Goal: Task Accomplishment & Management: Complete application form

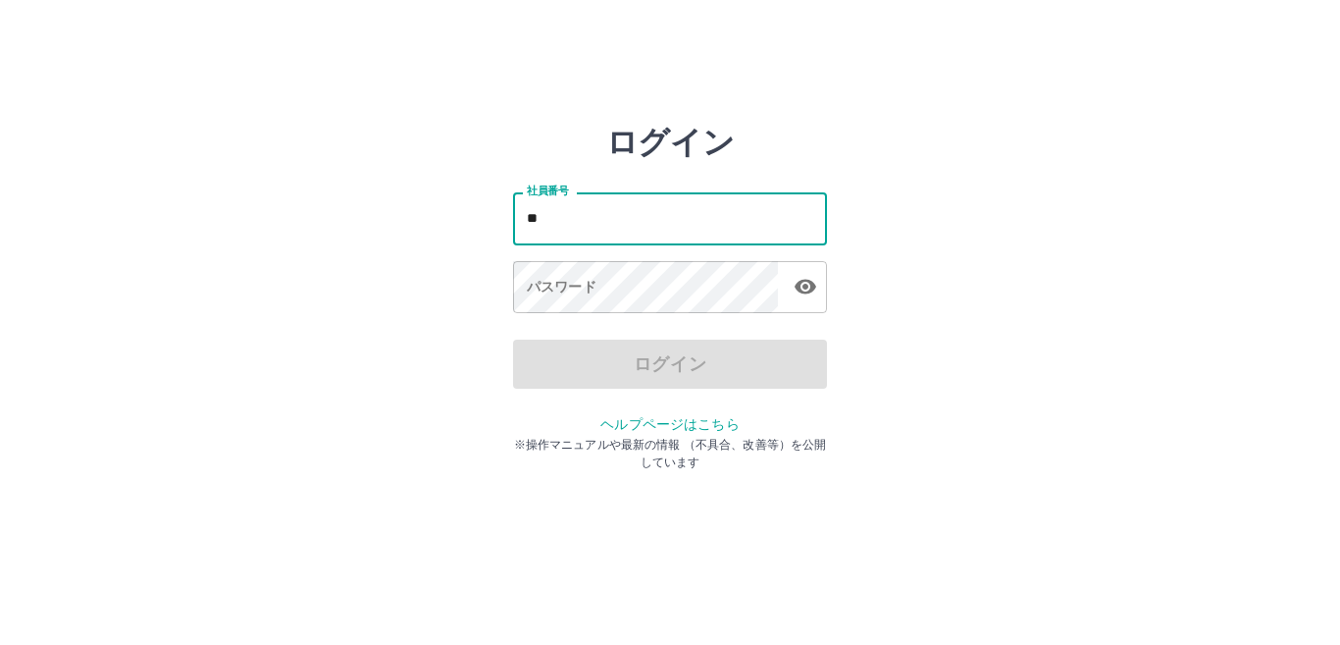
type input "*"
type input "*******"
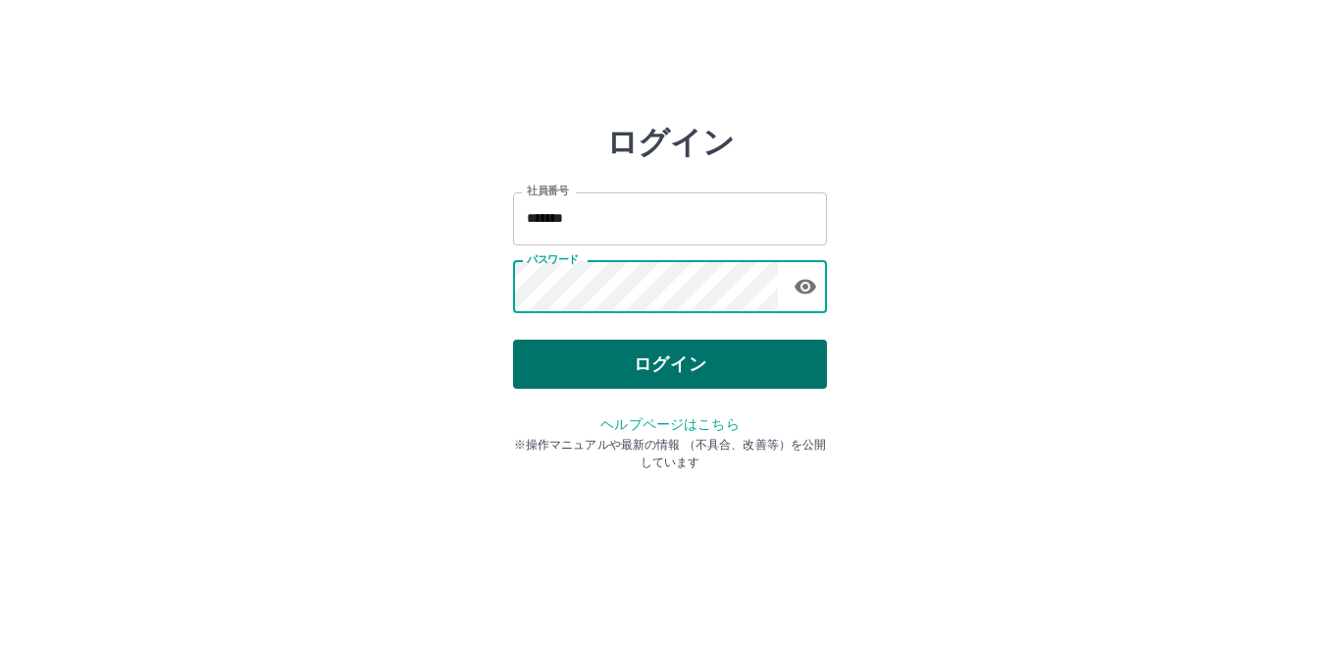
click at [715, 340] on button "ログイン" at bounding box center [670, 363] width 314 height 49
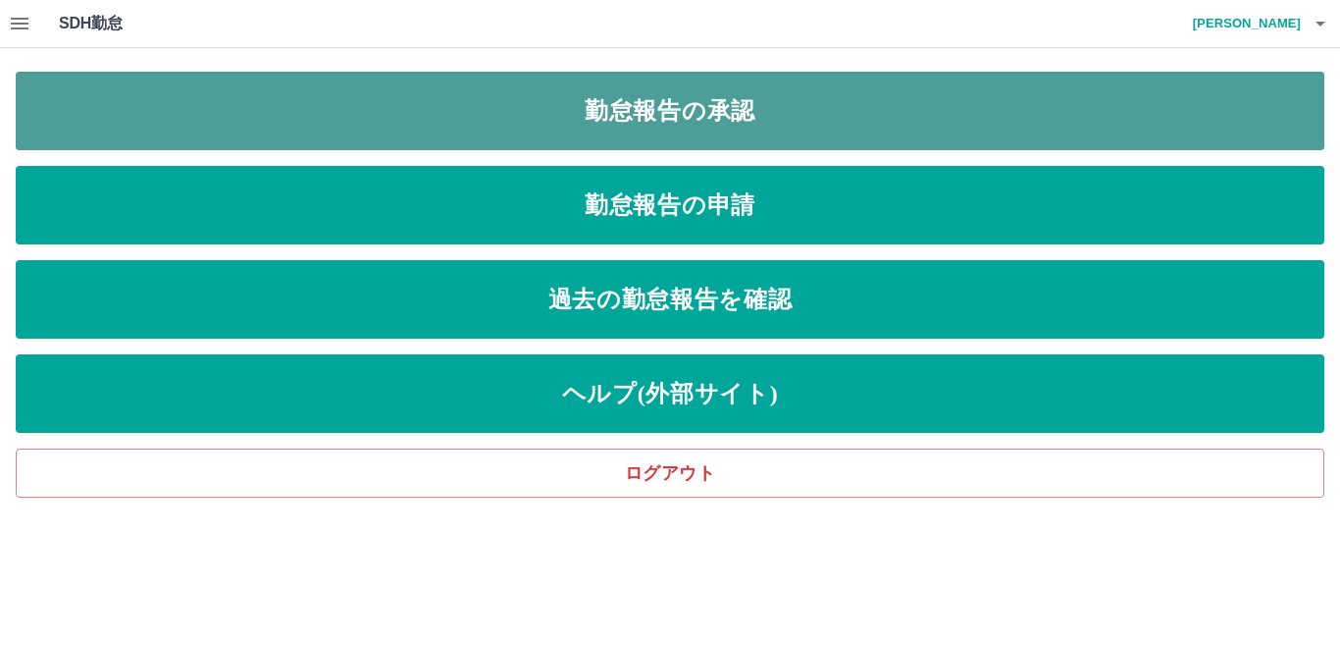
click at [634, 120] on link "勤怠報告の承認" at bounding box center [670, 111] width 1309 height 78
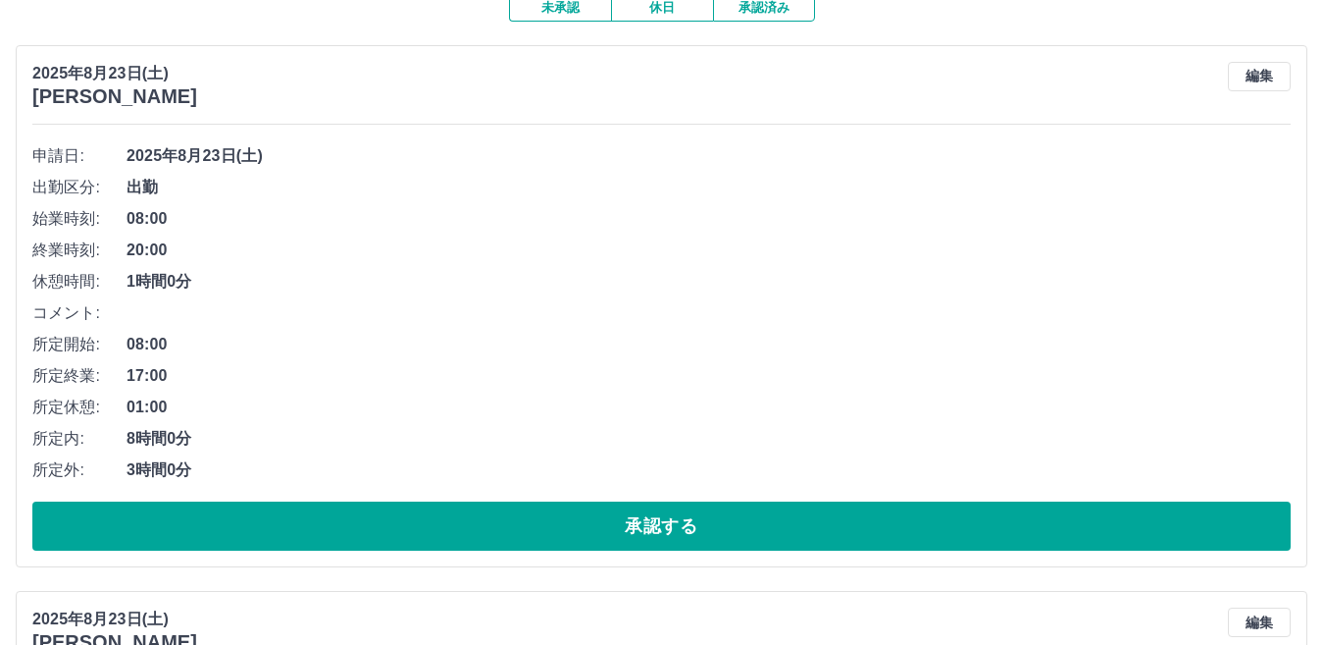
scroll to position [196, 0]
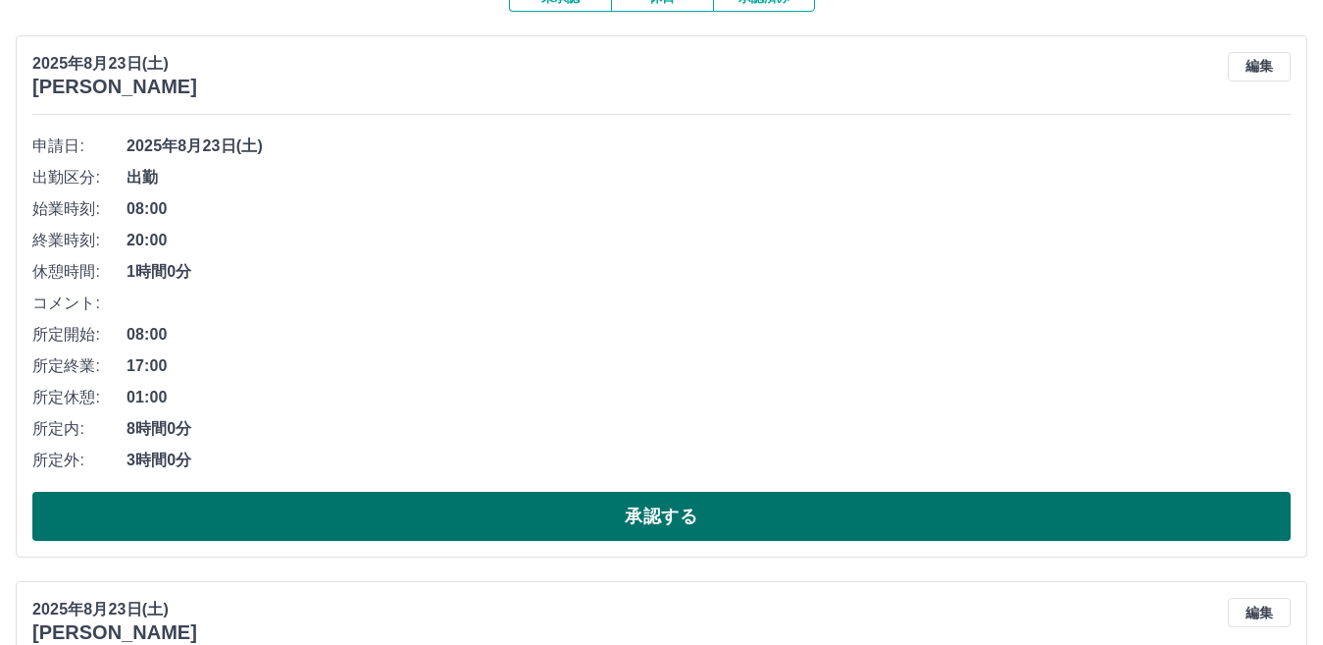
click at [534, 526] on button "承認する" at bounding box center [661, 515] width 1259 height 49
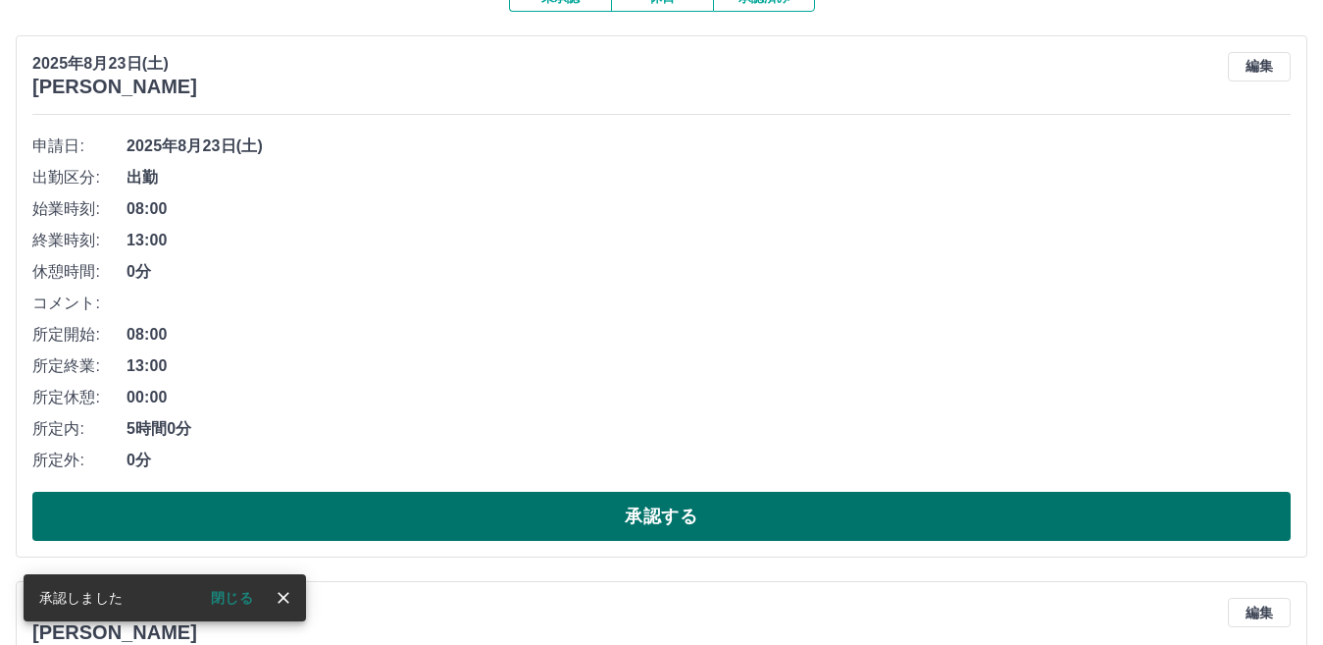
click at [320, 498] on button "承認する" at bounding box center [661, 515] width 1259 height 49
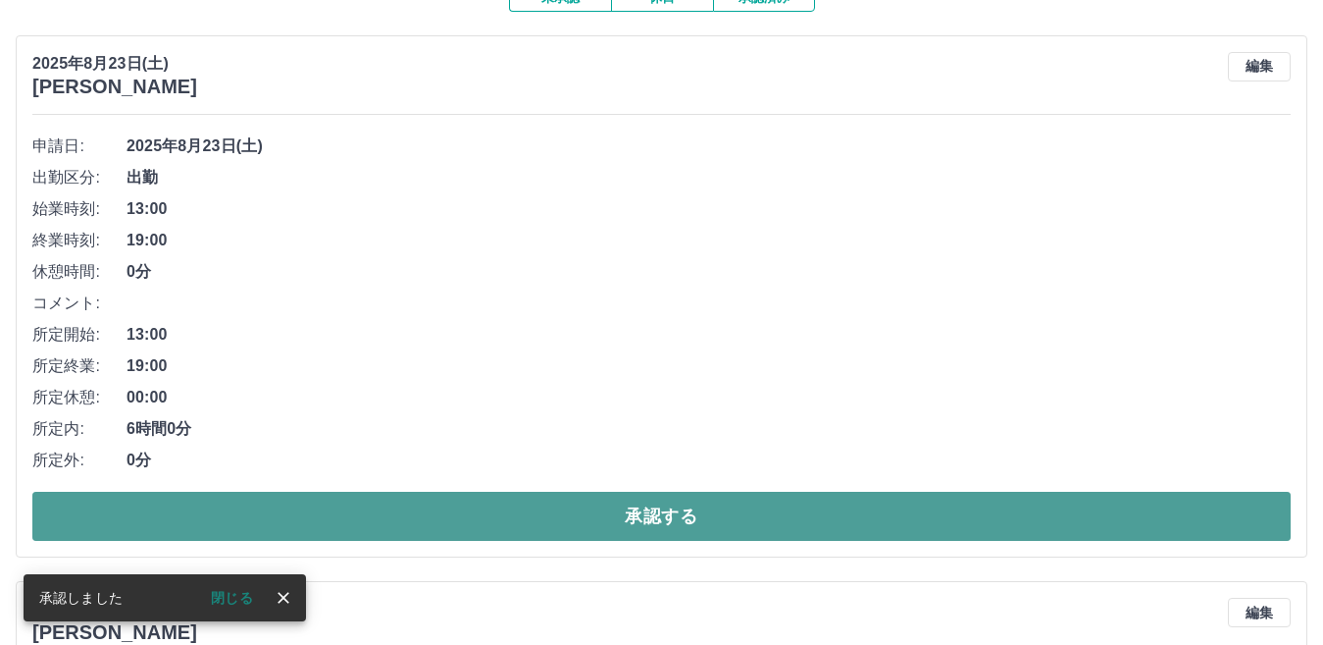
click at [450, 514] on button "承認する" at bounding box center [661, 515] width 1259 height 49
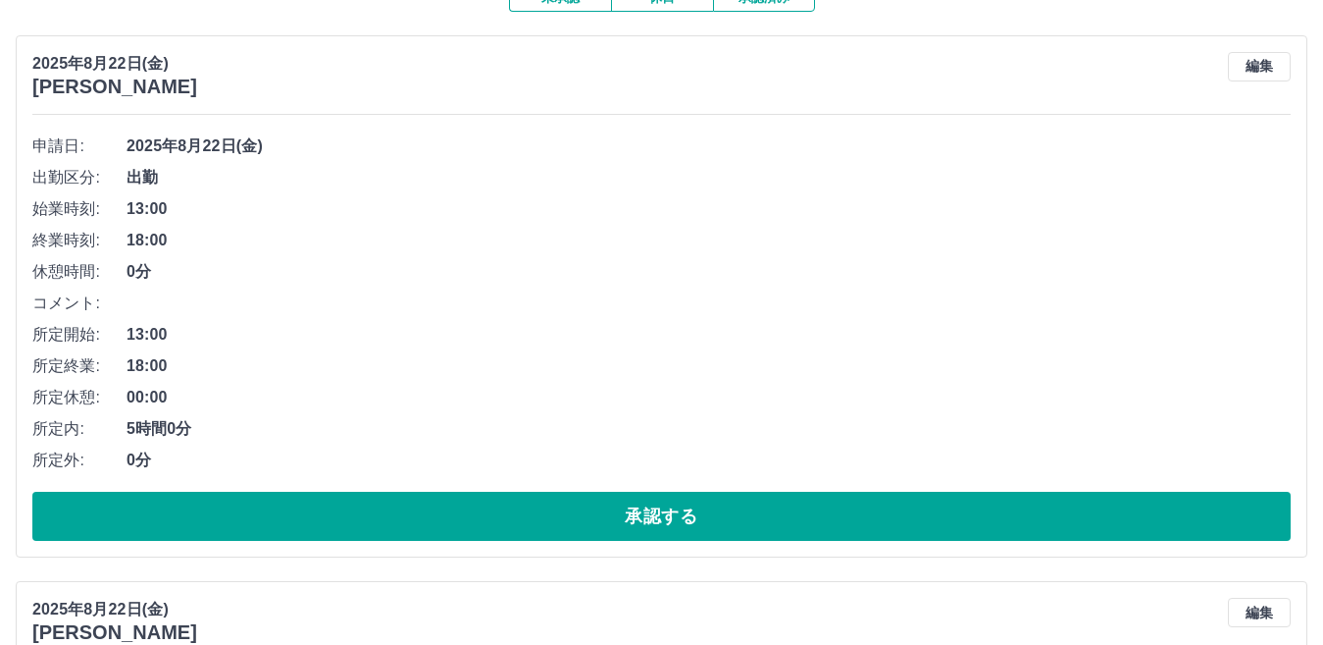
click at [788, 485] on div "申請日: [DATE] 出勤区分: 出勤 始業時刻: 13:00 終業時刻: 18:00 休憩時間: 0分 コメント: 所定開始: 13:00 所定終業: 1…" at bounding box center [661, 335] width 1259 height 410
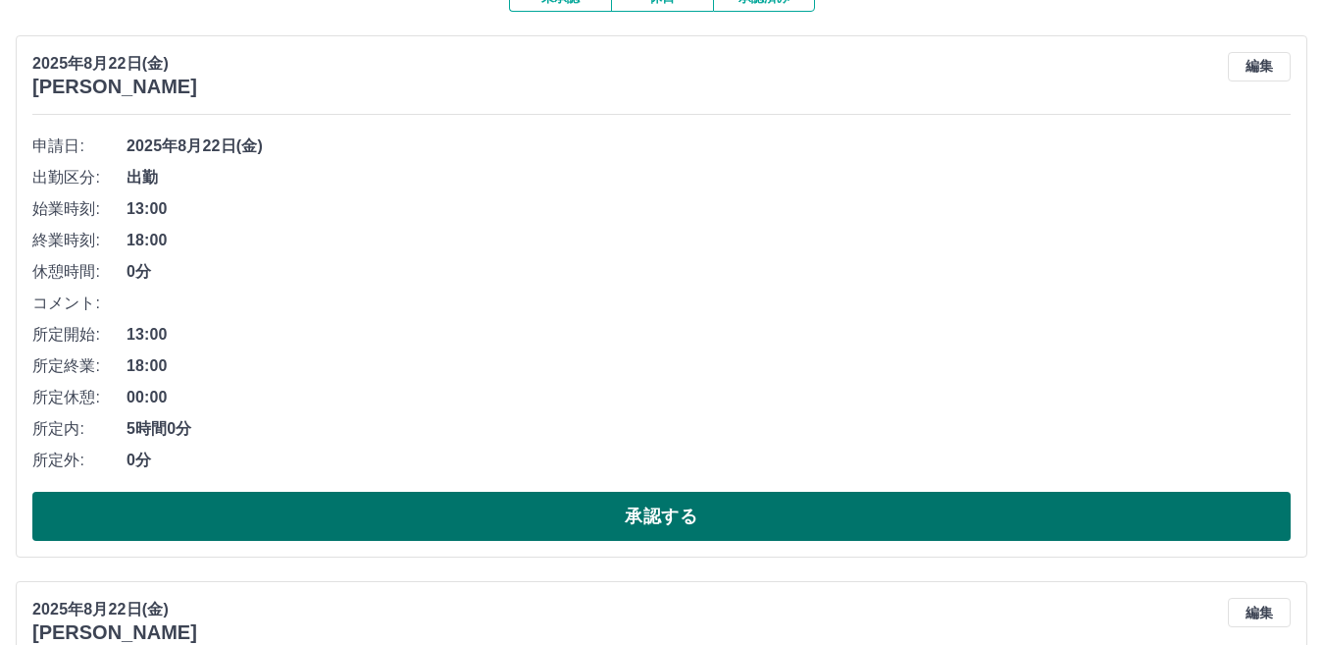
click at [766, 525] on button "承認する" at bounding box center [661, 515] width 1259 height 49
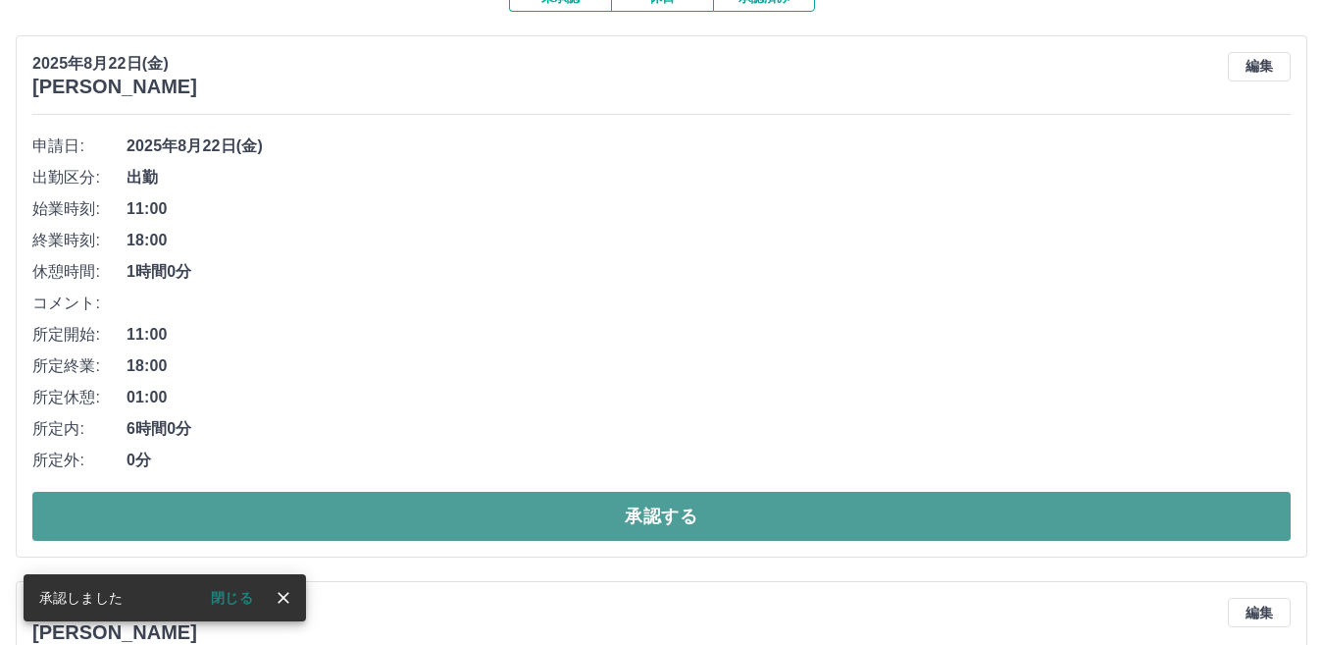
click at [756, 530] on button "承認する" at bounding box center [661, 515] width 1259 height 49
click at [584, 505] on button "承認する" at bounding box center [661, 515] width 1259 height 49
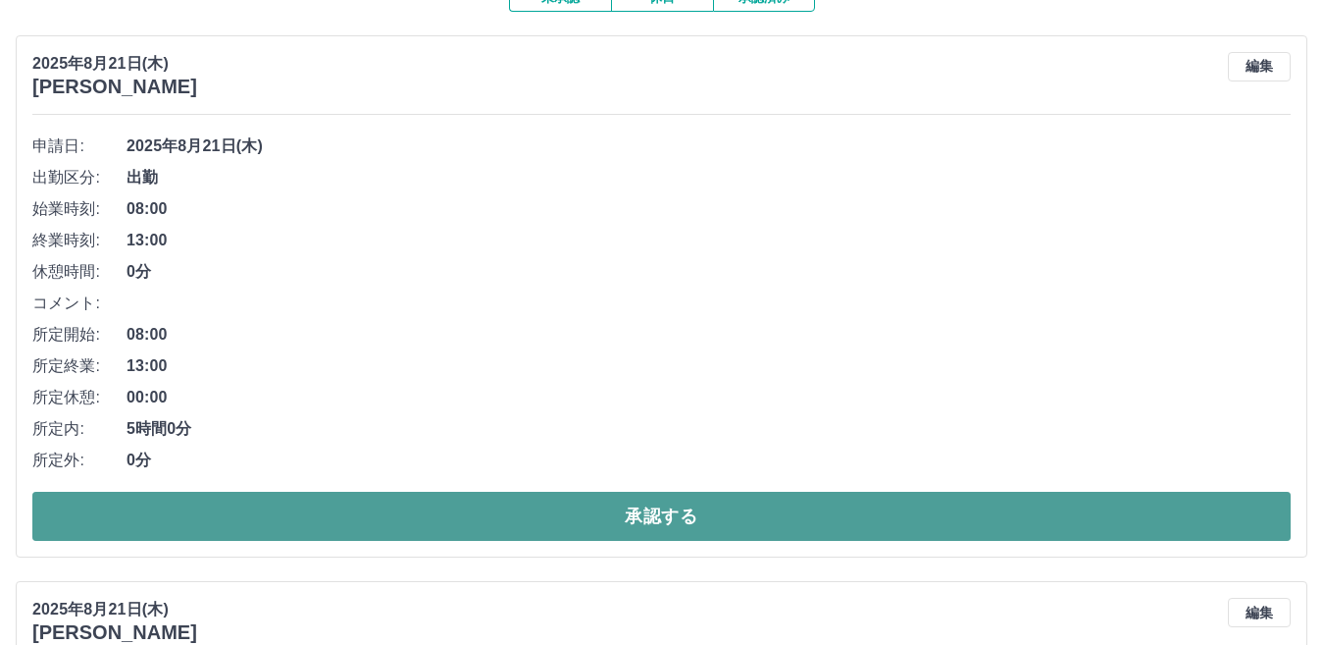
click at [557, 526] on button "承認する" at bounding box center [661, 515] width 1259 height 49
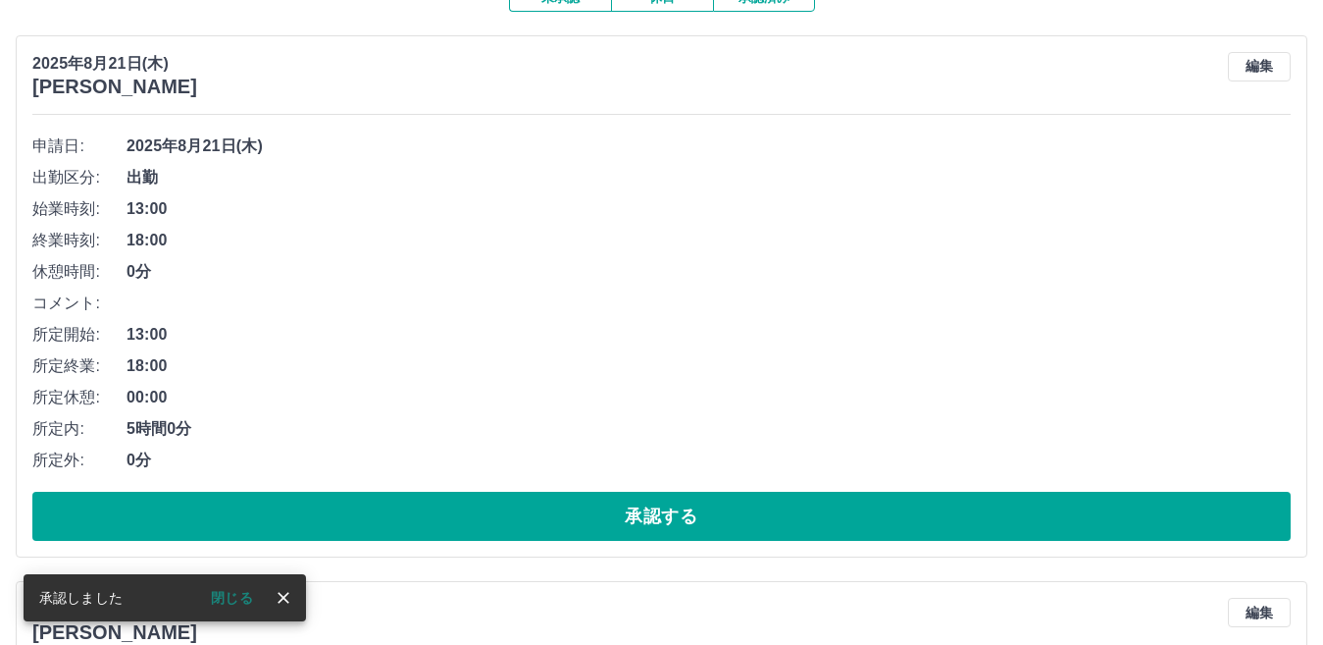
drag, startPoint x: 581, startPoint y: 501, endPoint x: 507, endPoint y: 342, distance: 175.1
click at [581, 499] on button "承認する" at bounding box center [661, 515] width 1259 height 49
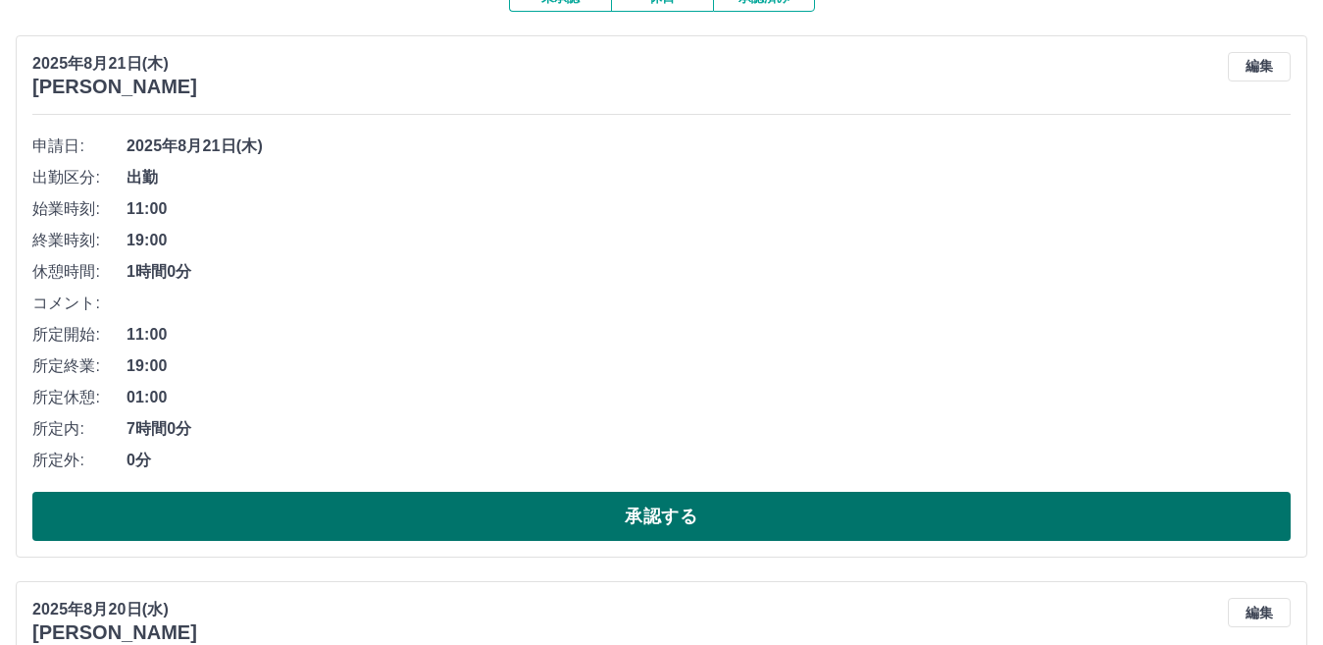
click at [684, 526] on button "承認する" at bounding box center [661, 515] width 1259 height 49
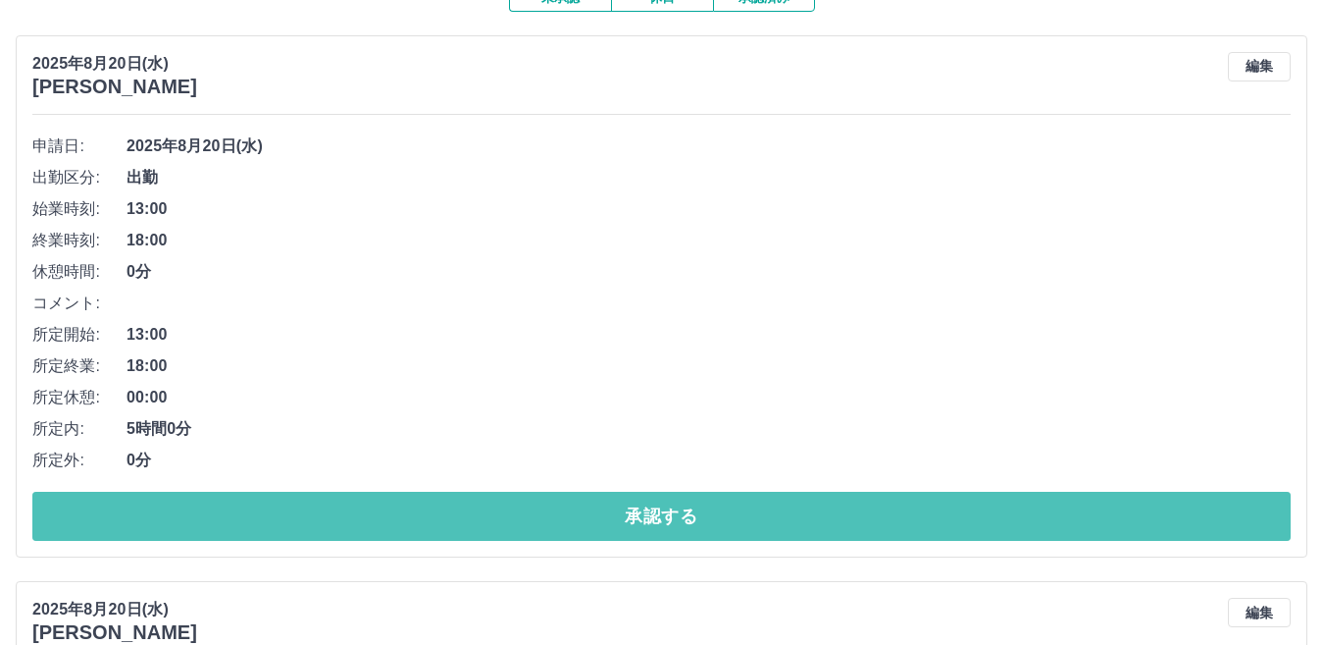
click at [431, 495] on button "承認する" at bounding box center [661, 515] width 1259 height 49
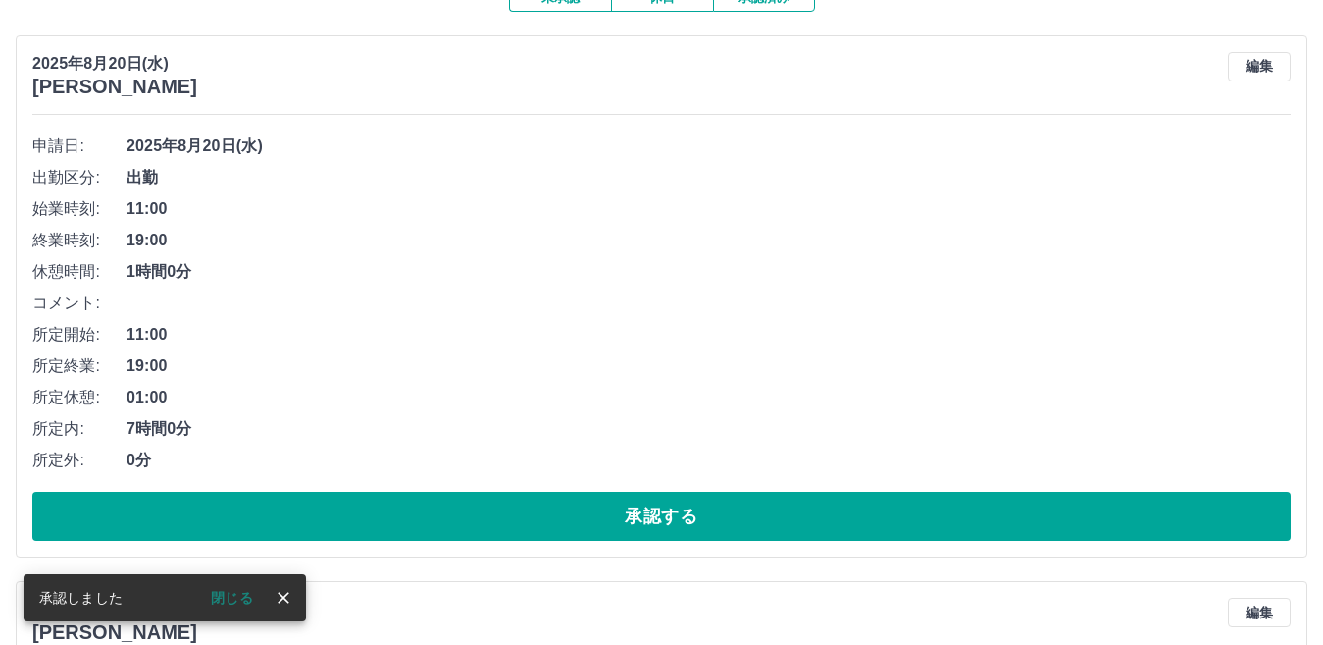
click at [435, 501] on button "承認する" at bounding box center [661, 515] width 1259 height 49
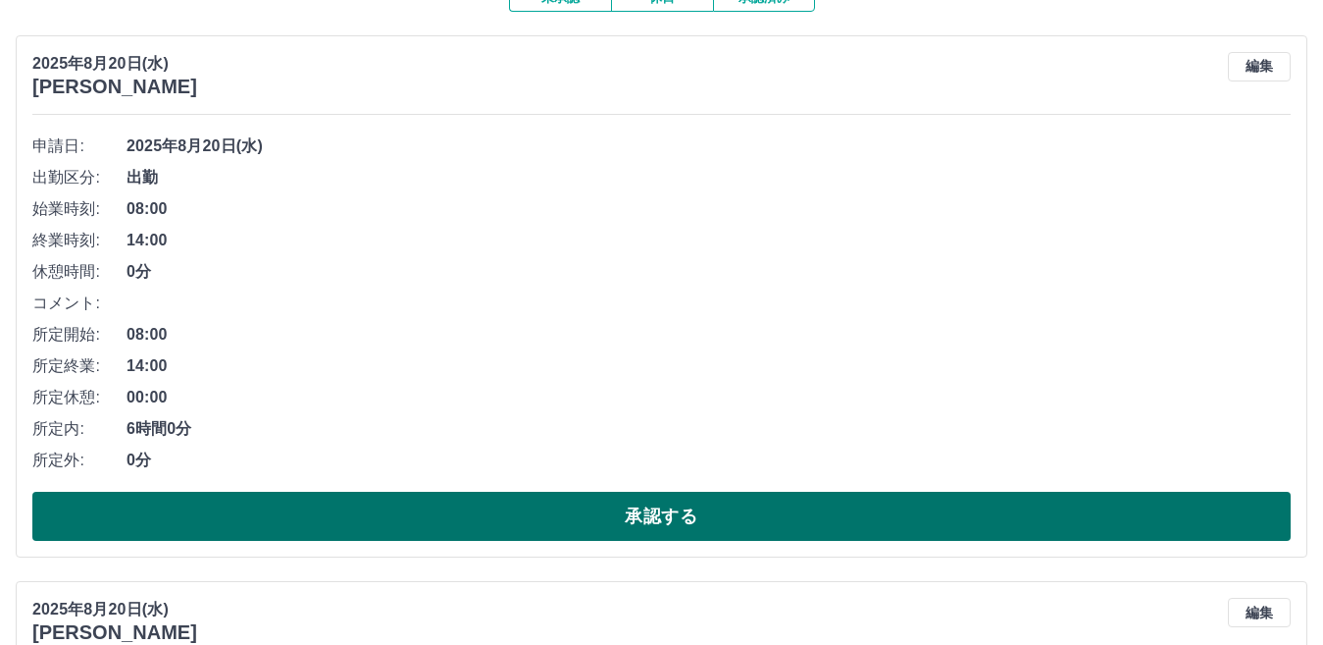
click at [586, 533] on button "承認する" at bounding box center [661, 515] width 1259 height 49
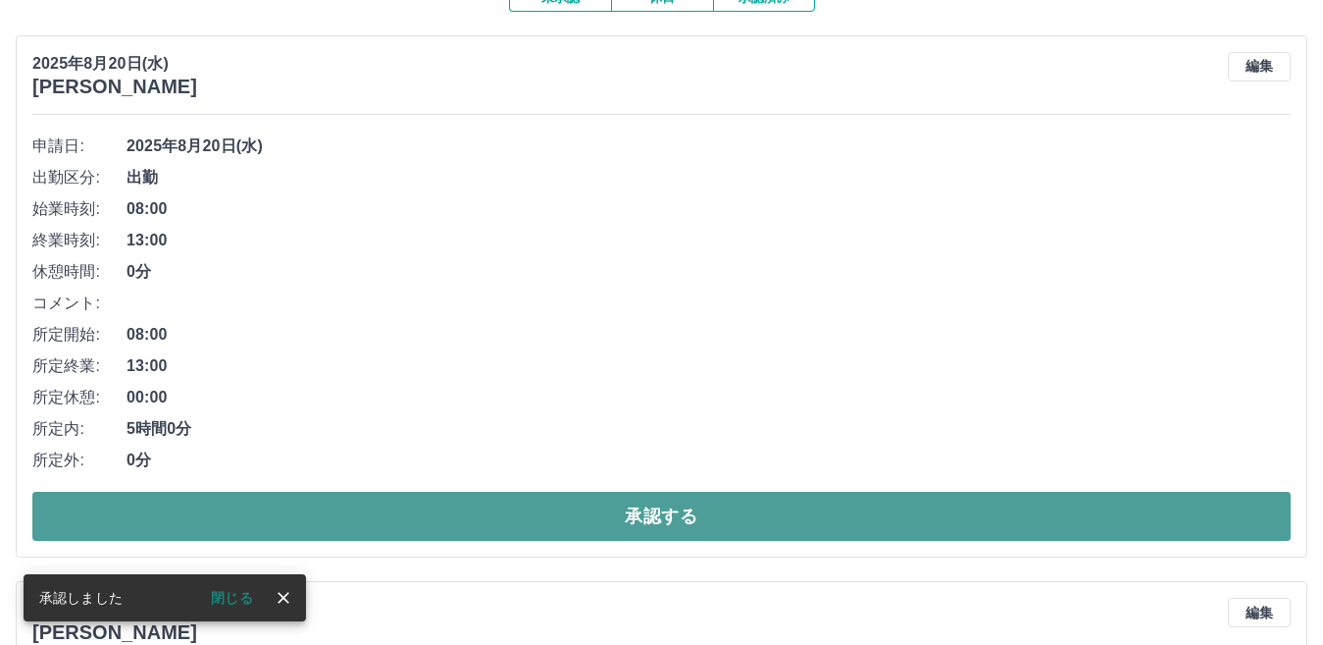
click at [545, 509] on button "承認する" at bounding box center [661, 515] width 1259 height 49
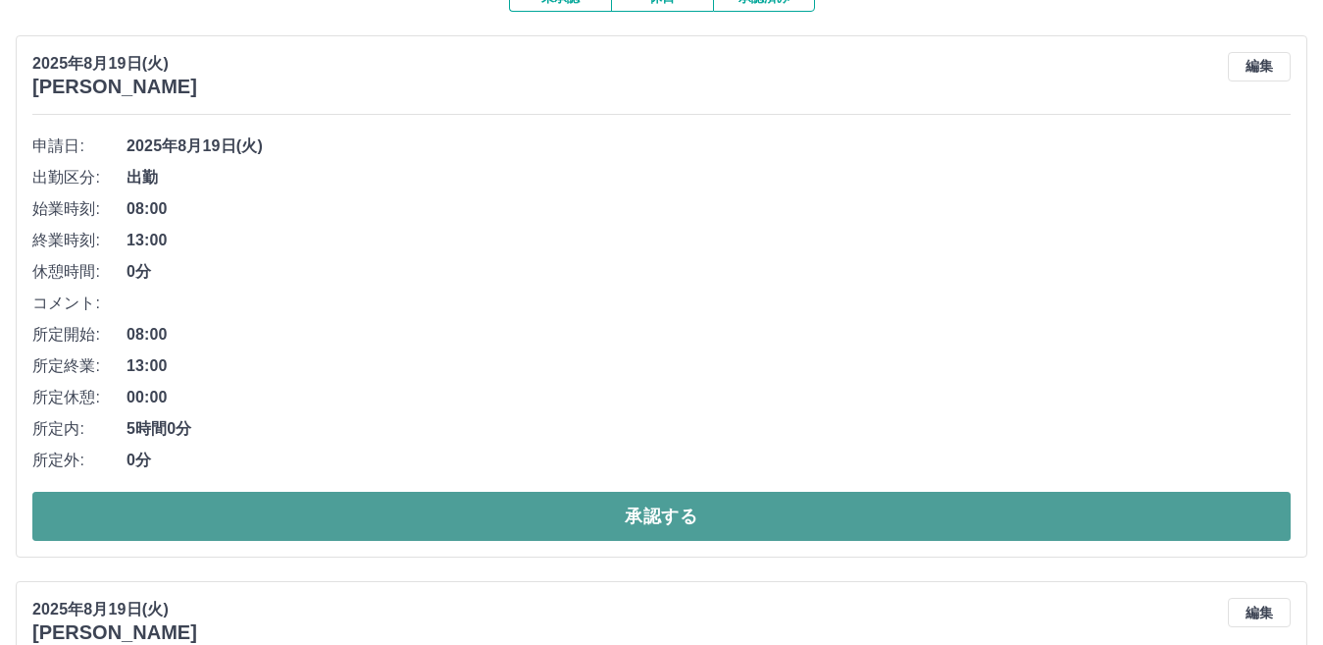
click at [928, 501] on button "承認する" at bounding box center [661, 515] width 1259 height 49
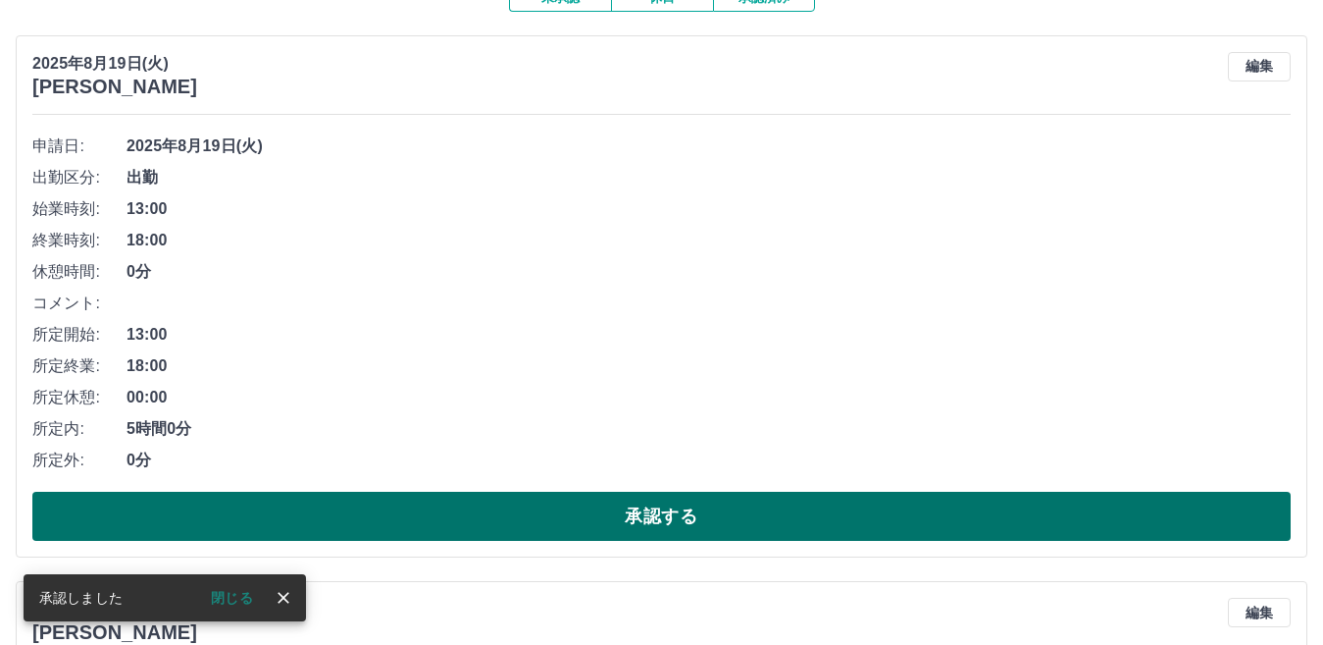
click at [701, 514] on button "承認する" at bounding box center [661, 515] width 1259 height 49
click at [679, 521] on button "承認する" at bounding box center [661, 515] width 1259 height 49
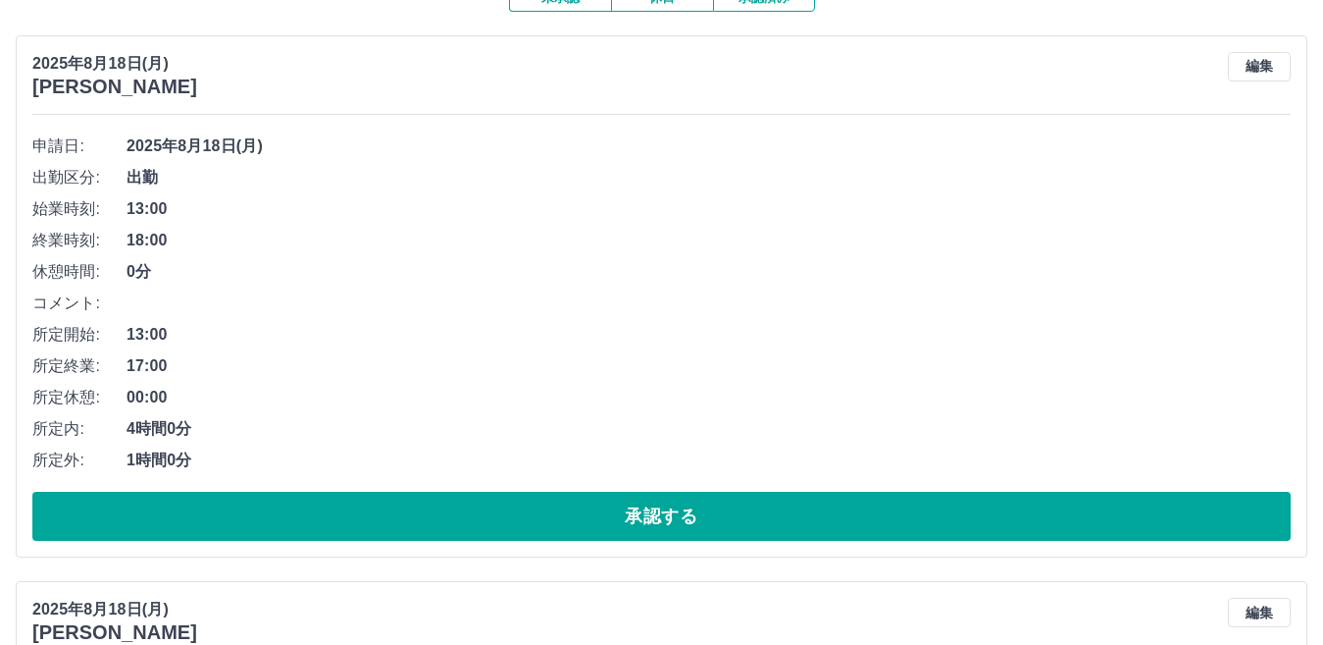
click at [873, 490] on div "申請日: [DATE] 出勤区分: 出勤 始業時刻: 13:00 終業時刻: 18:00 休憩時間: 0分 コメント: 所定開始: 13:00 所定終業: 1…" at bounding box center [661, 335] width 1259 height 410
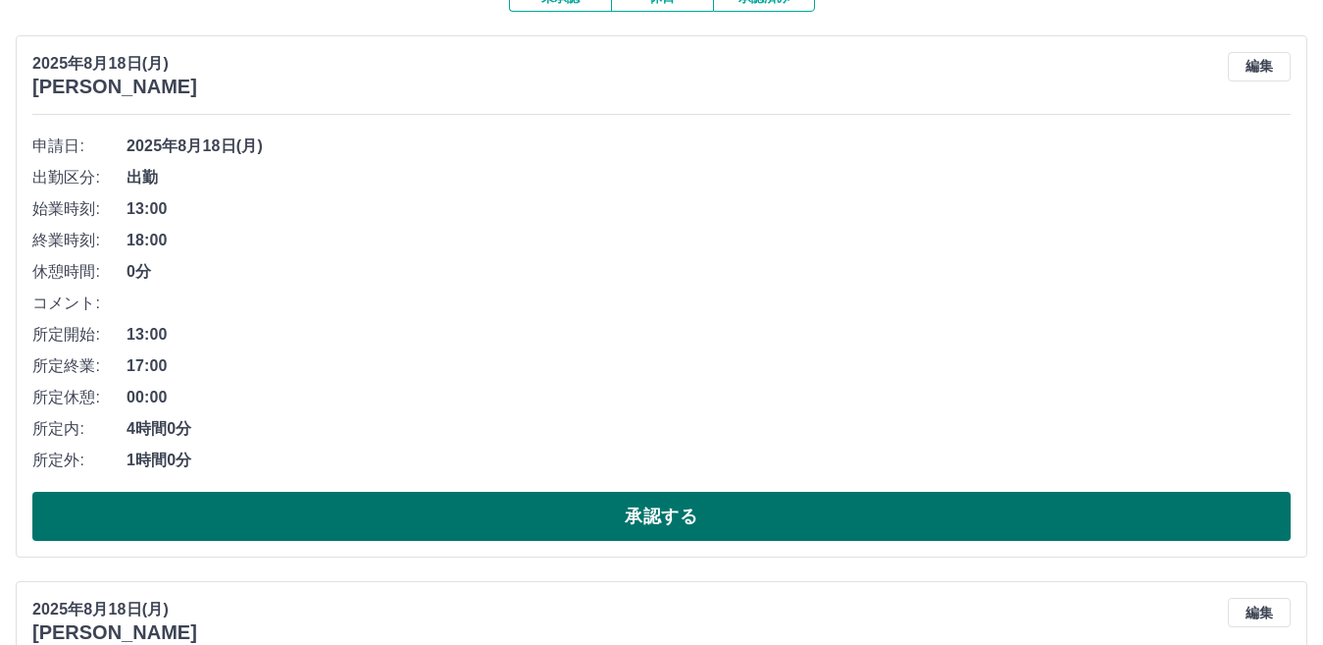
click at [873, 528] on button "承認する" at bounding box center [661, 515] width 1259 height 49
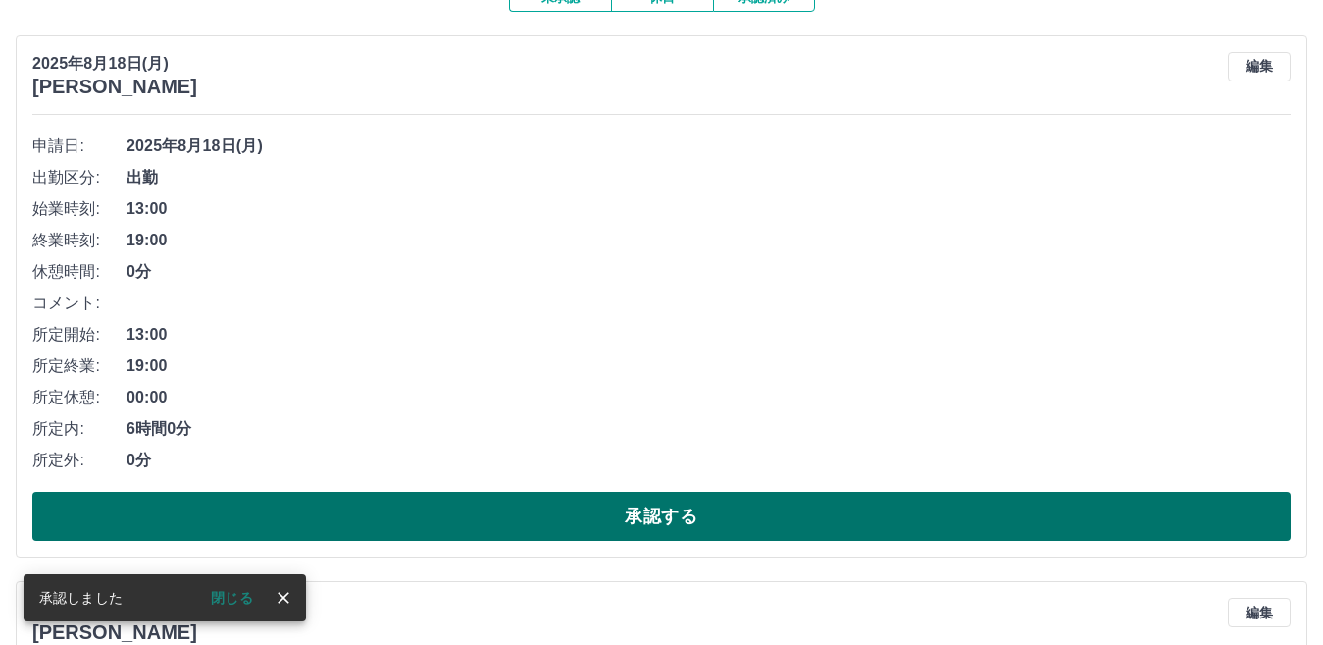
click at [1006, 534] on button "承認する" at bounding box center [661, 515] width 1259 height 49
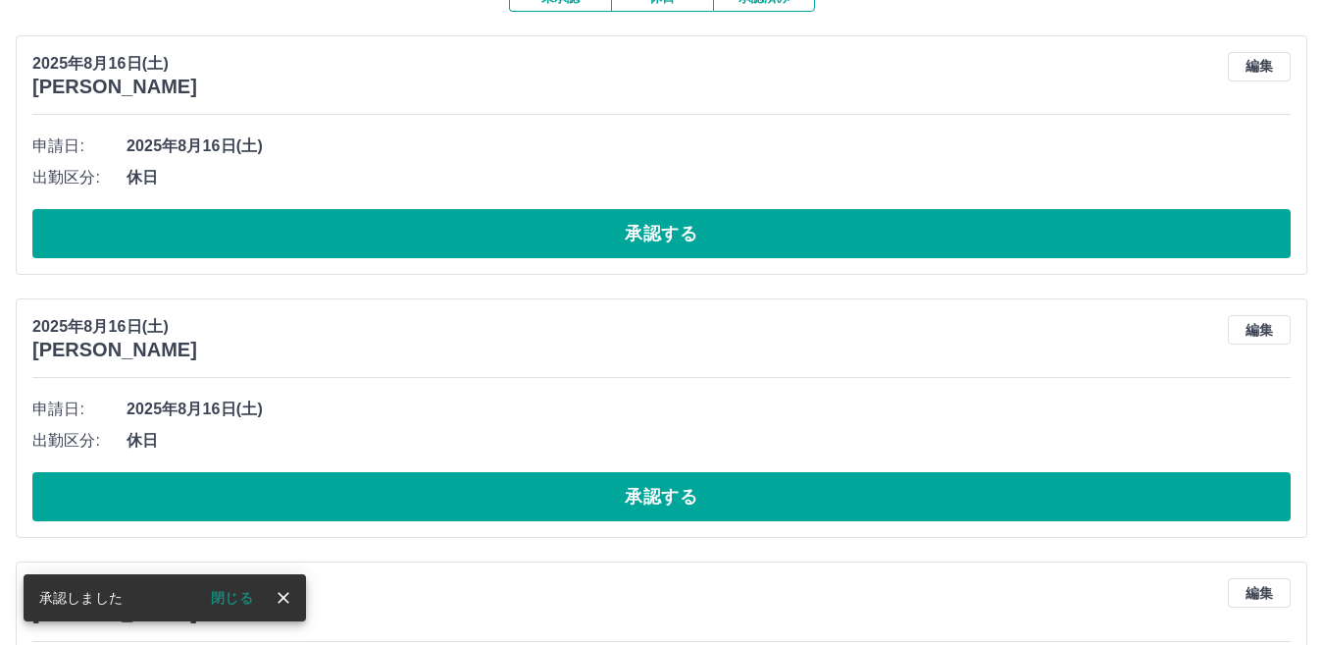
click at [817, 205] on div "申請日: [DATE] 出勤区分: 休日 承認する" at bounding box center [661, 194] width 1259 height 128
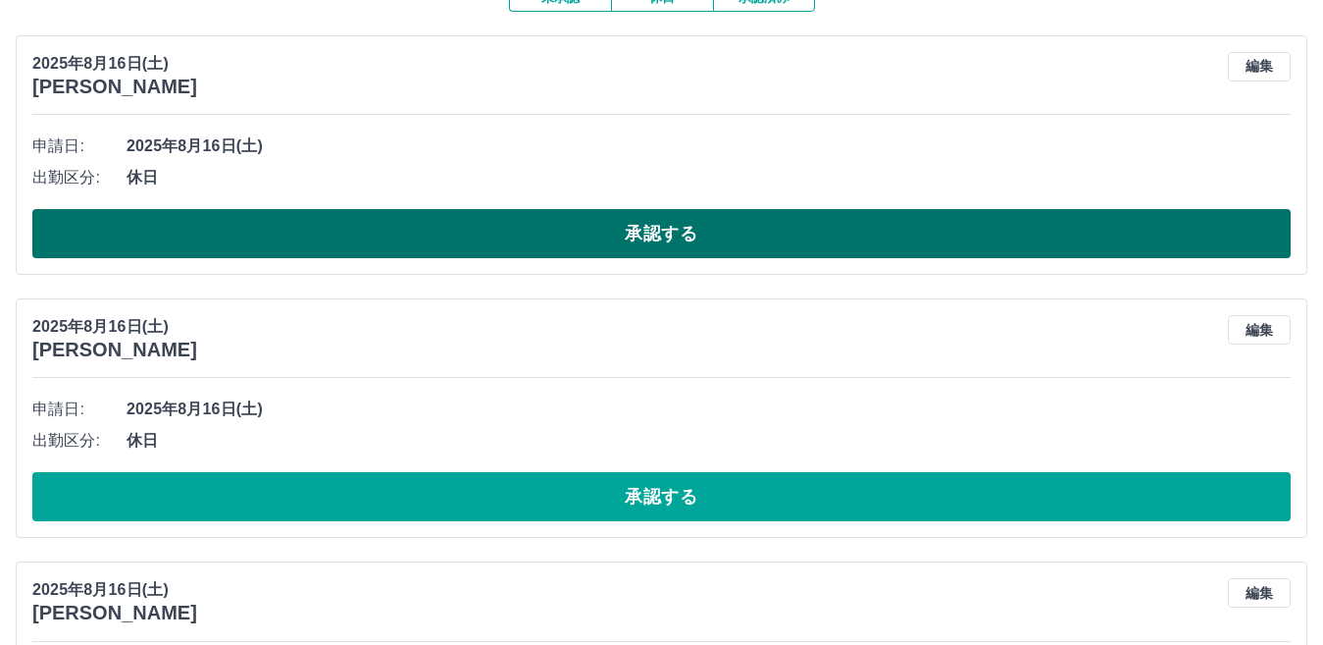
click at [813, 225] on button "承認する" at bounding box center [661, 233] width 1259 height 49
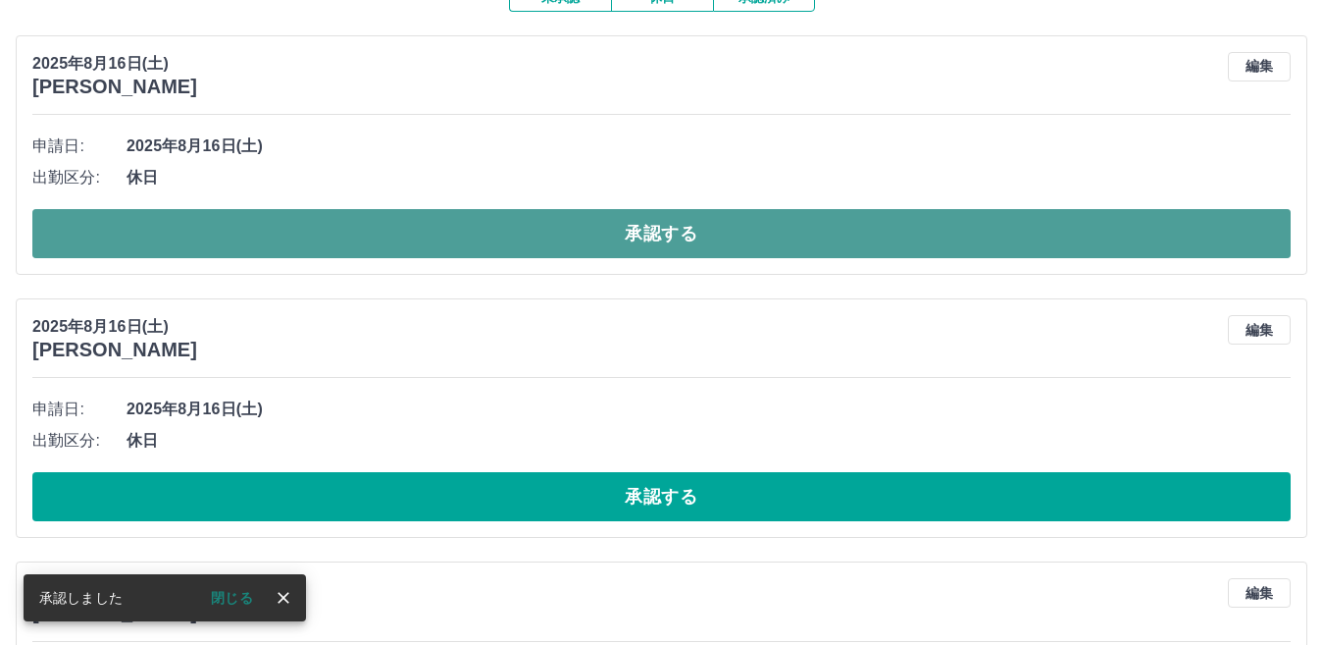
click at [733, 247] on button "承認する" at bounding box center [661, 233] width 1259 height 49
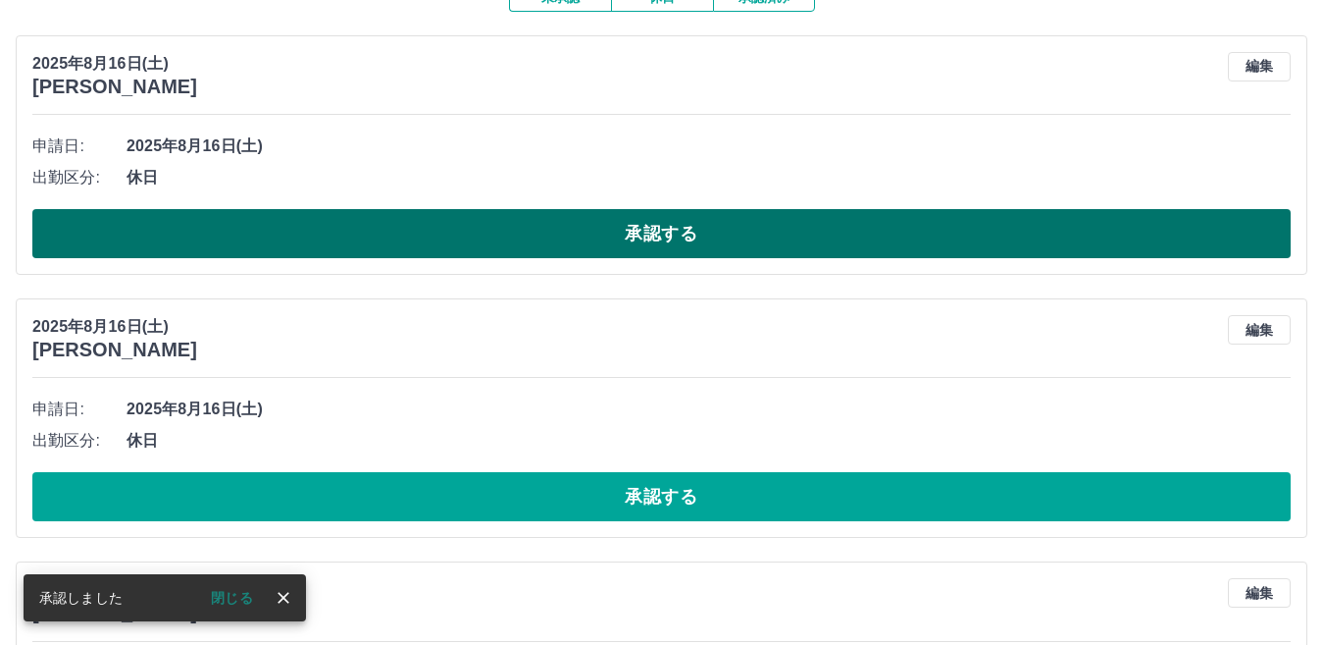
click at [436, 224] on button "承認する" at bounding box center [661, 233] width 1259 height 49
click at [402, 230] on button "承認する" at bounding box center [661, 233] width 1259 height 49
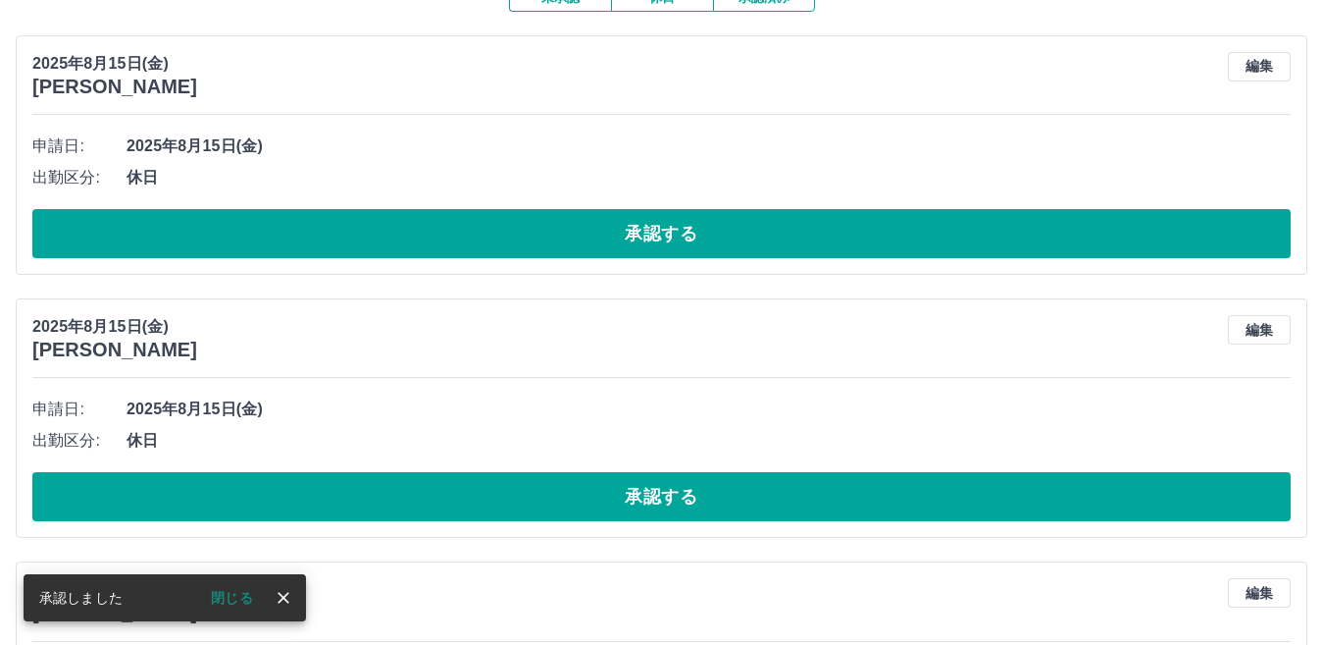
click at [302, 216] on button "承認する" at bounding box center [661, 233] width 1259 height 49
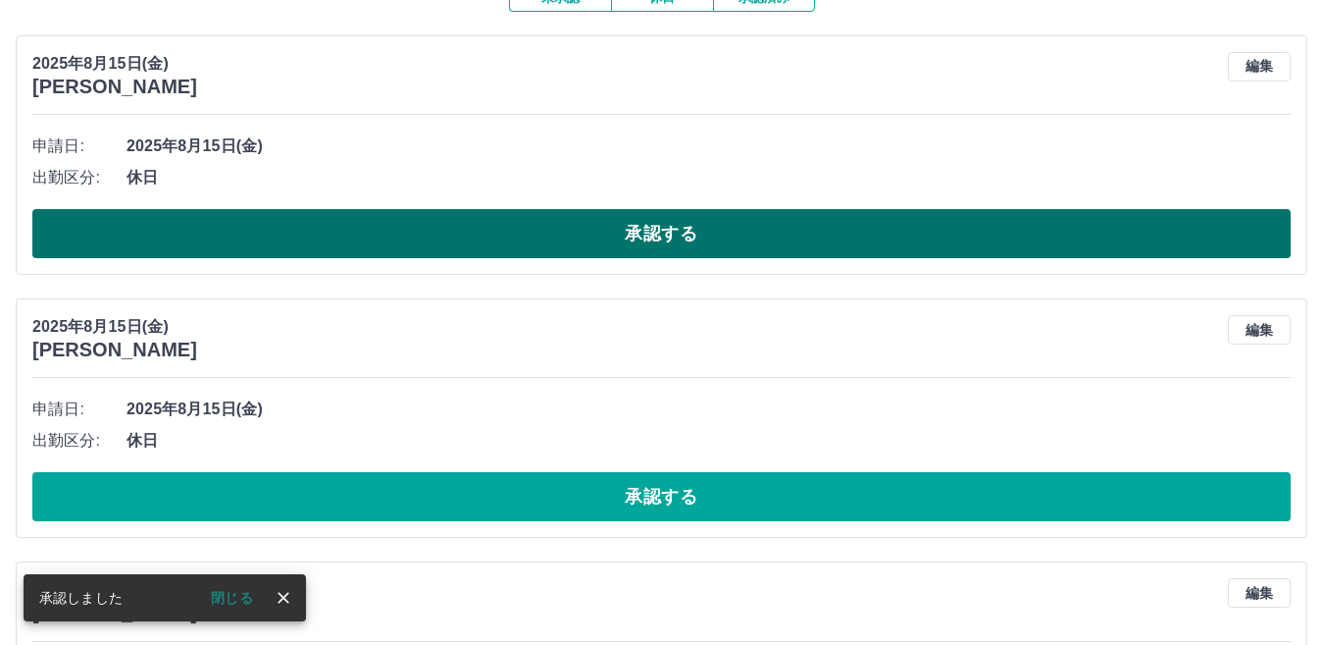
click at [460, 240] on button "承認する" at bounding box center [661, 233] width 1259 height 49
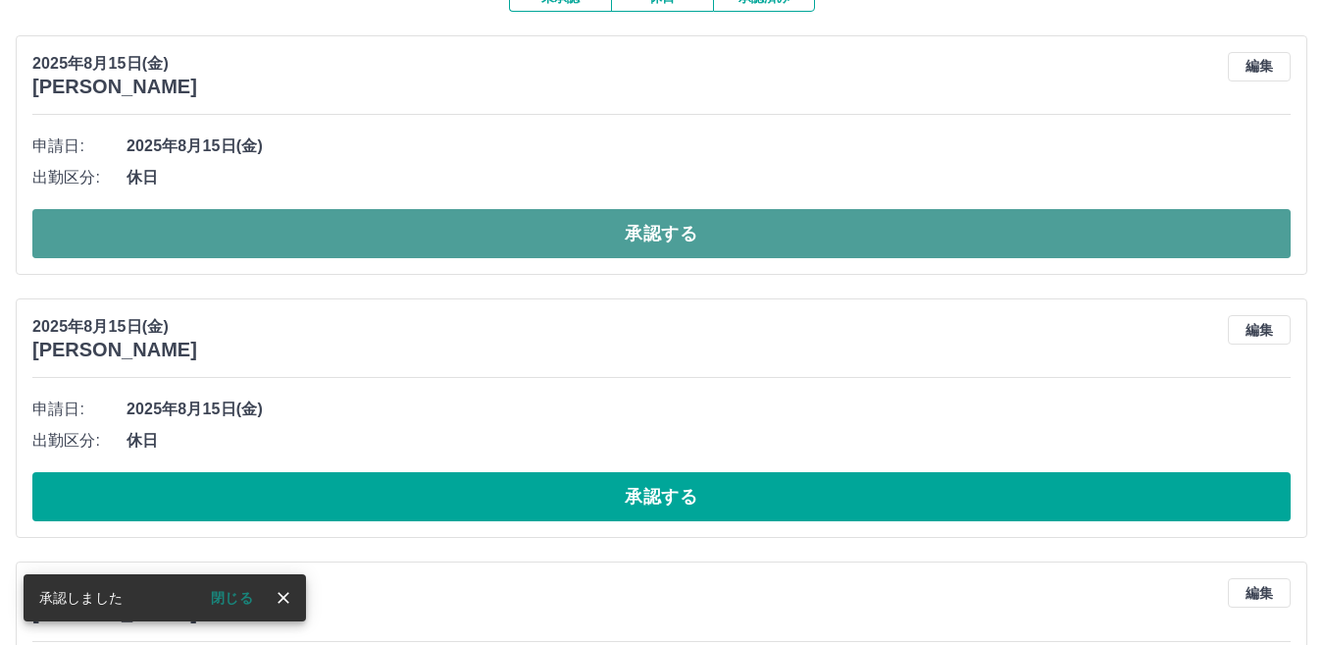
click at [384, 216] on button "承認する" at bounding box center [661, 233] width 1259 height 49
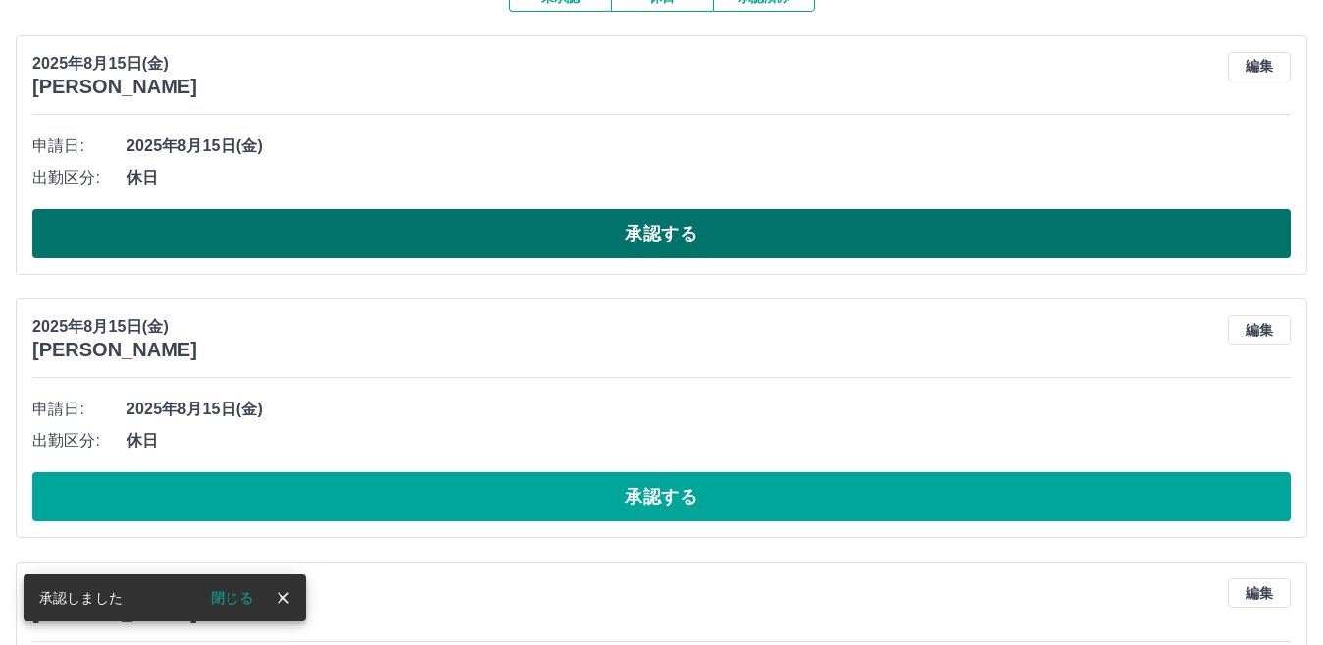
click at [501, 249] on button "承認する" at bounding box center [661, 233] width 1259 height 49
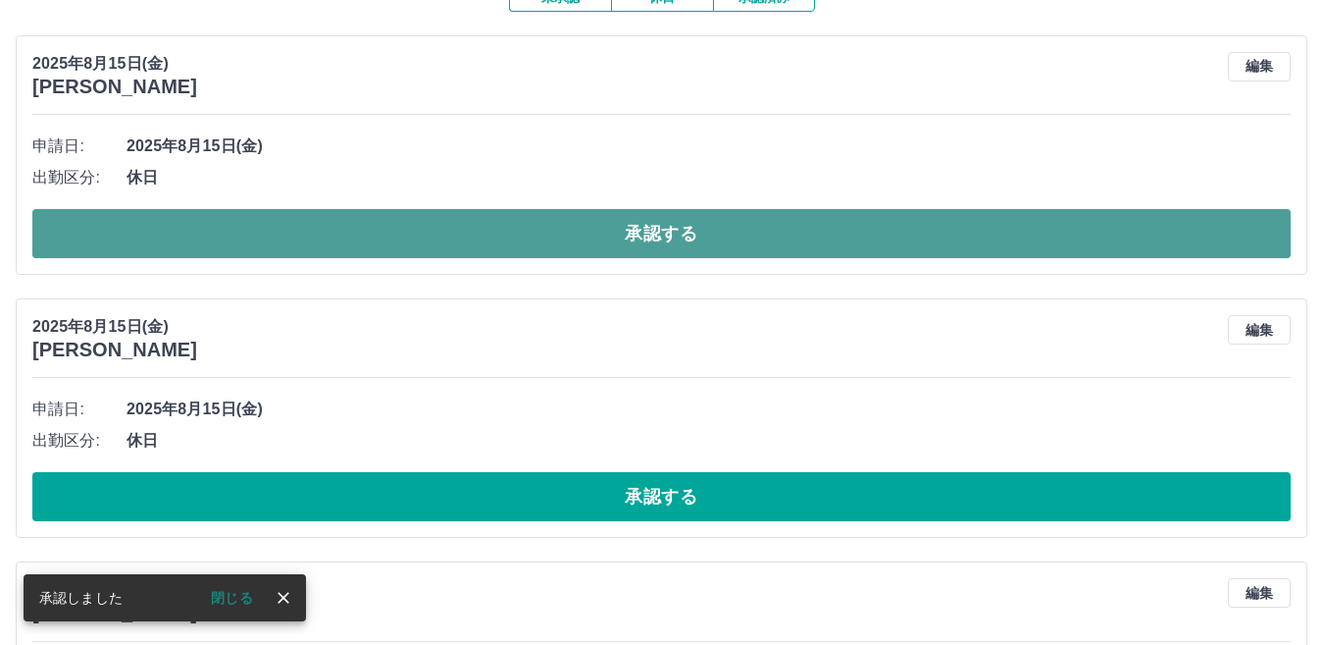
click at [501, 235] on button "承認する" at bounding box center [661, 233] width 1259 height 49
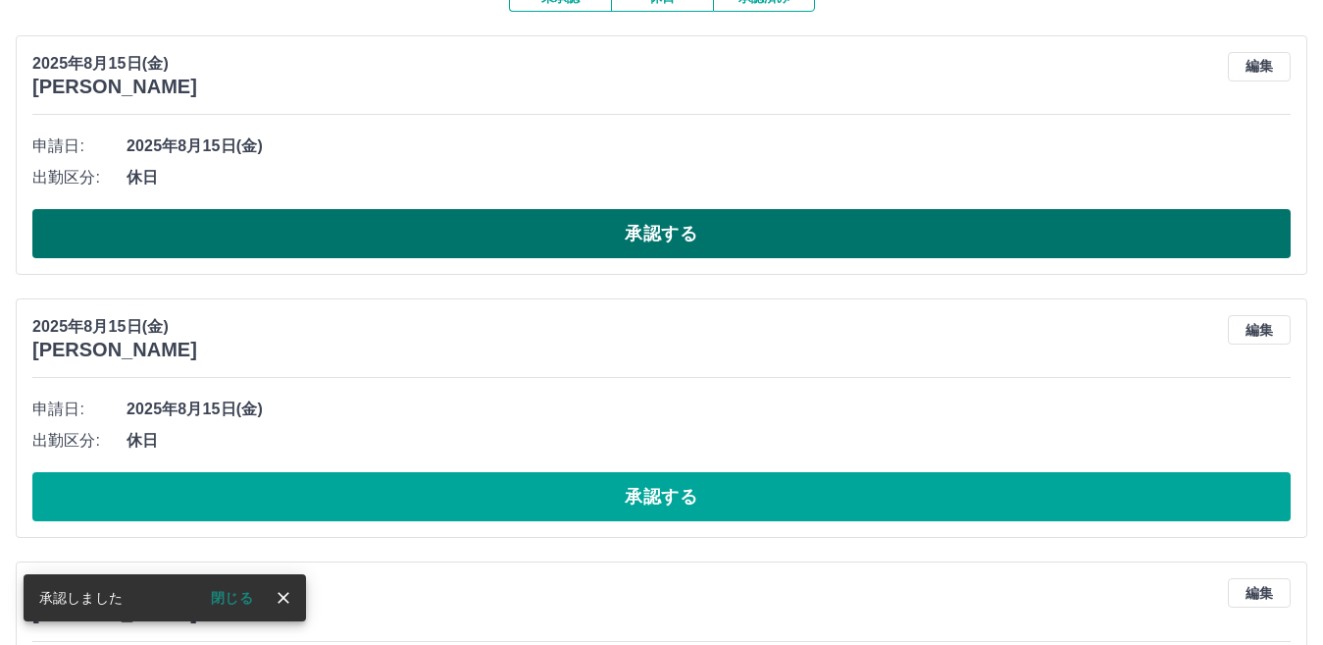
click at [818, 257] on button "承認する" at bounding box center [661, 233] width 1259 height 49
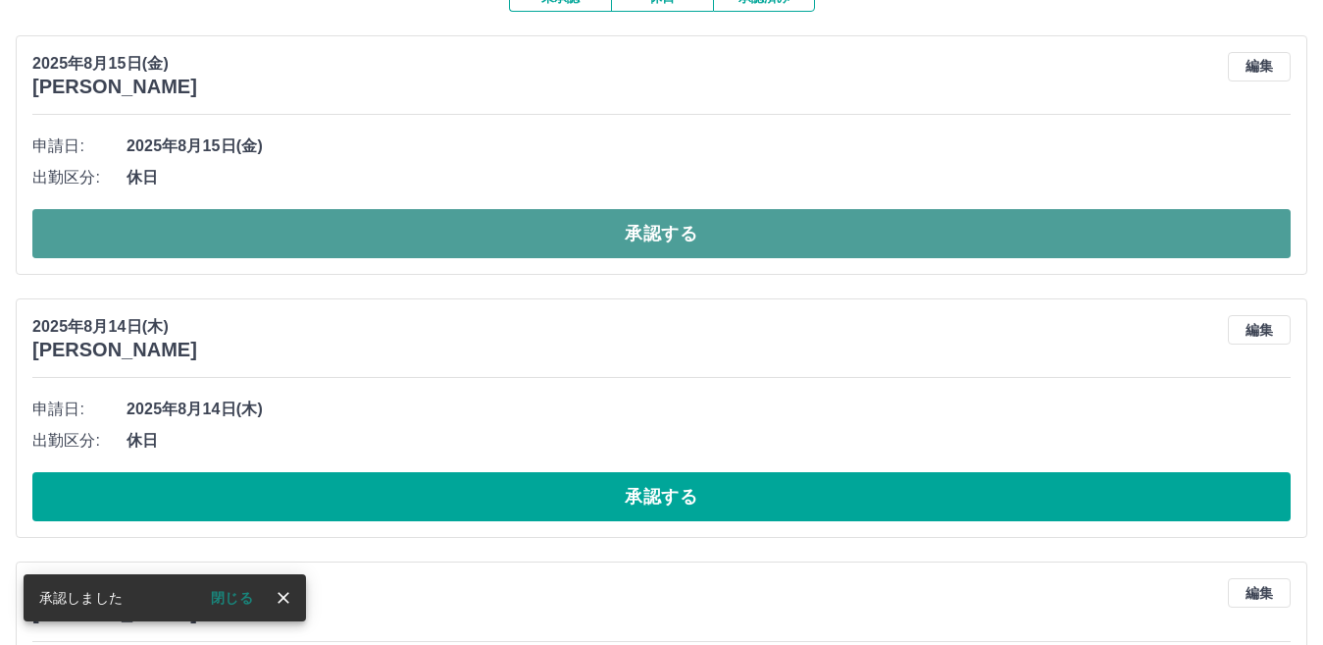
click at [617, 217] on button "承認する" at bounding box center [661, 233] width 1259 height 49
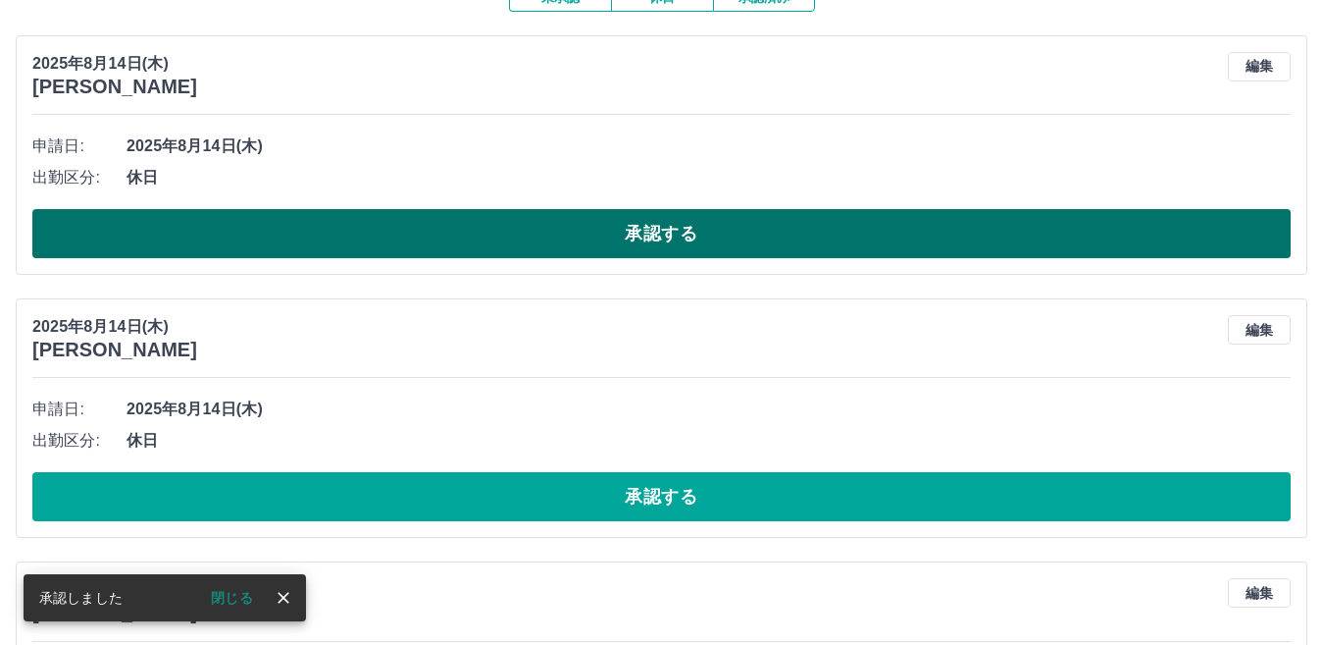
click at [530, 247] on button "承認する" at bounding box center [661, 233] width 1259 height 49
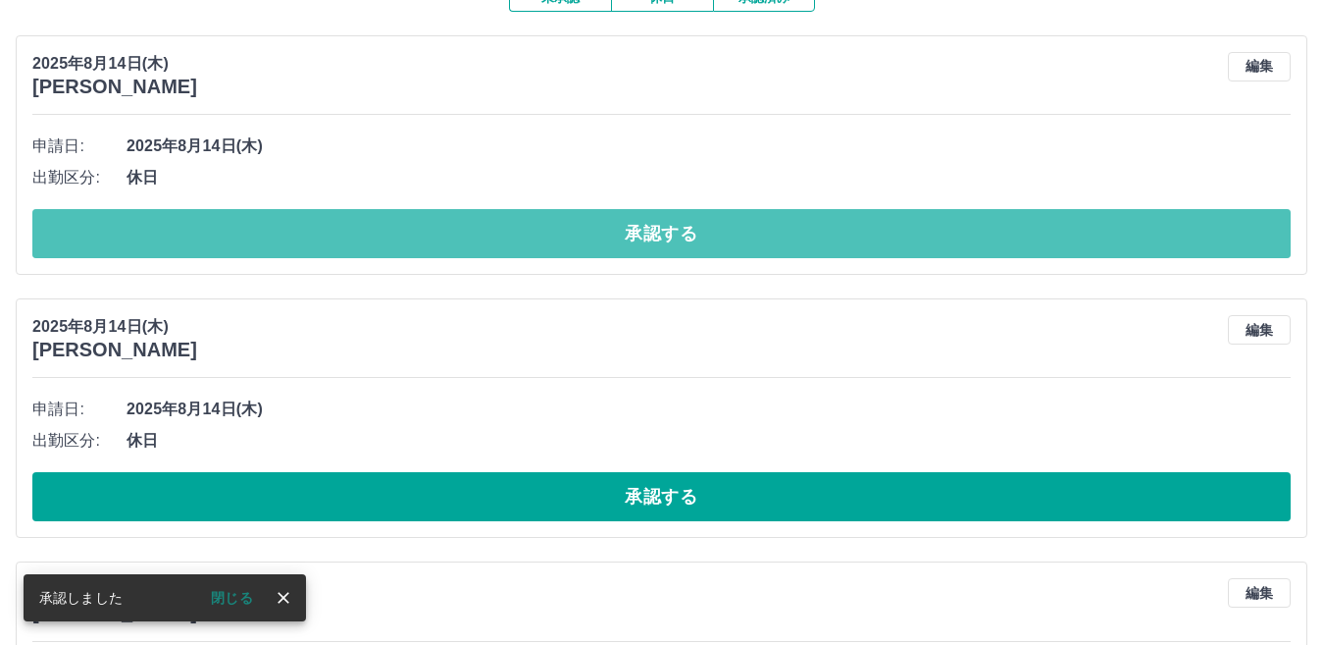
click at [530, 247] on button "承認する" at bounding box center [661, 233] width 1259 height 49
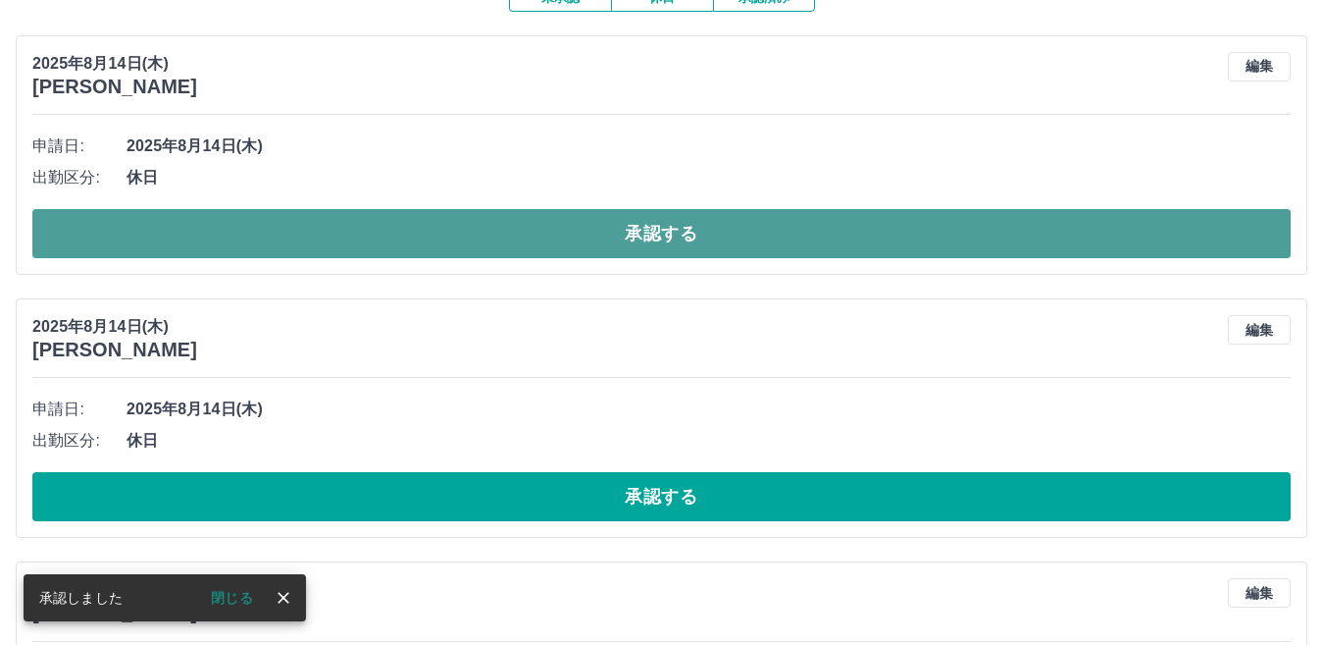
drag, startPoint x: 526, startPoint y: 250, endPoint x: 510, endPoint y: 259, distance: 18.0
click at [510, 258] on button "承認する" at bounding box center [661, 233] width 1259 height 49
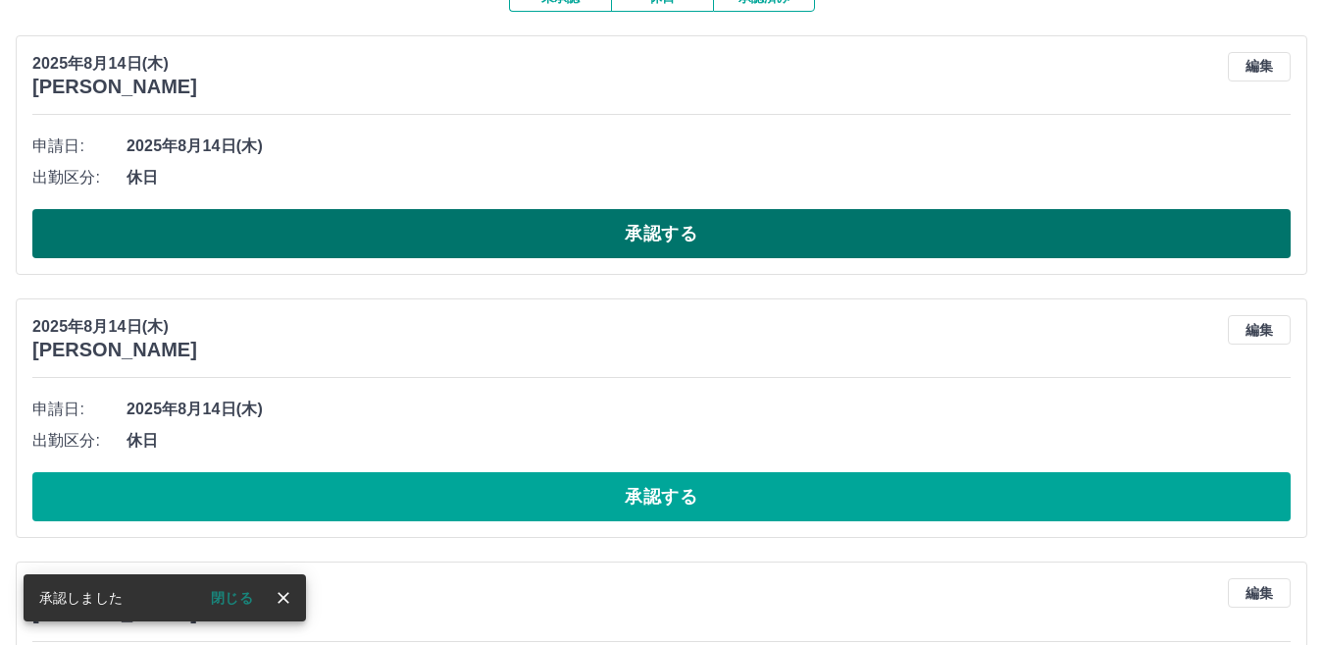
click at [510, 230] on button "承認する" at bounding box center [661, 233] width 1259 height 49
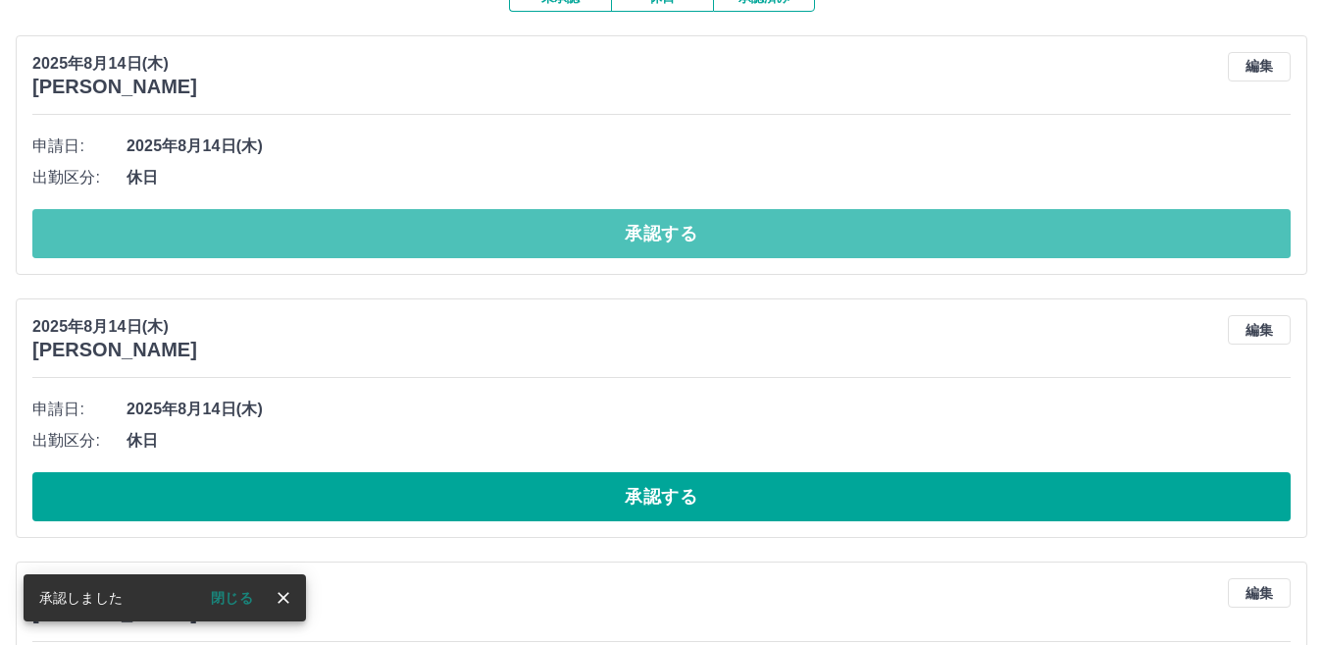
click at [507, 244] on button "承認する" at bounding box center [661, 233] width 1259 height 49
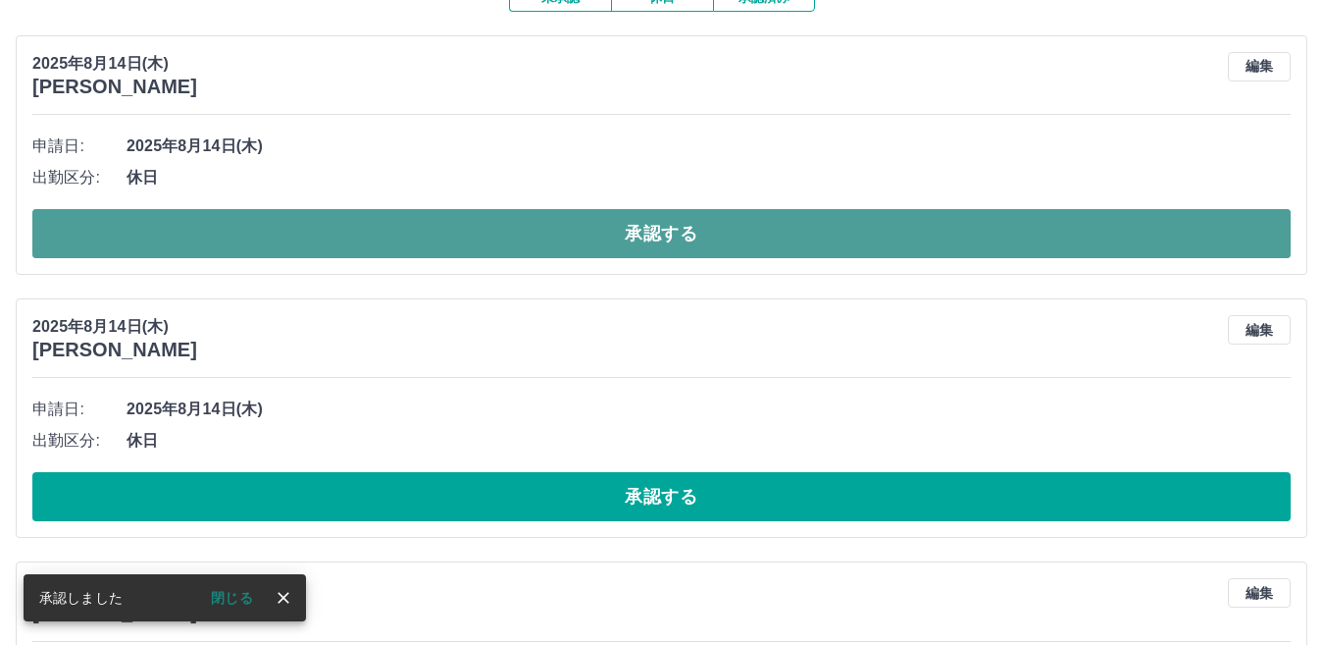
click at [505, 256] on button "承認する" at bounding box center [661, 233] width 1259 height 49
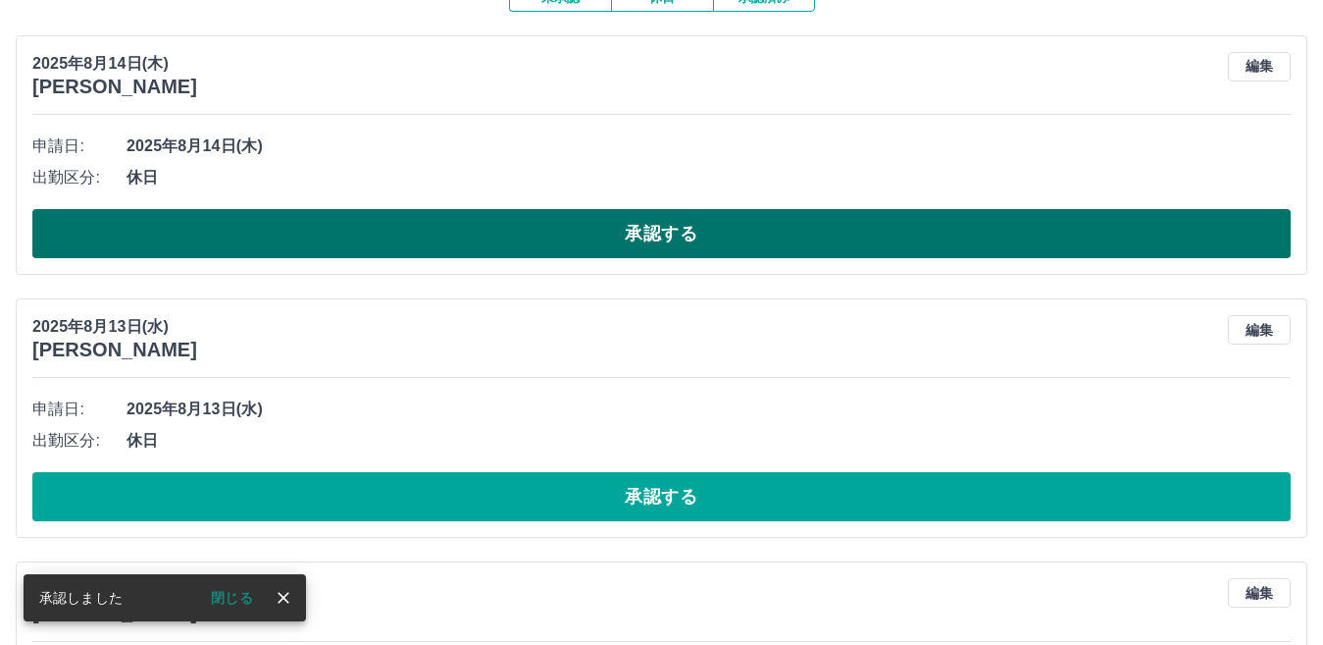
click at [505, 256] on button "承認する" at bounding box center [661, 233] width 1259 height 49
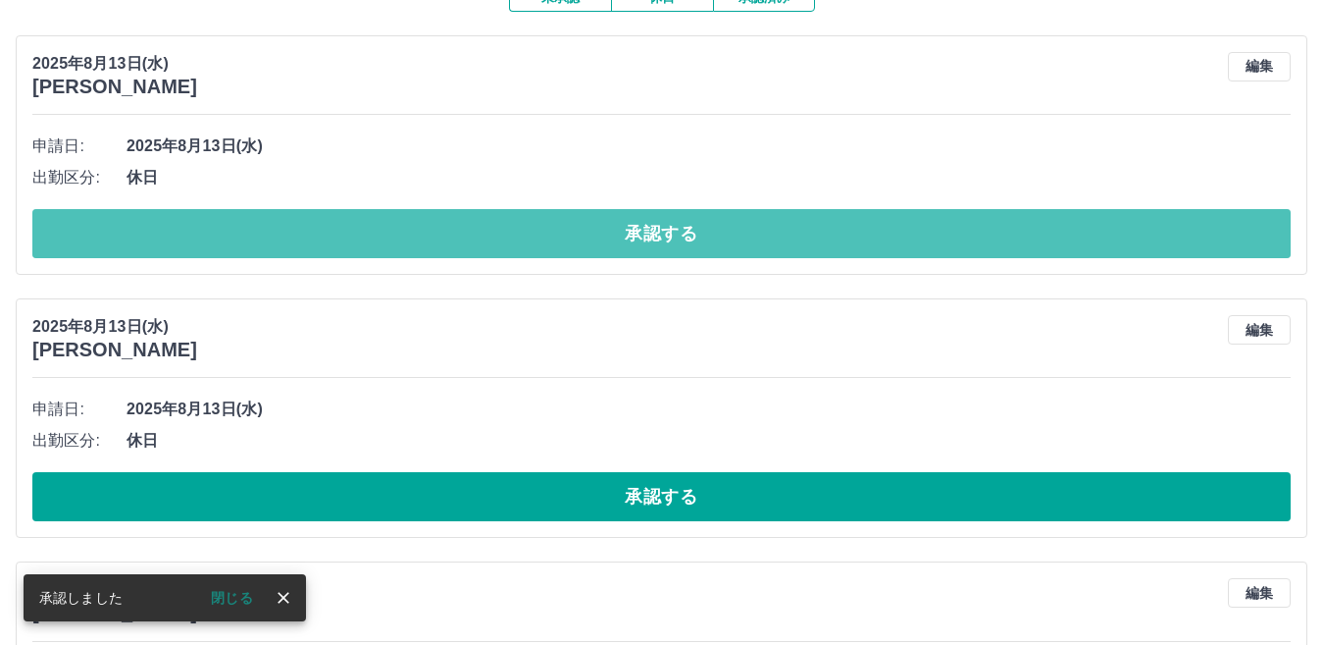
click at [505, 256] on button "承認する" at bounding box center [661, 233] width 1259 height 49
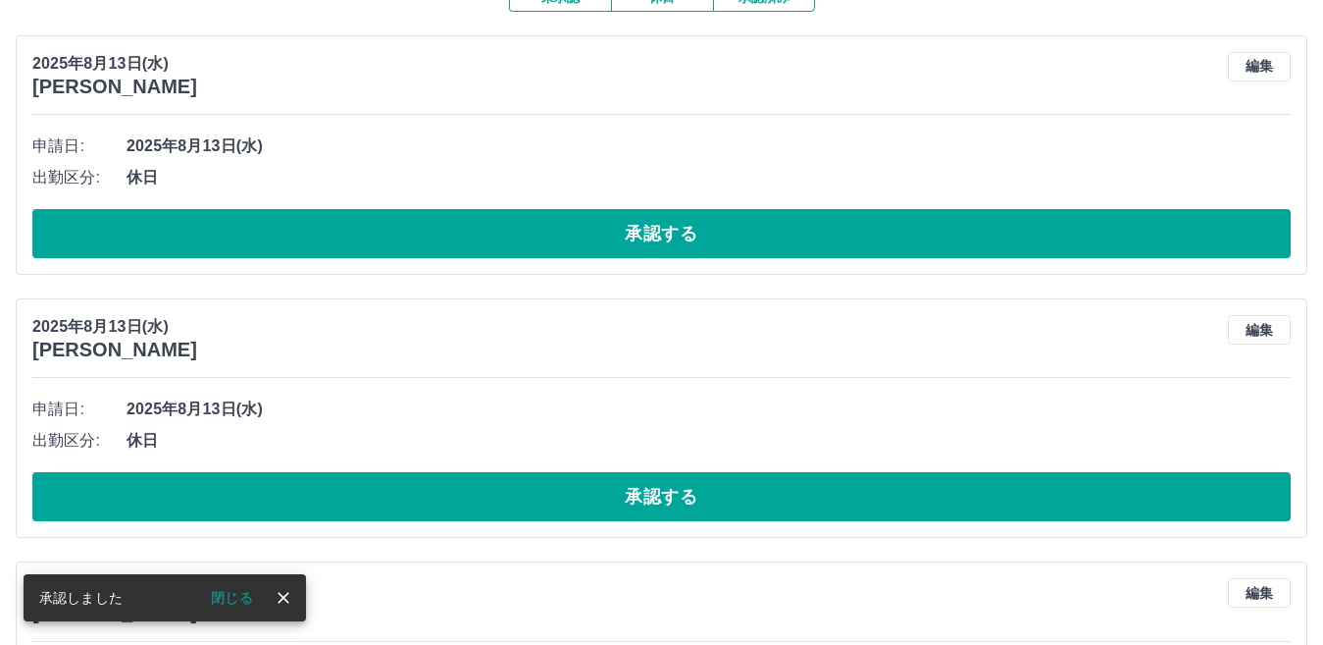
click at [505, 256] on button "承認する" at bounding box center [661, 233] width 1259 height 49
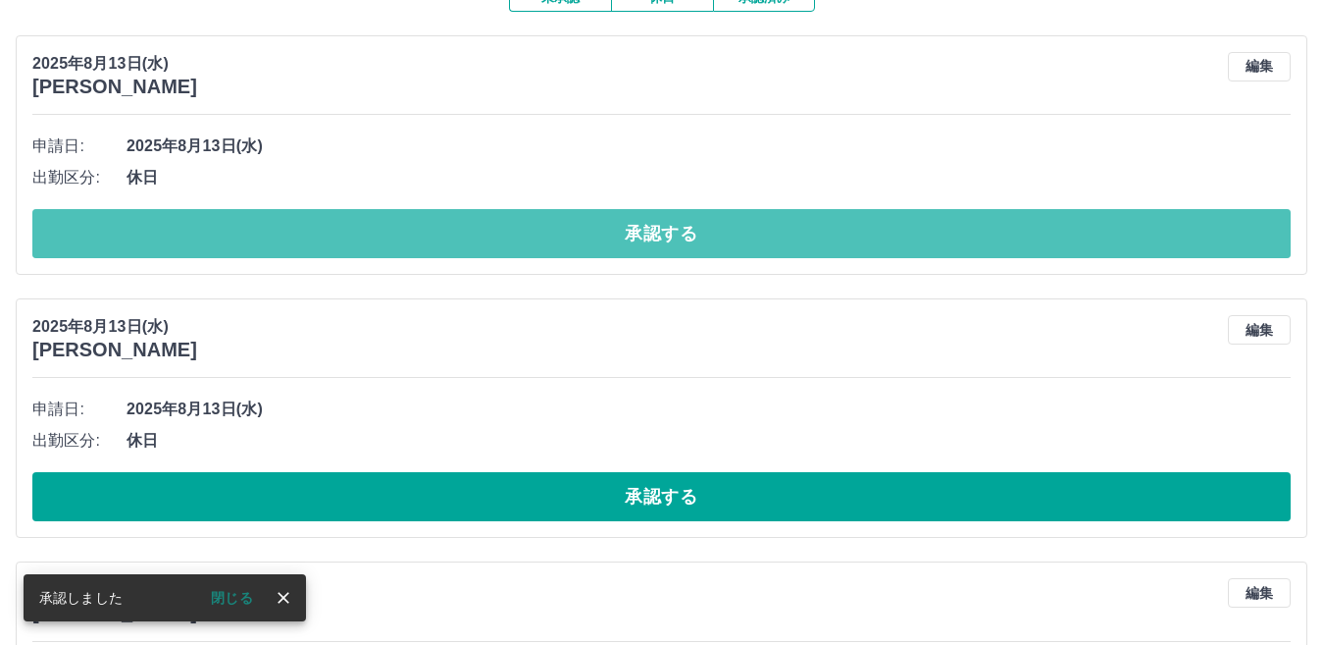
click at [505, 256] on button "承認する" at bounding box center [661, 233] width 1259 height 49
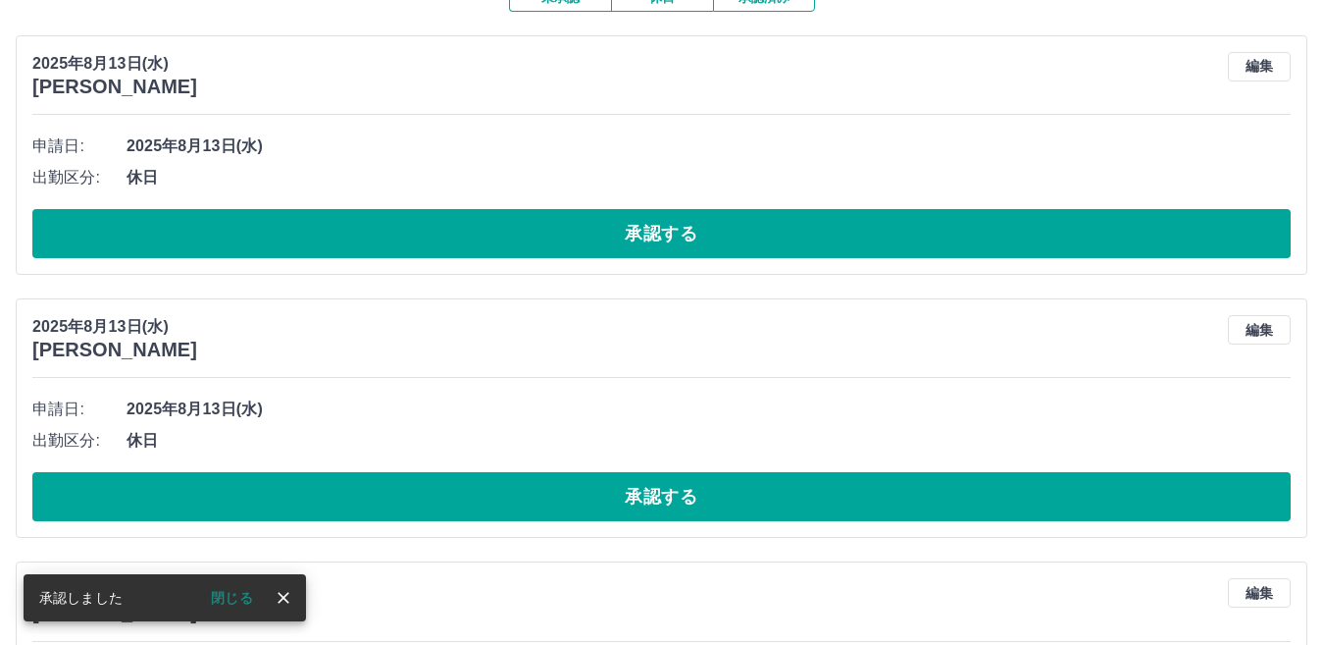
click at [505, 256] on button "承認する" at bounding box center [661, 233] width 1259 height 49
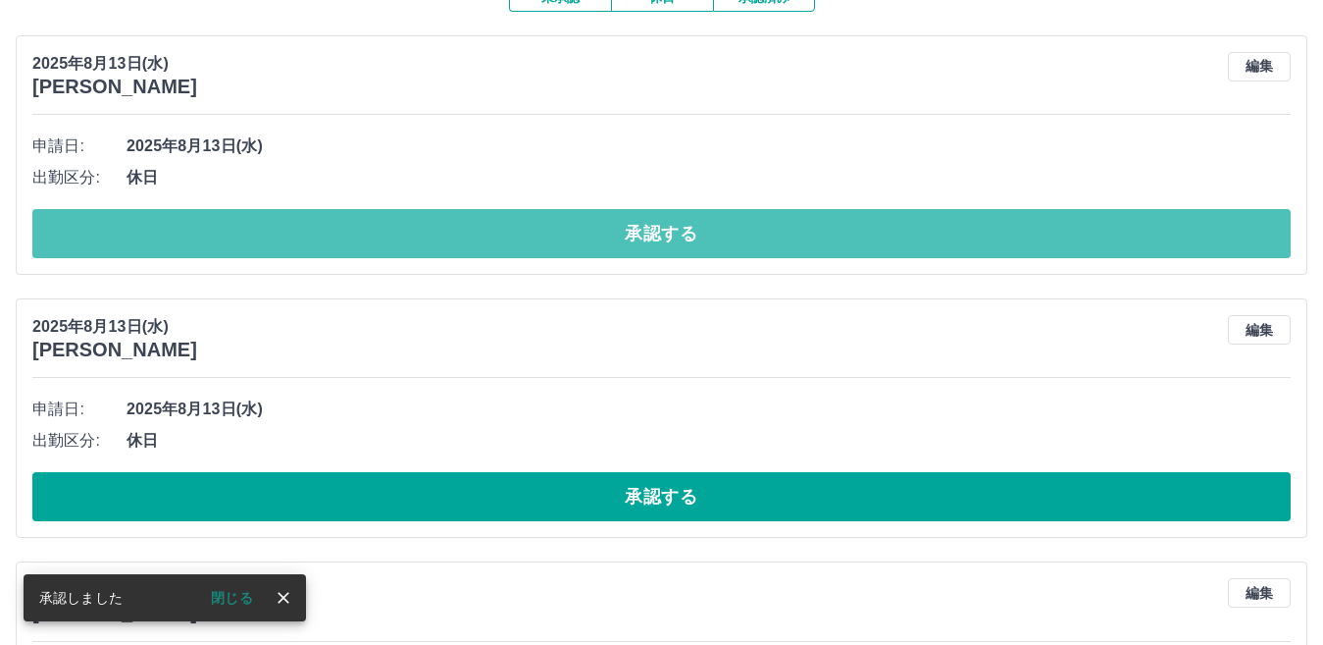
click at [505, 256] on button "承認する" at bounding box center [661, 233] width 1259 height 49
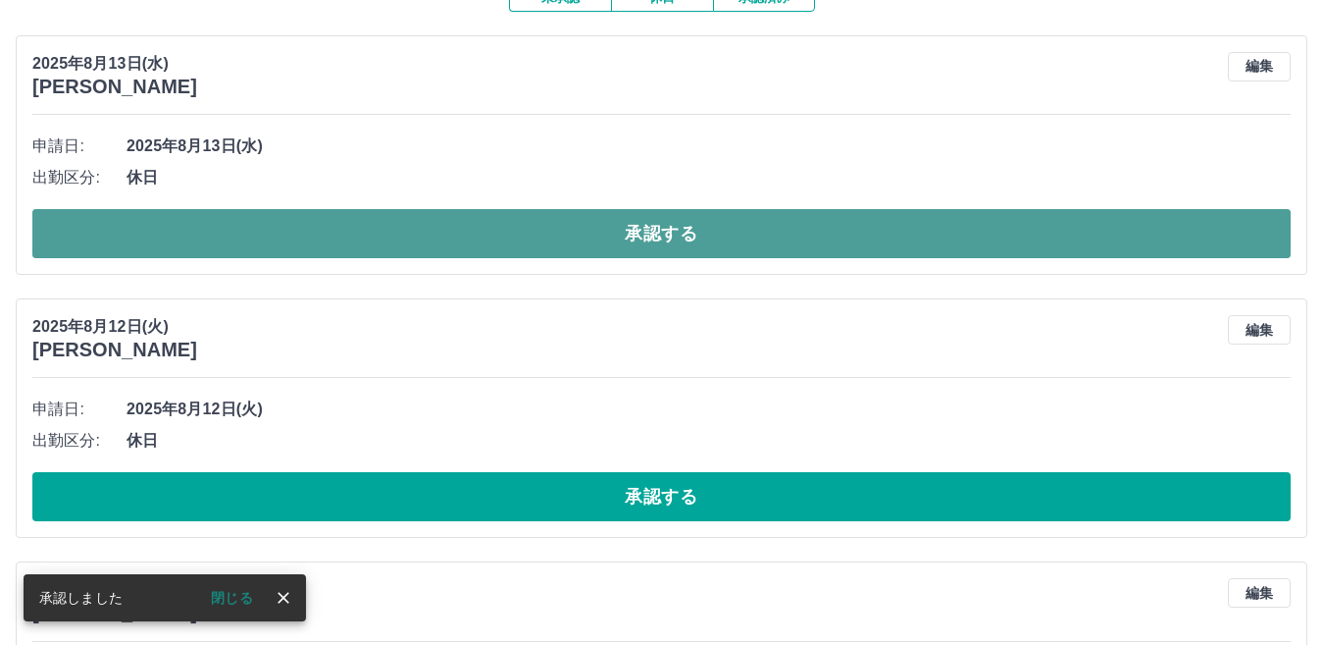
click at [506, 249] on button "承認する" at bounding box center [661, 233] width 1259 height 49
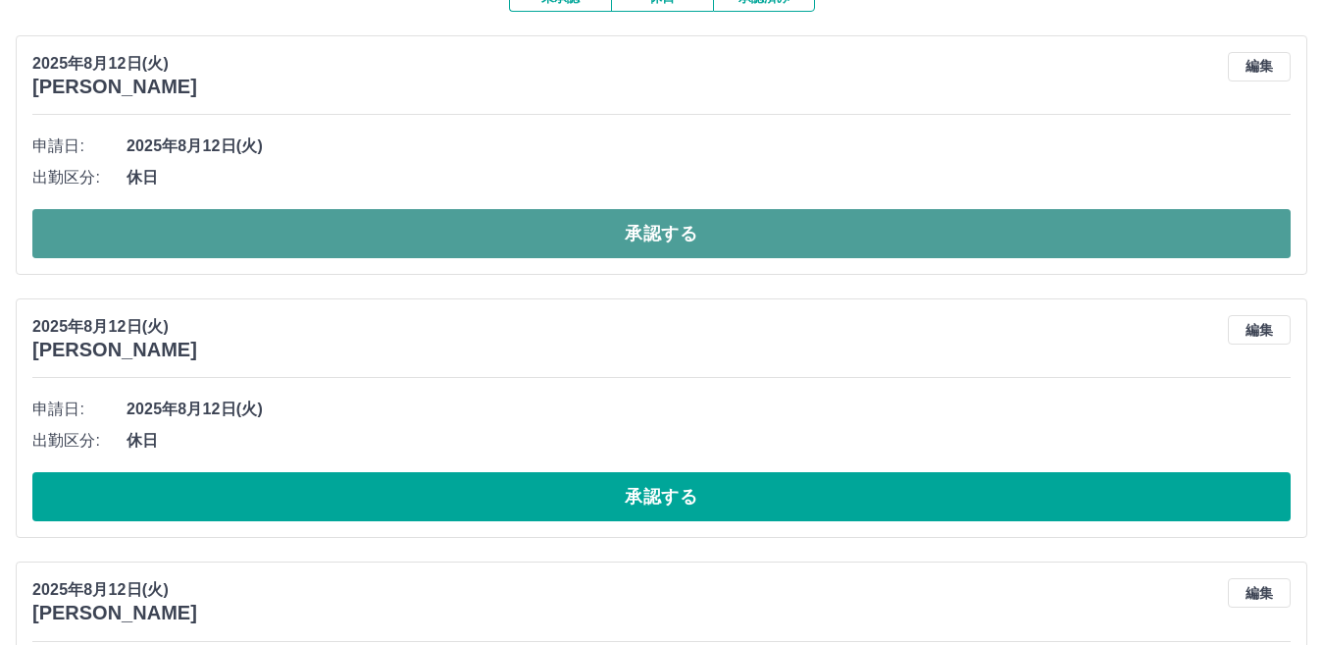
click at [511, 226] on button "承認する" at bounding box center [661, 233] width 1259 height 49
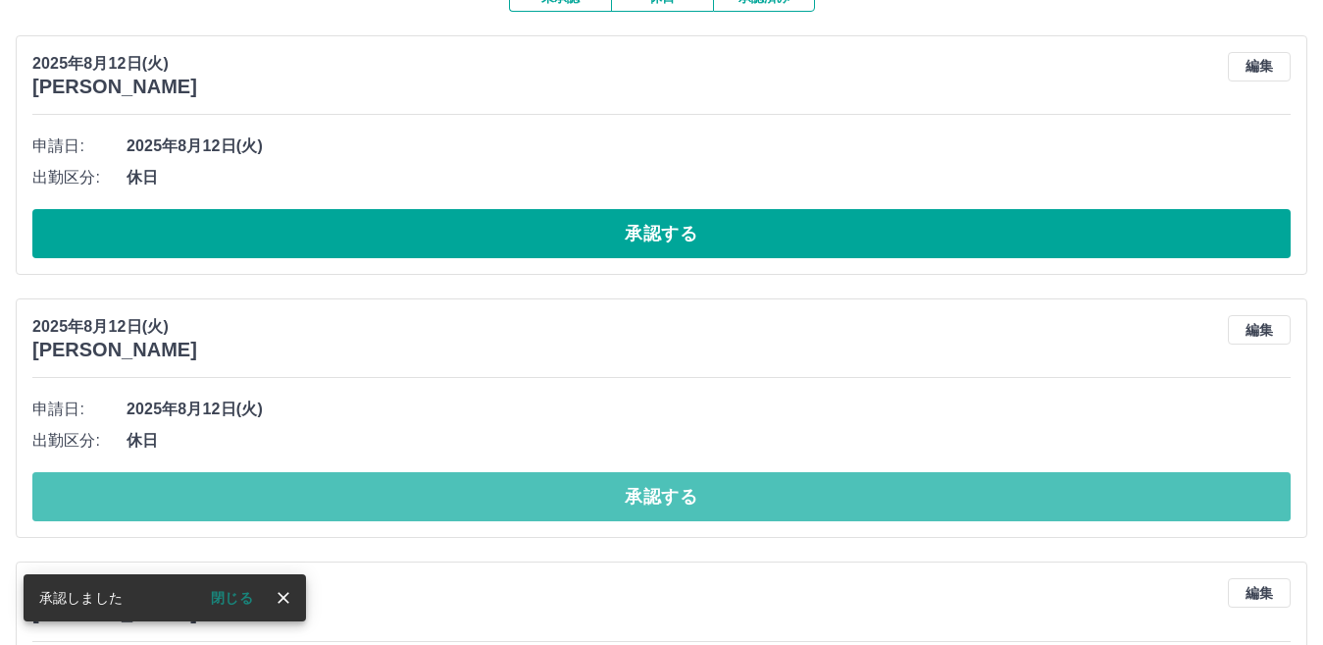
click at [469, 493] on button "承認する" at bounding box center [661, 496] width 1259 height 49
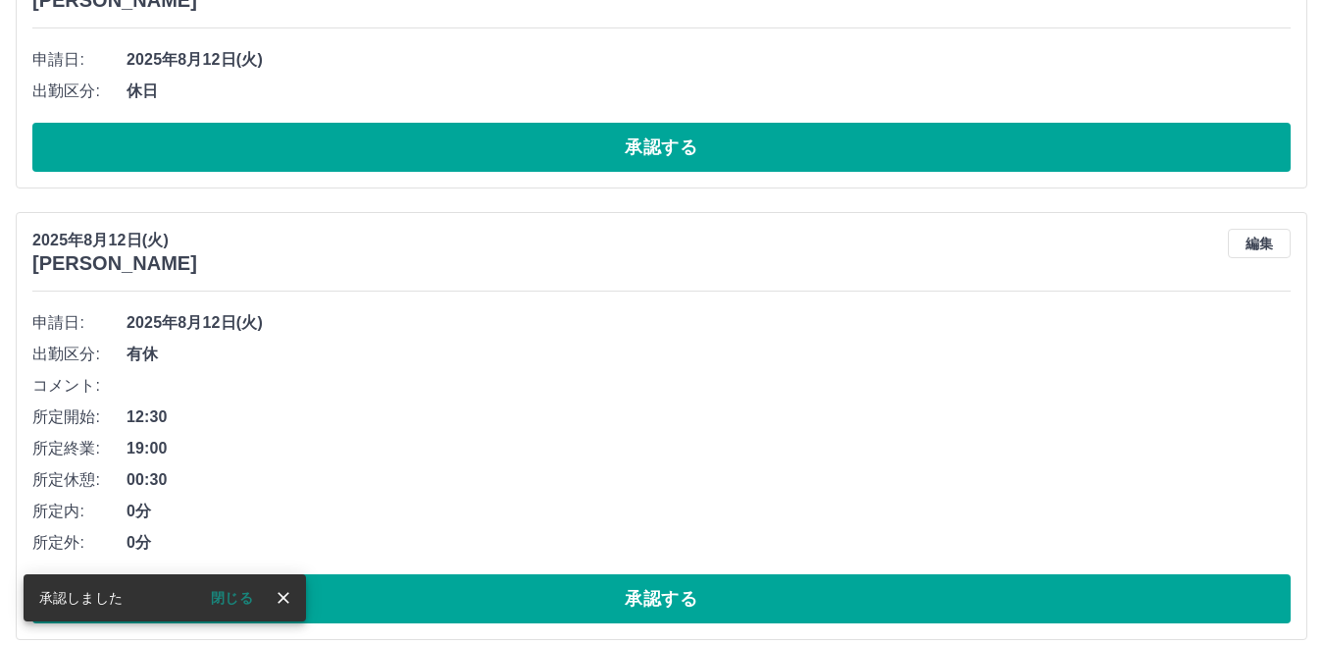
scroll to position [392, 0]
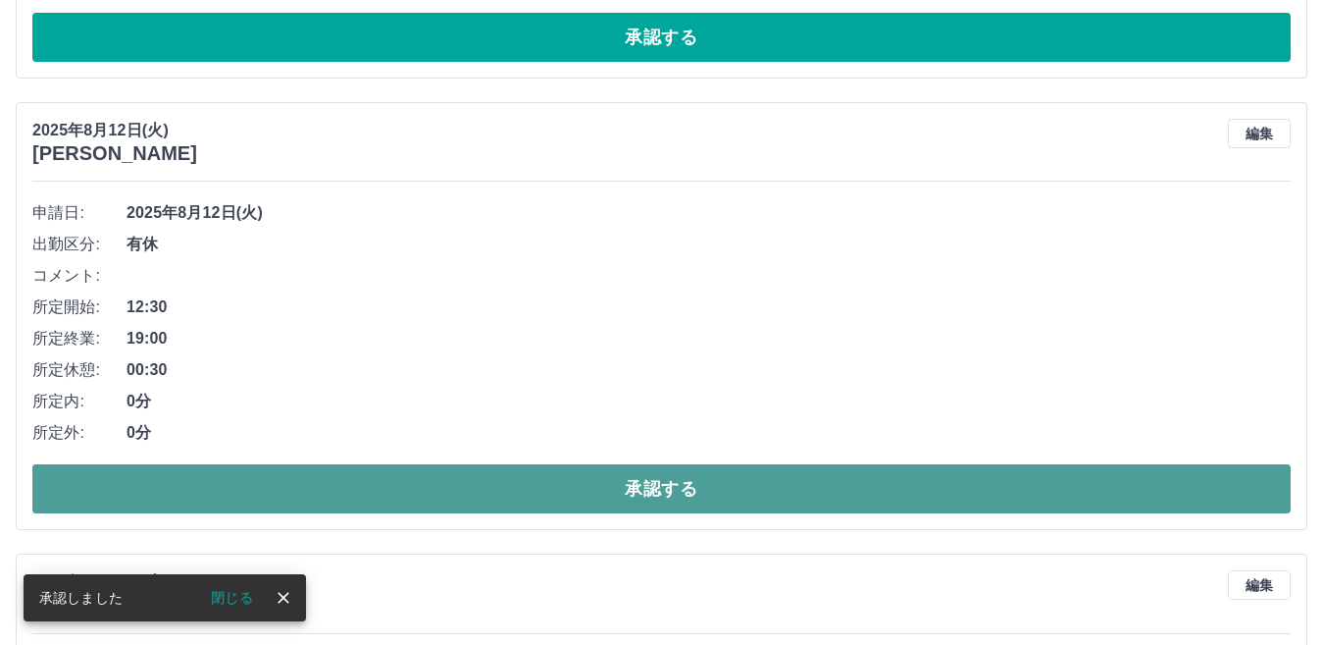
click at [504, 485] on button "承認する" at bounding box center [661, 488] width 1259 height 49
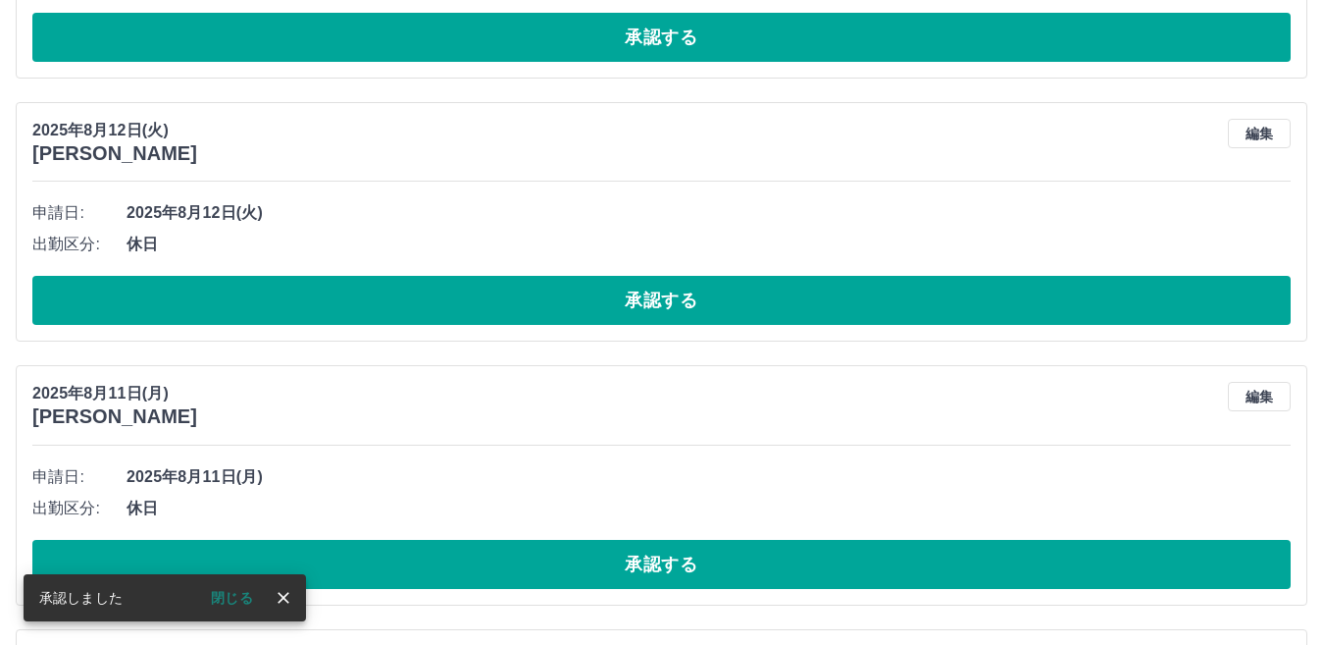
click at [443, 329] on div "[DATE] [PERSON_NAME] 編集 申請日: [DATE] 出勤区分: 休日 承認する" at bounding box center [662, 221] width 1292 height 239
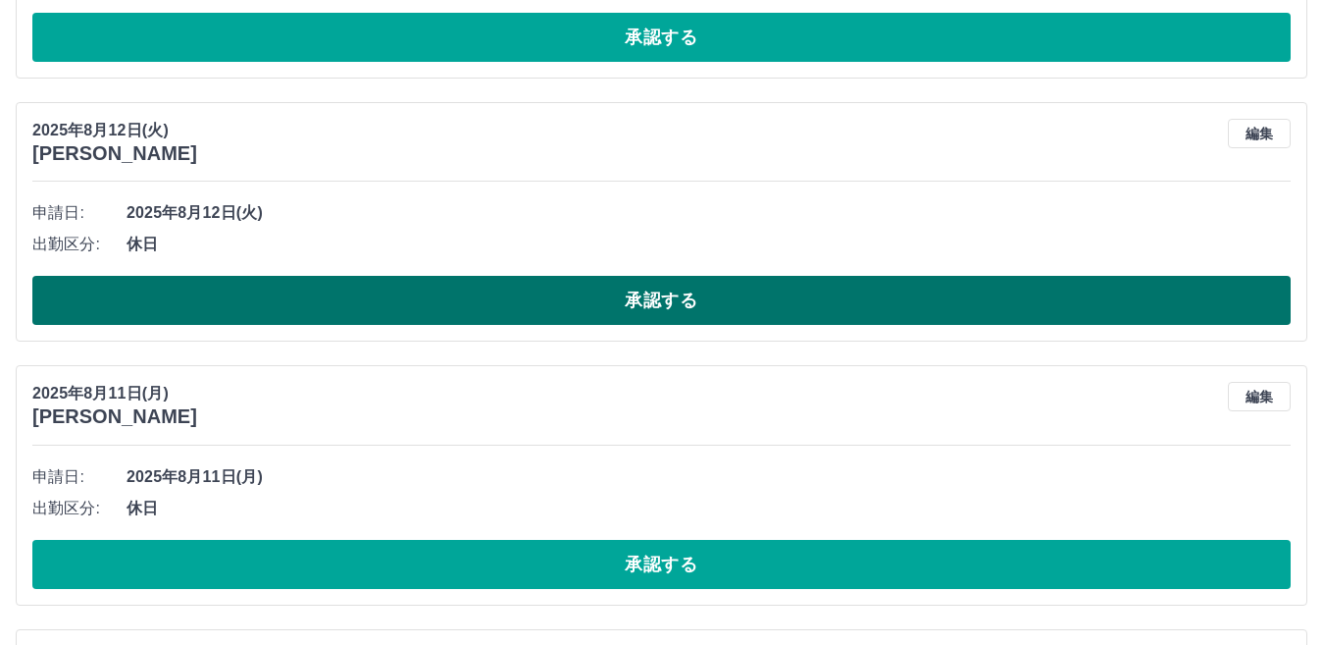
click at [440, 322] on button "承認する" at bounding box center [661, 300] width 1259 height 49
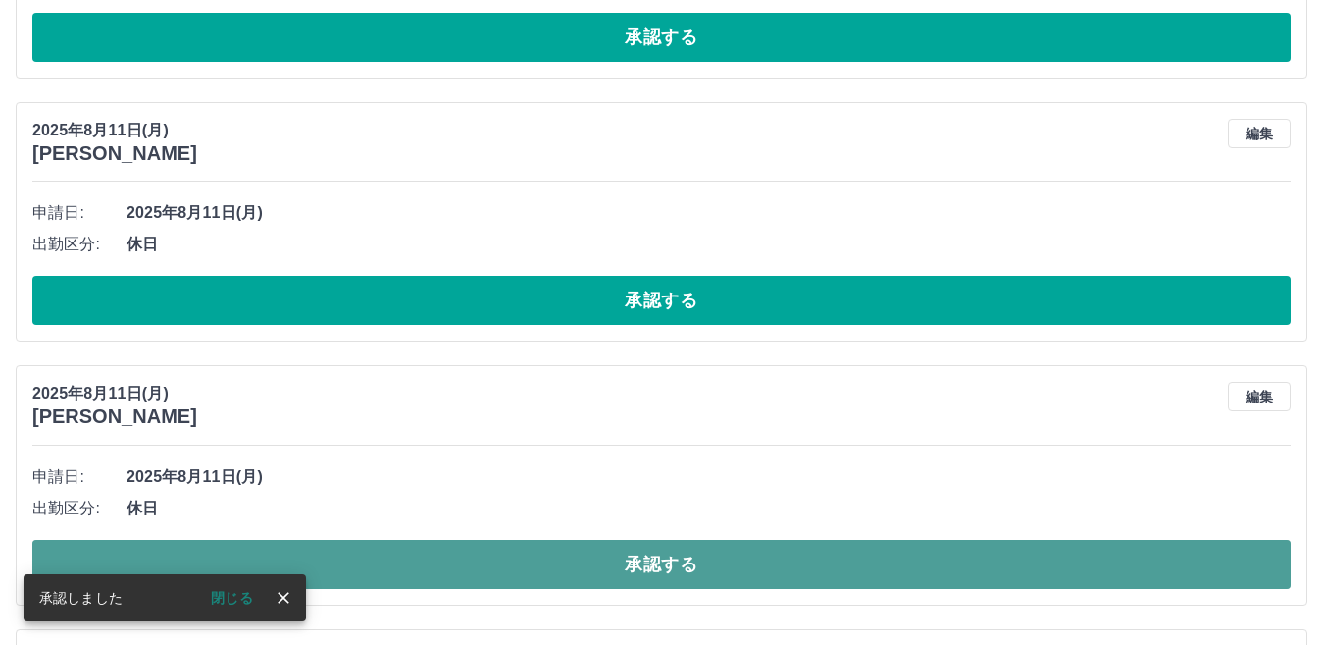
click at [567, 570] on button "承認する" at bounding box center [661, 564] width 1259 height 49
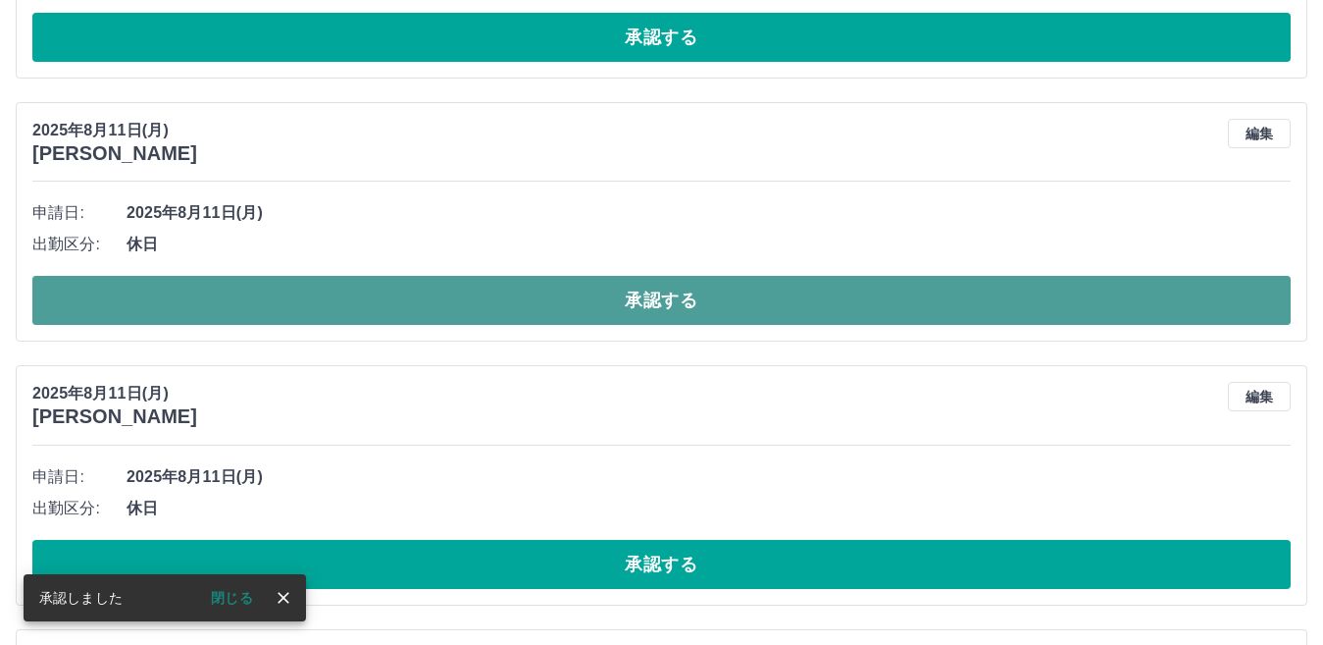
click at [473, 314] on button "承認する" at bounding box center [661, 300] width 1259 height 49
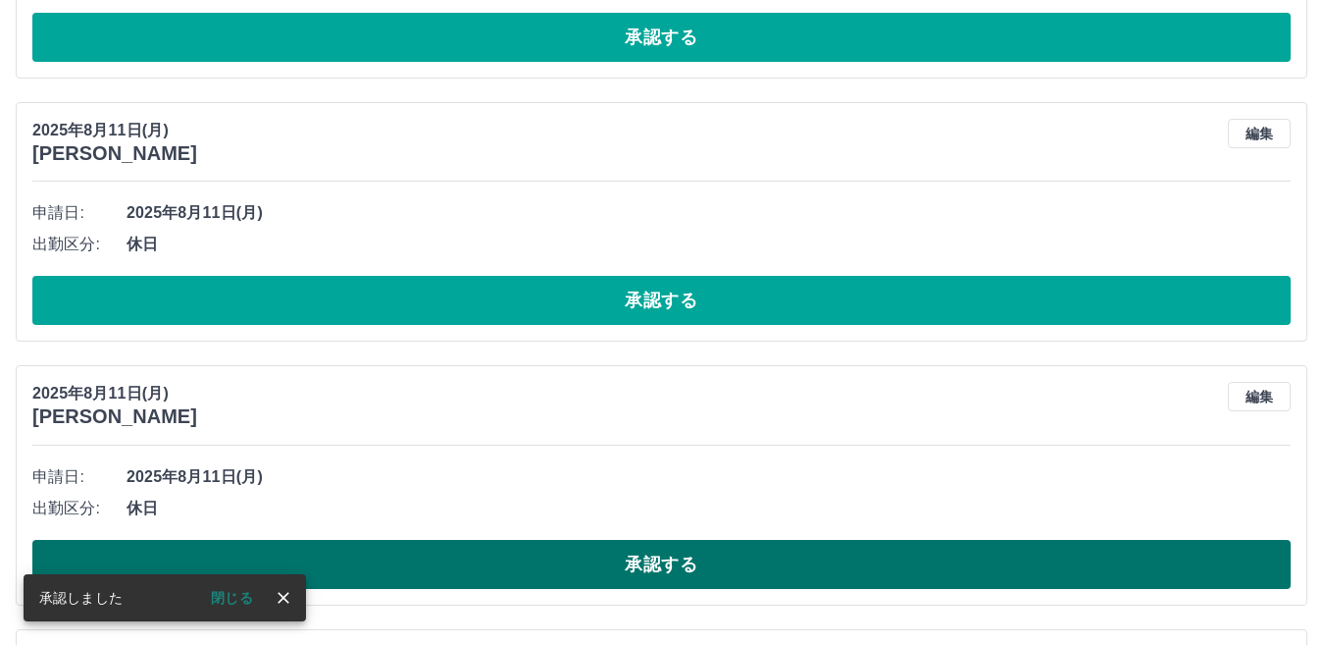
click at [495, 575] on button "承認する" at bounding box center [661, 564] width 1259 height 49
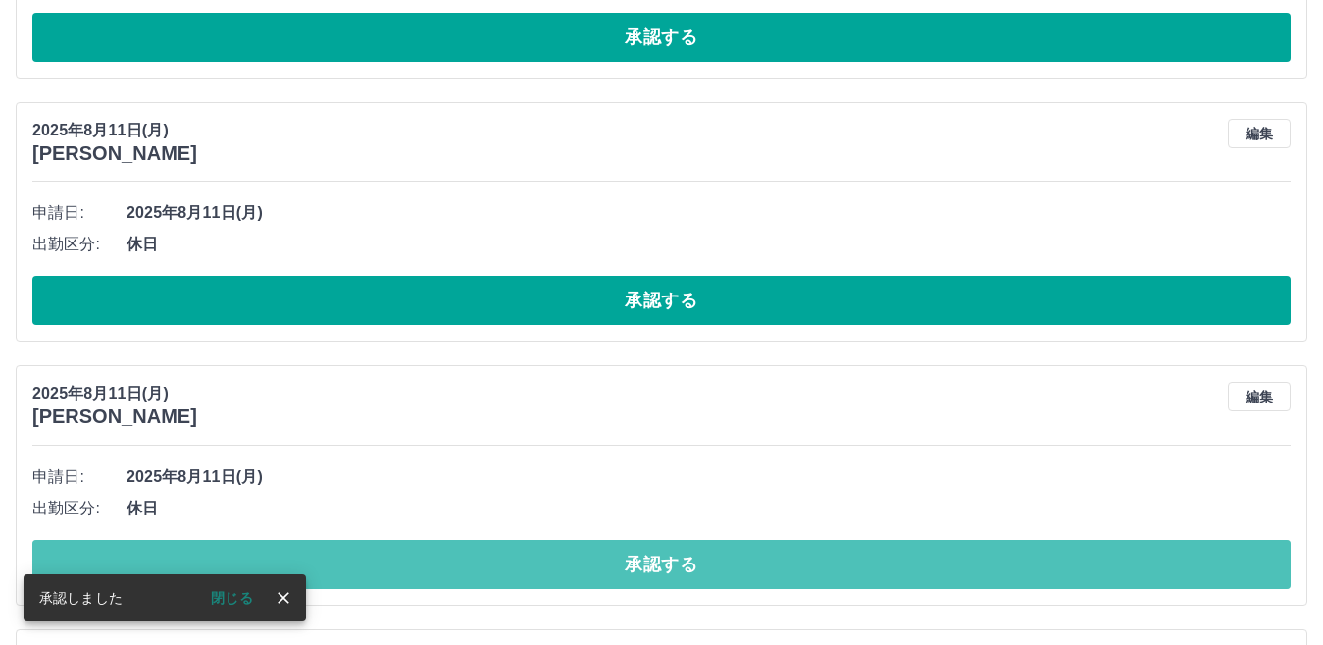
click at [488, 563] on button "承認する" at bounding box center [661, 564] width 1259 height 49
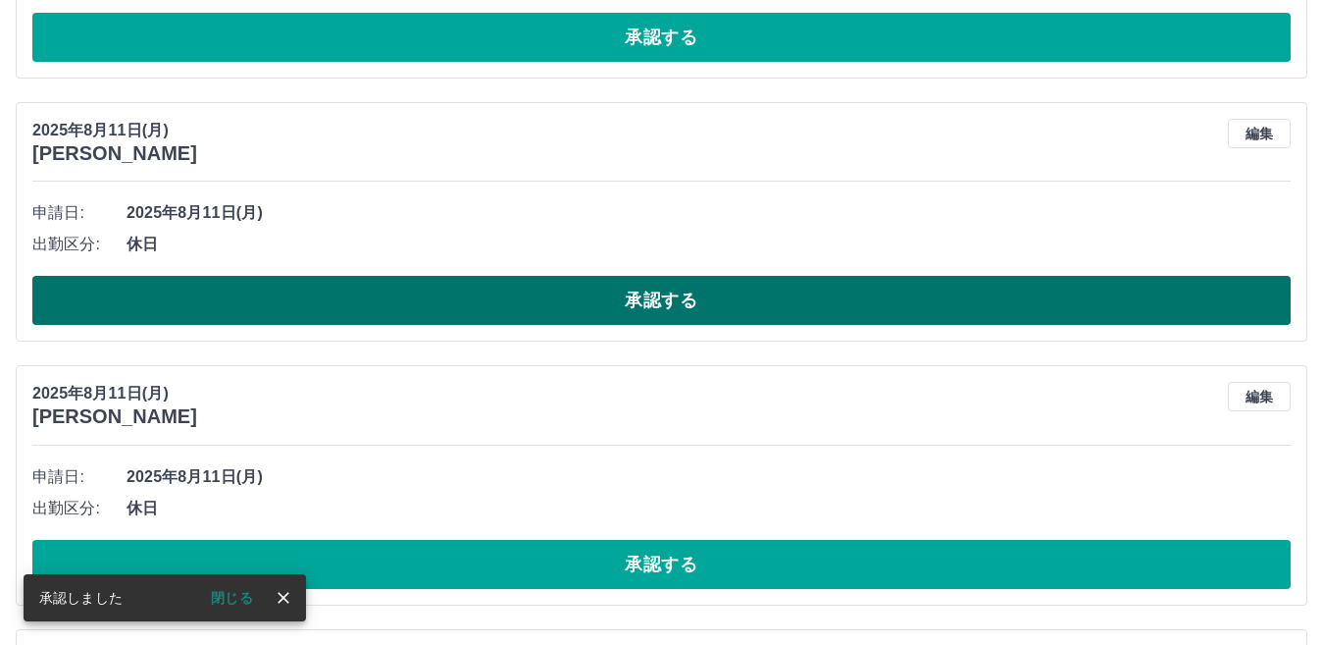
click at [412, 298] on button "承認する" at bounding box center [661, 300] width 1259 height 49
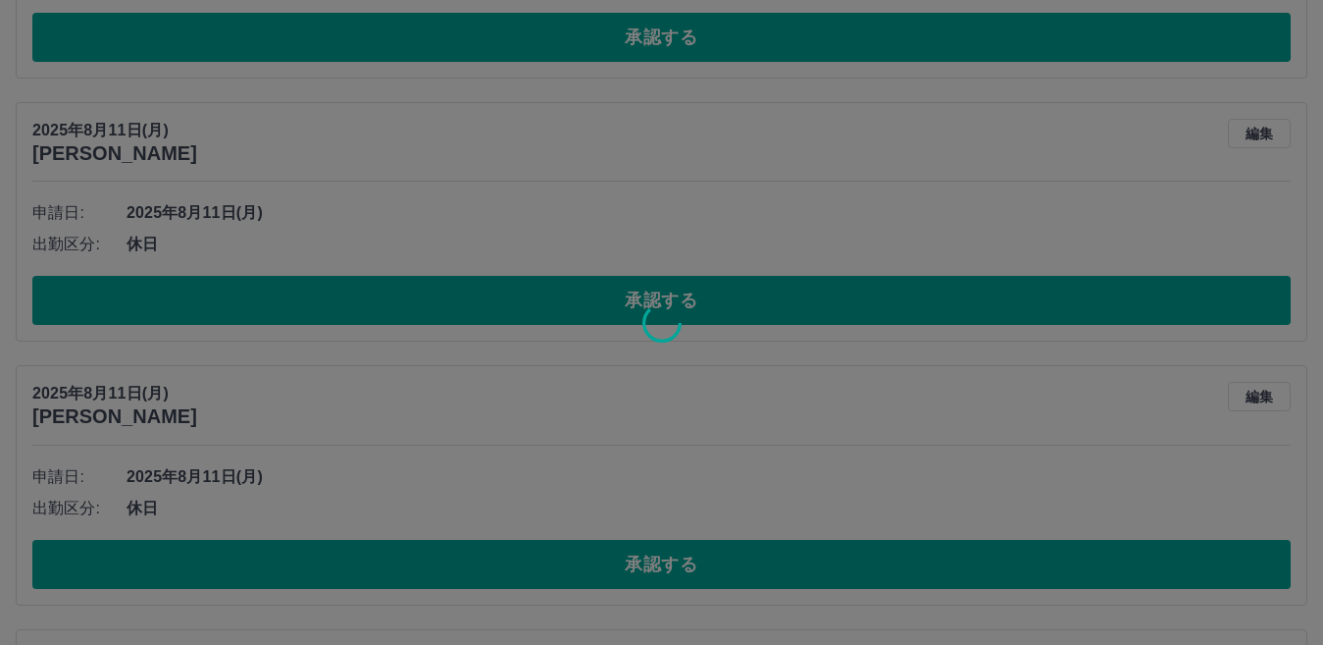
scroll to position [379, 0]
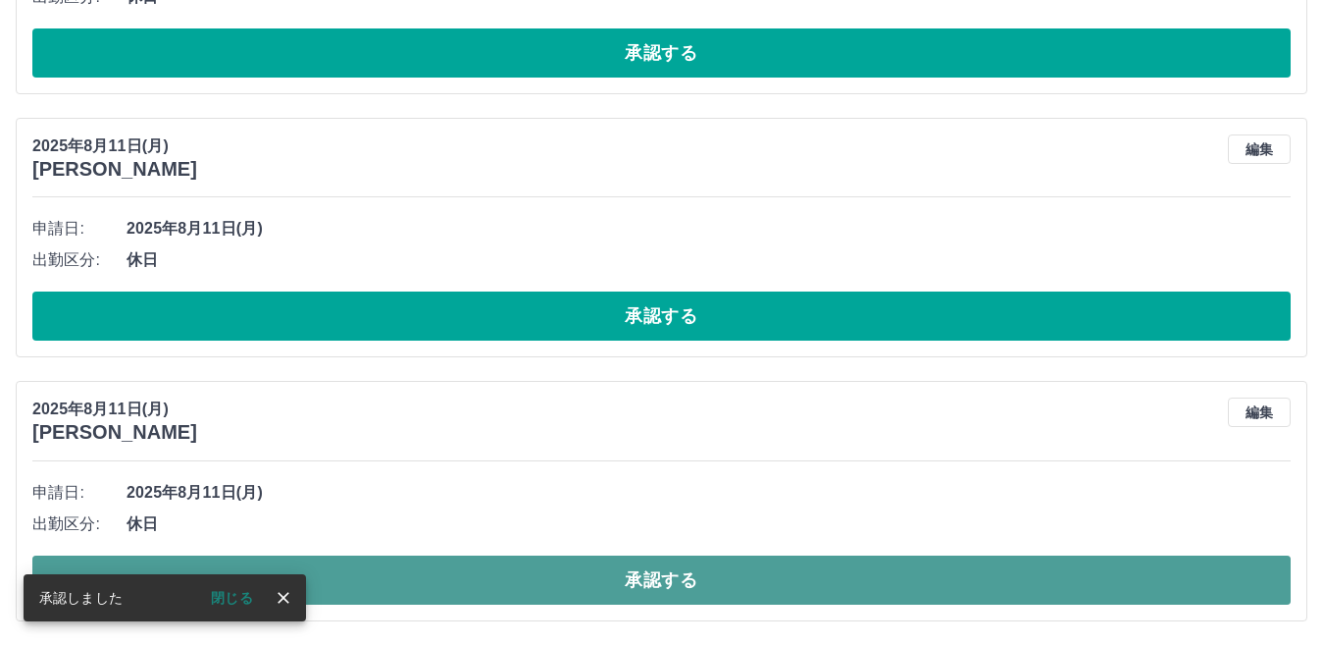
click at [691, 571] on button "承認する" at bounding box center [661, 579] width 1259 height 49
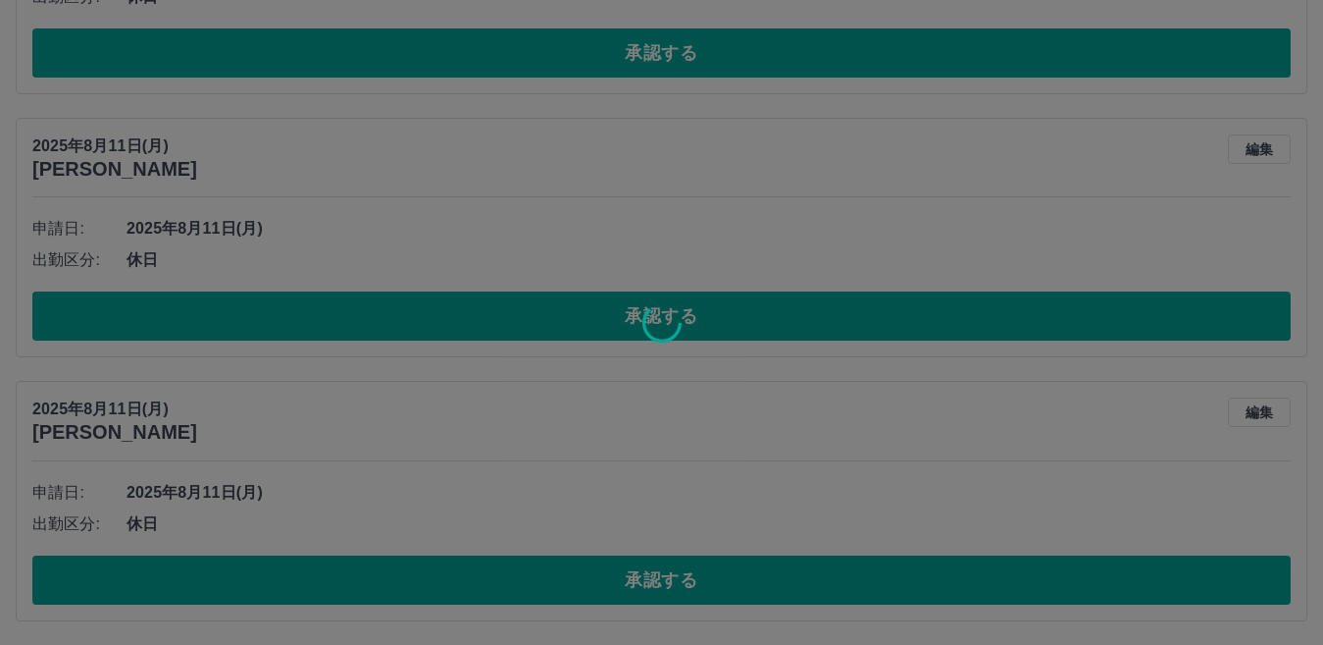
scroll to position [115, 0]
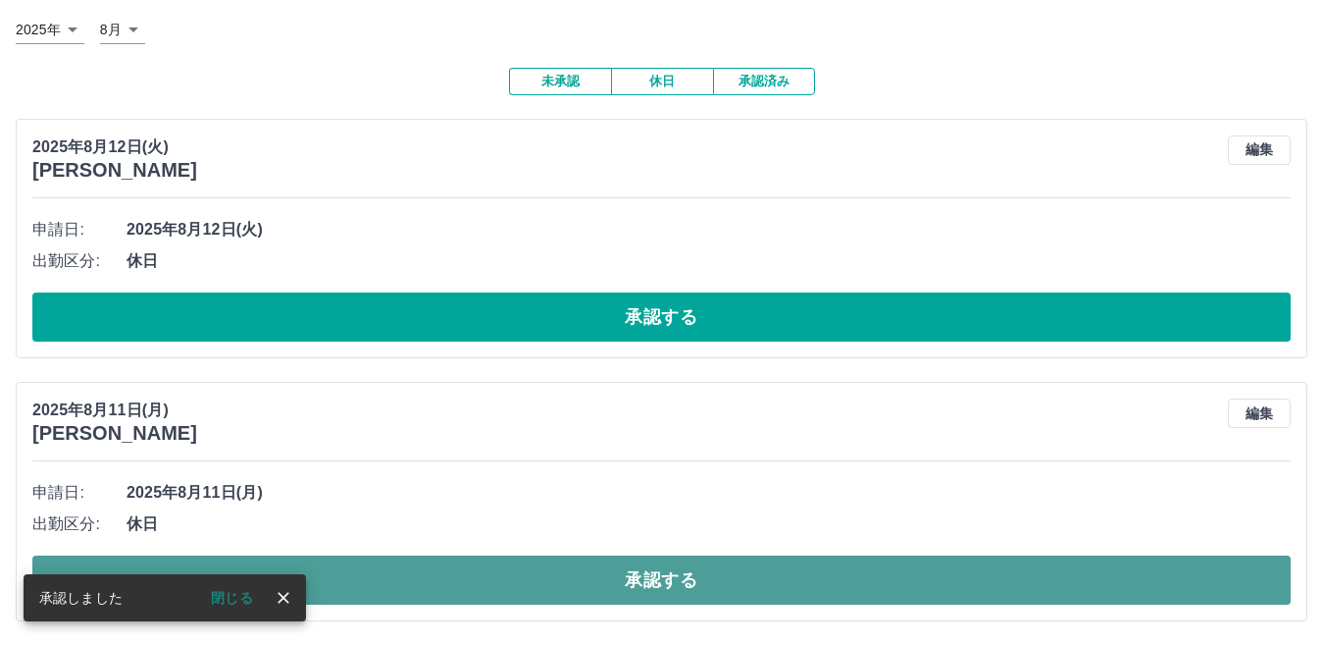
click at [681, 563] on button "承認する" at bounding box center [661, 579] width 1259 height 49
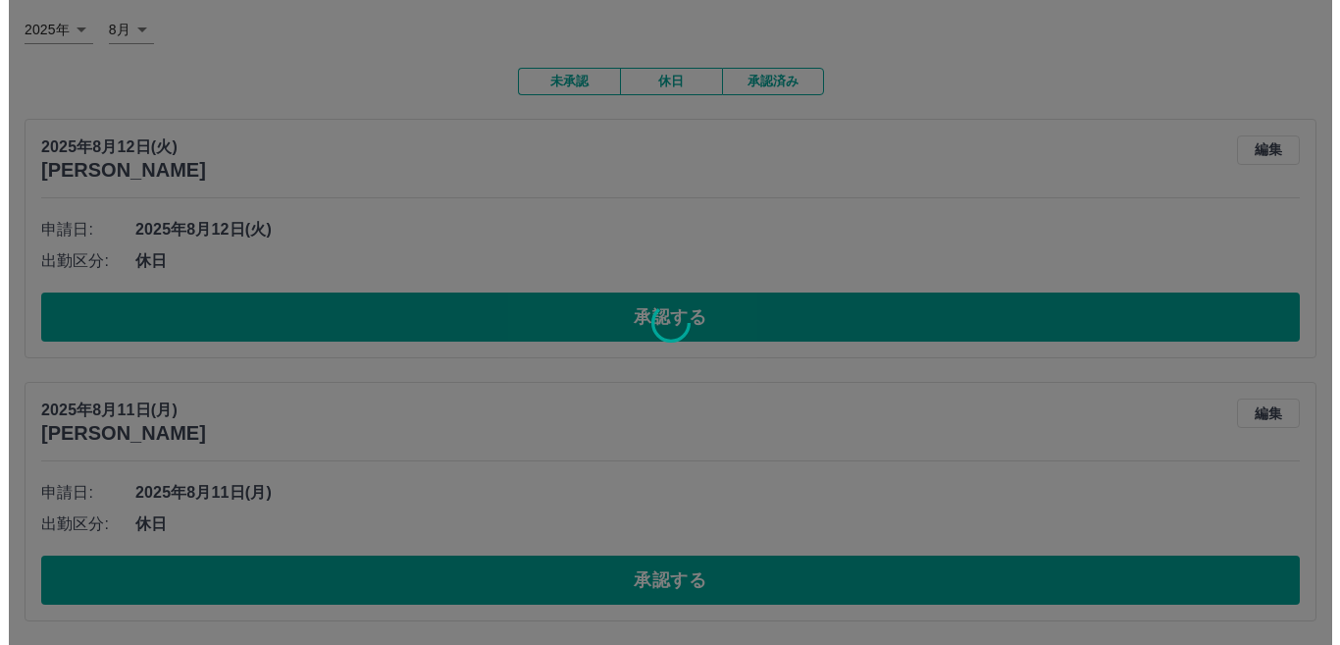
scroll to position [0, 0]
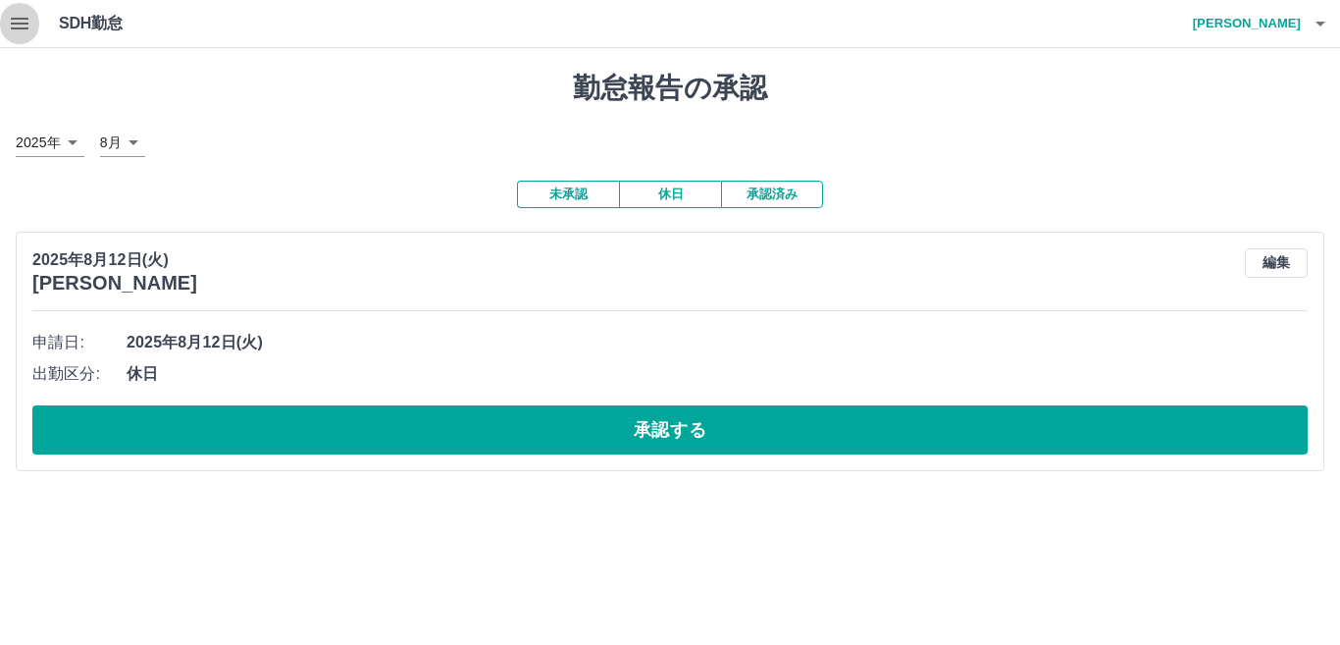
click at [19, 23] on icon "button" at bounding box center [20, 24] width 18 height 12
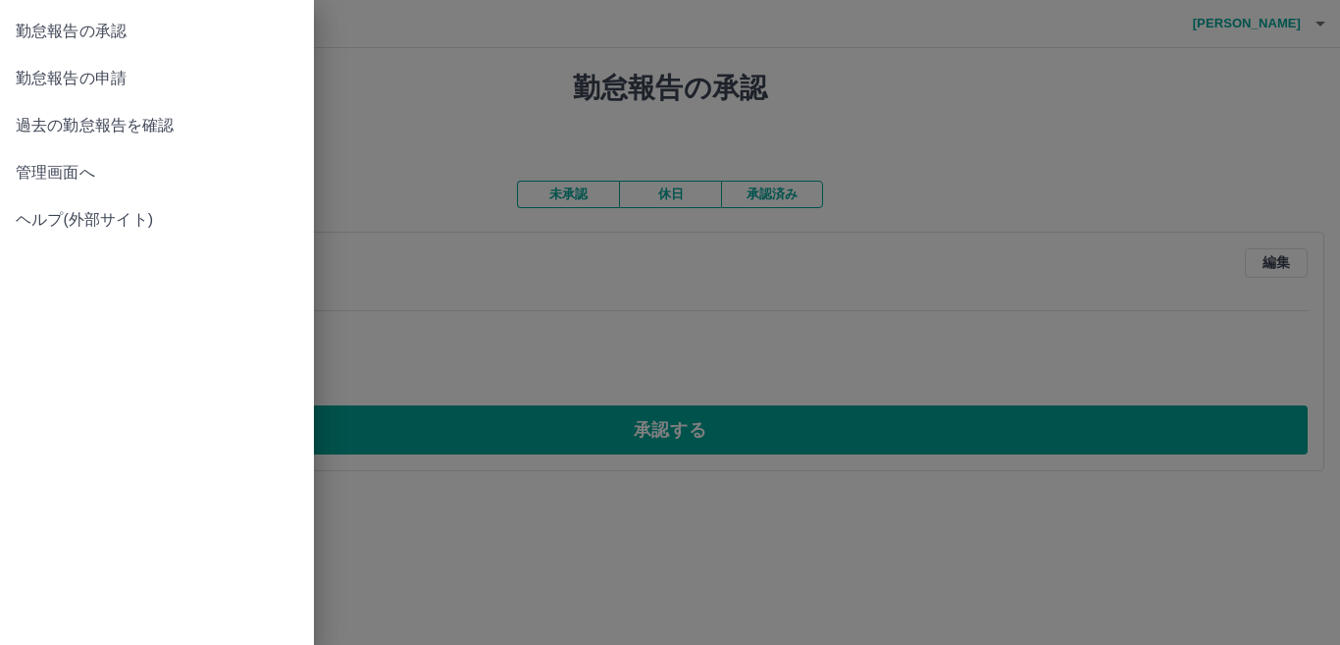
click at [109, 49] on link "勤怠報告の承認" at bounding box center [157, 31] width 314 height 47
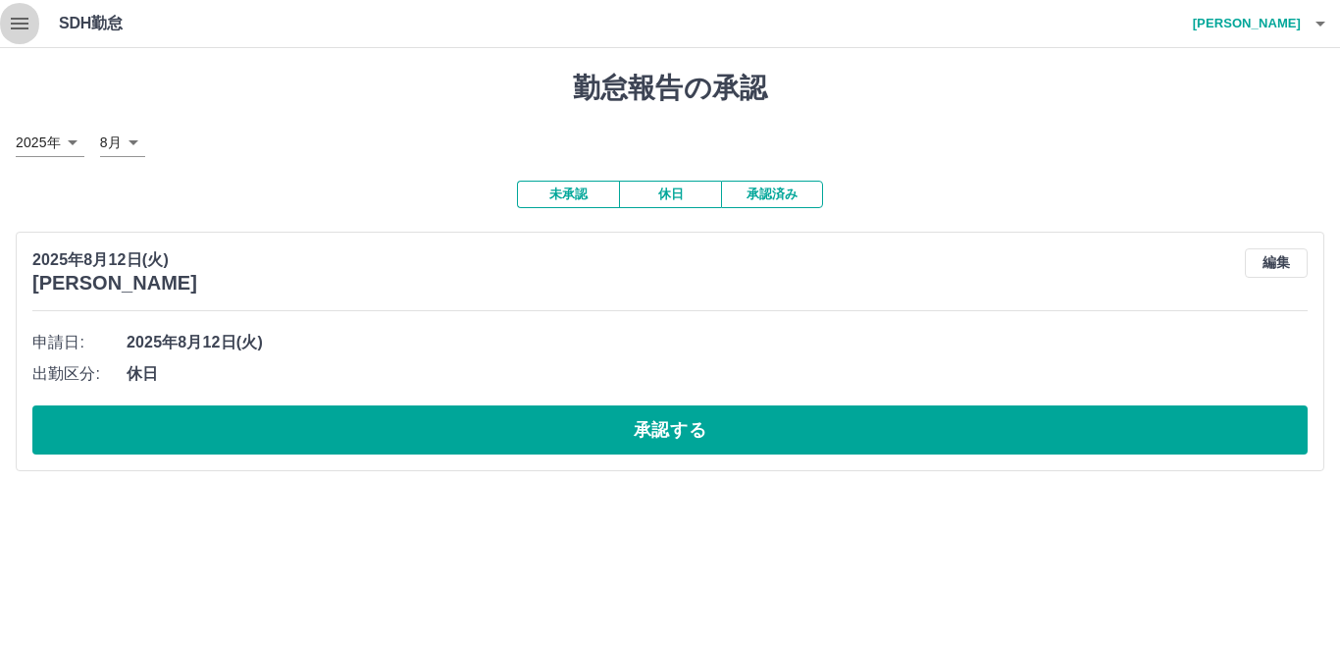
click at [29, 27] on icon "button" at bounding box center [20, 24] width 24 height 24
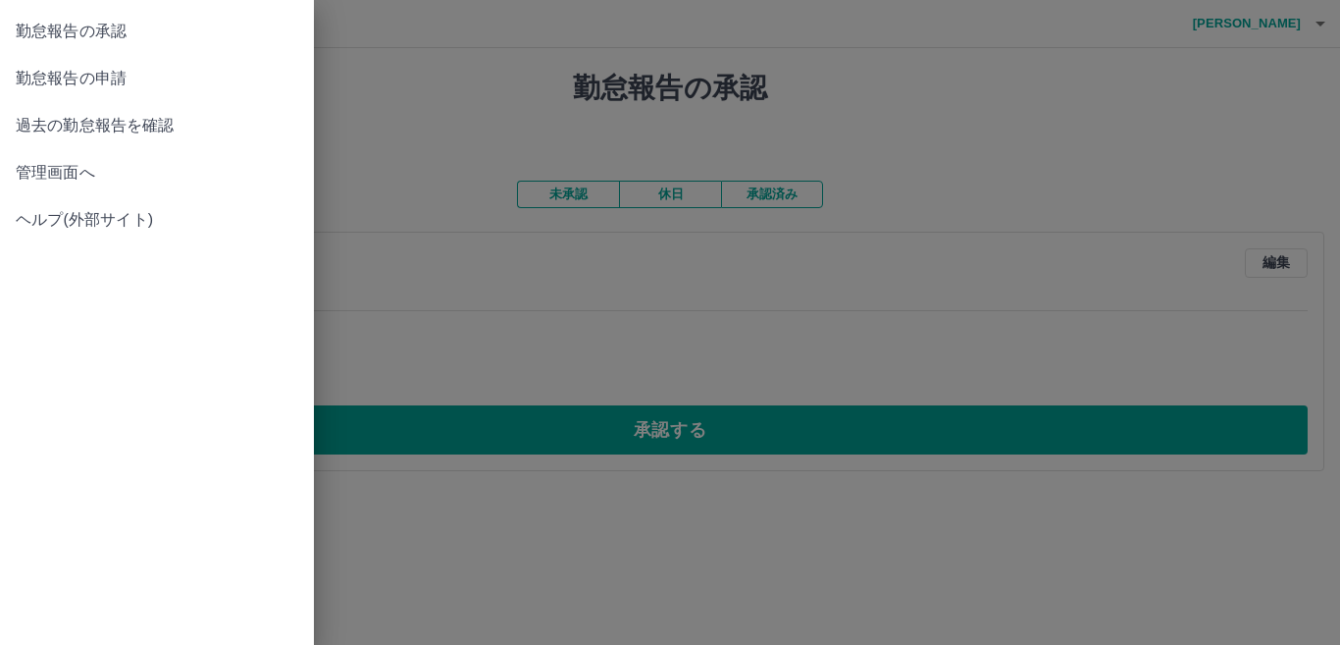
drag, startPoint x: 147, startPoint y: 67, endPoint x: 204, endPoint y: 95, distance: 63.6
click at [147, 68] on span "勤怠報告の申請" at bounding box center [157, 79] width 283 height 24
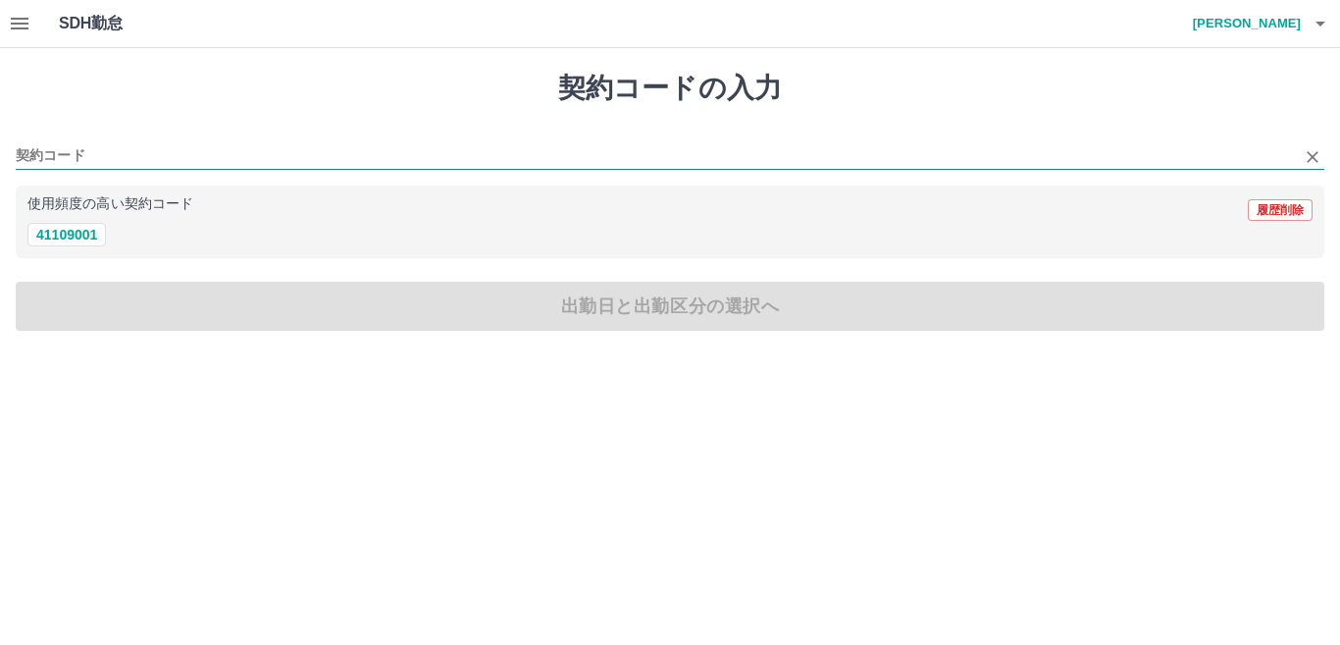
click at [115, 162] on input "契約コード" at bounding box center [655, 156] width 1279 height 25
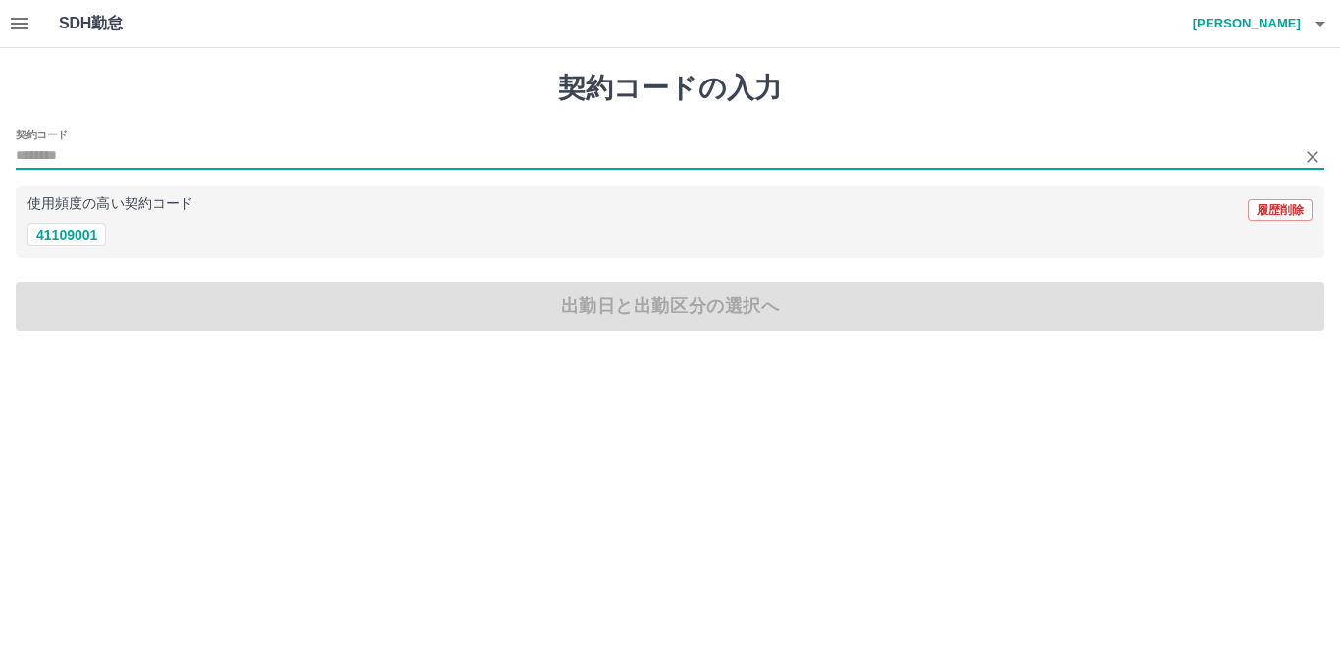
click at [115, 159] on input "契約コード" at bounding box center [655, 156] width 1279 height 25
click at [88, 232] on button "41109001" at bounding box center [66, 235] width 78 height 24
type input "********"
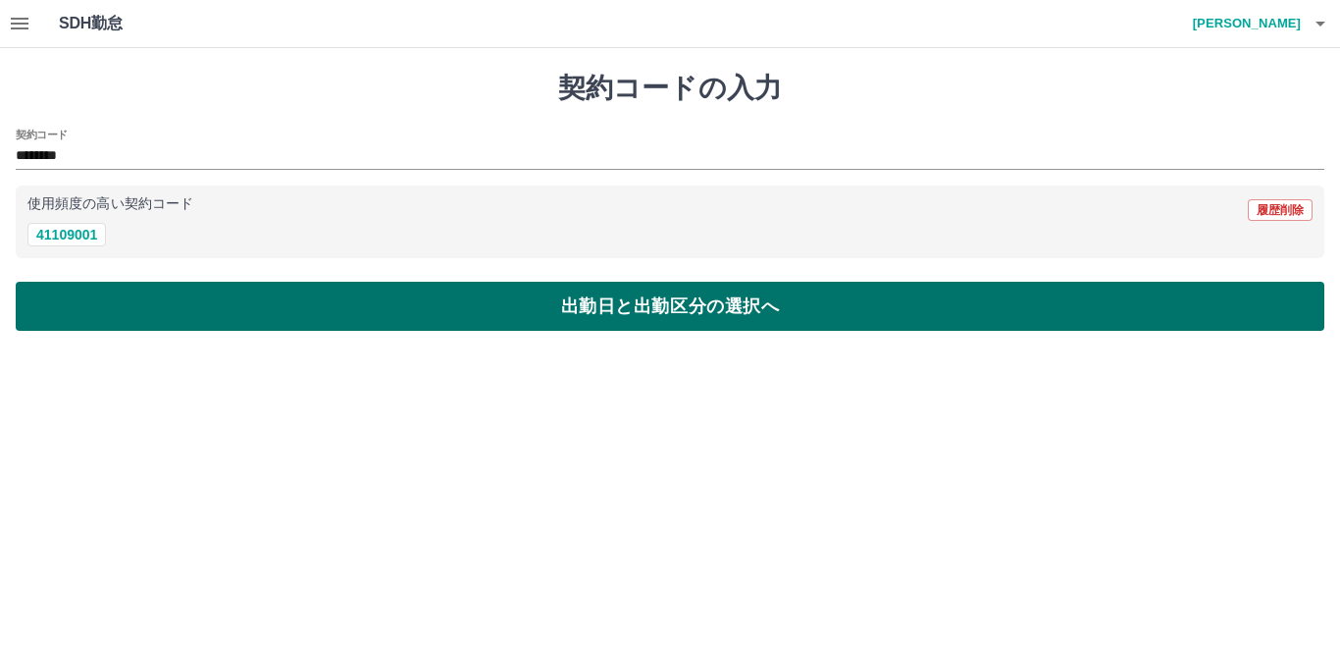
click at [199, 283] on button "出勤日と出勤区分の選択へ" at bounding box center [670, 306] width 1309 height 49
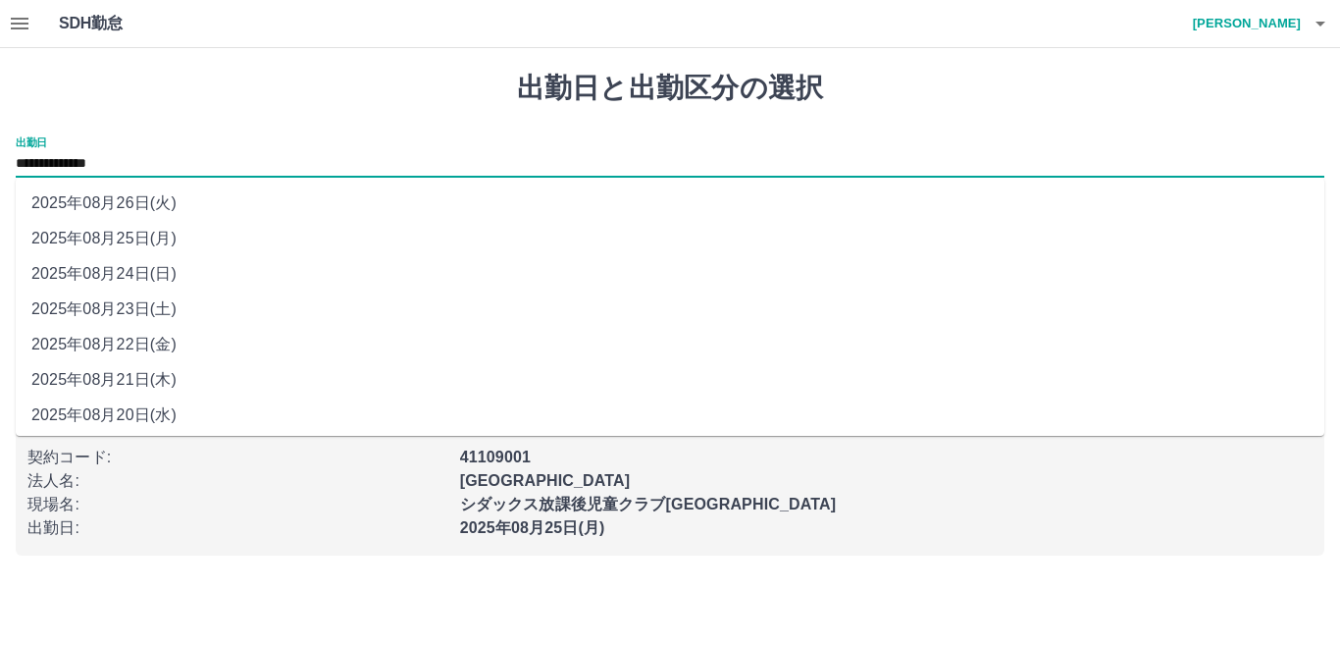
click at [113, 153] on input "**********" at bounding box center [670, 164] width 1309 height 25
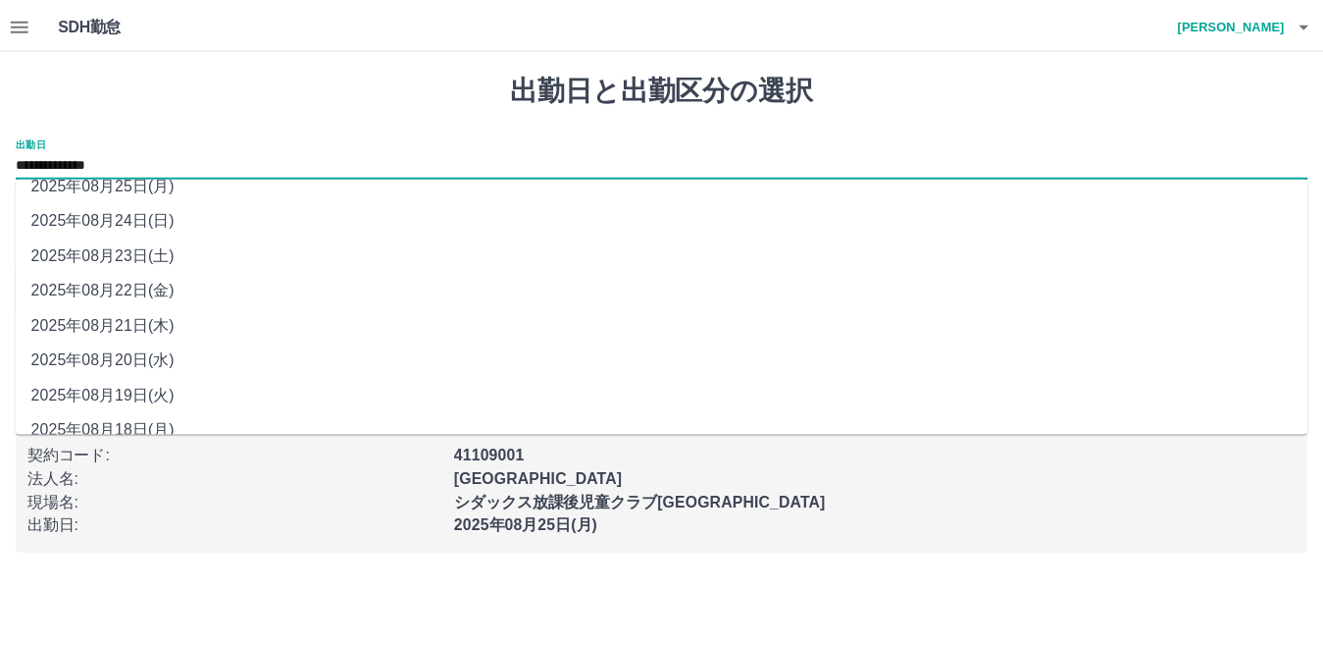
scroll to position [76, 0]
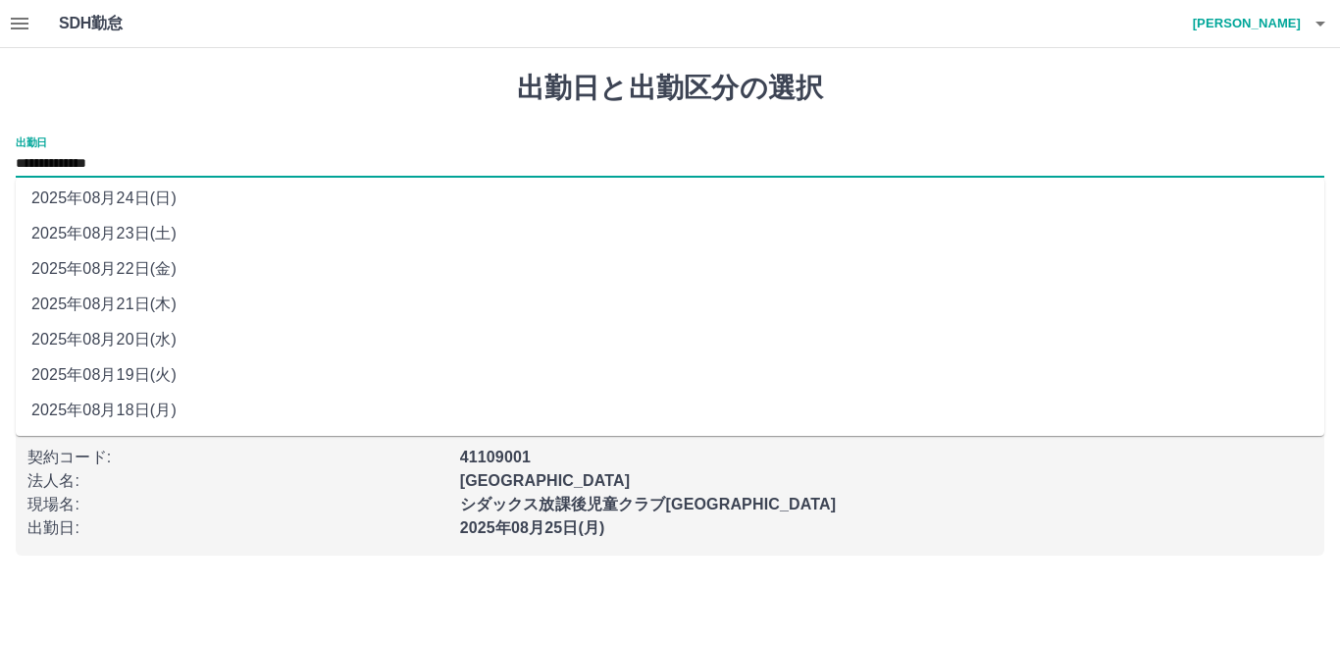
click at [215, 405] on li "2025年08月18日(月)" at bounding box center [670, 409] width 1309 height 35
type input "**********"
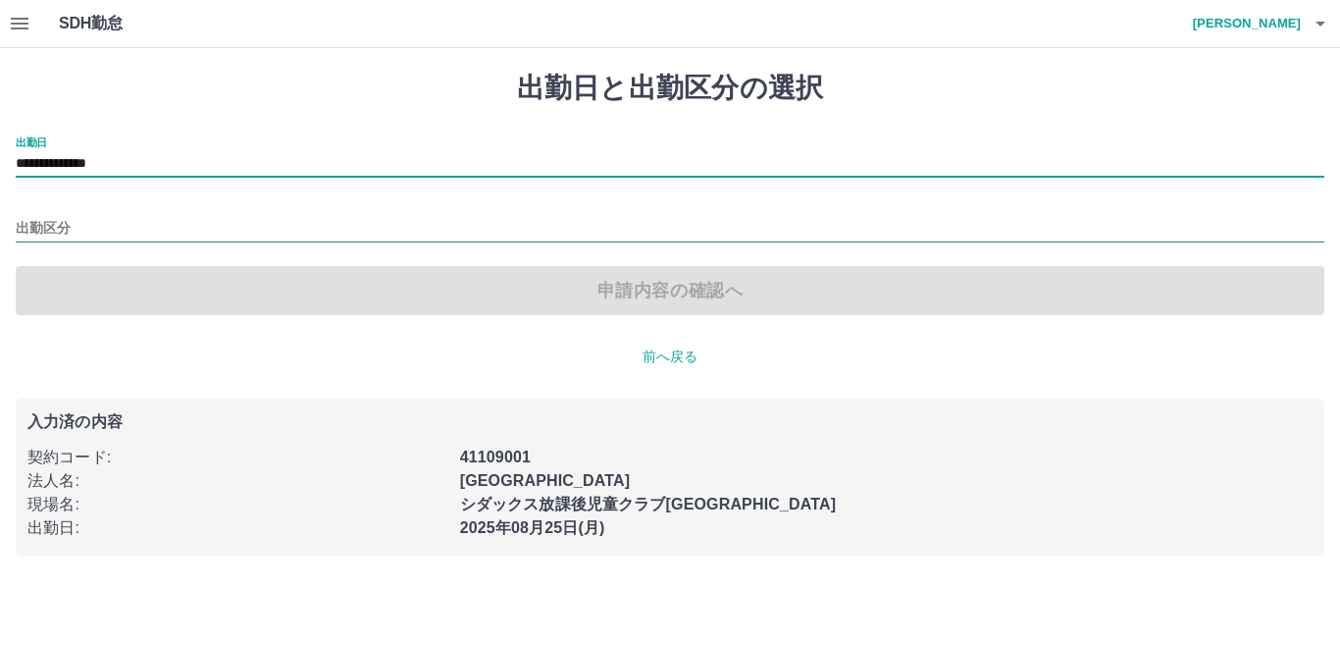
click at [71, 226] on input "出勤区分" at bounding box center [670, 229] width 1309 height 25
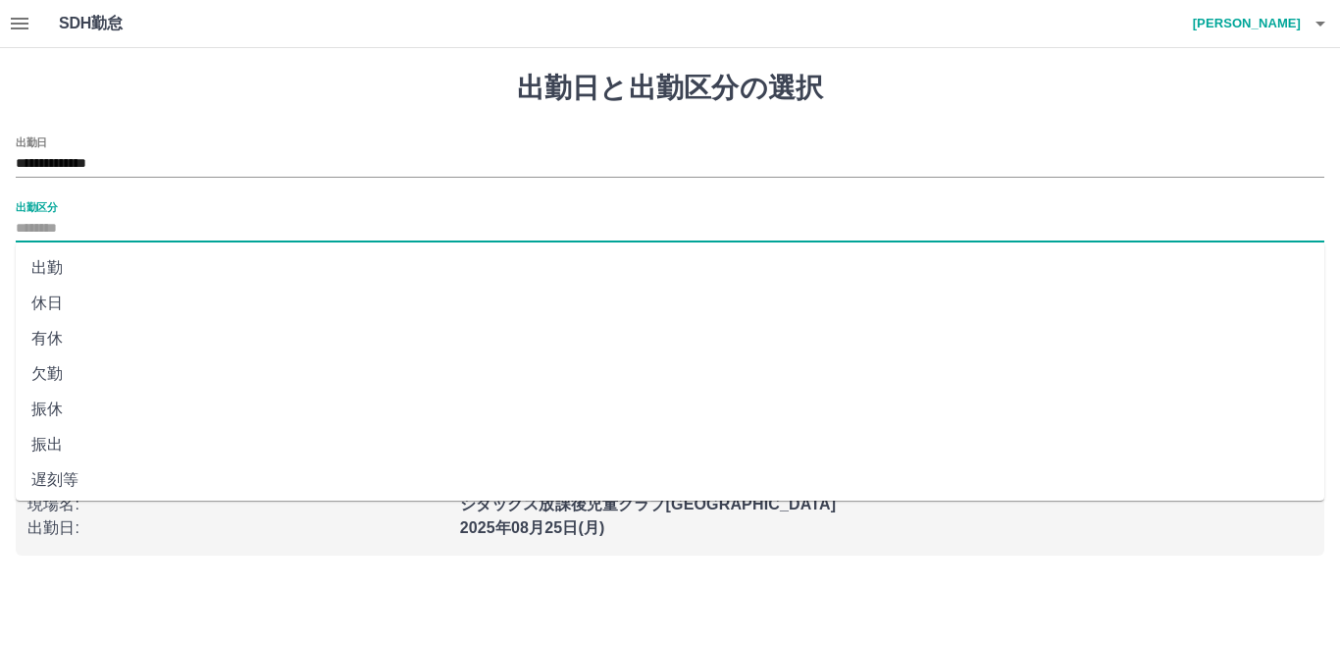
click at [130, 264] on li "出勤" at bounding box center [670, 267] width 1309 height 35
type input "**"
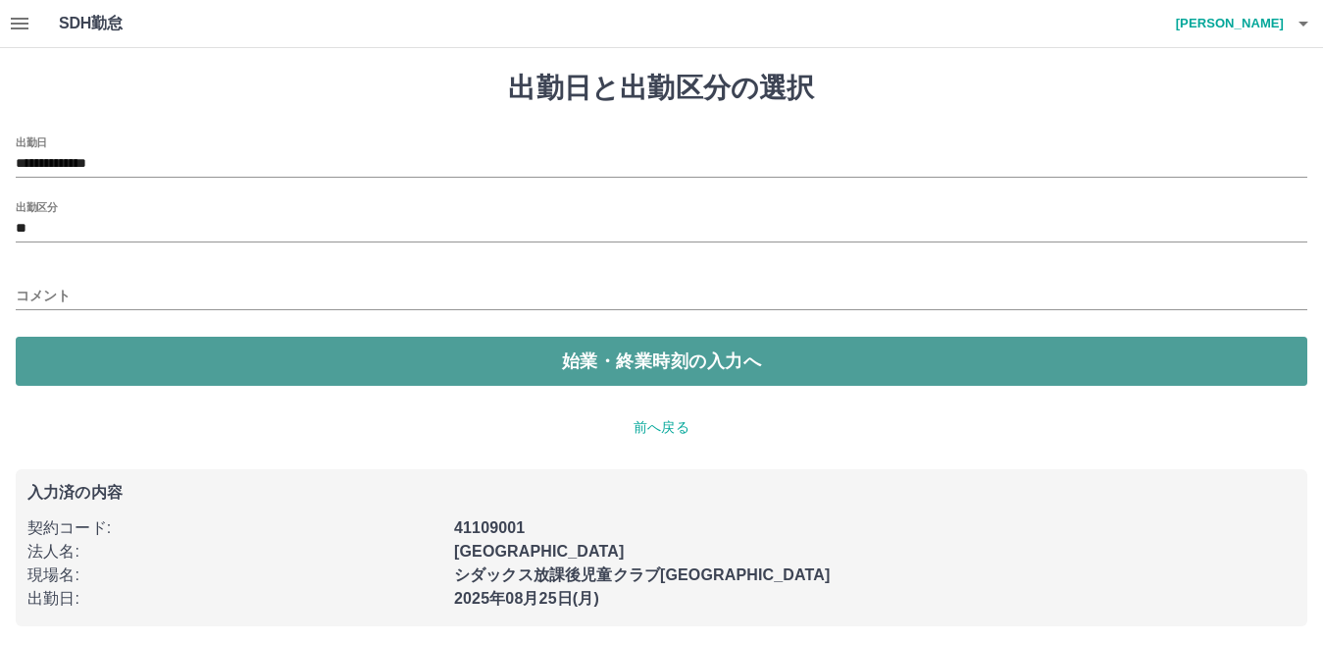
click at [262, 364] on button "始業・終業時刻の入力へ" at bounding box center [662, 360] width 1292 height 49
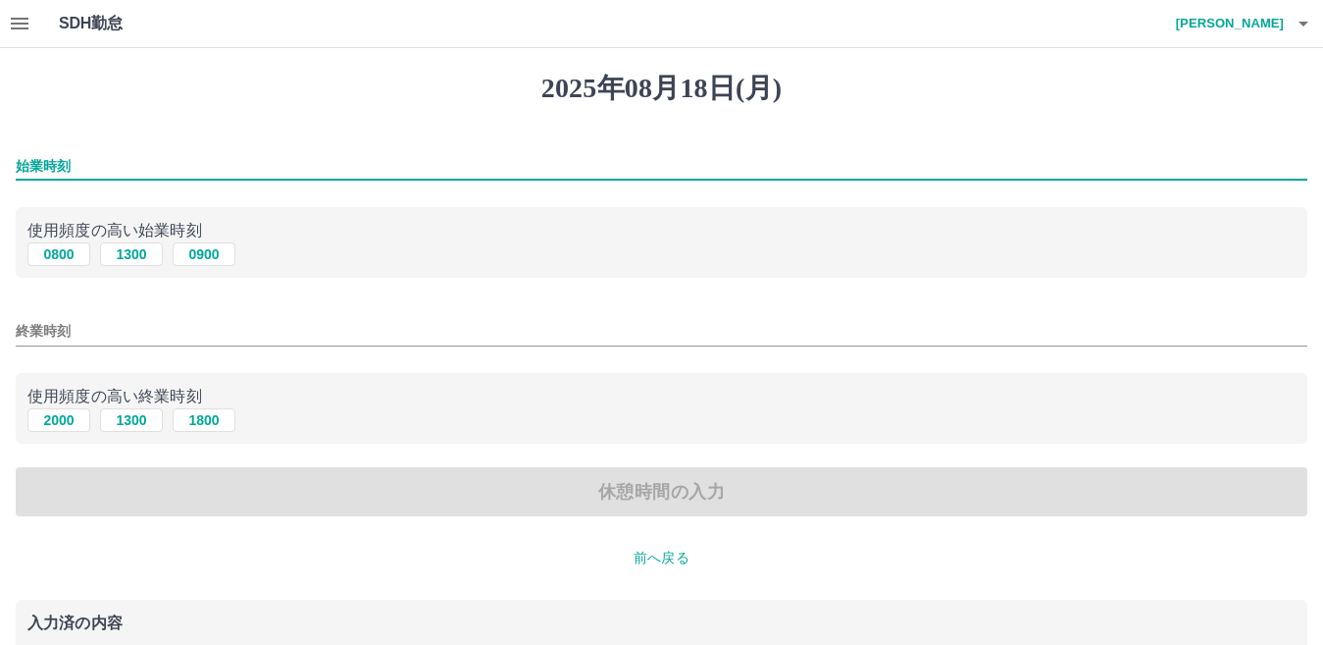
click at [142, 177] on input "始業時刻" at bounding box center [662, 166] width 1292 height 28
type input "****"
click at [127, 336] on input "終業時刻" at bounding box center [662, 331] width 1292 height 28
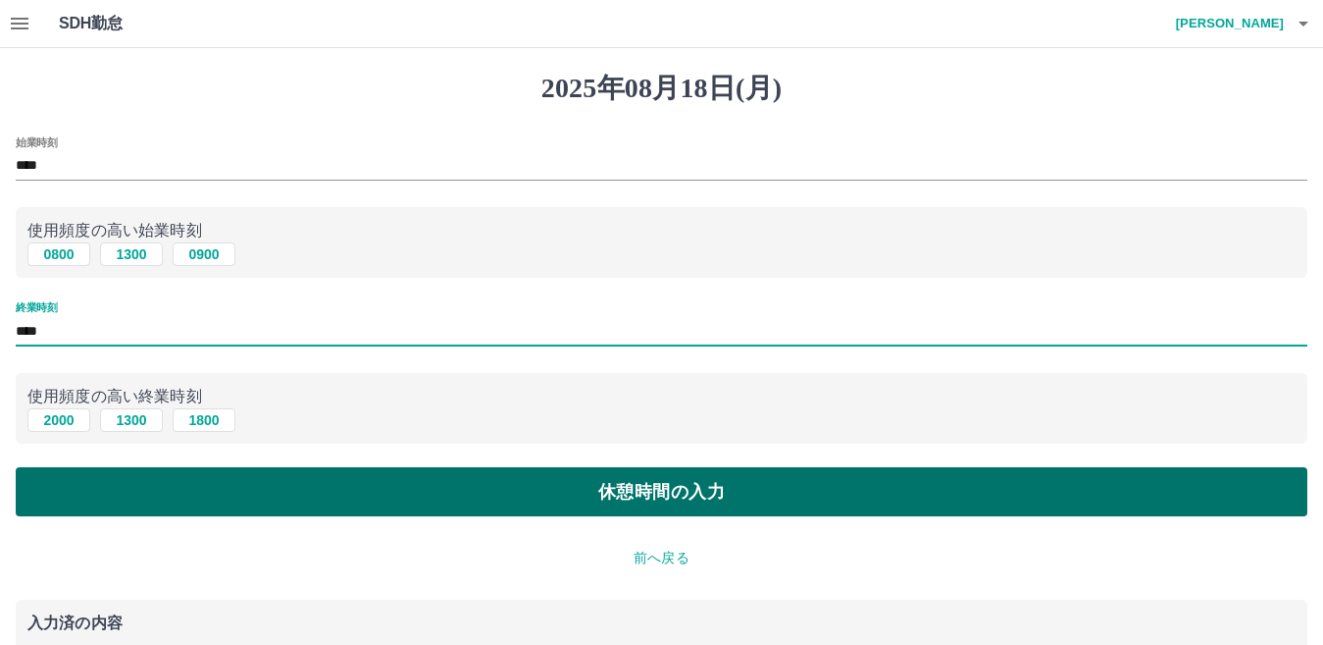
type input "****"
click at [265, 470] on button "休憩時間の入力" at bounding box center [662, 491] width 1292 height 49
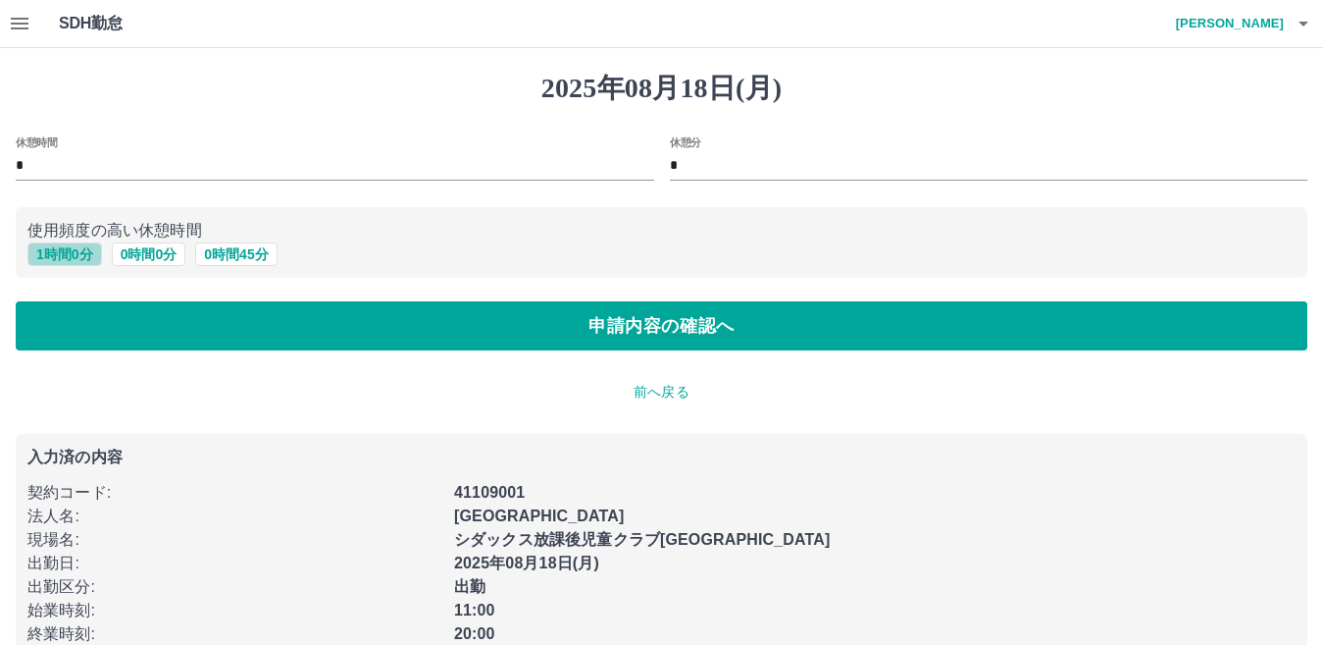
click at [69, 260] on button "1 時間 0 分" at bounding box center [64, 254] width 75 height 24
type input "*"
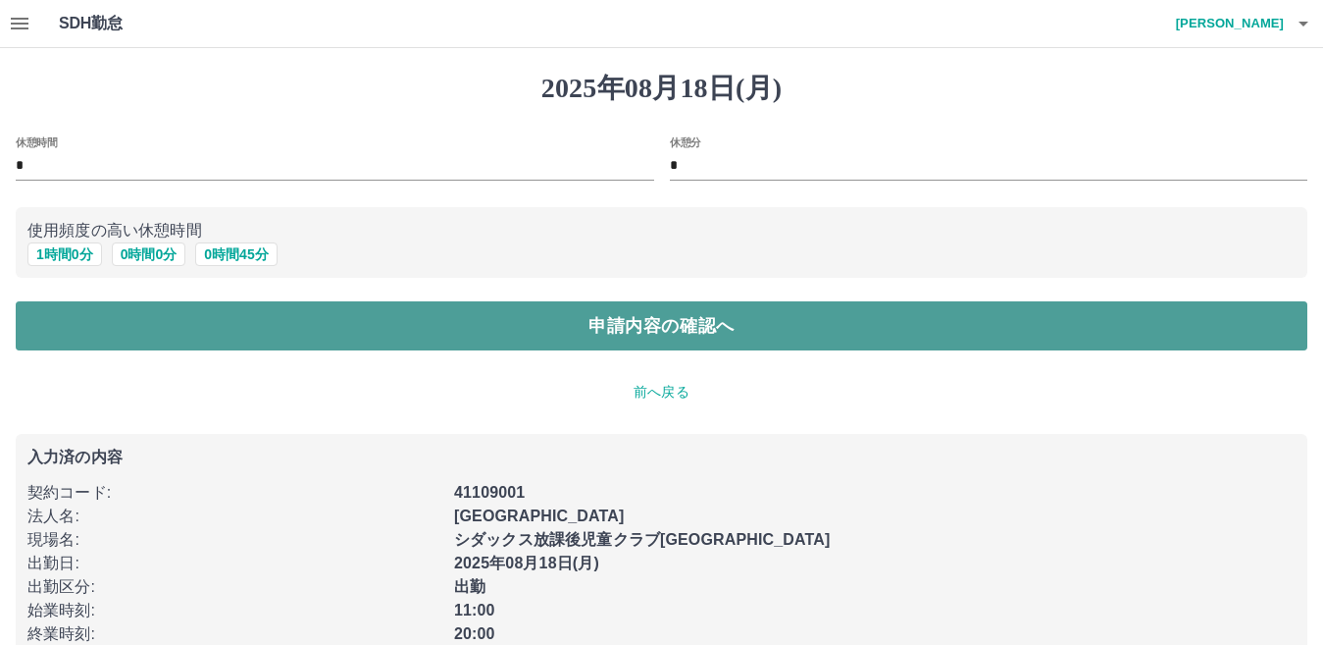
click at [158, 306] on button "申請内容の確認へ" at bounding box center [662, 325] width 1292 height 49
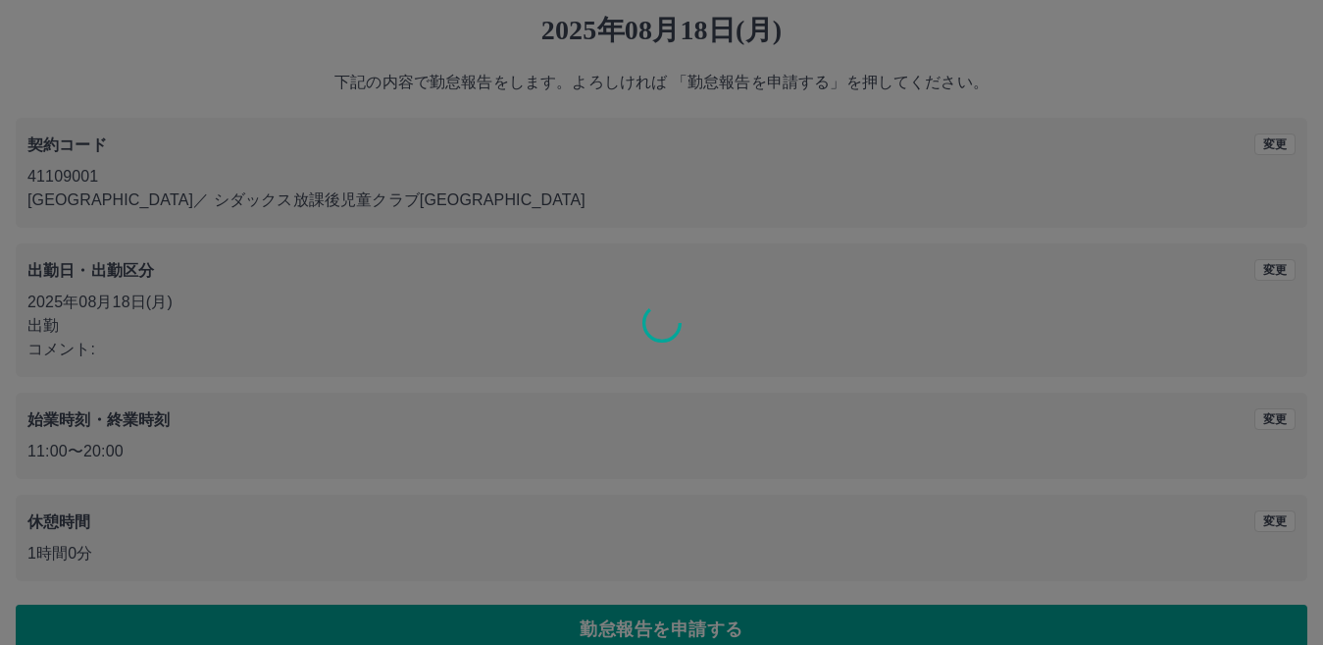
scroll to position [90, 0]
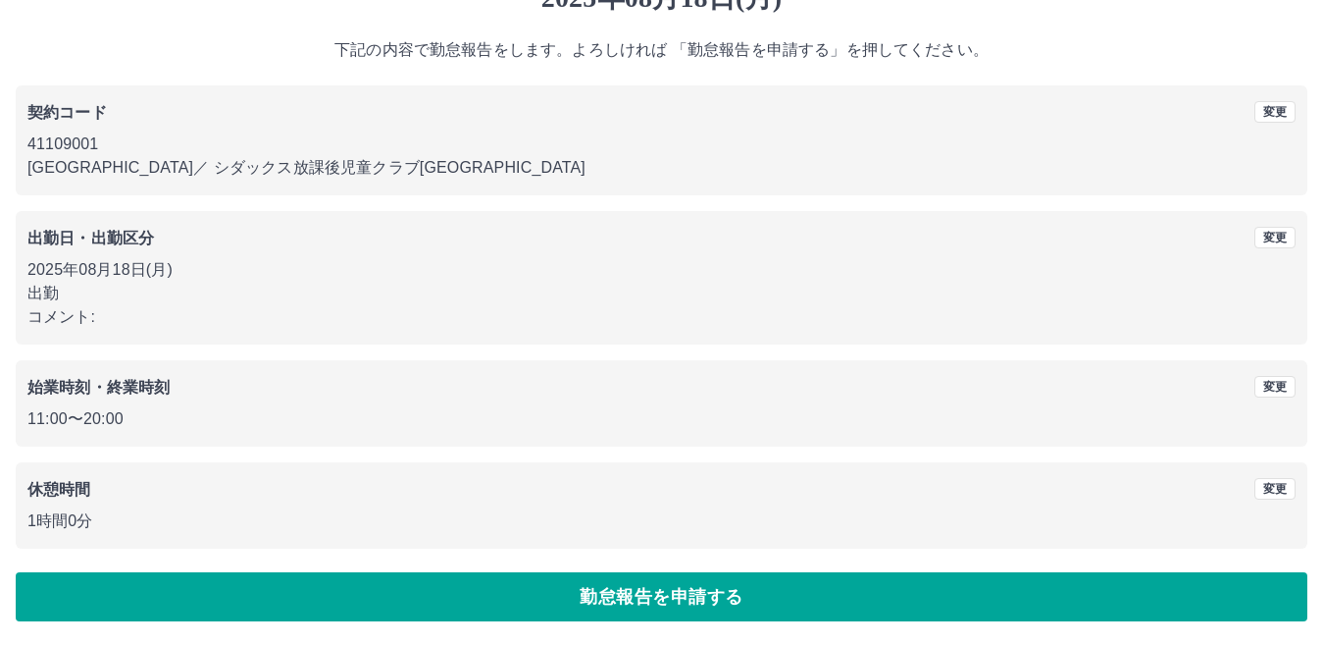
drag, startPoint x: 532, startPoint y: 571, endPoint x: 552, endPoint y: 590, distance: 27.8
click at [537, 575] on button "勤怠報告を申請する" at bounding box center [662, 596] width 1292 height 49
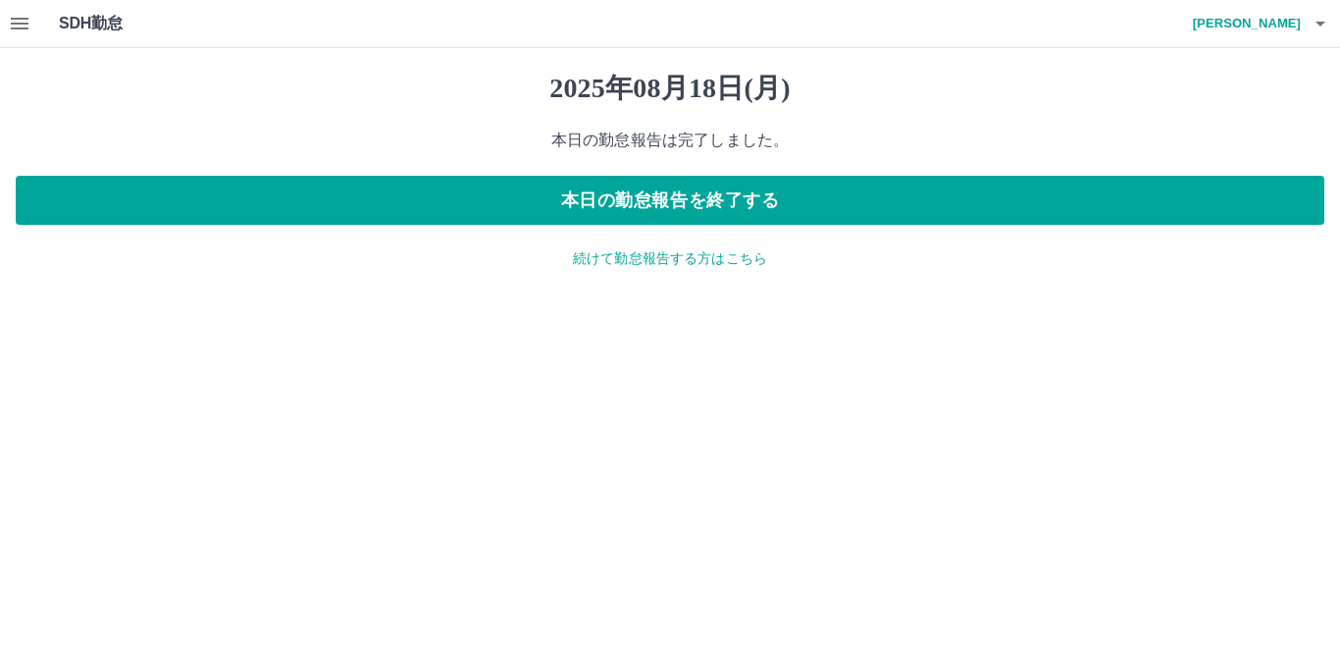
click at [648, 260] on p "続けて勤怠報告する方はこちら" at bounding box center [670, 258] width 1309 height 21
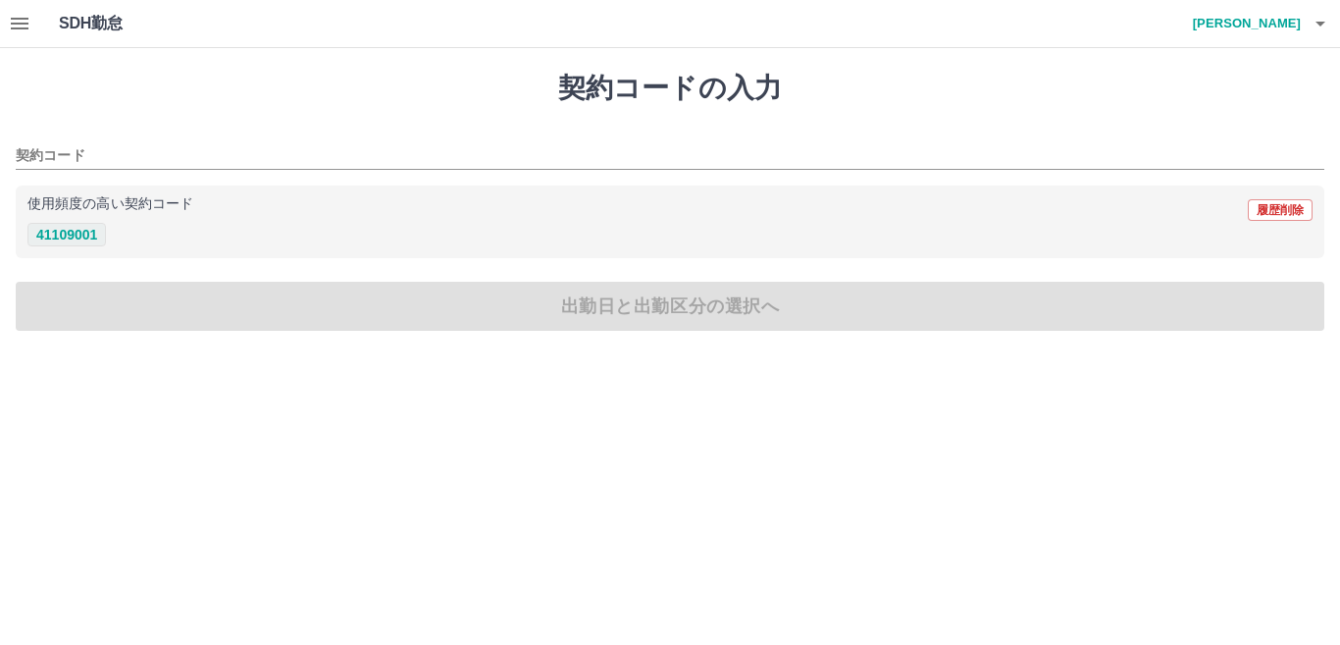
click at [63, 238] on button "41109001" at bounding box center [66, 235] width 78 height 24
type input "********"
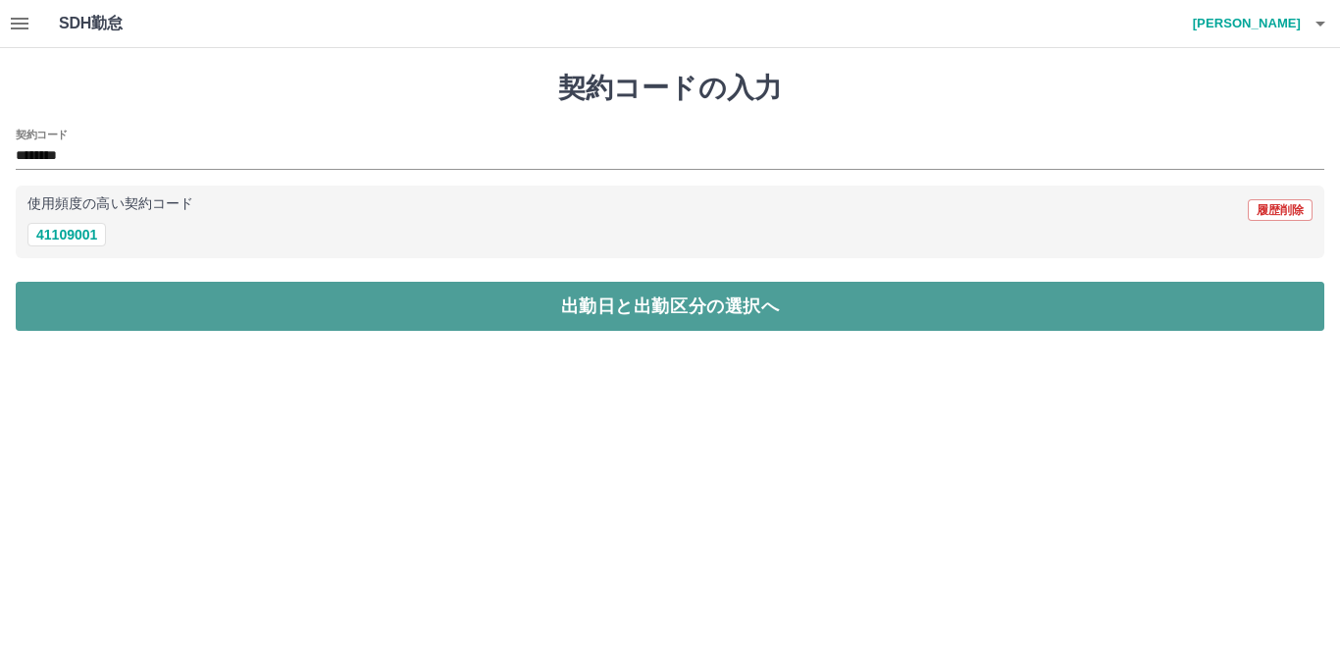
click at [153, 291] on button "出勤日と出勤区分の選択へ" at bounding box center [670, 306] width 1309 height 49
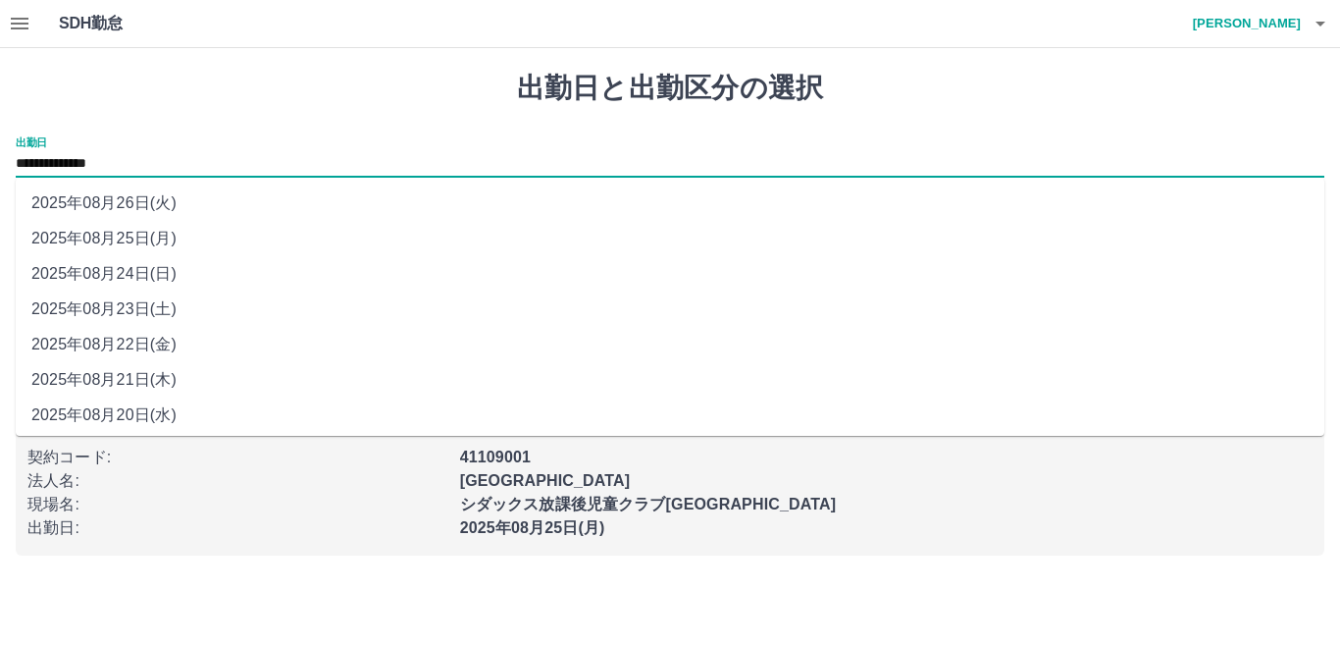
click at [79, 164] on input "**********" at bounding box center [670, 164] width 1309 height 25
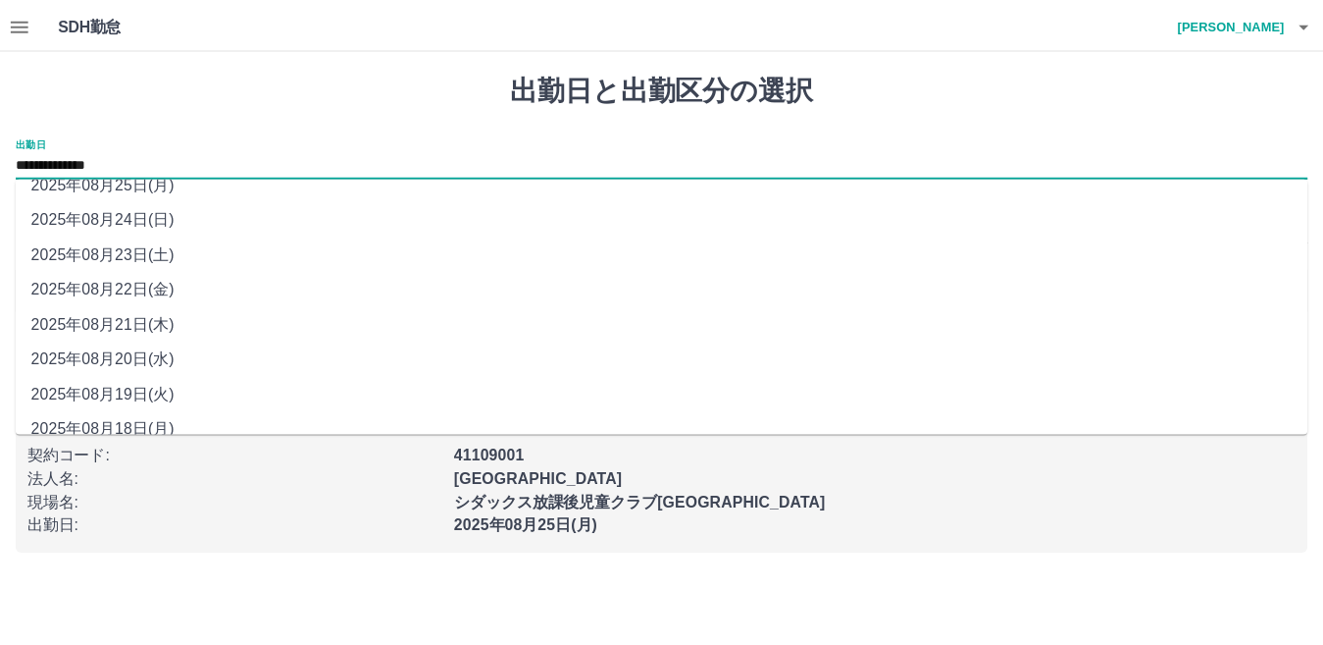
scroll to position [76, 0]
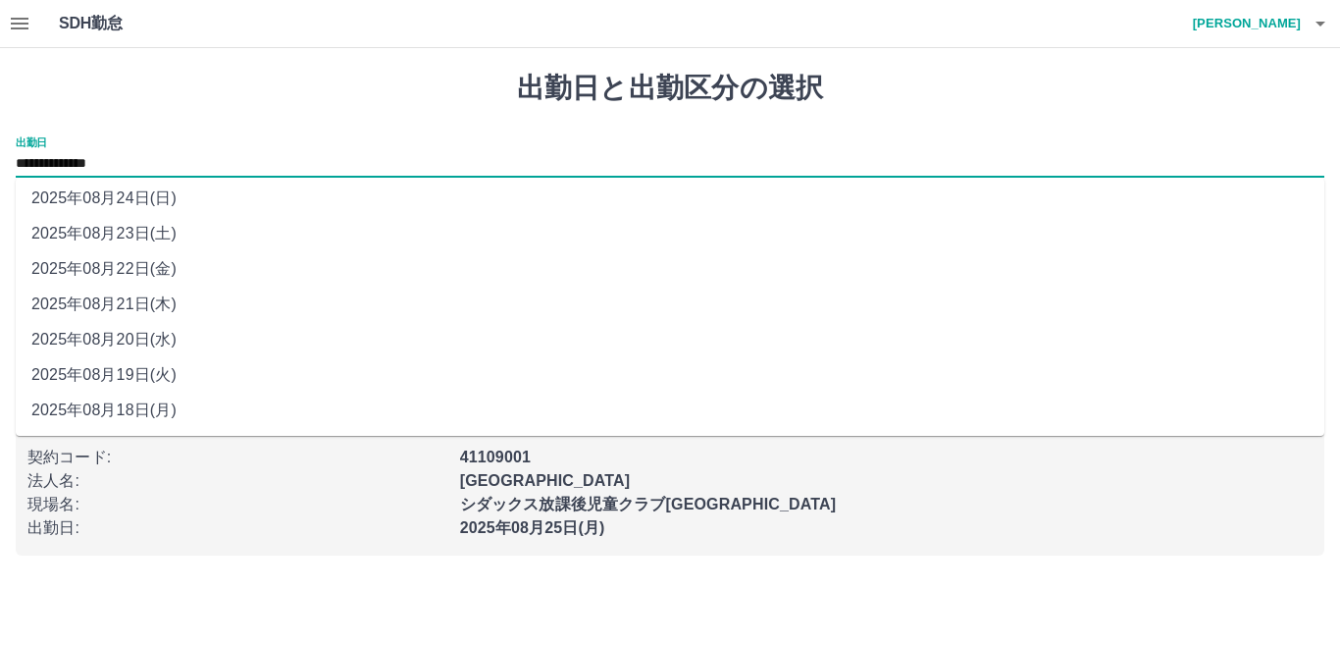
click at [126, 381] on li "2025年08月19日(火)" at bounding box center [670, 374] width 1309 height 35
type input "**********"
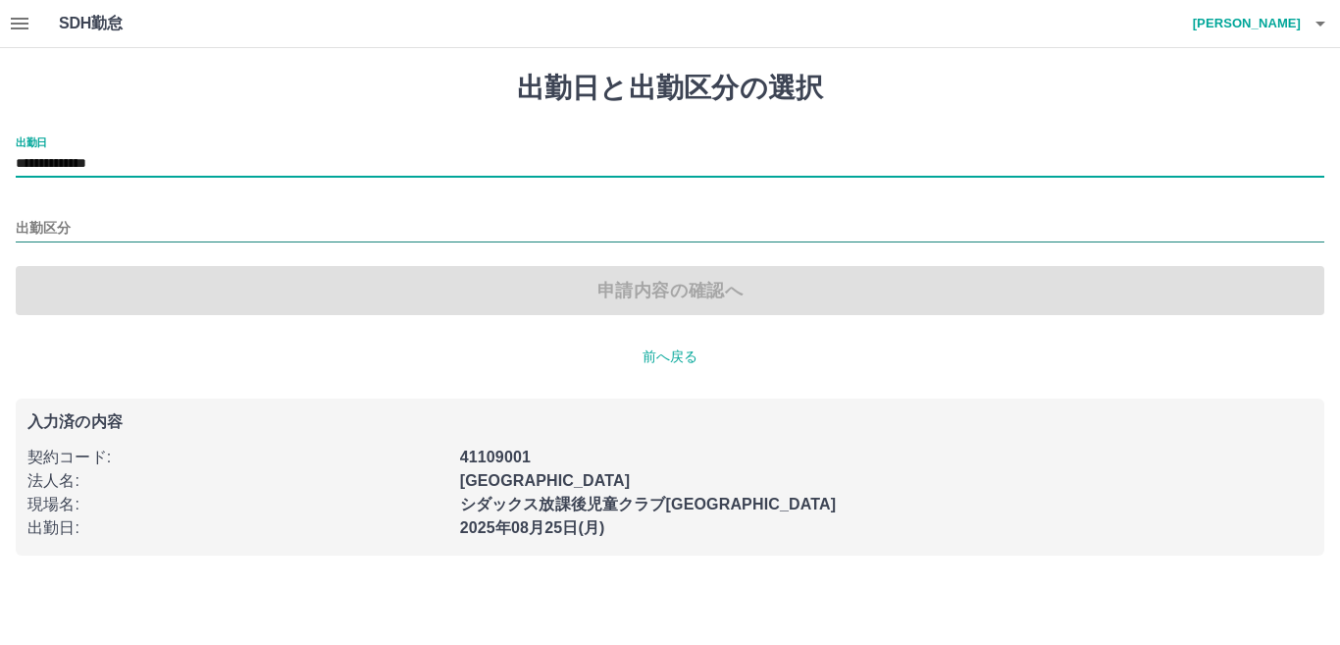
click at [79, 228] on input "出勤区分" at bounding box center [670, 229] width 1309 height 25
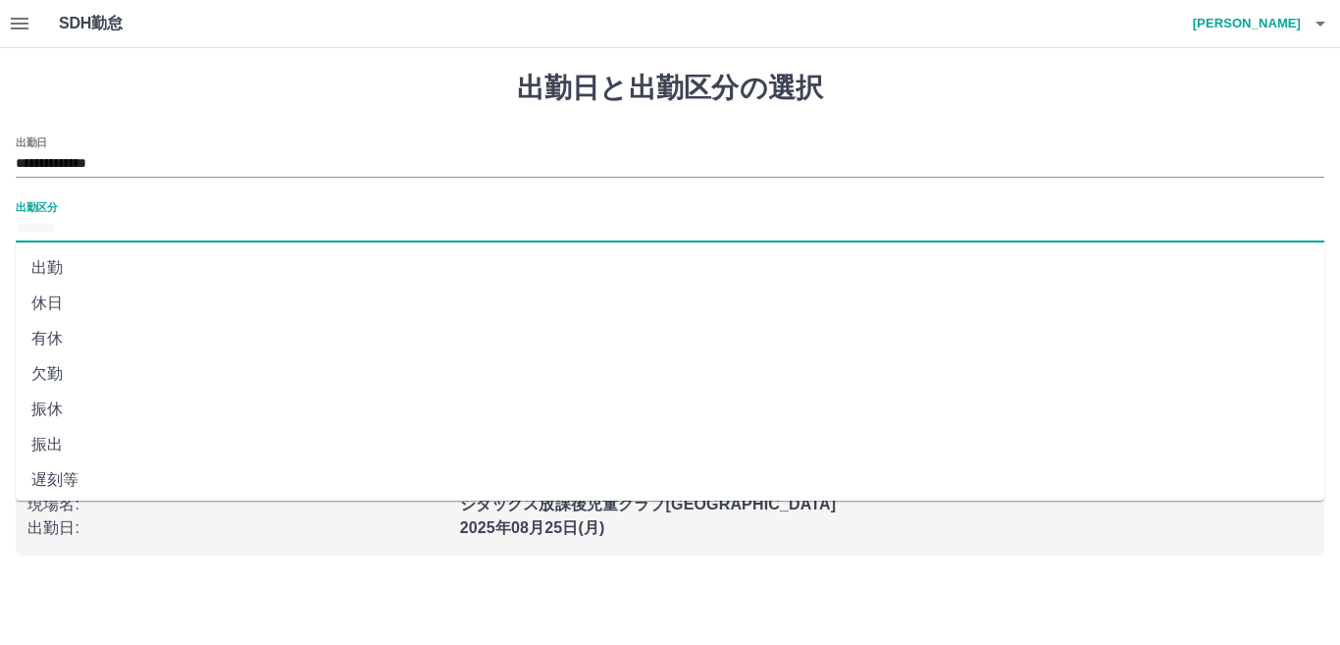
click at [132, 282] on li "出勤" at bounding box center [670, 267] width 1309 height 35
type input "**"
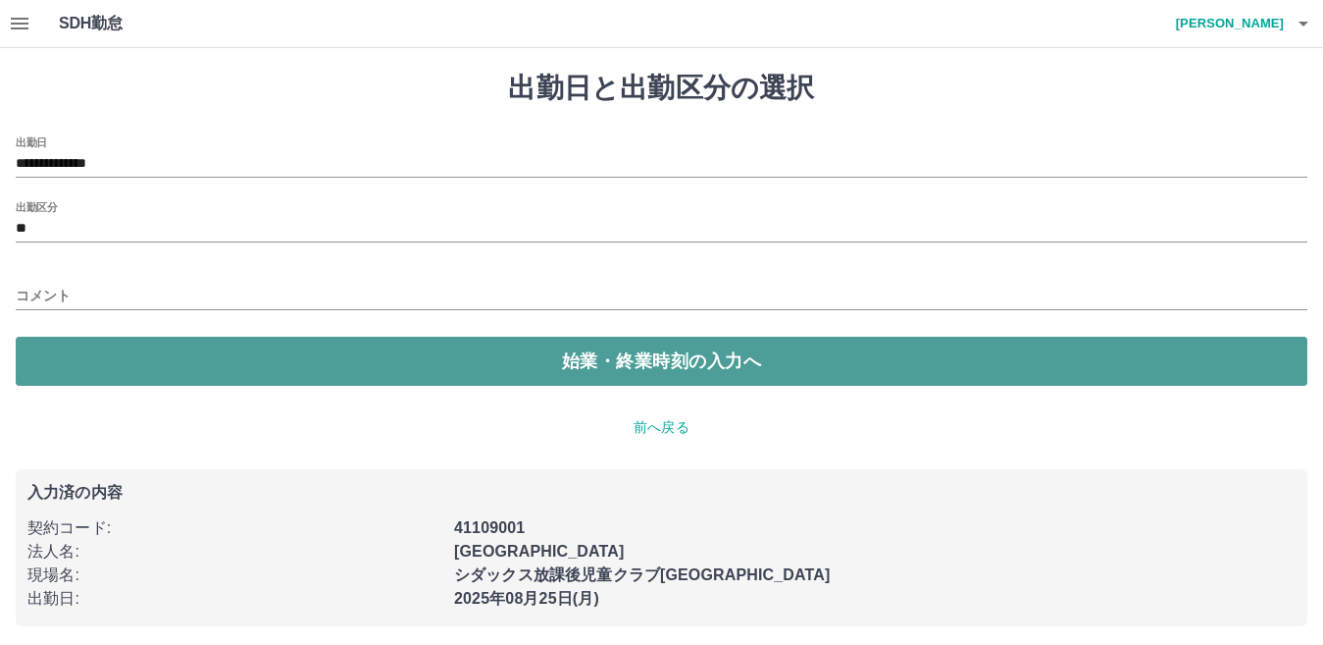
click at [235, 367] on button "始業・終業時刻の入力へ" at bounding box center [662, 360] width 1292 height 49
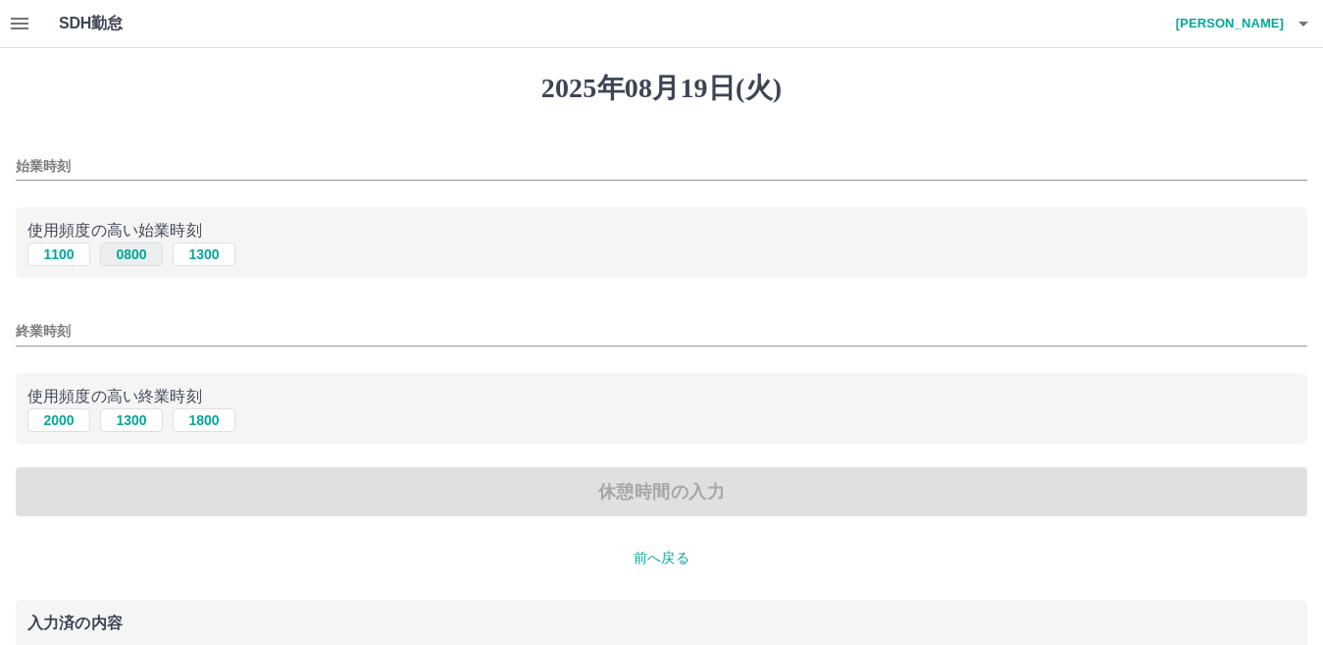
click at [130, 258] on button "0800" at bounding box center [131, 254] width 63 height 24
type input "****"
click at [53, 419] on button "2000" at bounding box center [58, 420] width 63 height 24
type input "****"
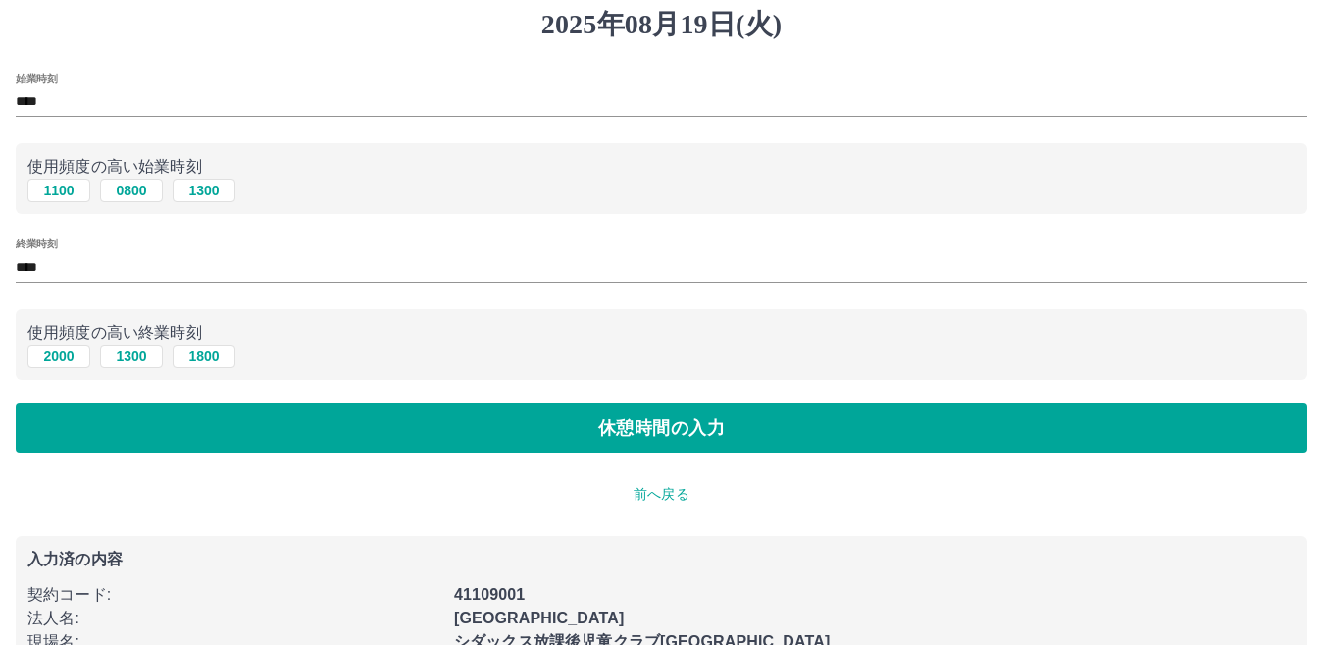
scroll to position [98, 0]
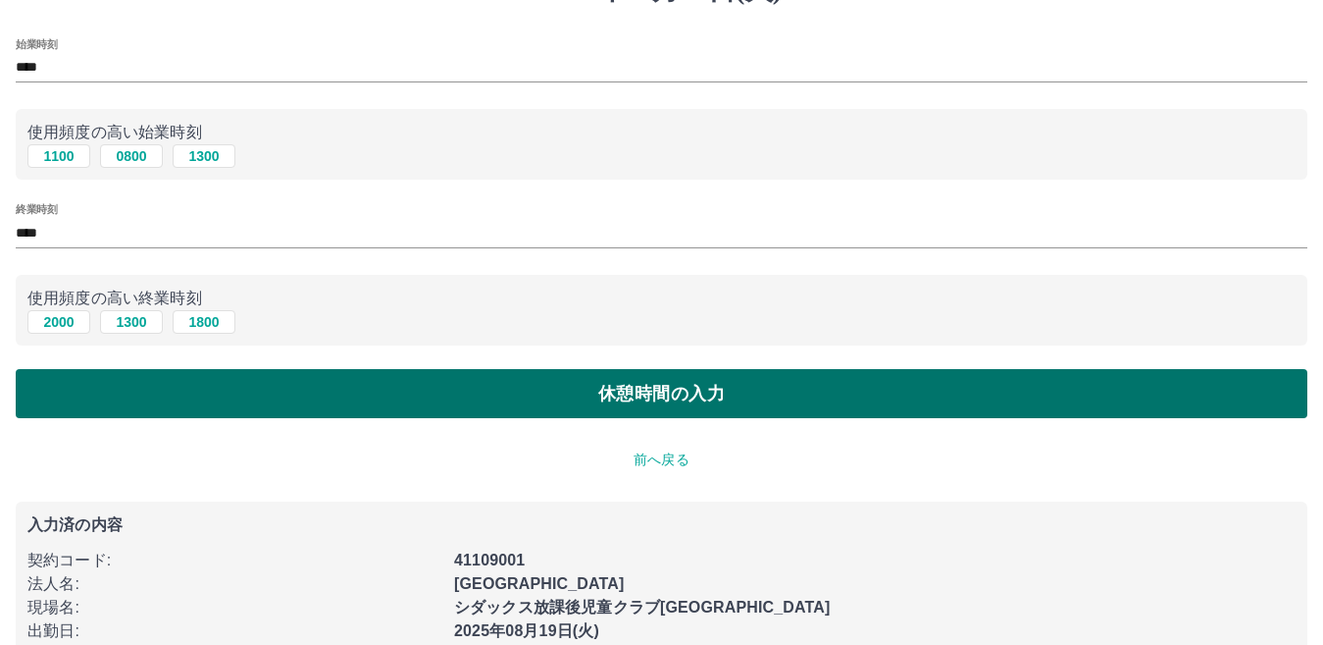
click at [333, 394] on button "休憩時間の入力" at bounding box center [662, 393] width 1292 height 49
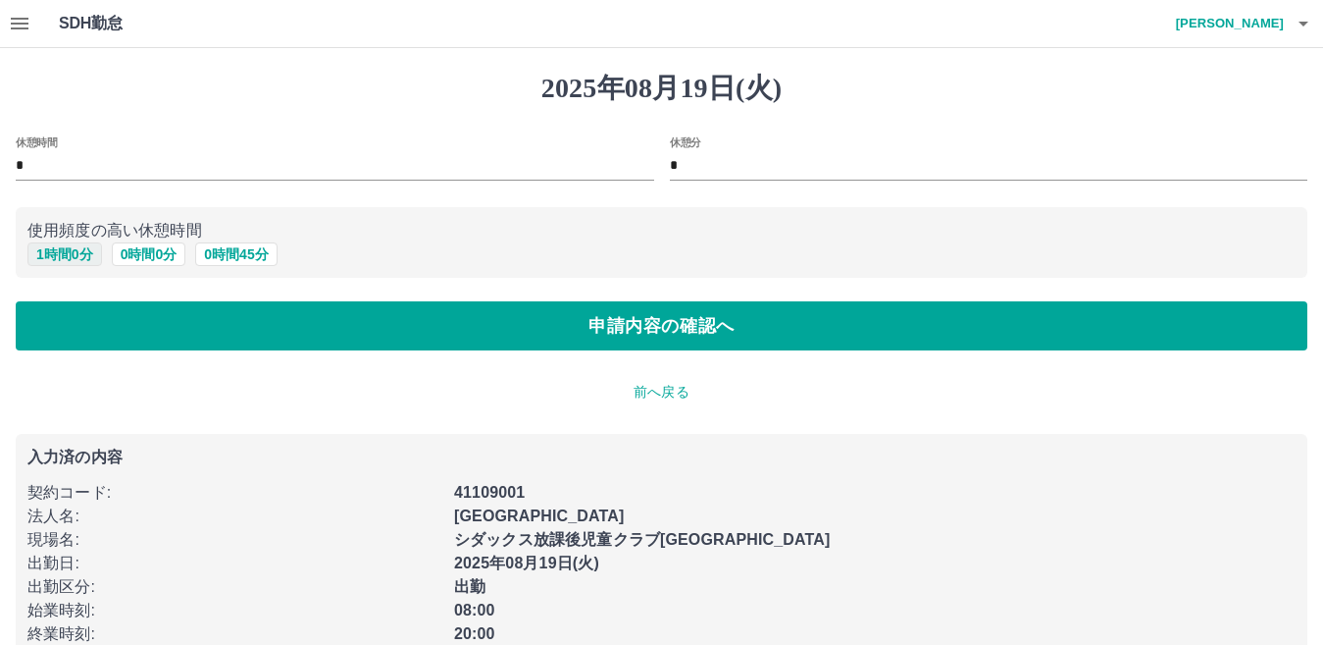
click at [62, 251] on button "1 時間 0 分" at bounding box center [64, 254] width 75 height 24
type input "*"
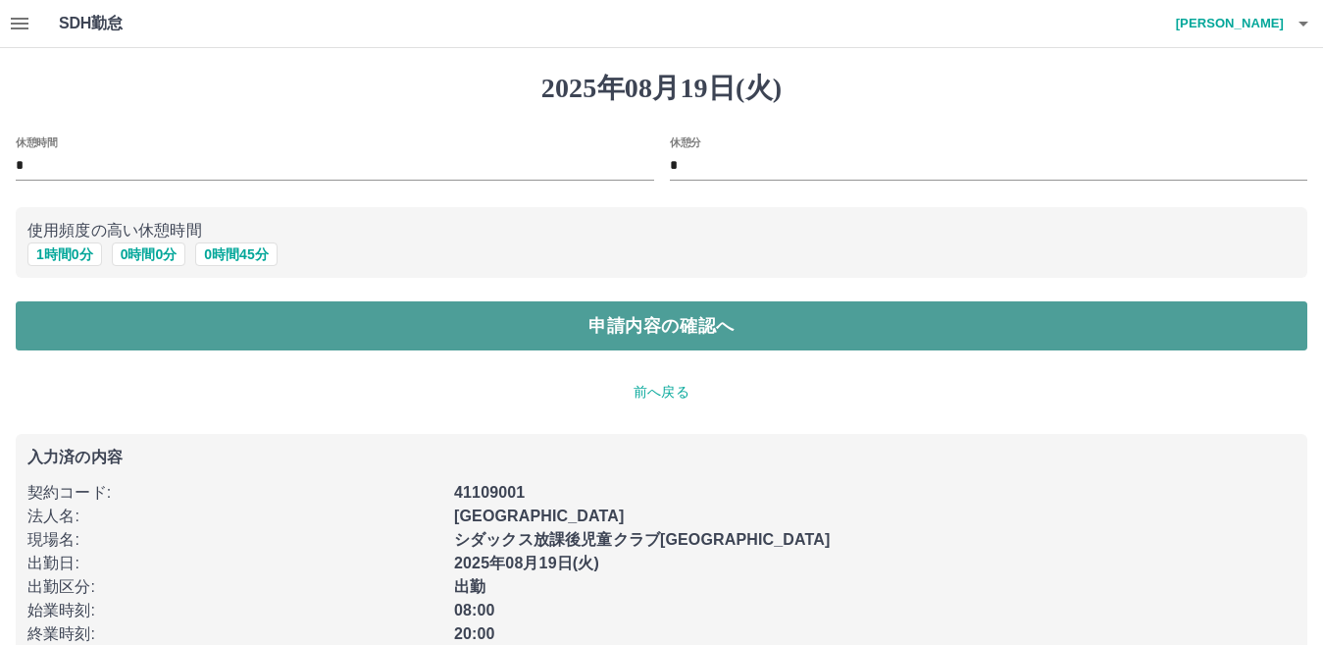
click at [232, 310] on button "申請内容の確認へ" at bounding box center [662, 325] width 1292 height 49
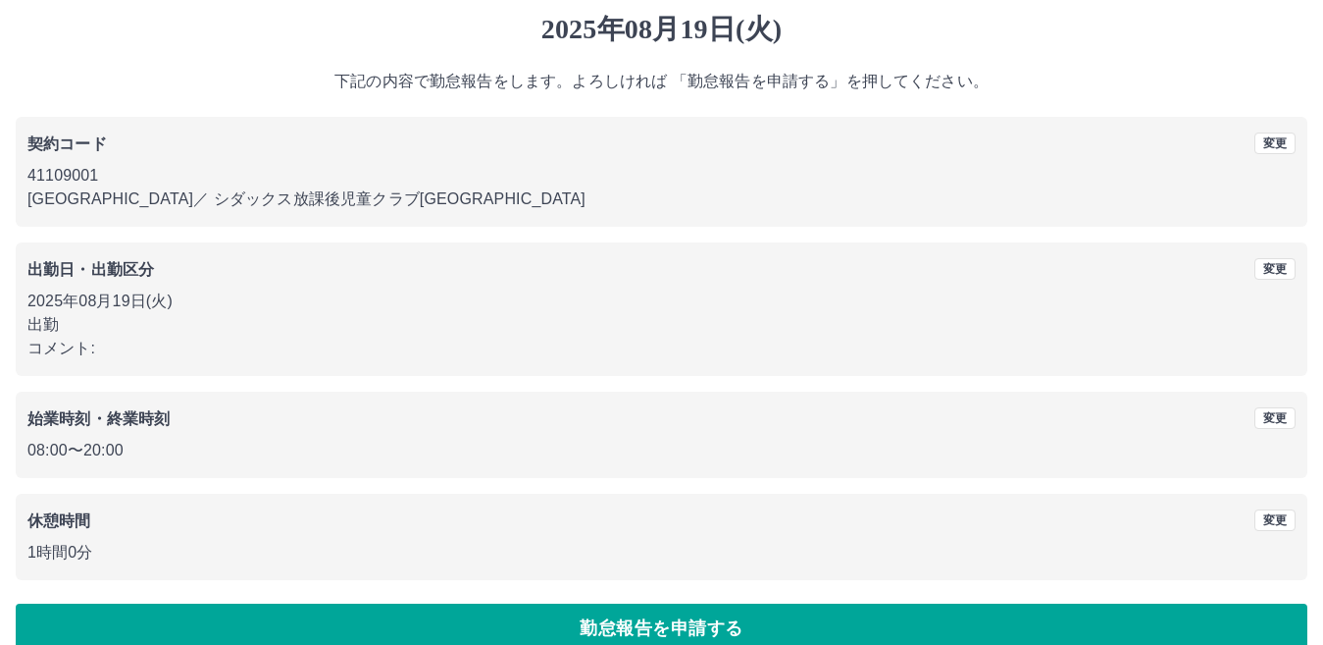
scroll to position [90, 0]
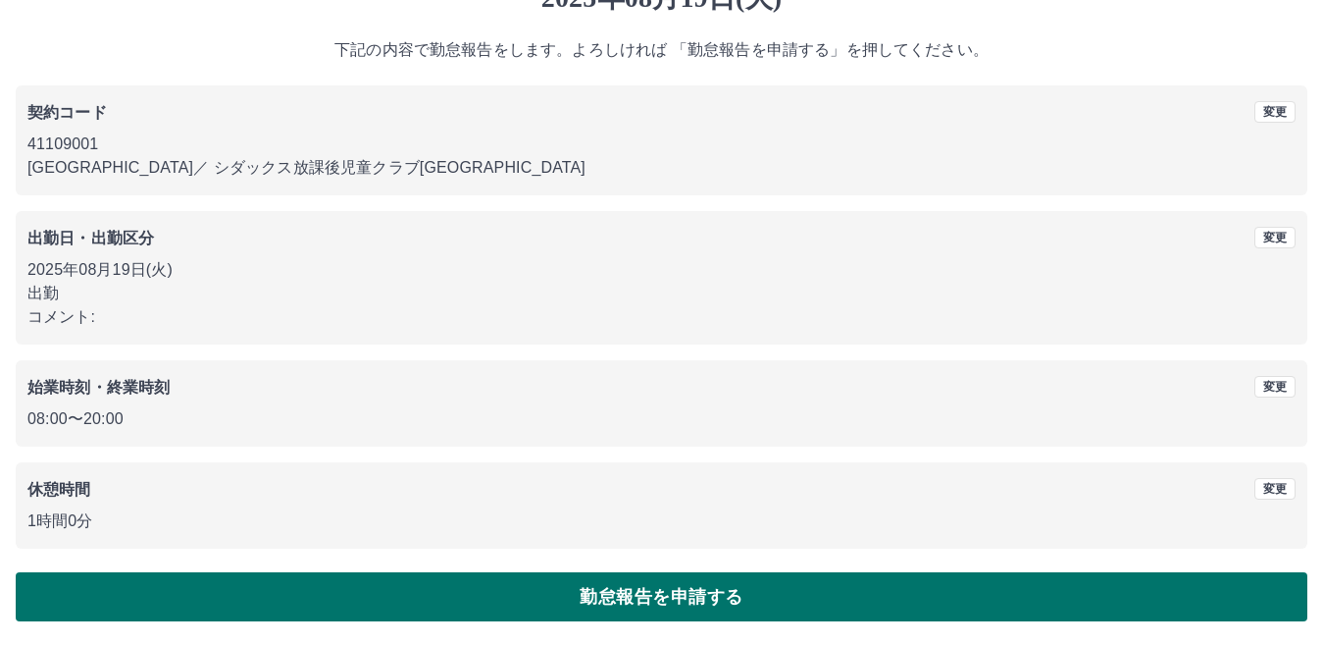
click at [663, 601] on button "勤怠報告を申請する" at bounding box center [662, 596] width 1292 height 49
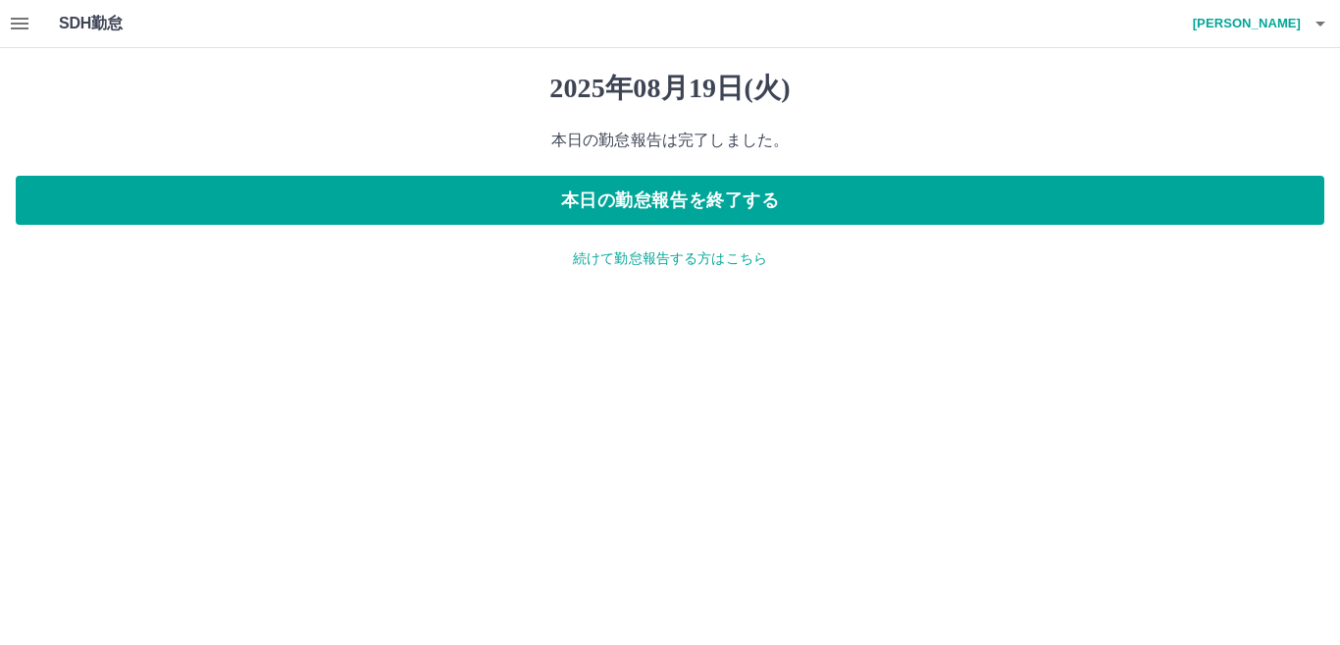
click at [692, 257] on p "続けて勤怠報告する方はこちら" at bounding box center [670, 258] width 1309 height 21
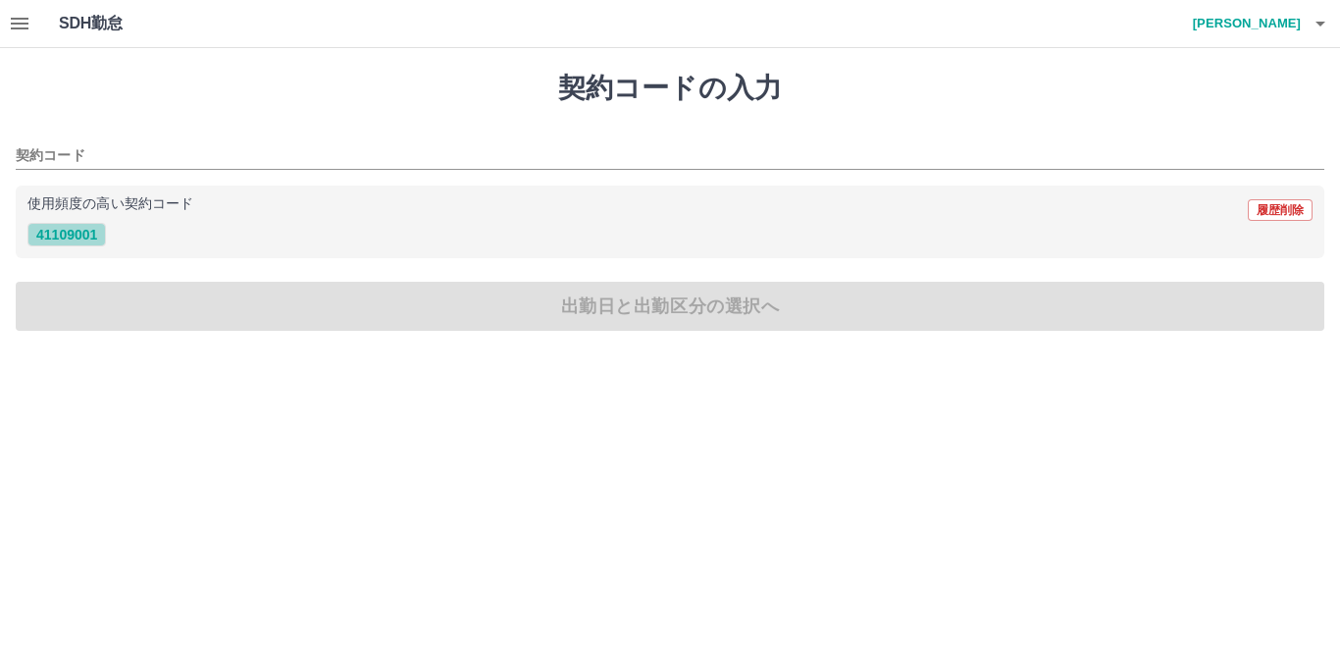
drag, startPoint x: 70, startPoint y: 235, endPoint x: 164, endPoint y: 280, distance: 104.0
click at [69, 236] on button "41109001" at bounding box center [66, 235] width 78 height 24
type input "********"
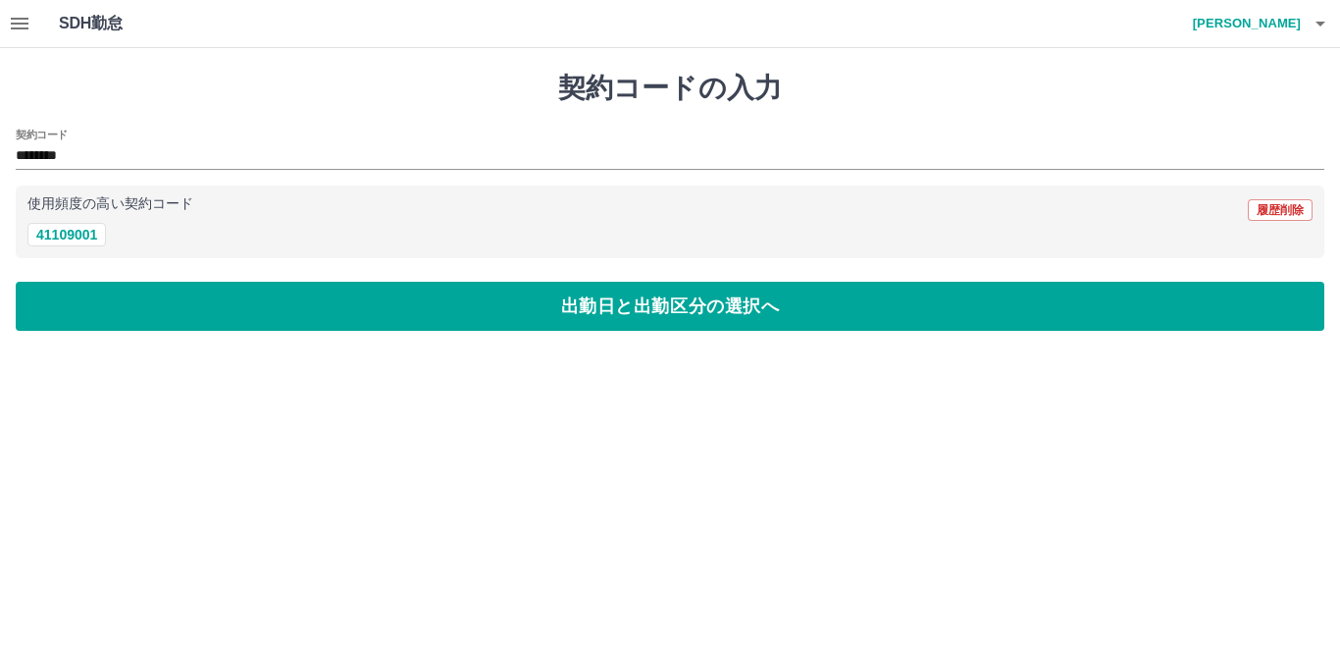
drag, startPoint x: 185, startPoint y: 286, endPoint x: 229, endPoint y: 299, distance: 45.0
click at [228, 299] on button "出勤日と出勤区分の選択へ" at bounding box center [670, 306] width 1309 height 49
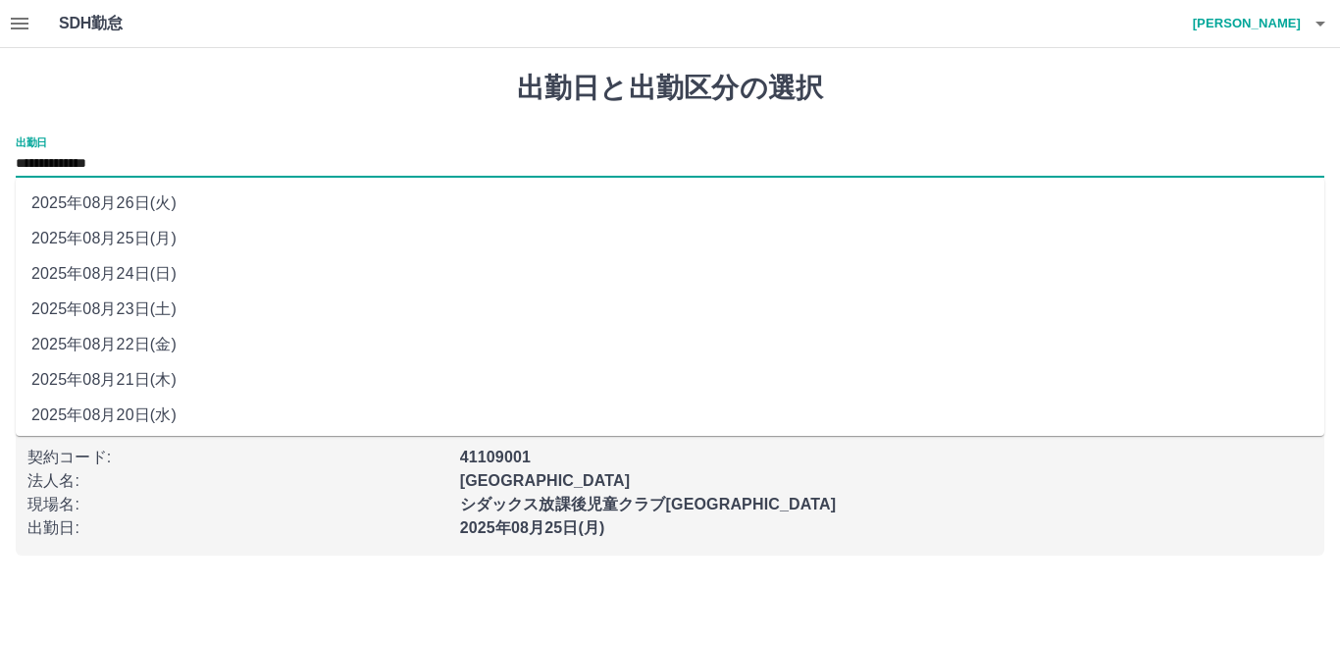
click at [94, 173] on input "**********" at bounding box center [670, 164] width 1309 height 25
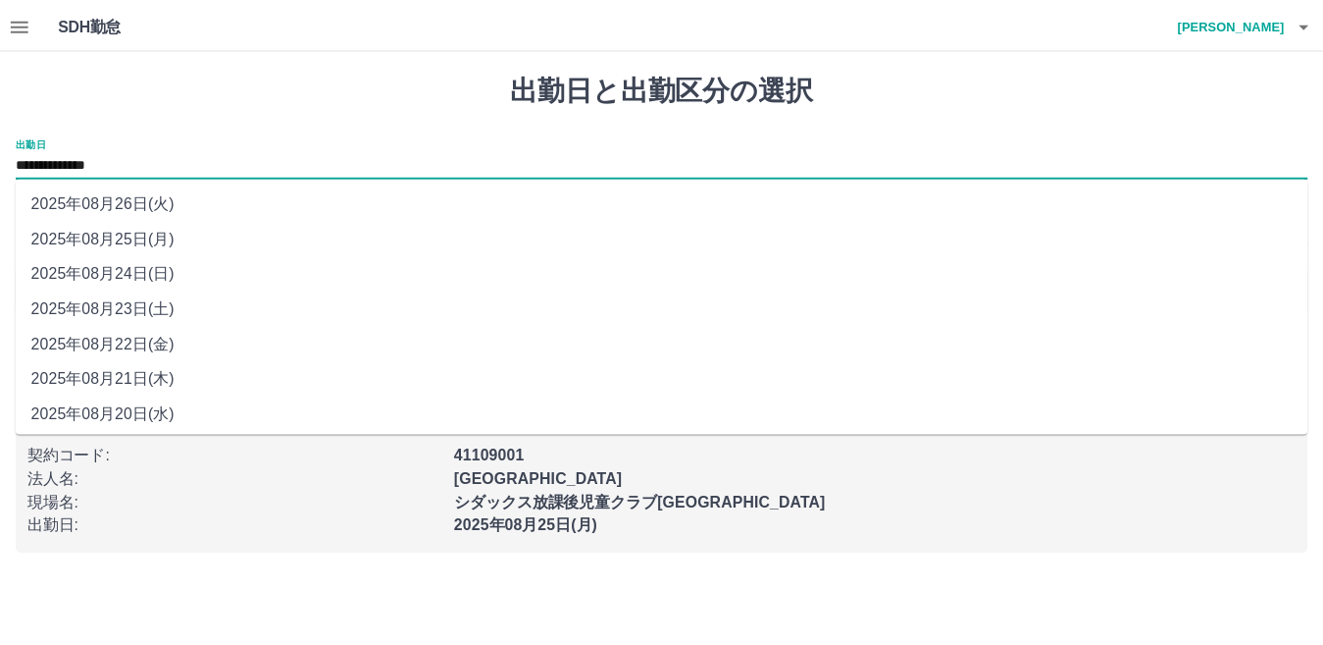
scroll to position [76, 0]
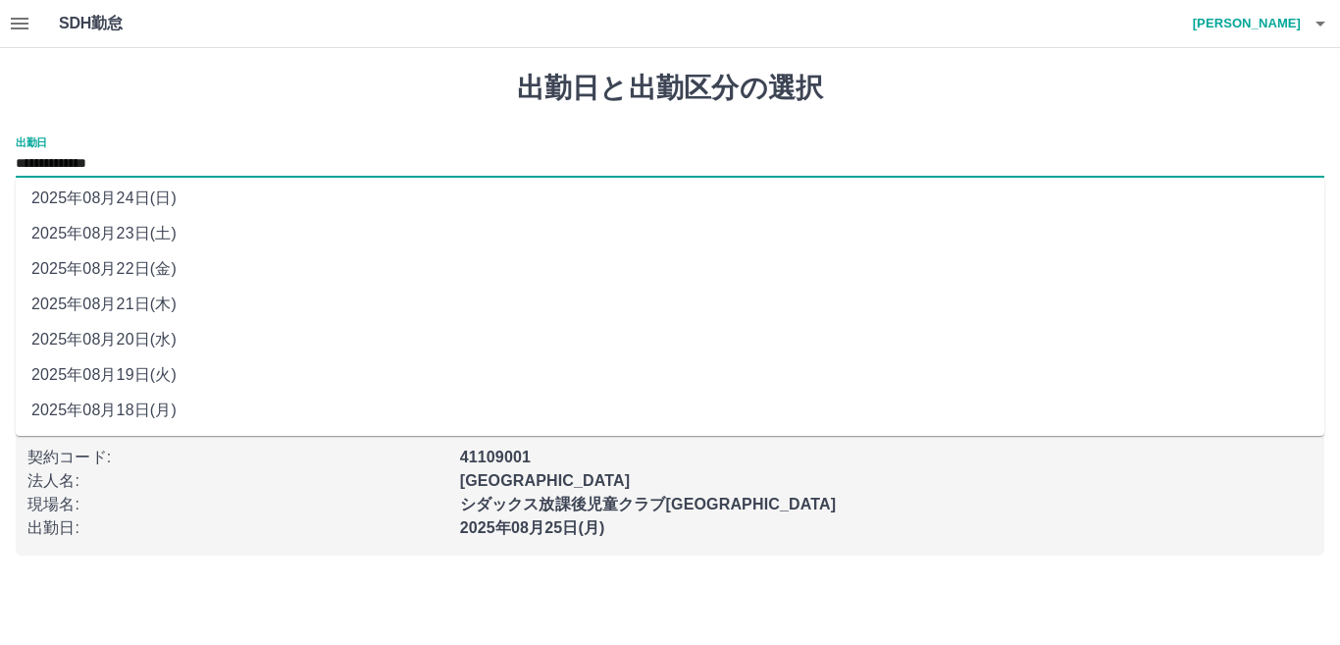
click at [143, 344] on li "2025年08月20日(水)" at bounding box center [670, 339] width 1309 height 35
type input "**********"
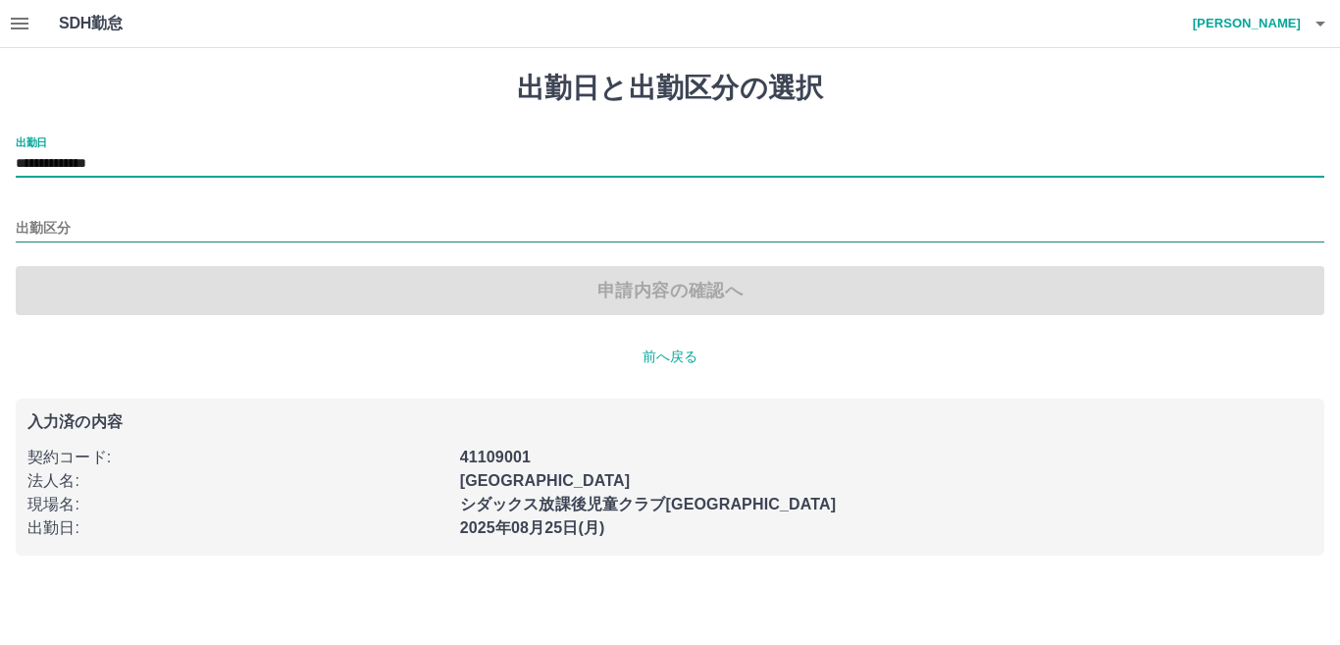
click at [62, 226] on input "出勤区分" at bounding box center [670, 229] width 1309 height 25
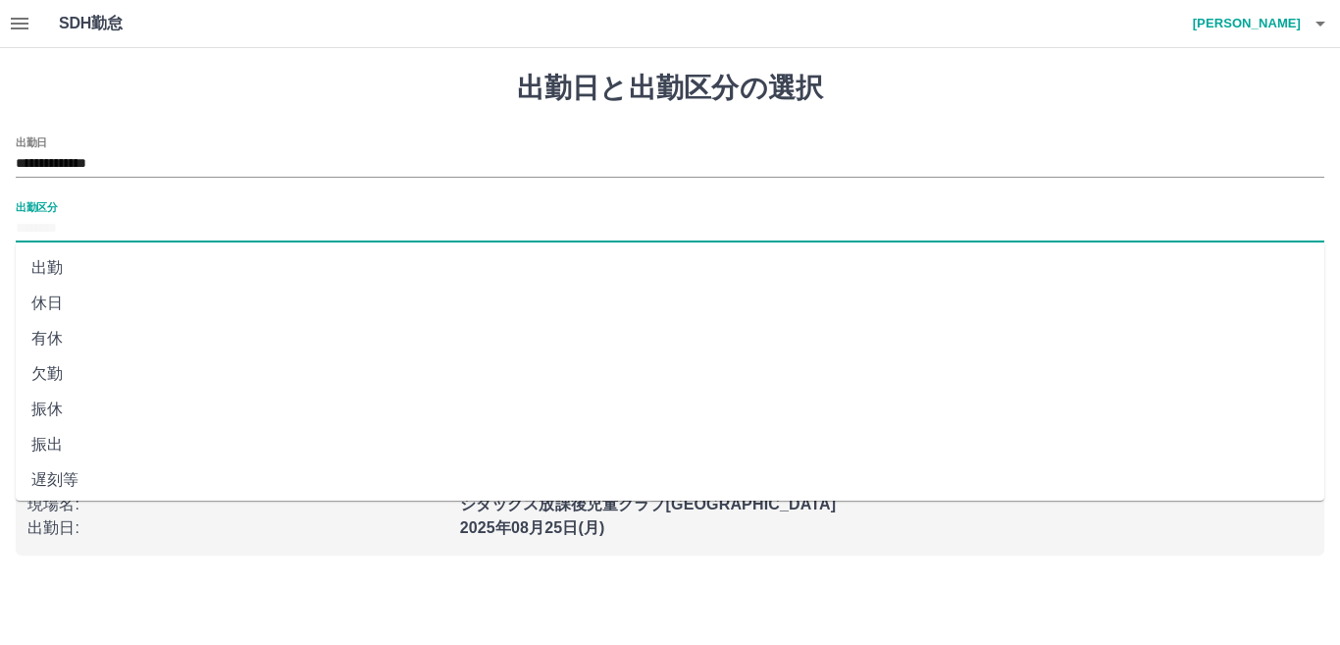
click at [105, 259] on li "出勤" at bounding box center [670, 267] width 1309 height 35
type input "**"
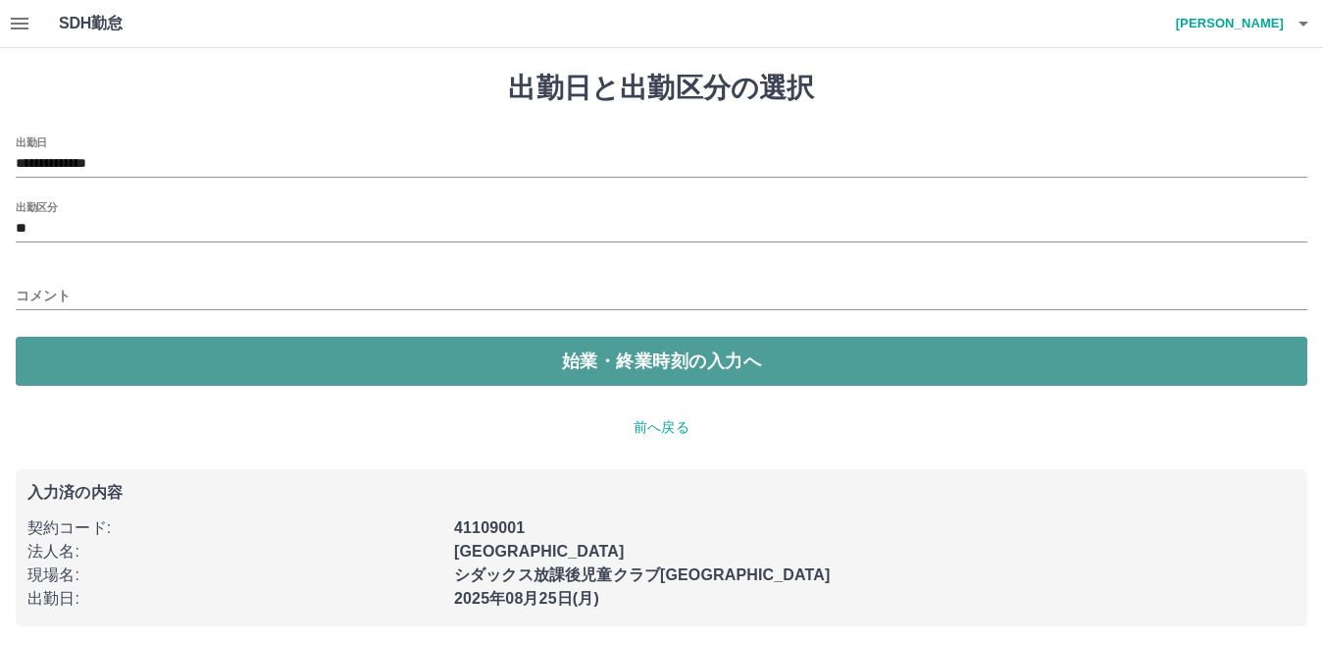
click at [266, 372] on button "始業・終業時刻の入力へ" at bounding box center [662, 360] width 1292 height 49
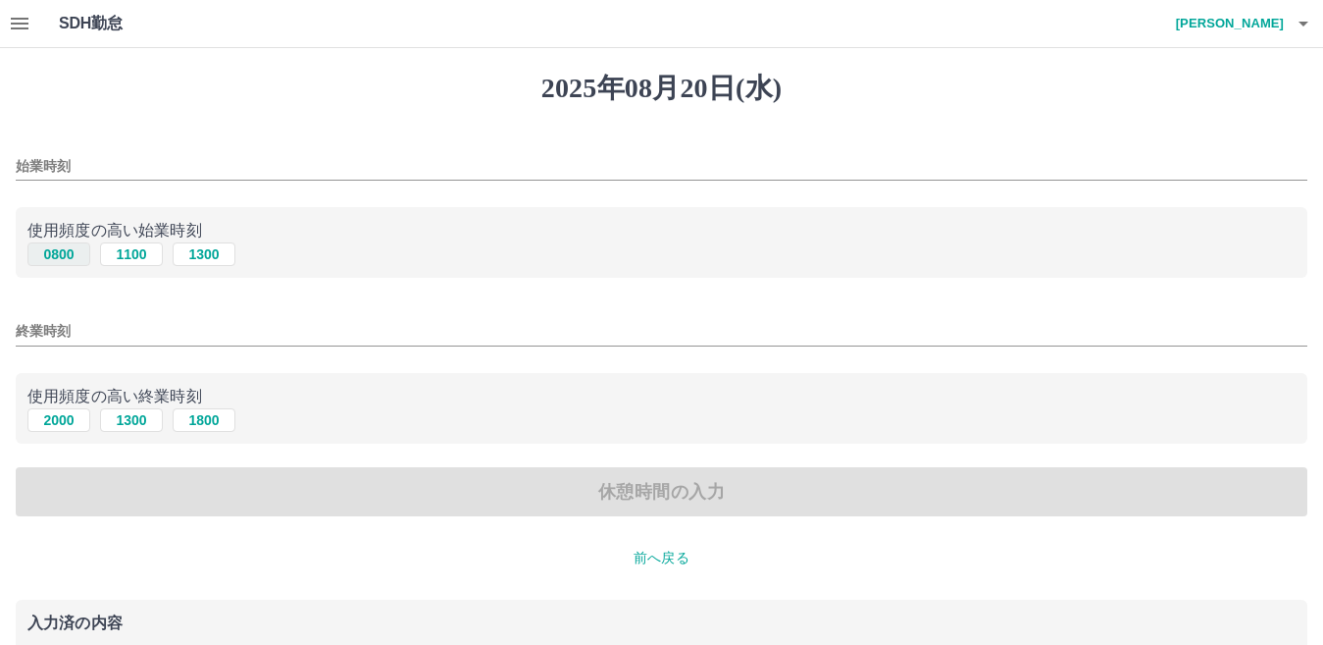
click at [71, 255] on button "0800" at bounding box center [58, 254] width 63 height 24
type input "****"
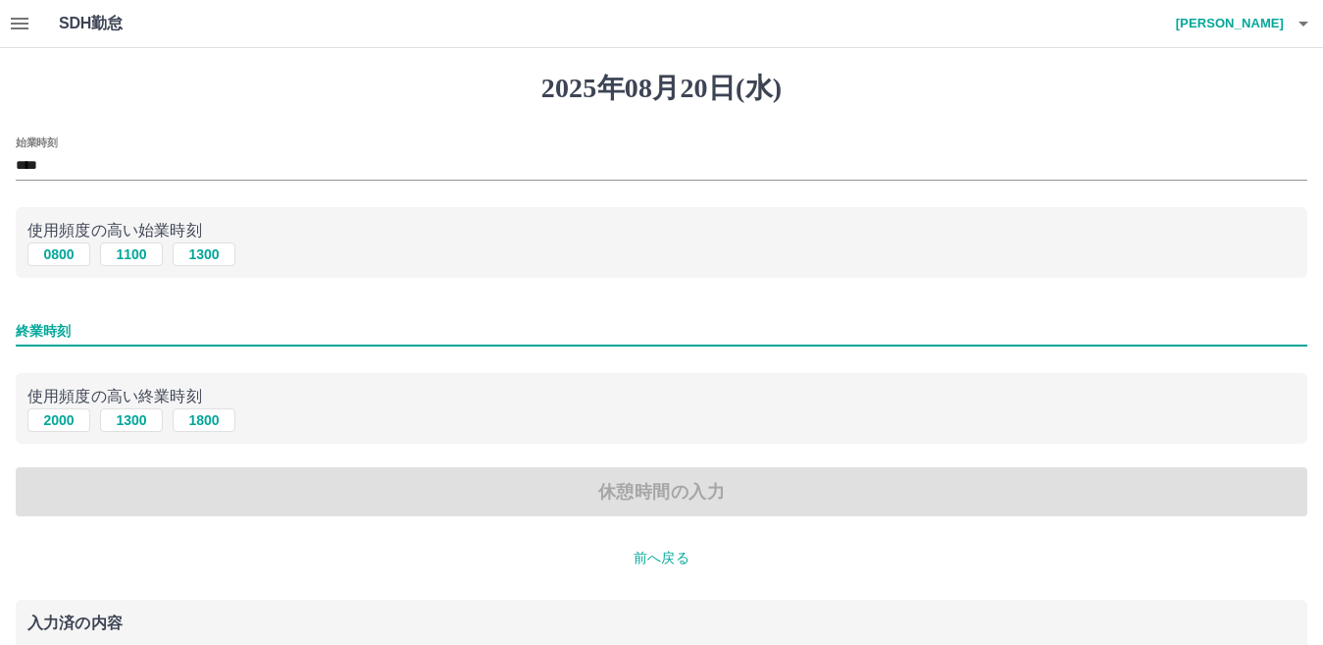
click at [145, 330] on input "終業時刻" at bounding box center [662, 331] width 1292 height 28
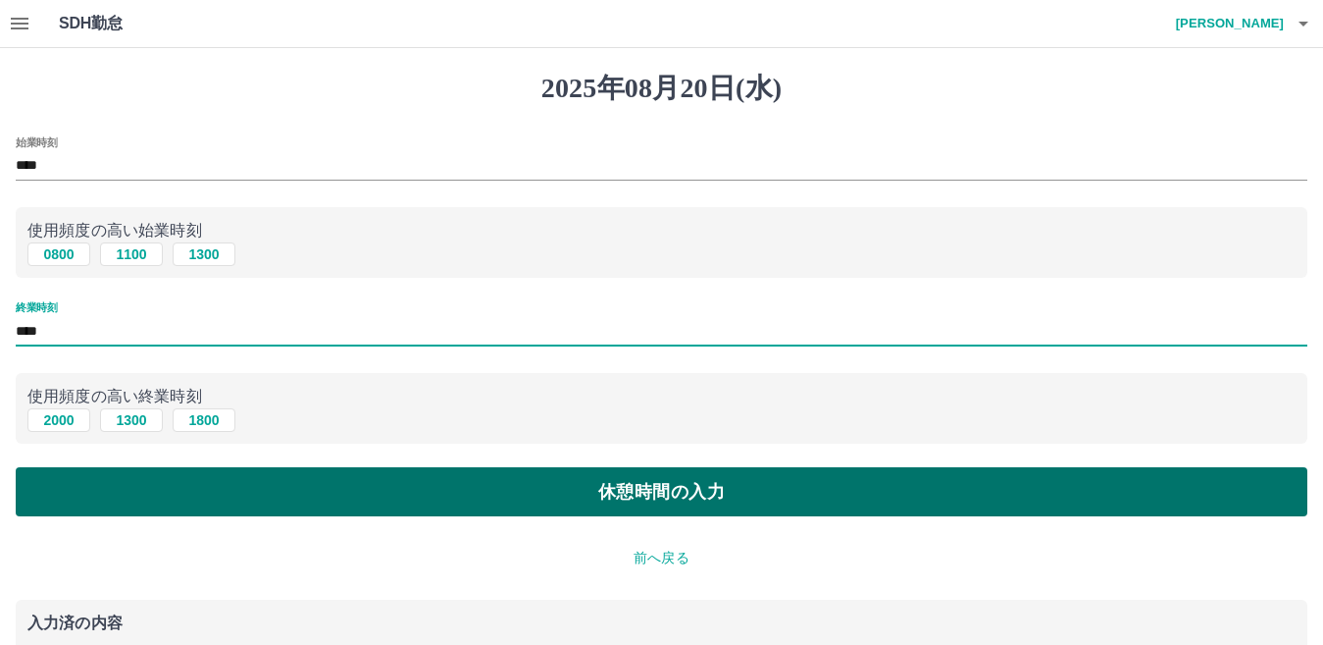
type input "****"
click at [487, 507] on button "休憩時間の入力" at bounding box center [662, 491] width 1292 height 49
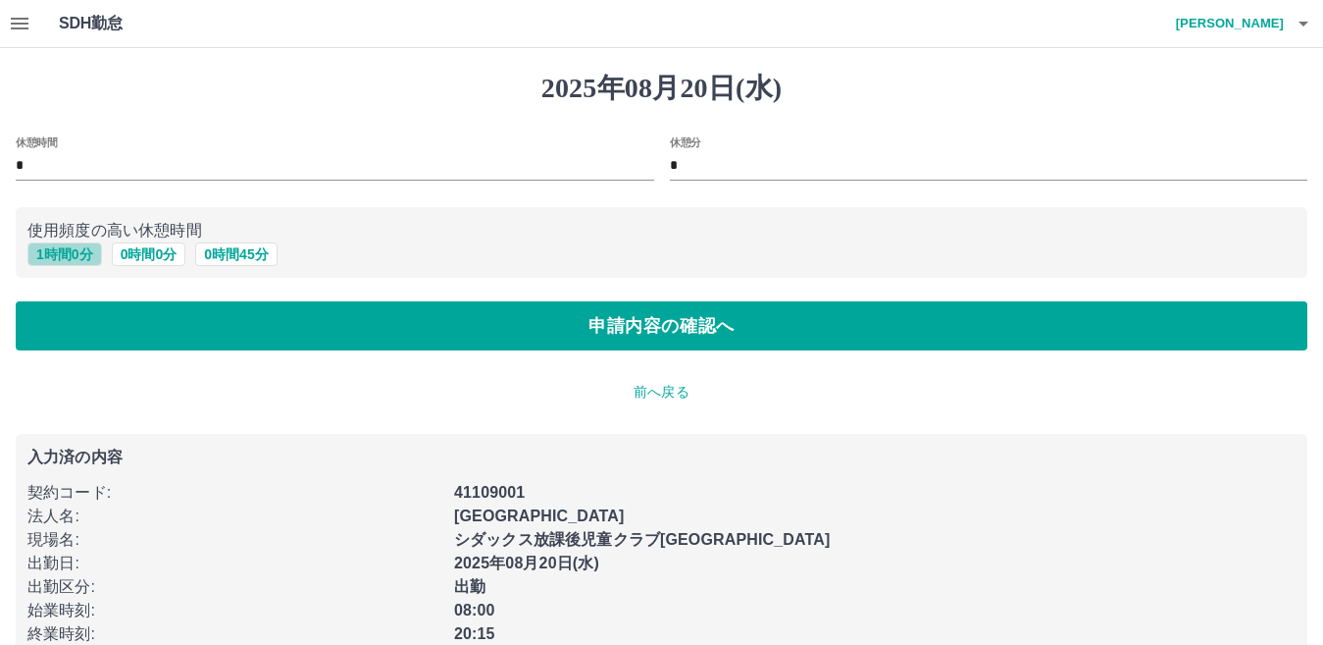
click at [48, 253] on button "1 時間 0 分" at bounding box center [64, 254] width 75 height 24
type input "*"
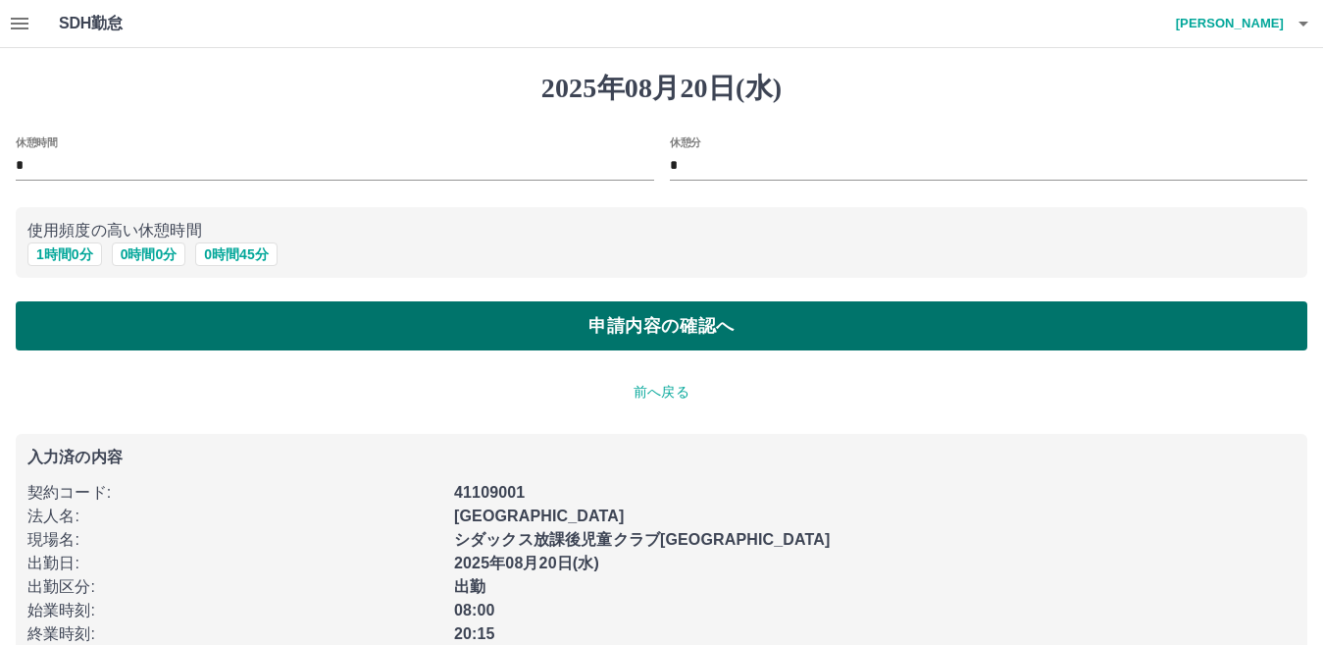
click at [306, 328] on button "申請内容の確認へ" at bounding box center [662, 325] width 1292 height 49
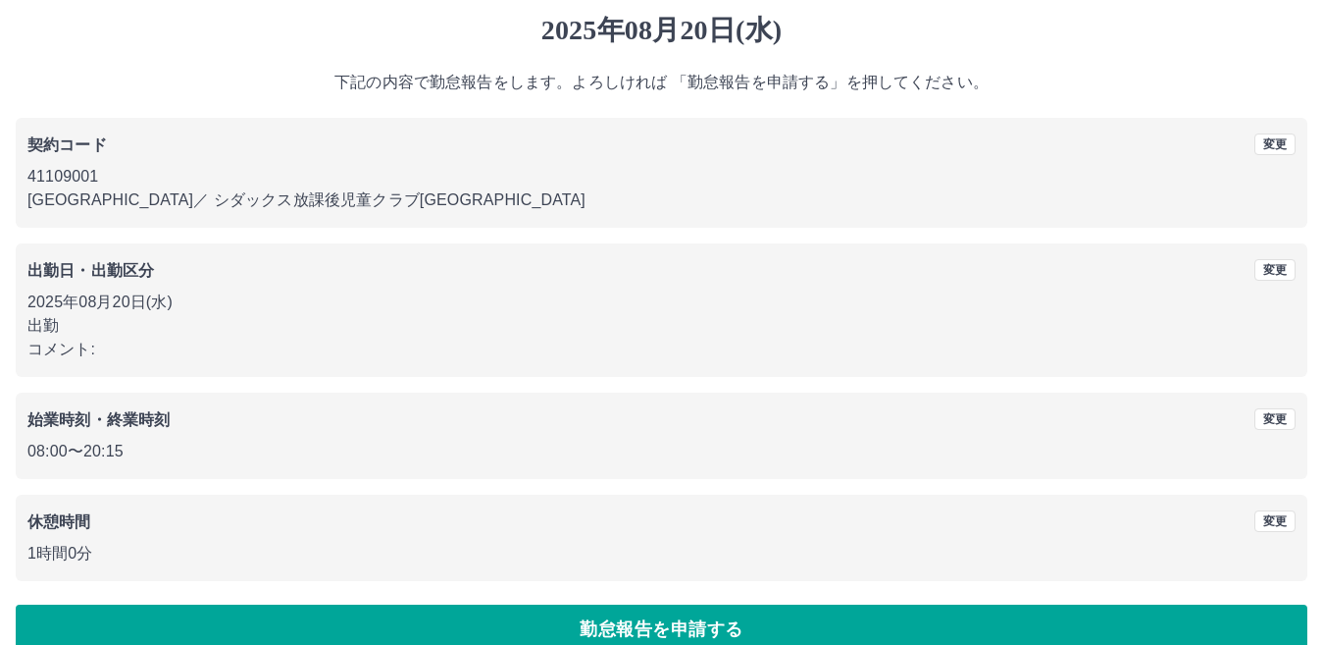
scroll to position [90, 0]
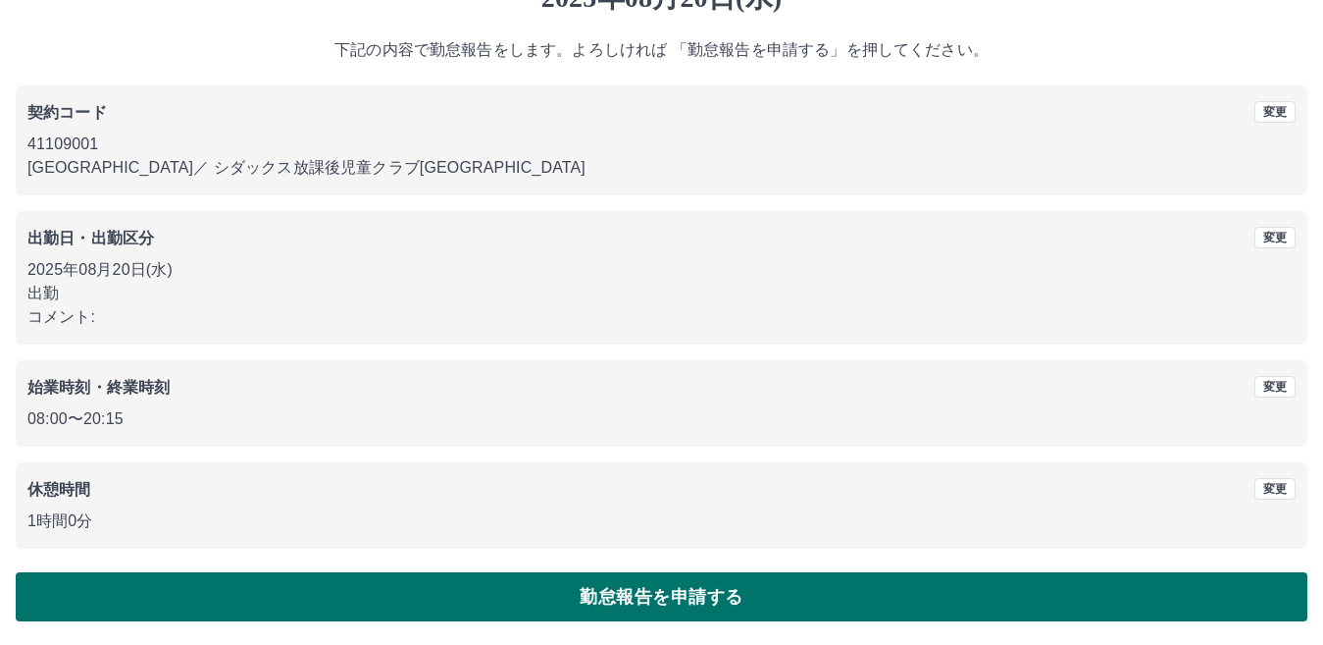
click at [767, 592] on button "勤怠報告を申請する" at bounding box center [662, 596] width 1292 height 49
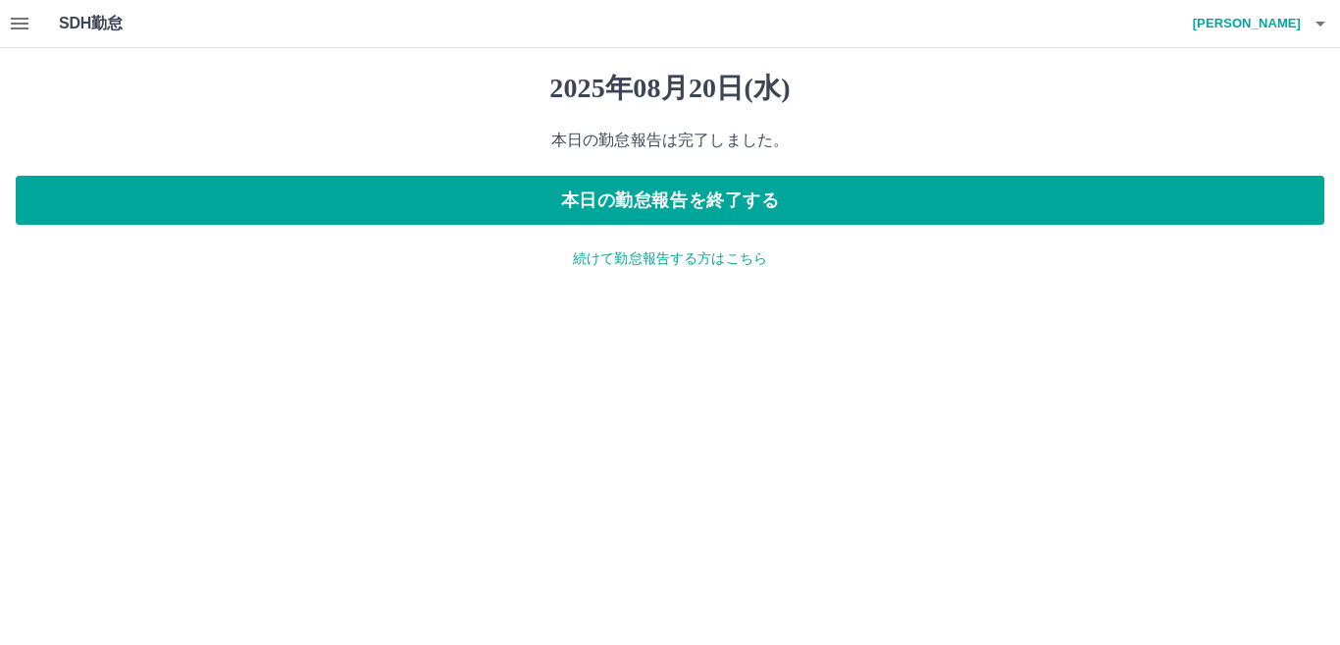
click at [639, 255] on p "続けて勤怠報告する方はこちら" at bounding box center [670, 258] width 1309 height 21
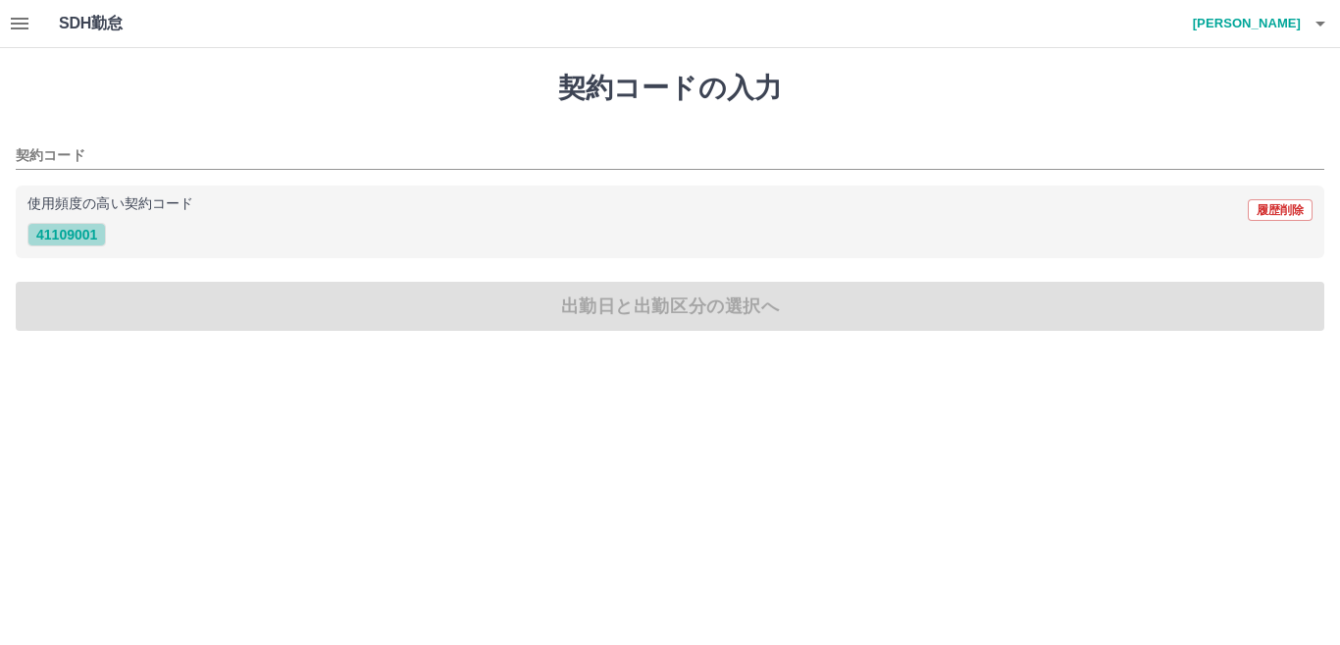
click at [100, 231] on button "41109001" at bounding box center [66, 235] width 78 height 24
type input "********"
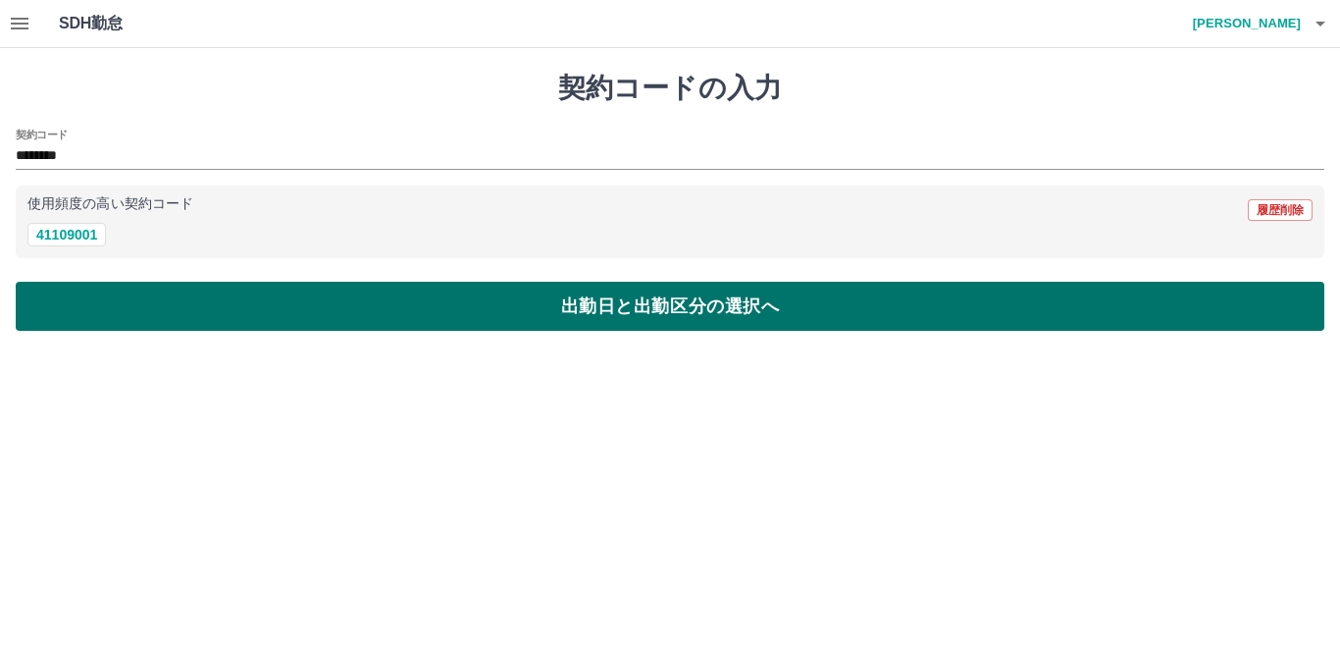
click at [215, 290] on button "出勤日と出勤区分の選択へ" at bounding box center [670, 306] width 1309 height 49
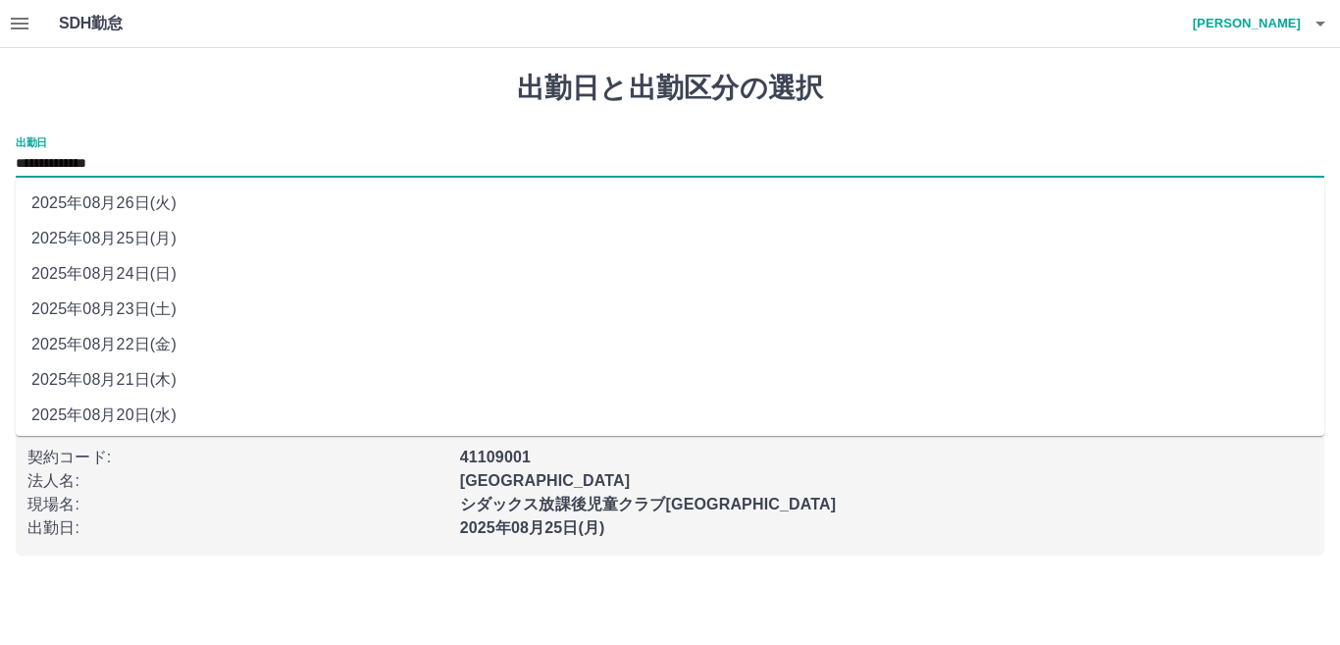
click at [123, 168] on input "**********" at bounding box center [670, 164] width 1309 height 25
click at [183, 372] on li "2025年08月21日(木)" at bounding box center [670, 379] width 1309 height 35
type input "**********"
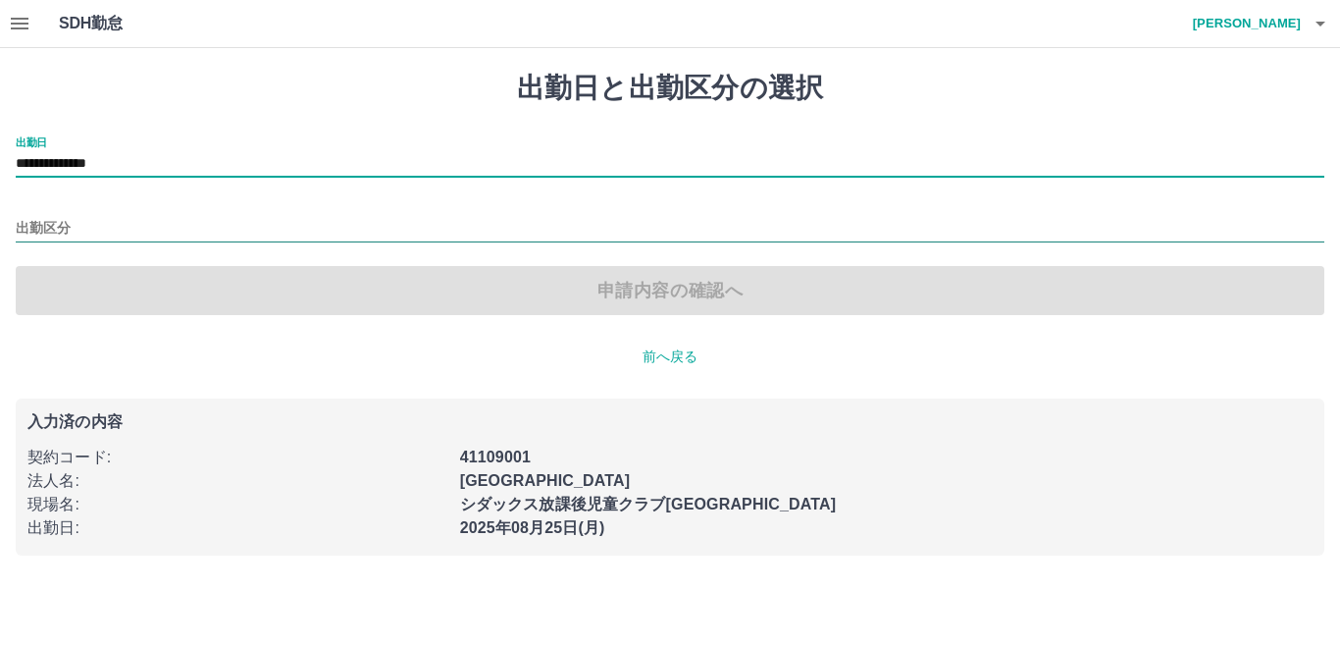
click at [96, 231] on input "出勤区分" at bounding box center [670, 229] width 1309 height 25
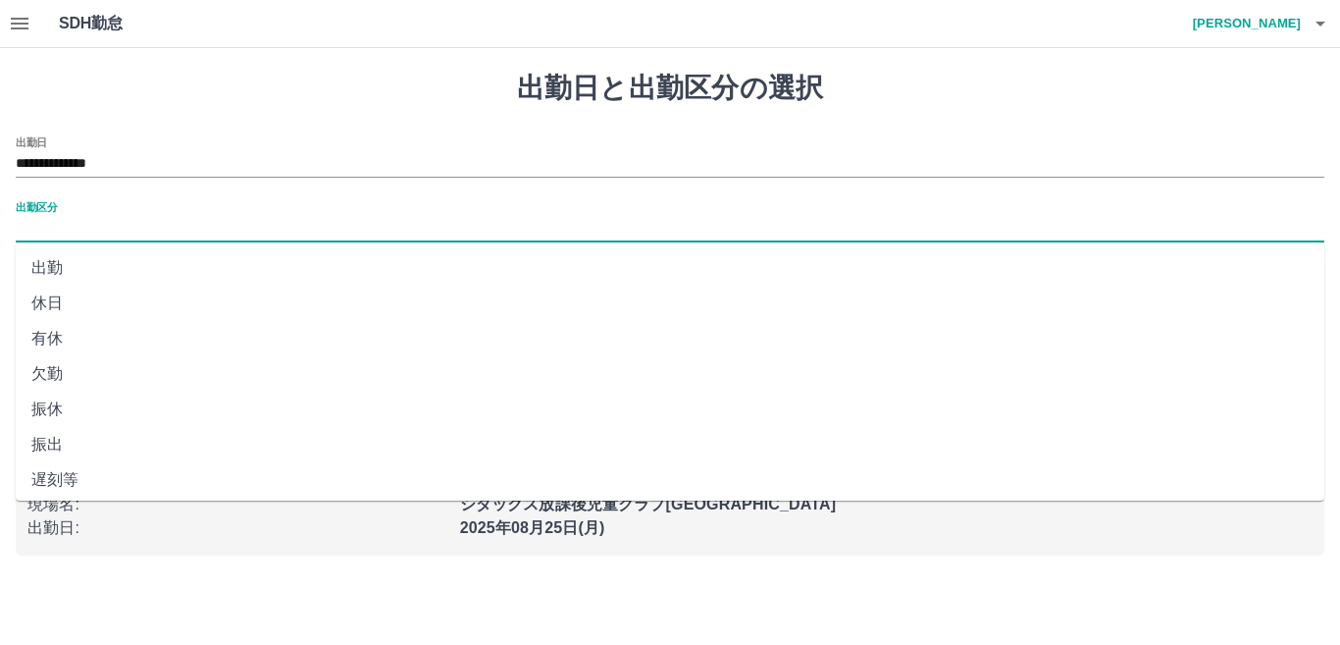
click at [122, 274] on li "出勤" at bounding box center [670, 267] width 1309 height 35
type input "**"
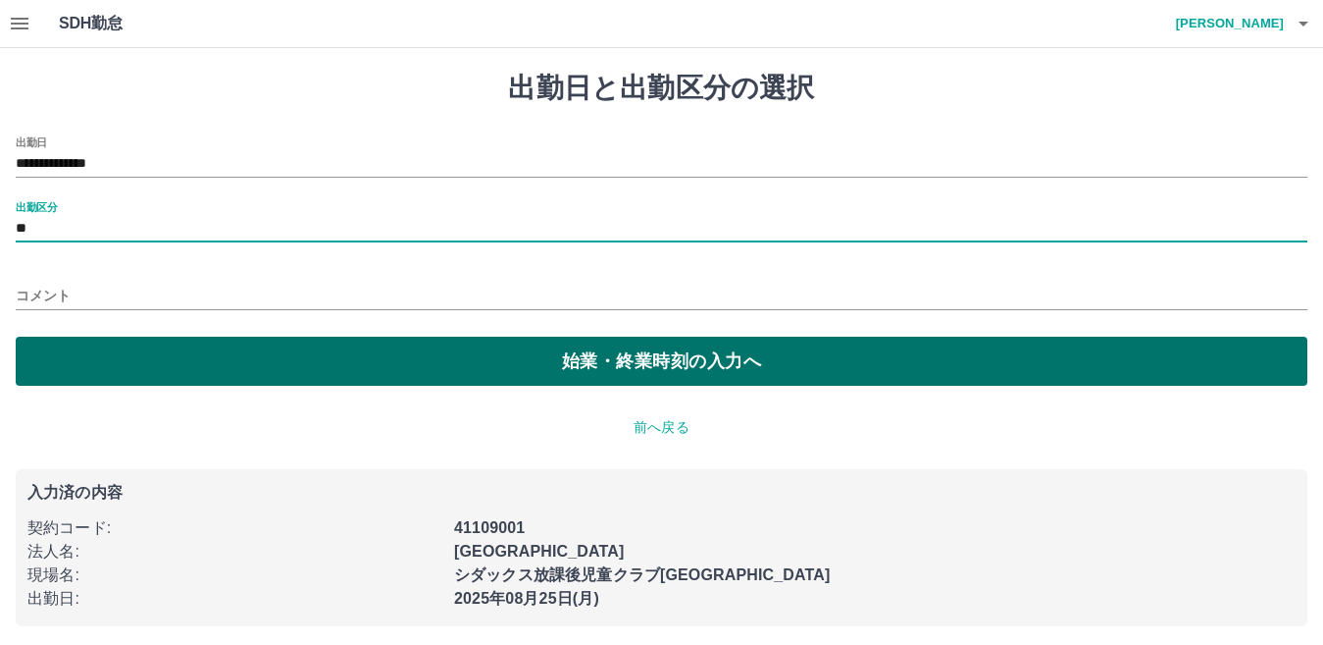
click at [189, 358] on button "始業・終業時刻の入力へ" at bounding box center [662, 360] width 1292 height 49
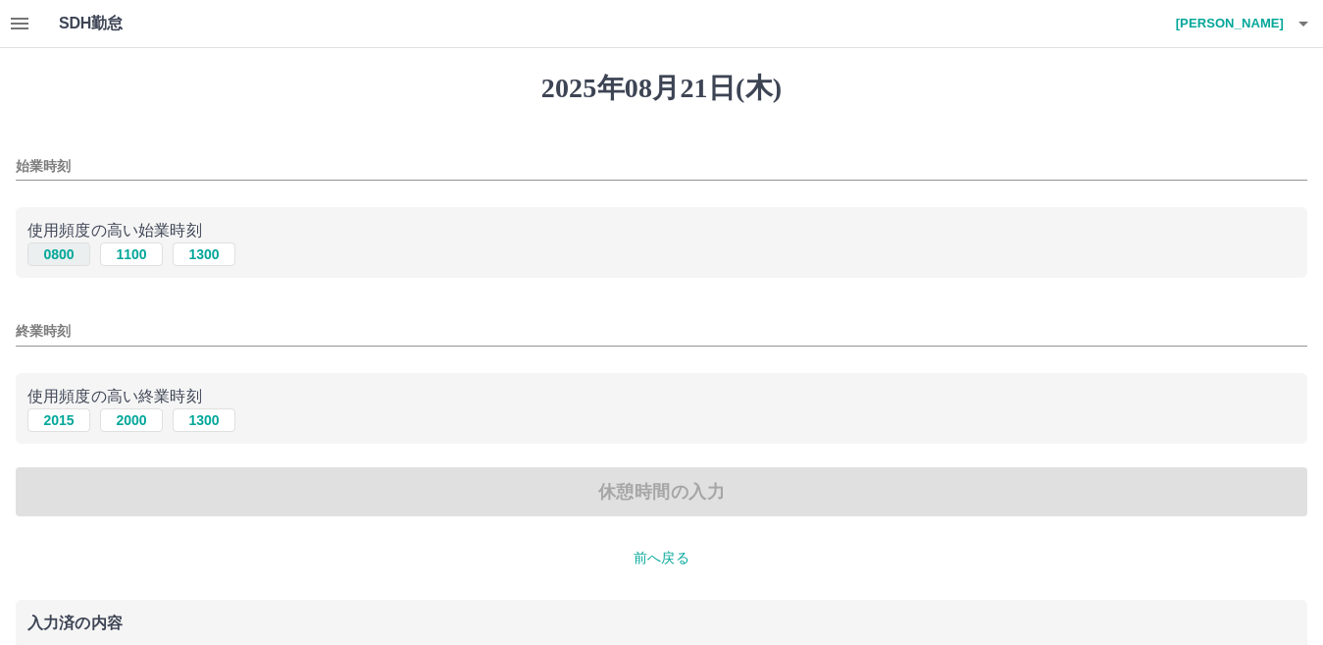
click at [79, 244] on button "0800" at bounding box center [58, 254] width 63 height 24
type input "****"
click at [137, 424] on button "2000" at bounding box center [131, 420] width 63 height 24
type input "****"
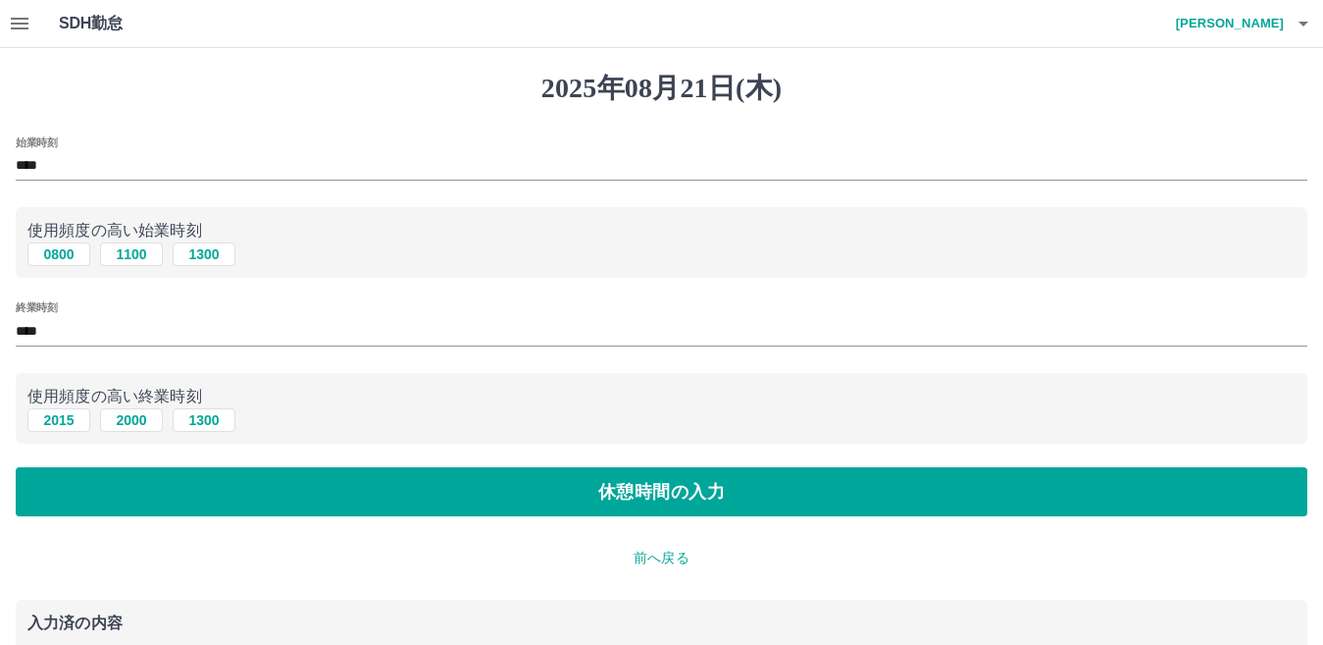
click at [192, 451] on div "始業時刻 **** 使用頻度の高い始業時刻 0800 [DATE] [DATE] 終業時刻 **** 使用頻度の高い終業時刻 [DATE] [DATE] [D…" at bounding box center [662, 326] width 1292 height 381
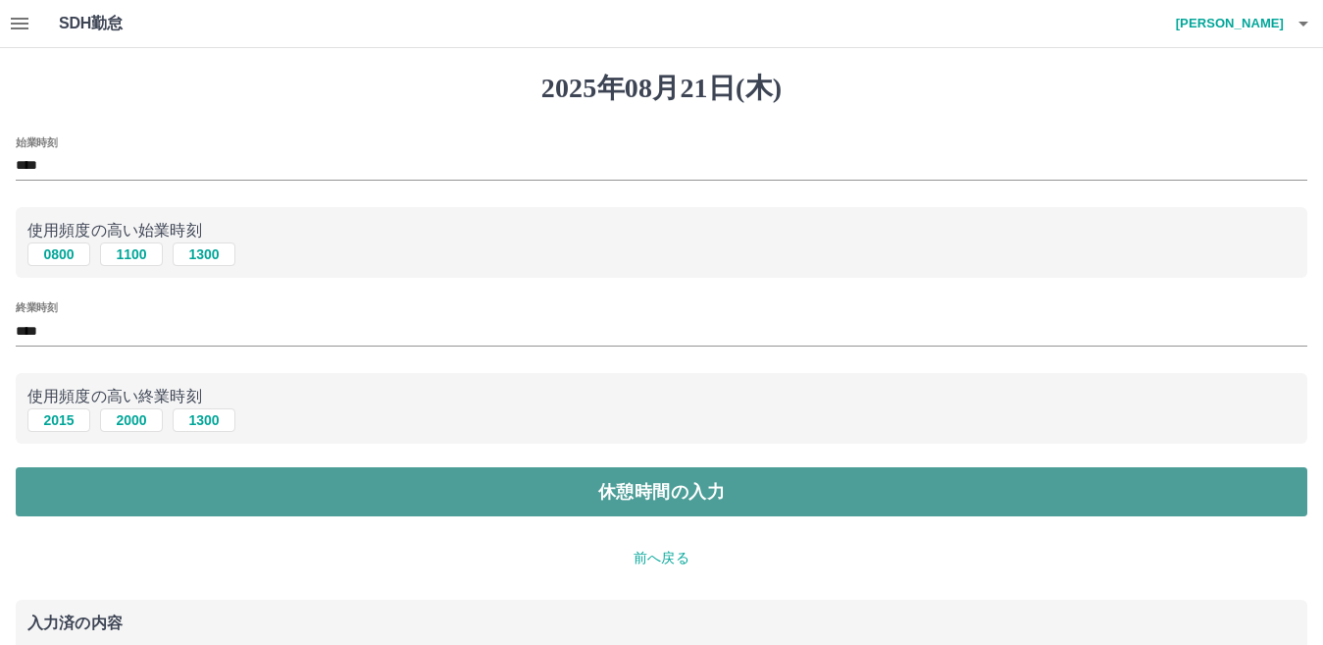
click at [223, 490] on button "休憩時間の入力" at bounding box center [662, 491] width 1292 height 49
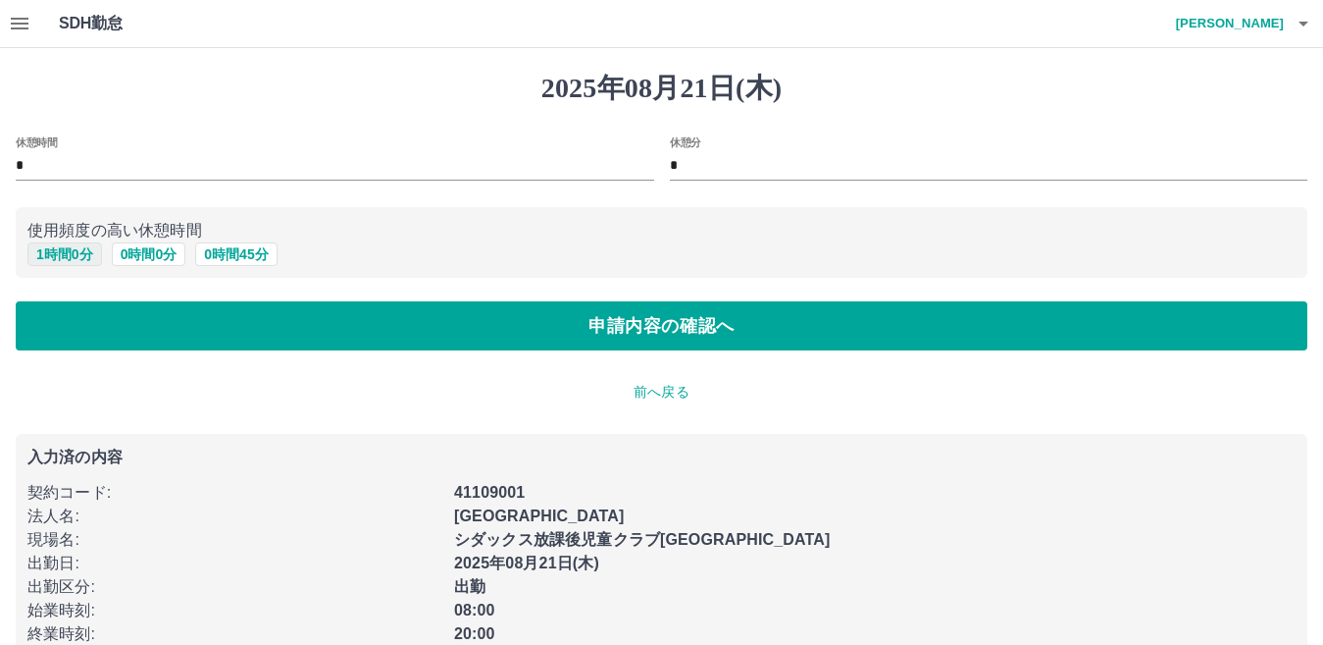
click at [62, 253] on button "1 時間 0 分" at bounding box center [64, 254] width 75 height 24
type input "*"
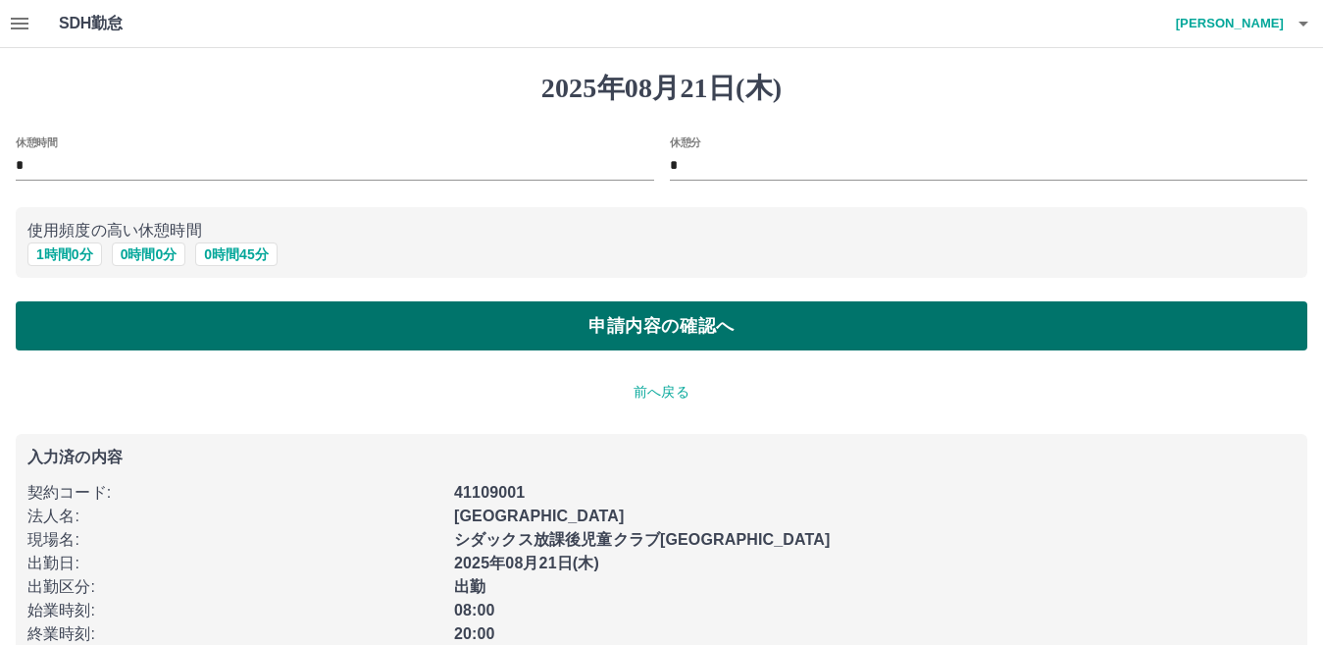
drag, startPoint x: 147, startPoint y: 314, endPoint x: 159, endPoint y: 317, distance: 12.1
click at [147, 315] on button "申請内容の確認へ" at bounding box center [662, 325] width 1292 height 49
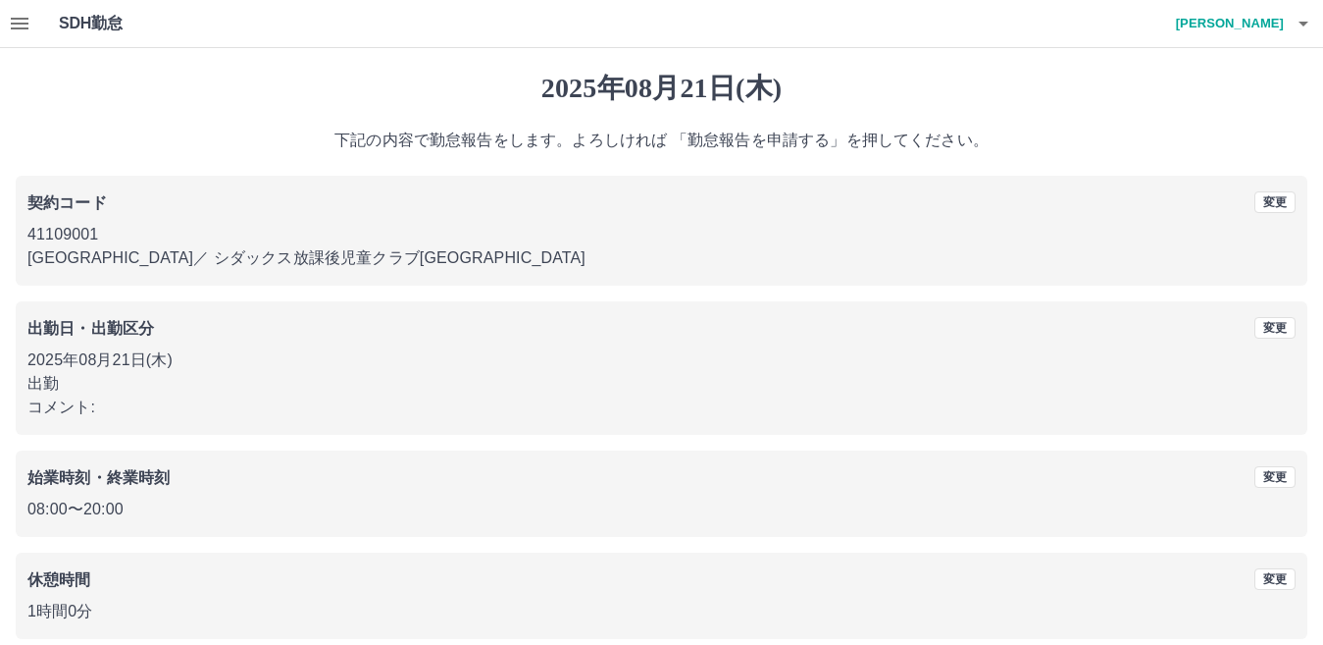
scroll to position [90, 0]
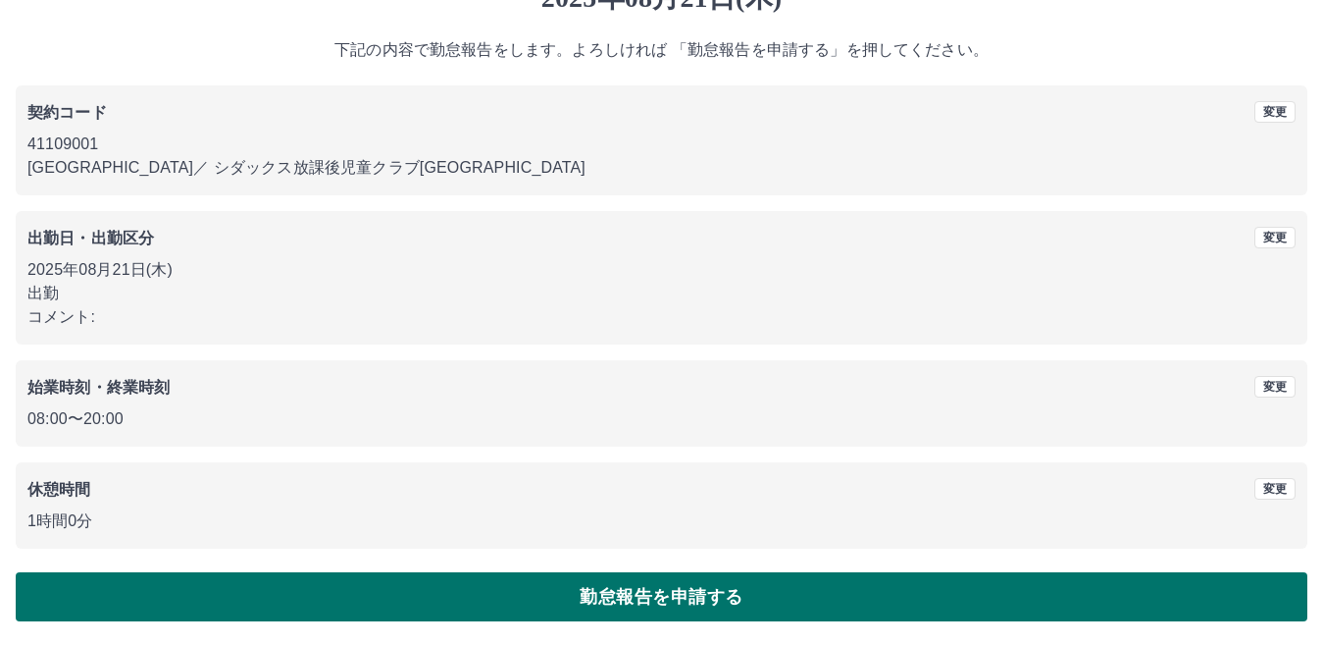
click at [708, 600] on button "勤怠報告を申請する" at bounding box center [662, 596] width 1292 height 49
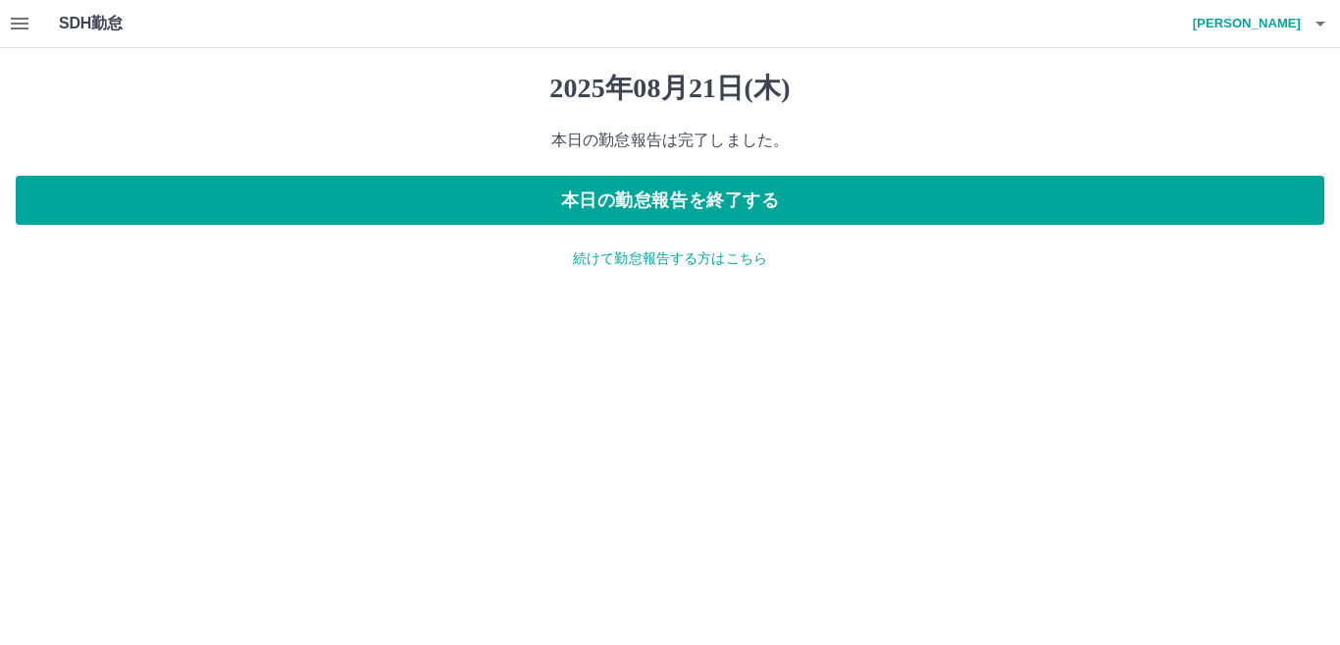
click at [747, 253] on p "続けて勤怠報告する方はこちら" at bounding box center [670, 258] width 1309 height 21
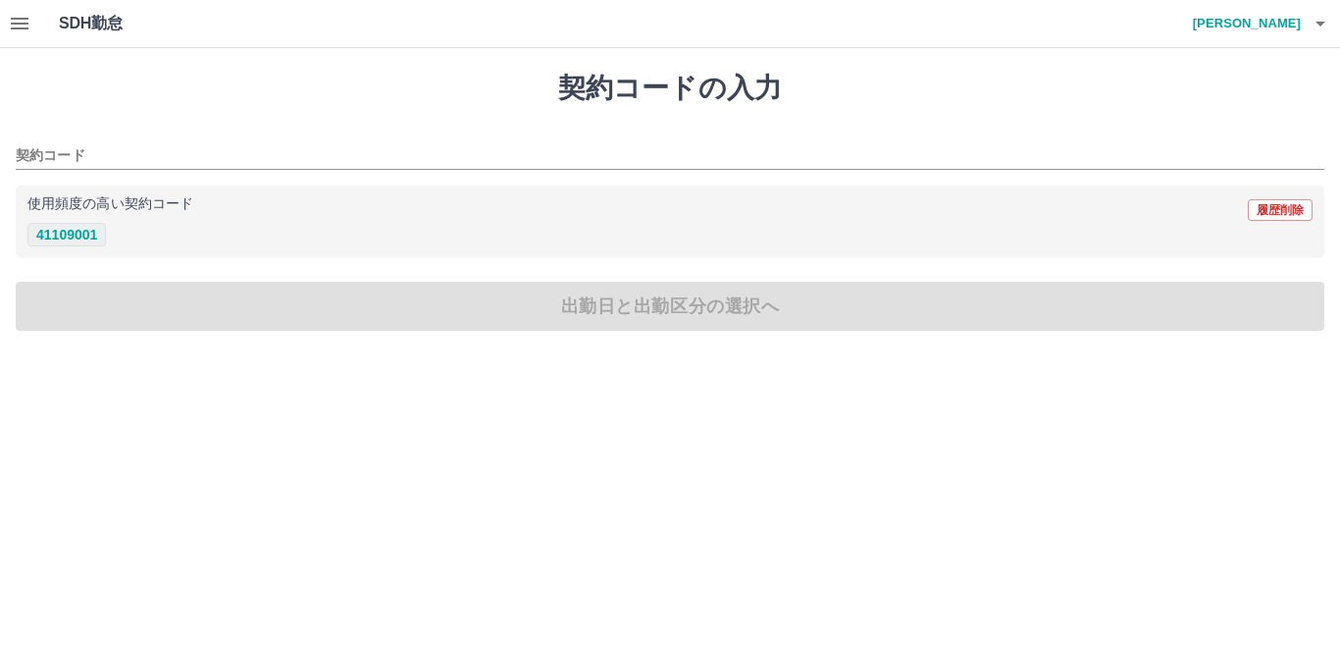
click at [86, 244] on button "41109001" at bounding box center [66, 235] width 78 height 24
type input "********"
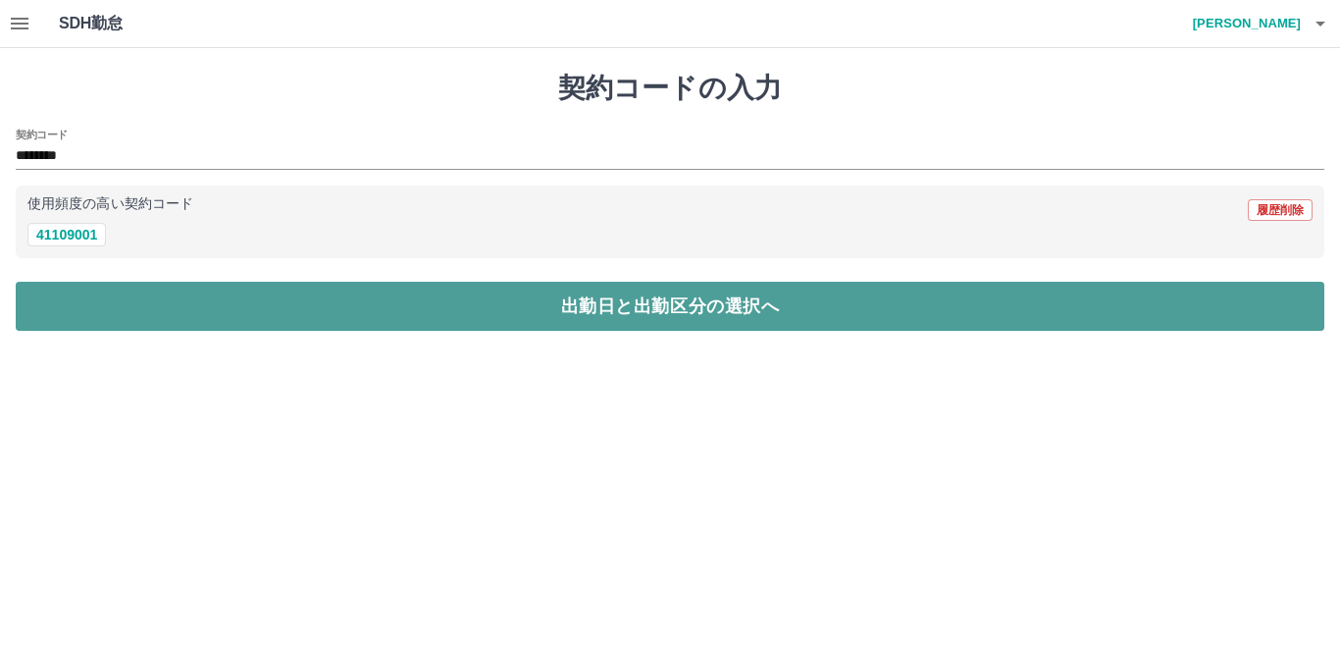
click at [233, 302] on button "出勤日と出勤区分の選択へ" at bounding box center [670, 306] width 1309 height 49
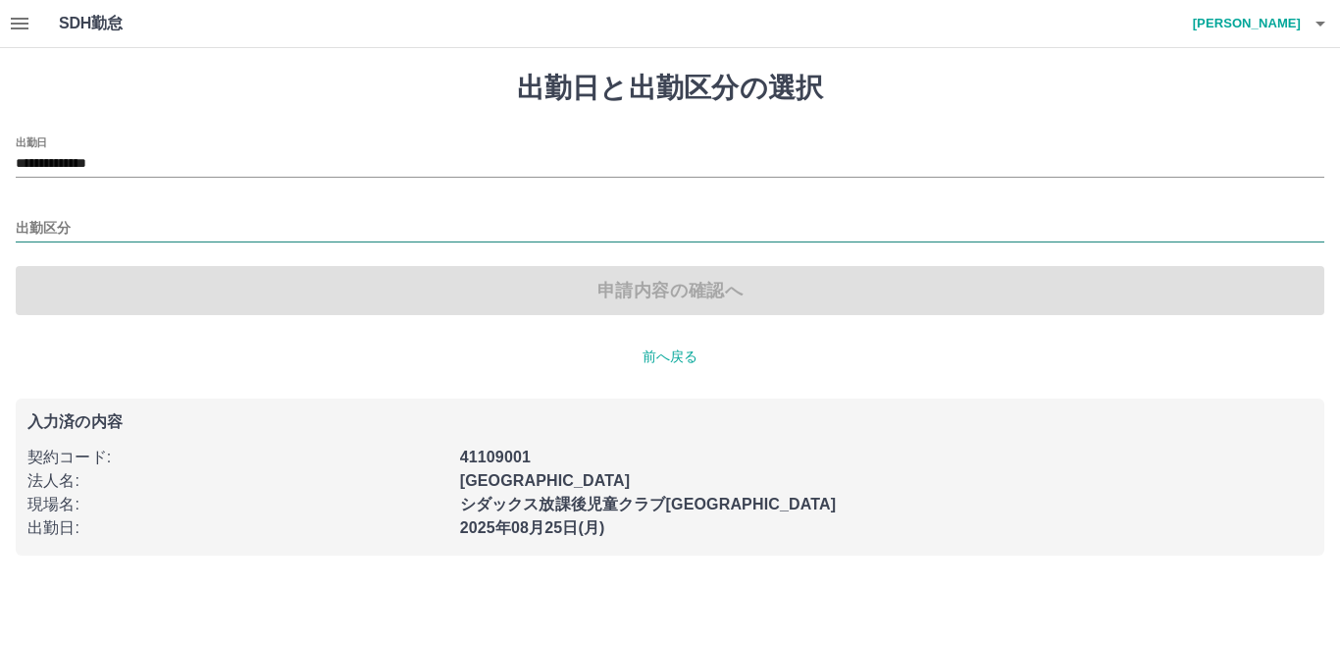
click at [88, 227] on input "出勤区分" at bounding box center [670, 229] width 1309 height 25
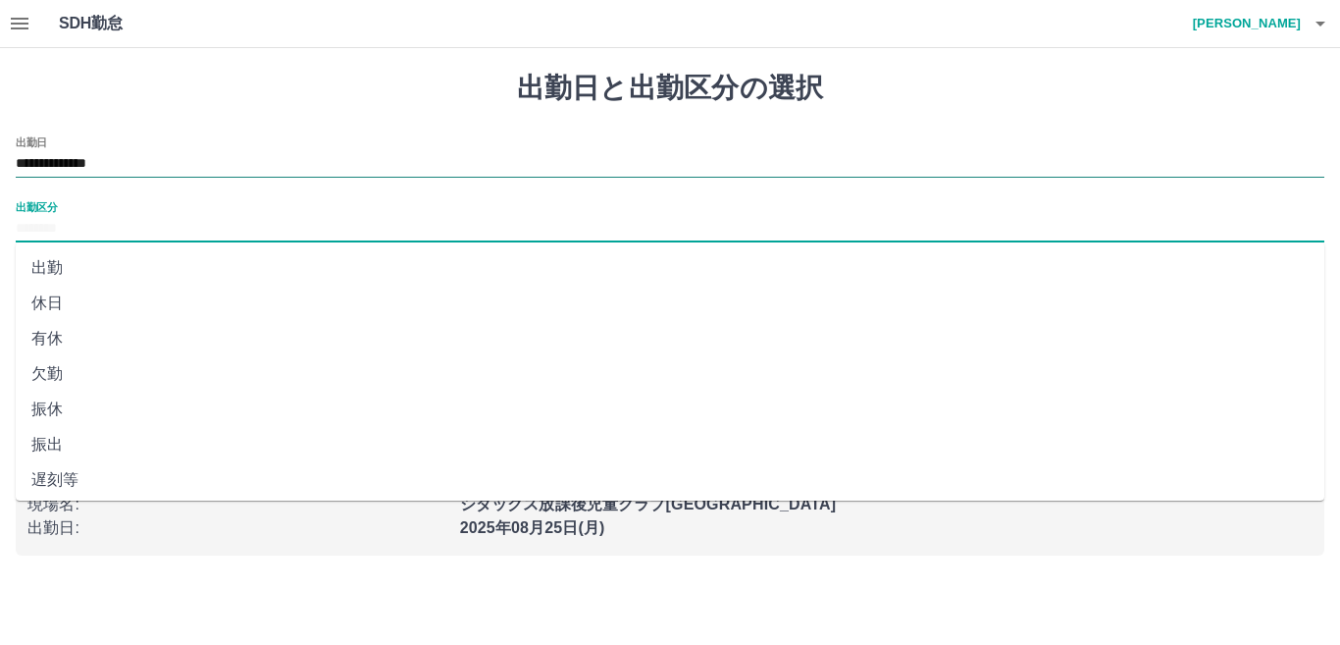
click at [148, 162] on input "**********" at bounding box center [670, 164] width 1309 height 25
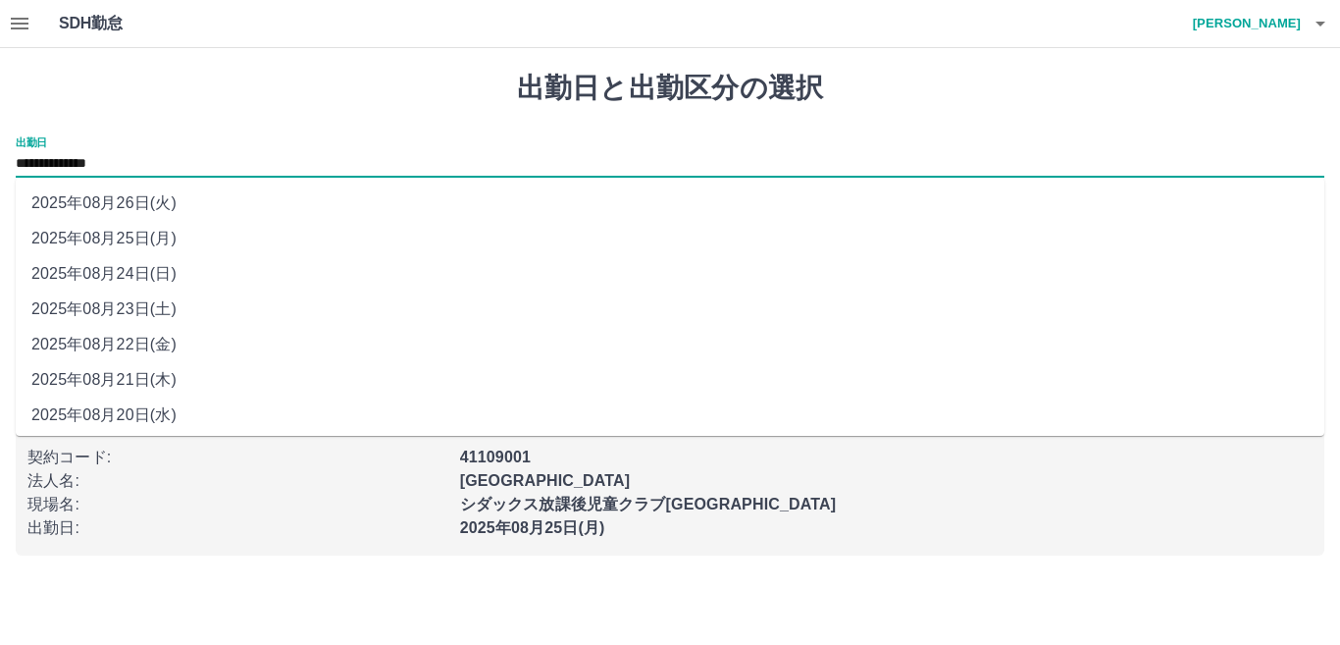
click at [175, 345] on li "2025年08月22日(金)" at bounding box center [670, 344] width 1309 height 35
type input "**********"
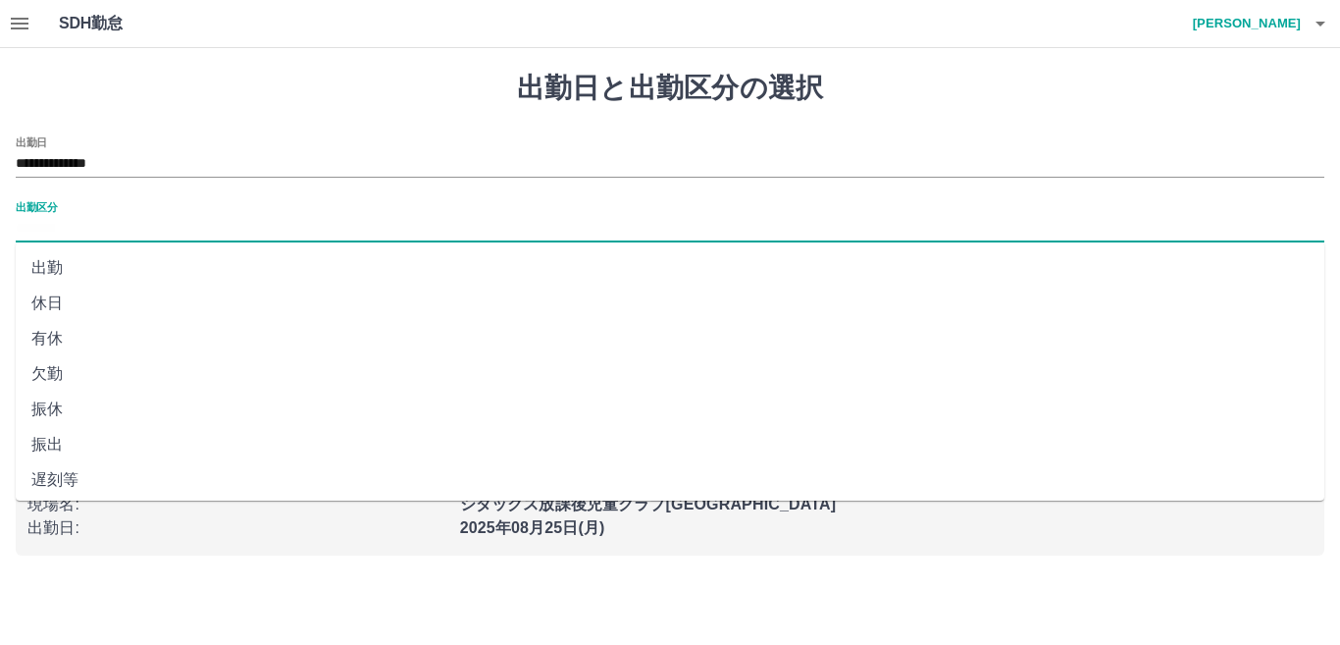
click at [77, 230] on input "出勤区分" at bounding box center [670, 229] width 1309 height 25
click at [139, 276] on li "出勤" at bounding box center [670, 267] width 1309 height 35
type input "**"
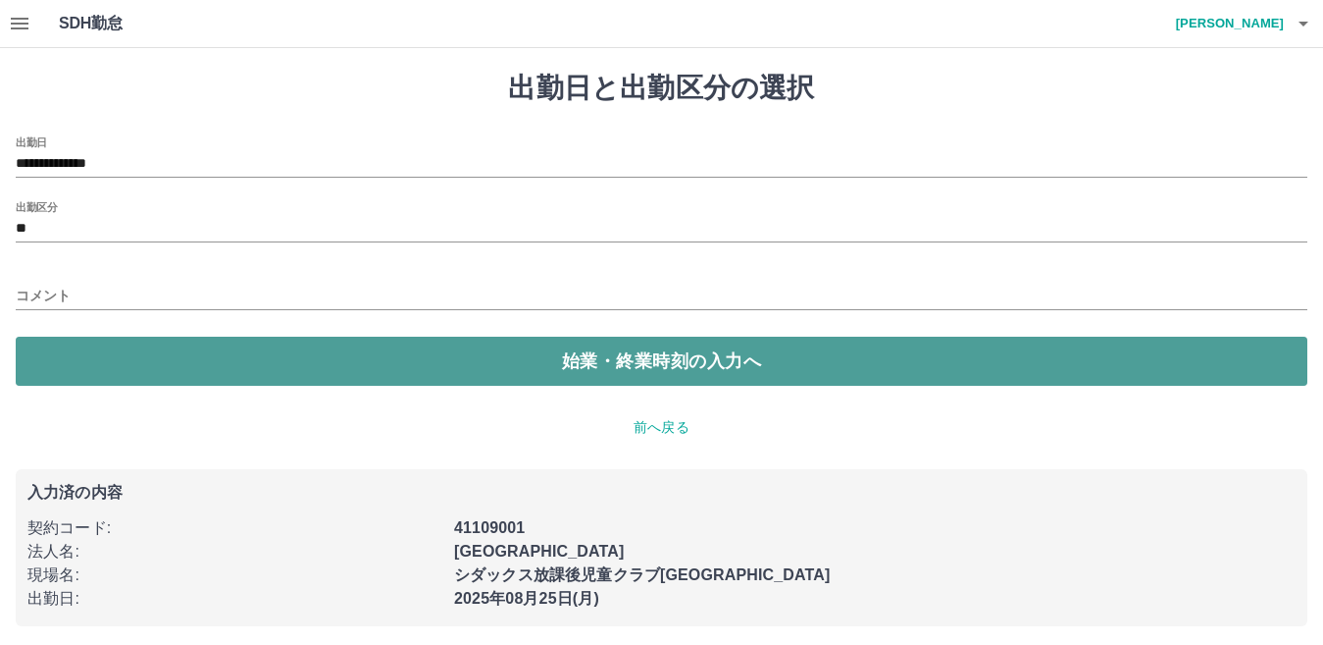
click at [162, 344] on button "始業・終業時刻の入力へ" at bounding box center [662, 360] width 1292 height 49
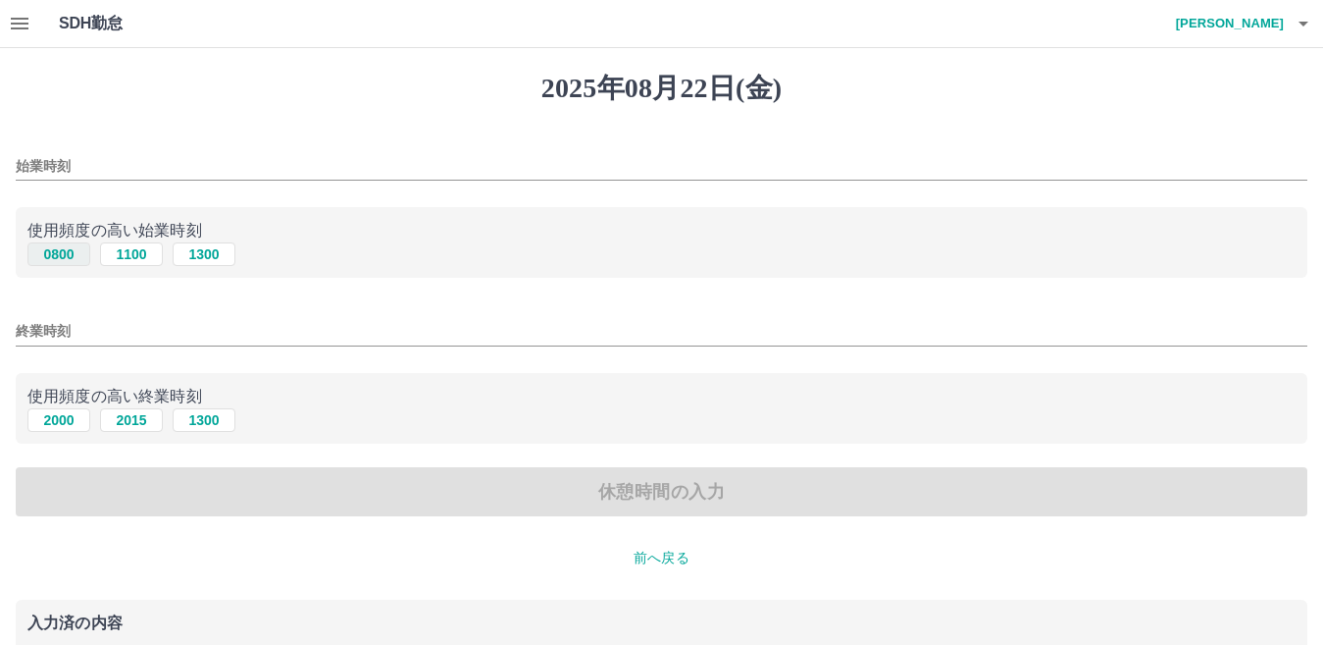
click at [78, 257] on button "0800" at bounding box center [58, 254] width 63 height 24
type input "****"
click at [82, 421] on button "2000" at bounding box center [58, 420] width 63 height 24
type input "****"
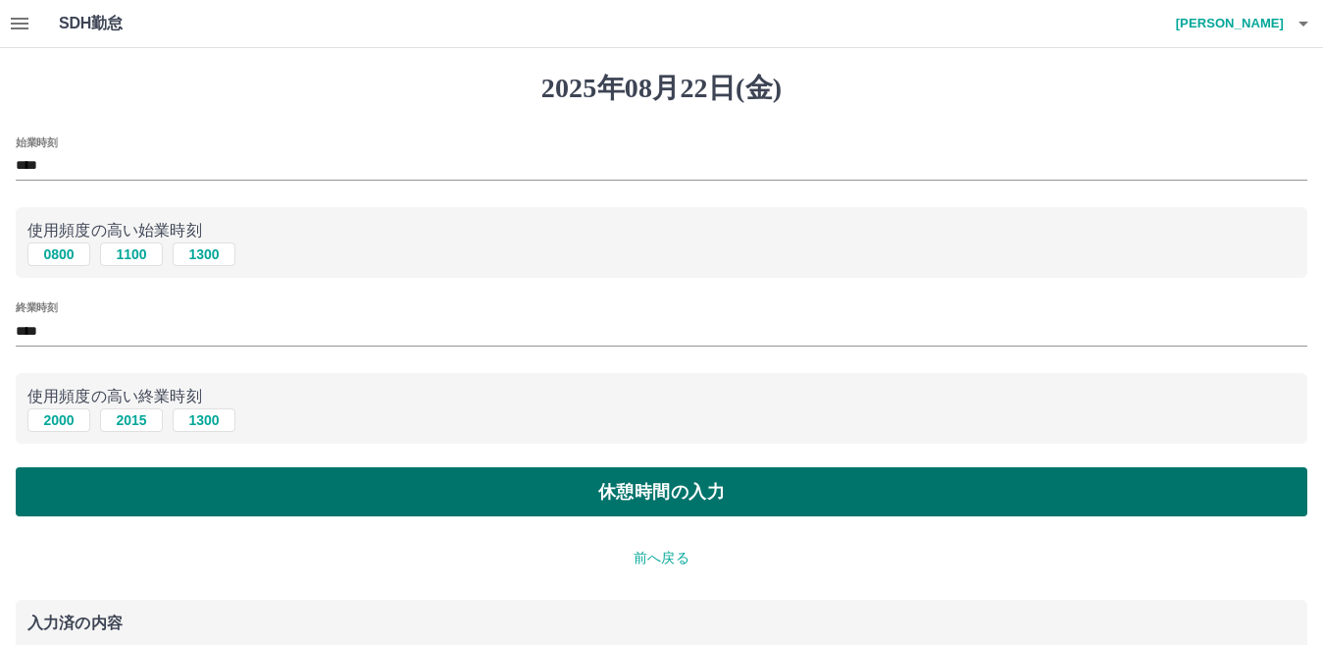
click at [327, 478] on button "休憩時間の入力" at bounding box center [662, 491] width 1292 height 49
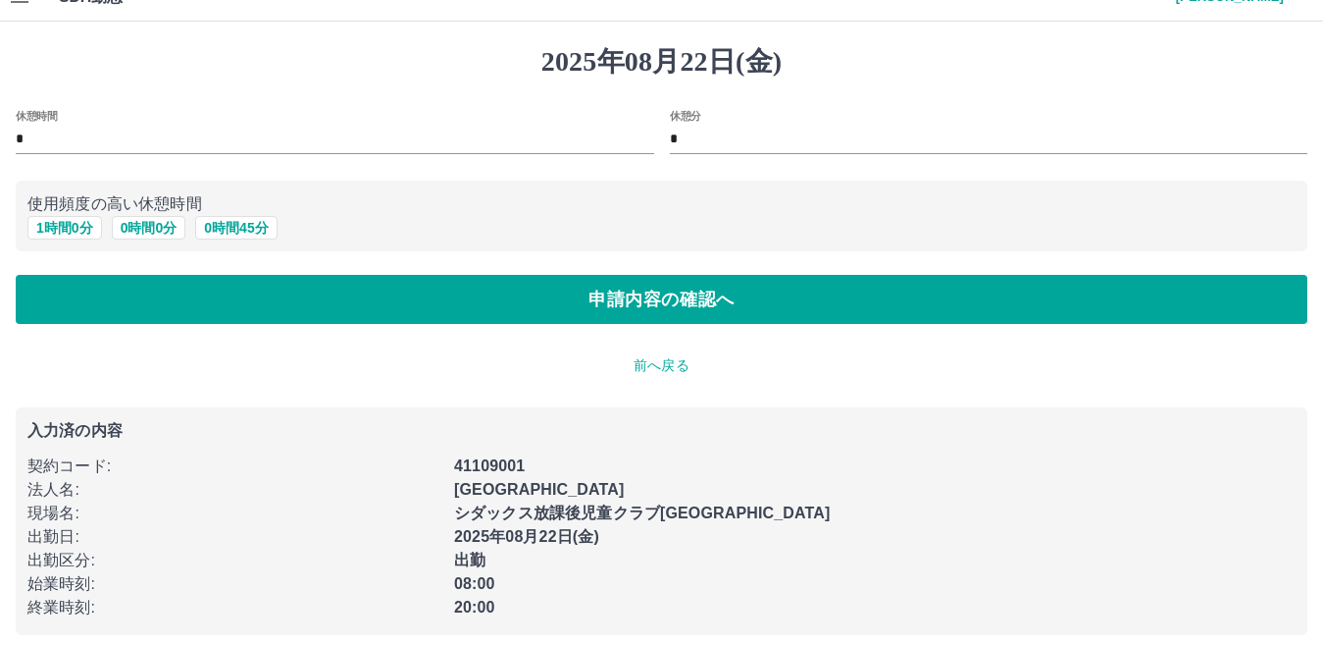
scroll to position [41, 0]
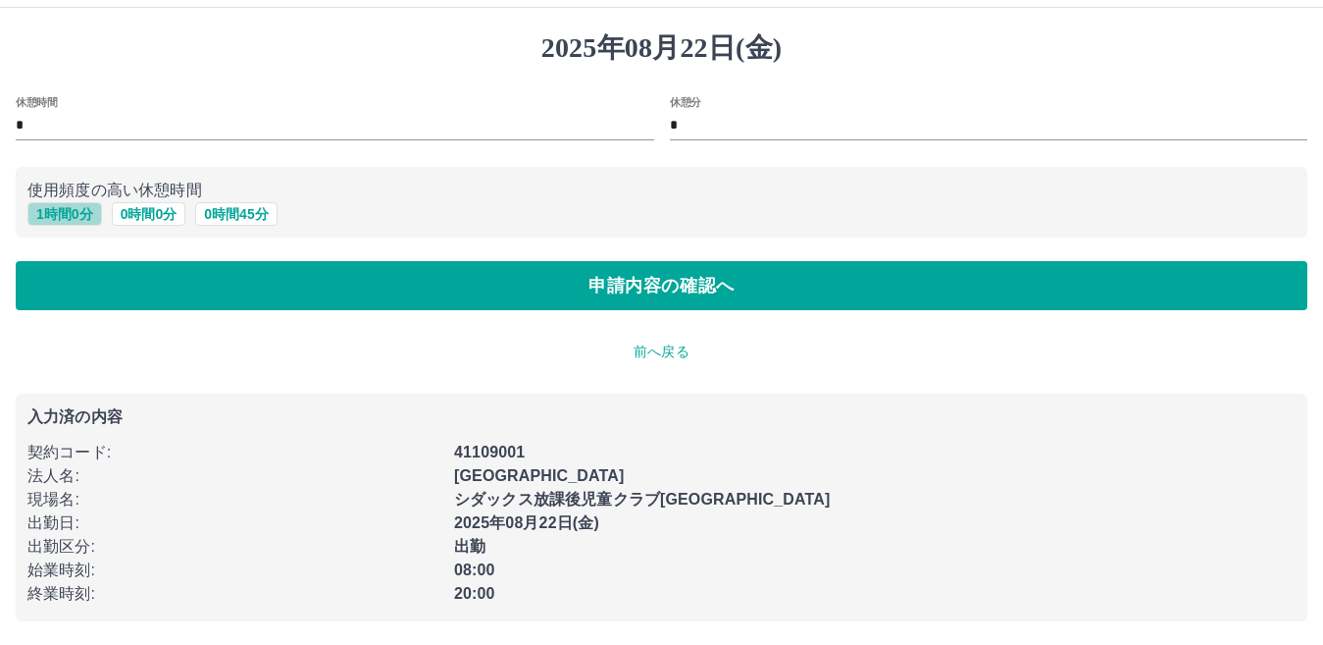
click at [59, 216] on button "1 時間 0 分" at bounding box center [64, 214] width 75 height 24
type input "*"
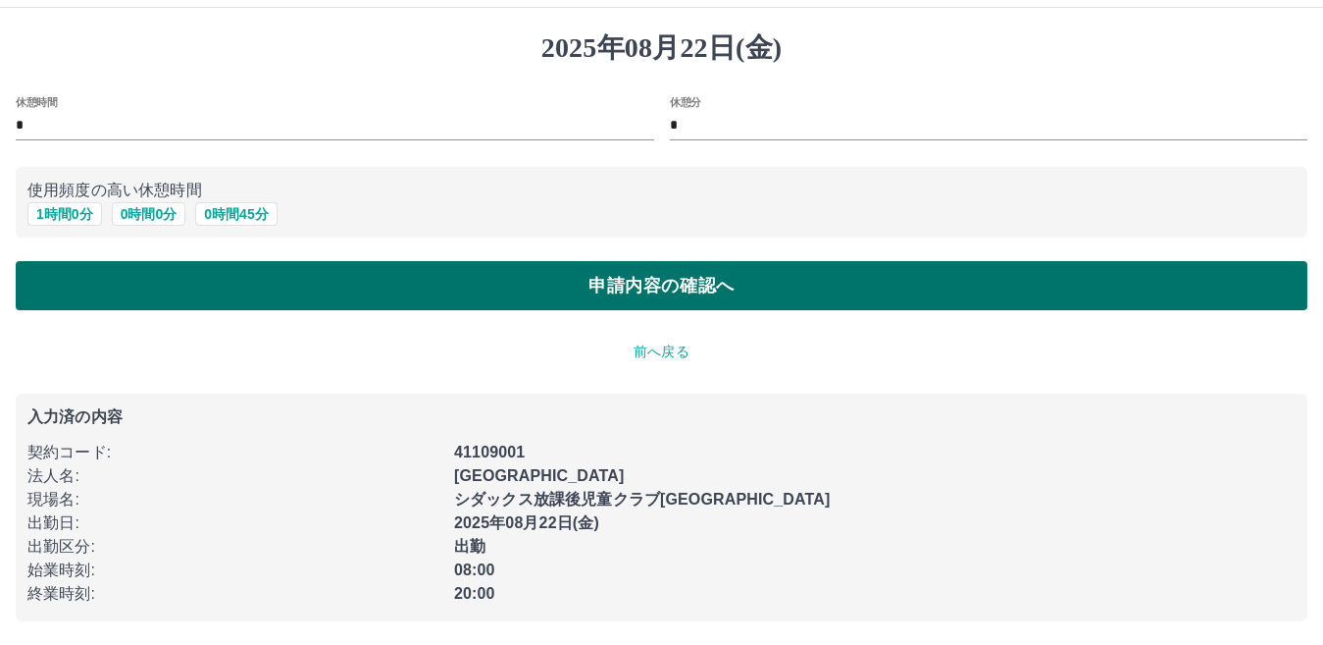
click at [199, 269] on button "申請内容の確認へ" at bounding box center [662, 285] width 1292 height 49
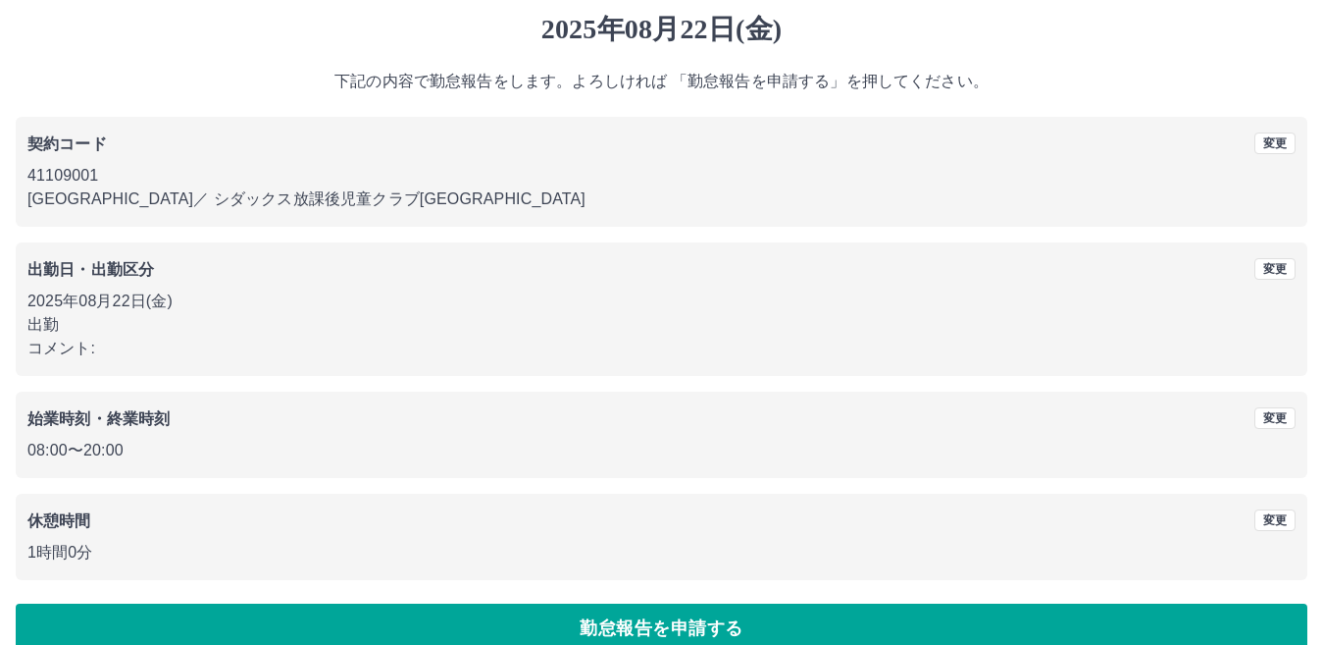
scroll to position [90, 0]
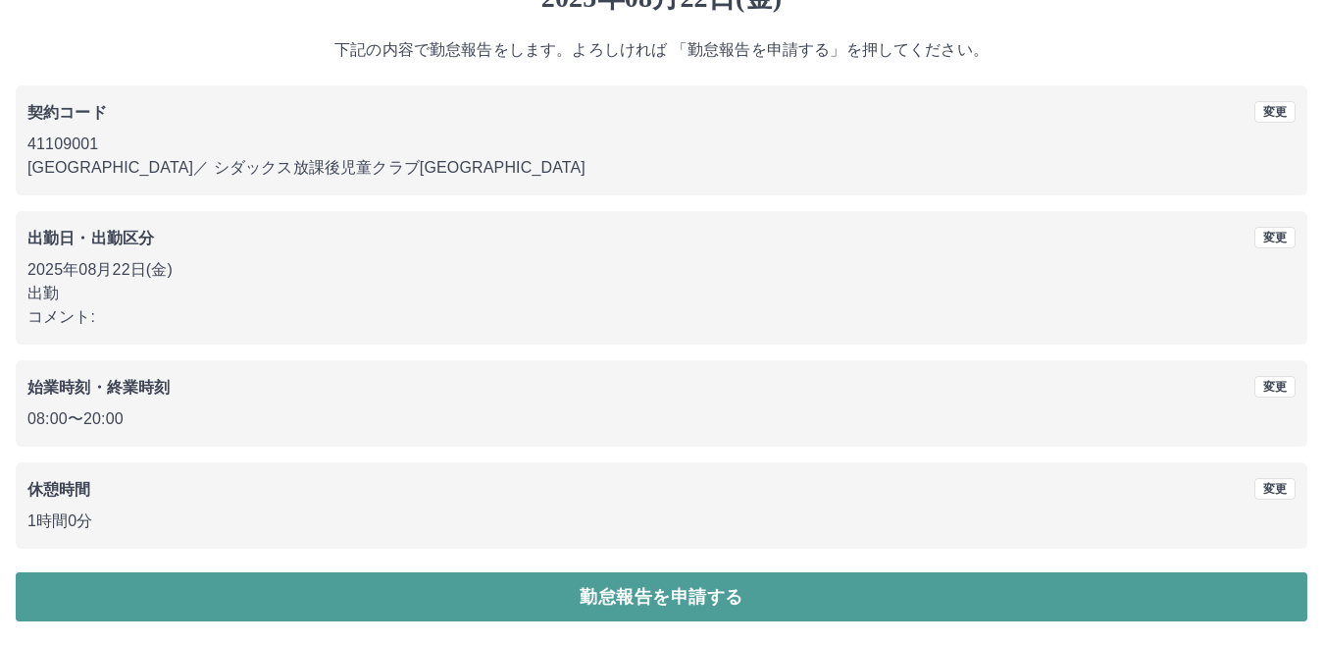
click at [716, 603] on button "勤怠報告を申請する" at bounding box center [662, 596] width 1292 height 49
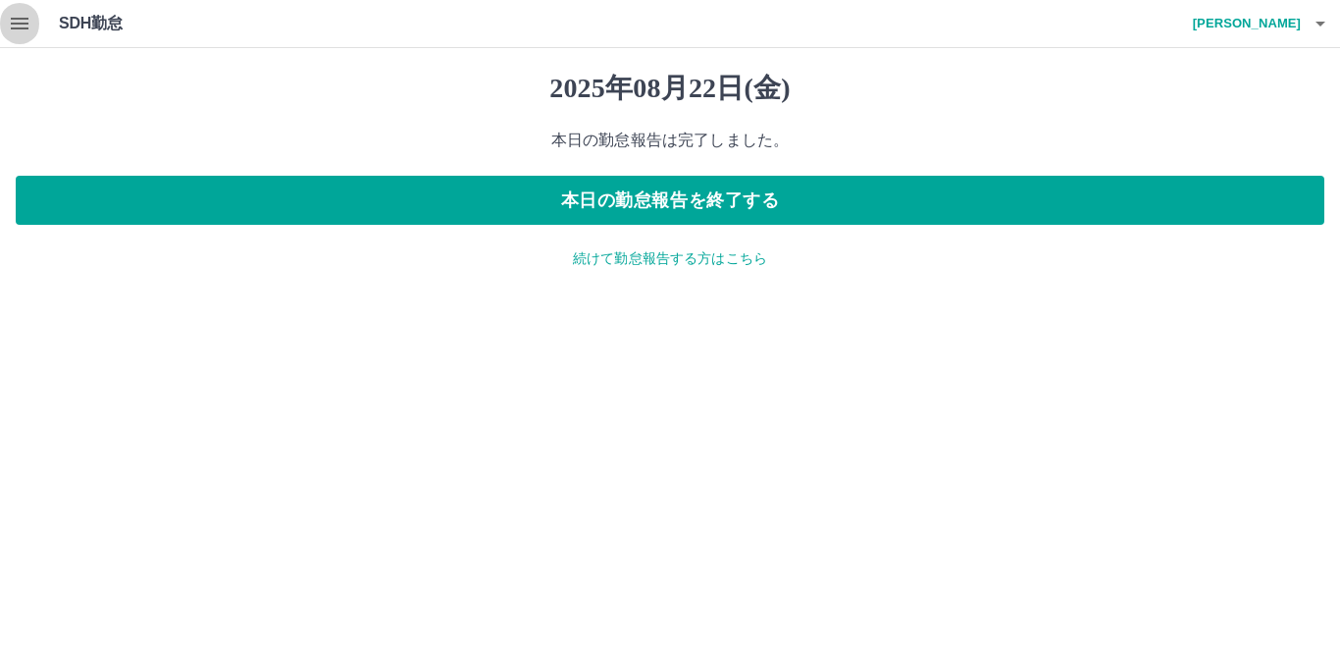
click at [29, 29] on icon "button" at bounding box center [20, 24] width 24 height 24
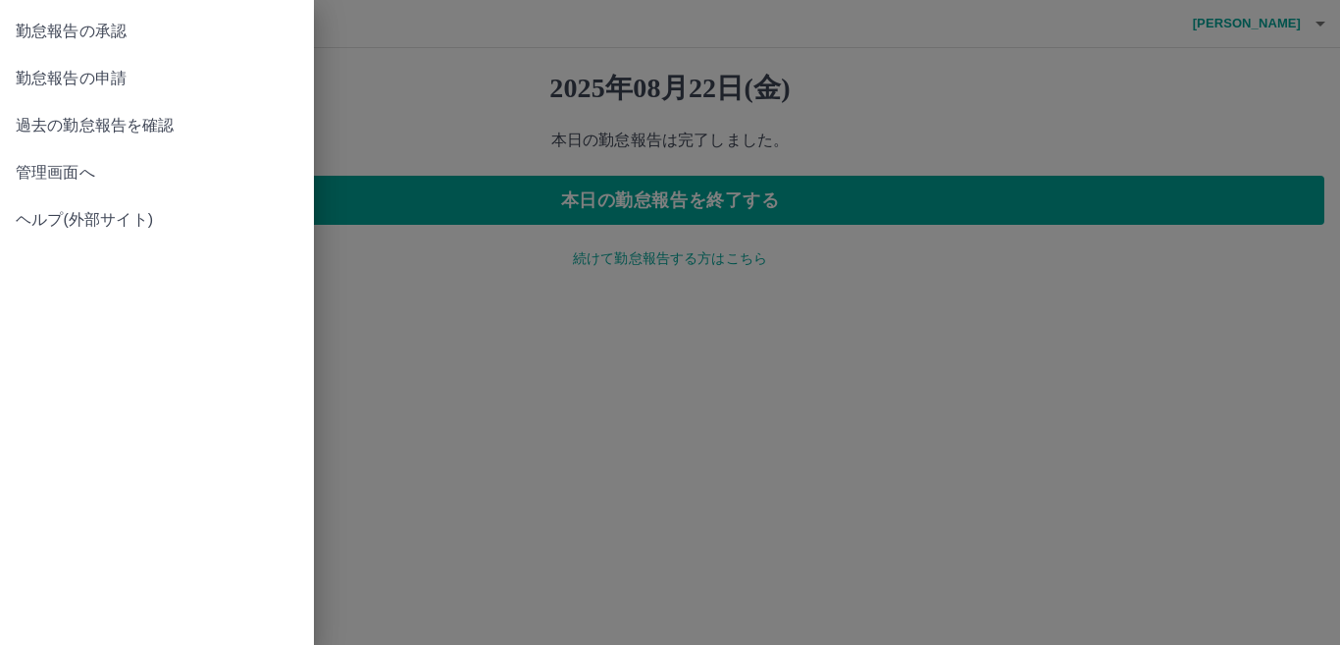
click at [97, 79] on span "勤怠報告の申請" at bounding box center [157, 79] width 283 height 24
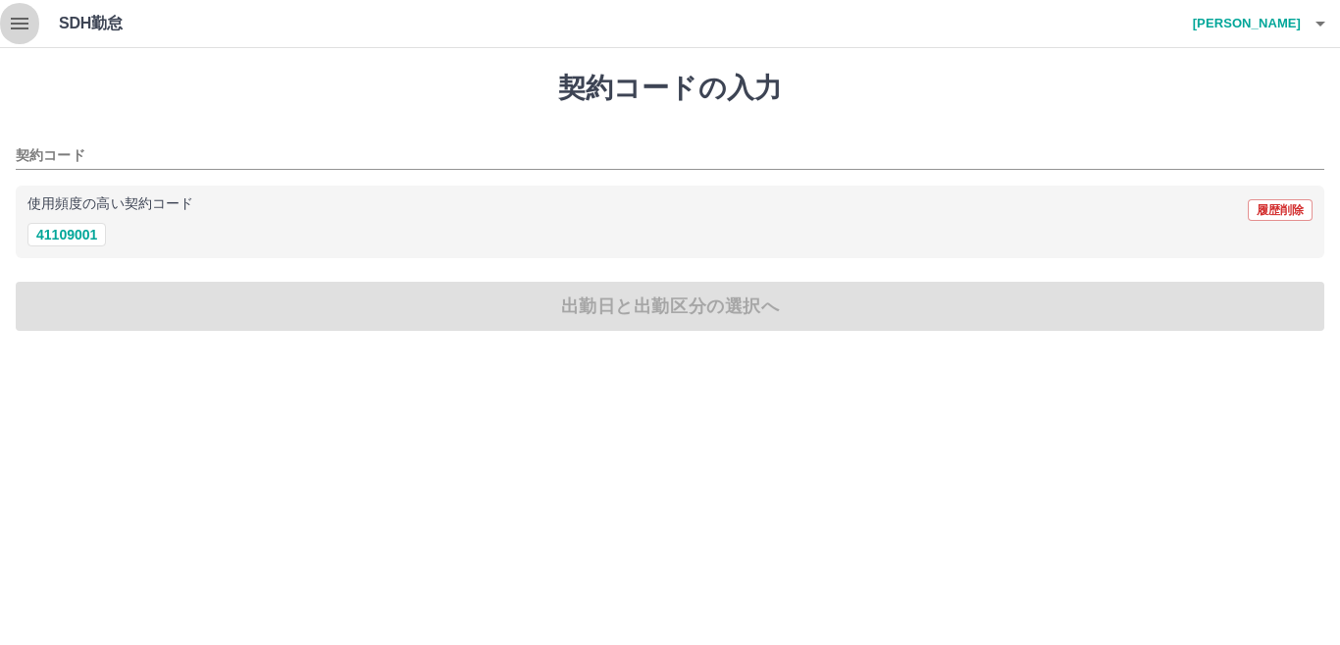
click at [35, 25] on button "button" at bounding box center [19, 23] width 39 height 47
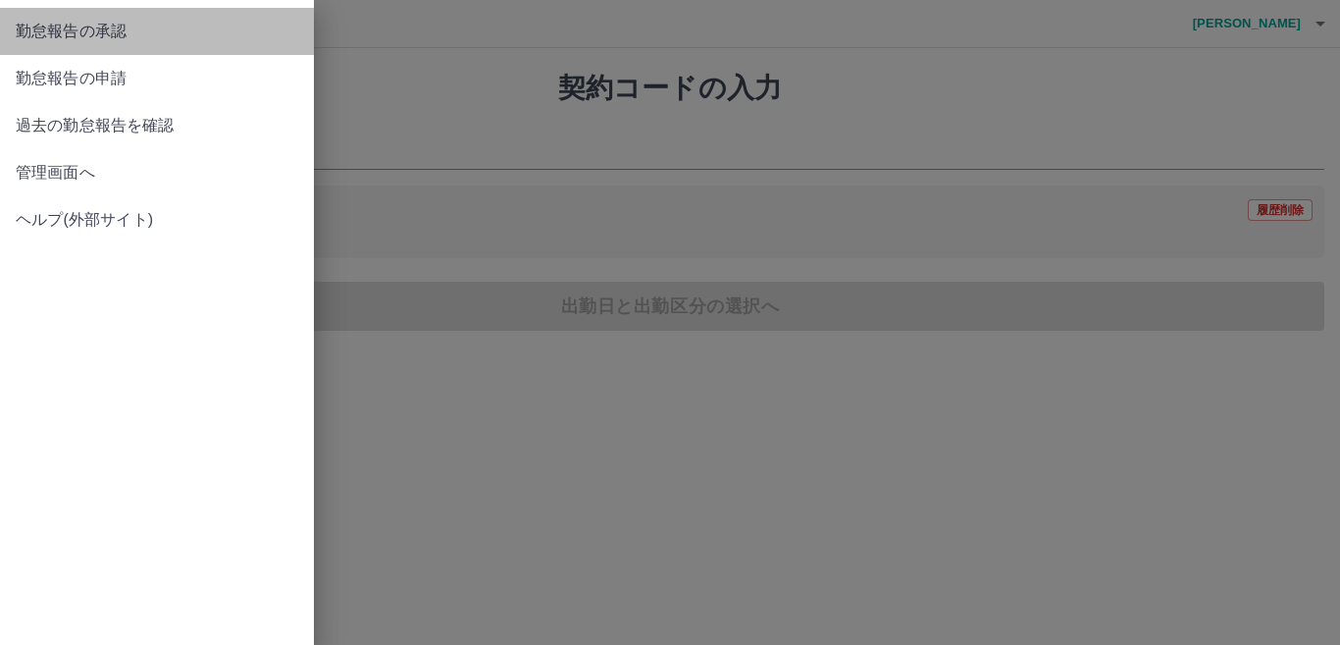
click at [119, 49] on link "勤怠報告の承認" at bounding box center [157, 31] width 314 height 47
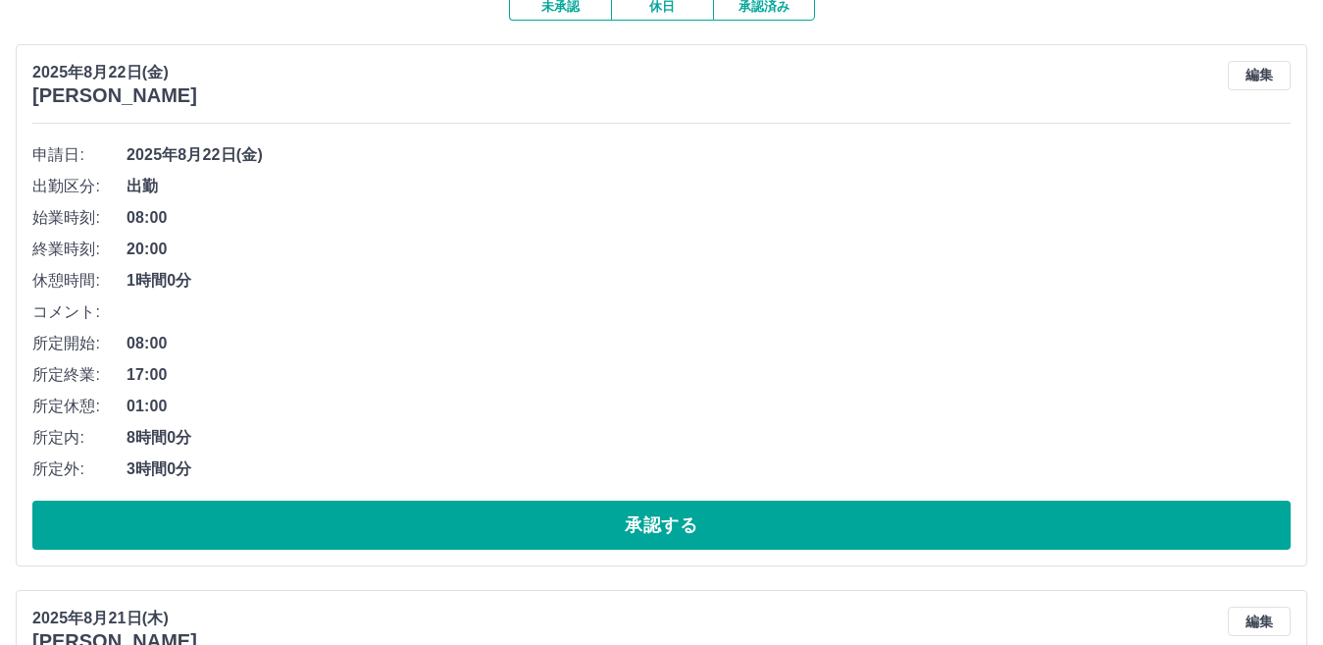
scroll to position [196, 0]
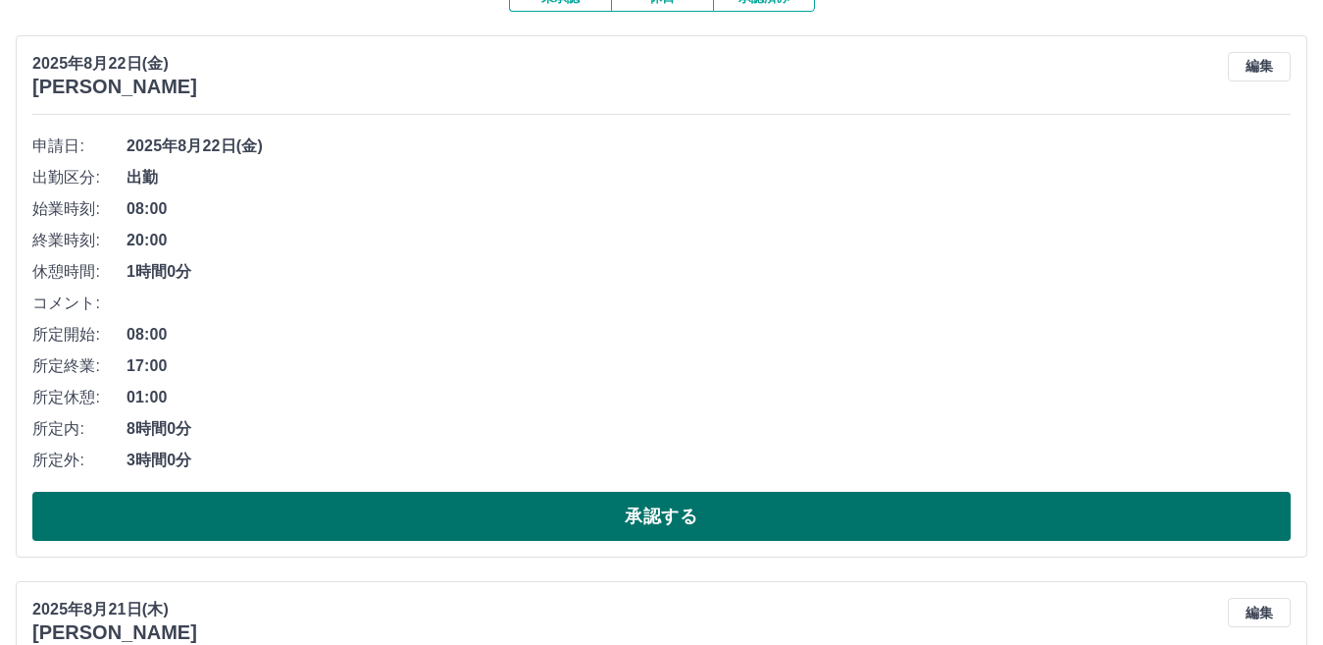
click at [599, 505] on button "承認する" at bounding box center [661, 515] width 1259 height 49
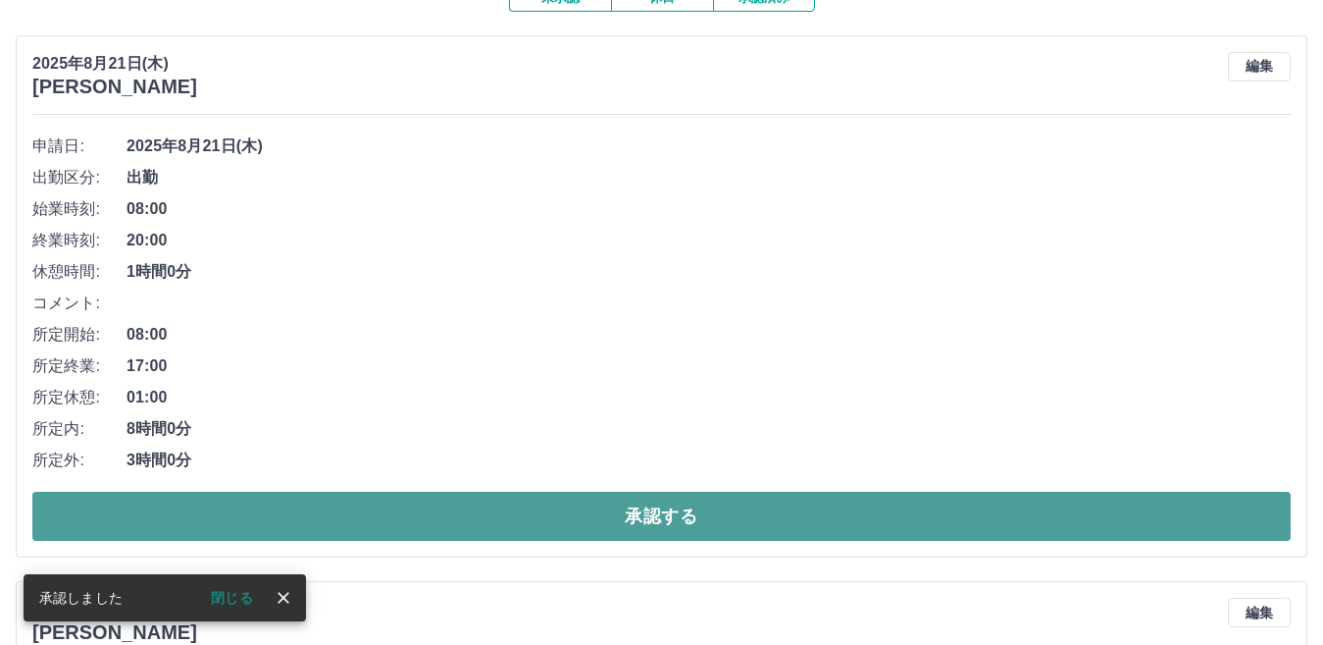
click at [579, 512] on button "承認する" at bounding box center [661, 515] width 1259 height 49
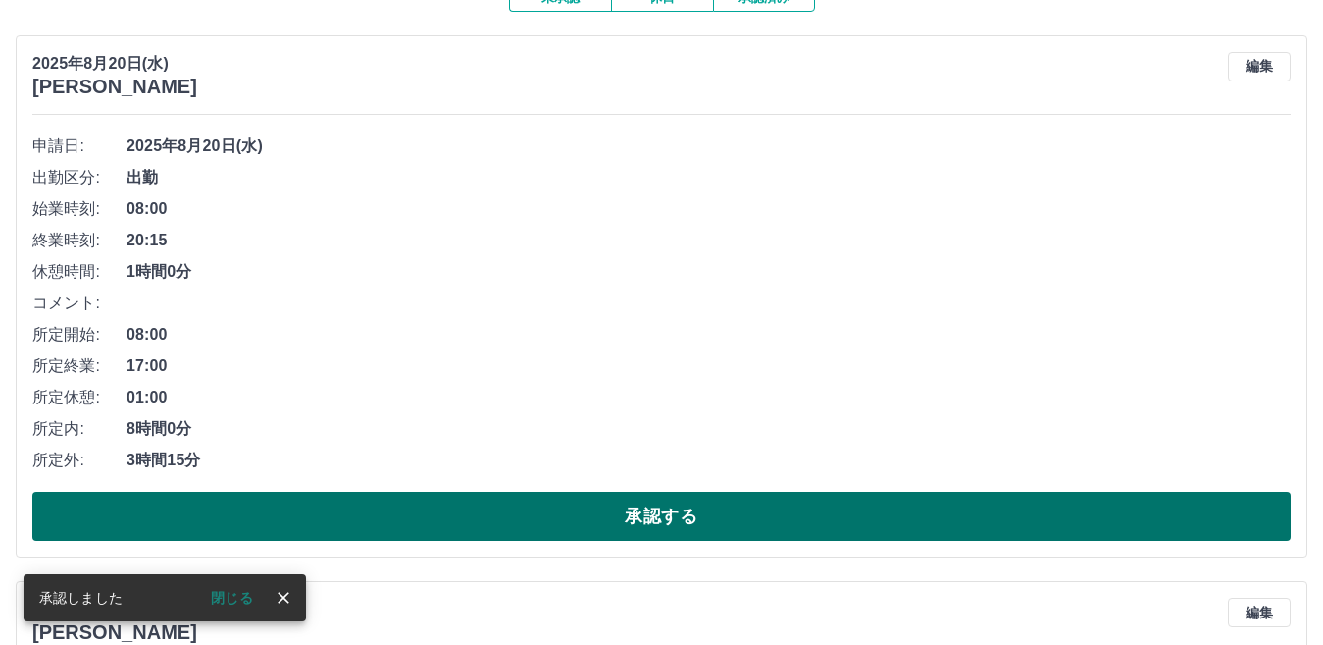
click at [569, 520] on button "承認する" at bounding box center [661, 515] width 1259 height 49
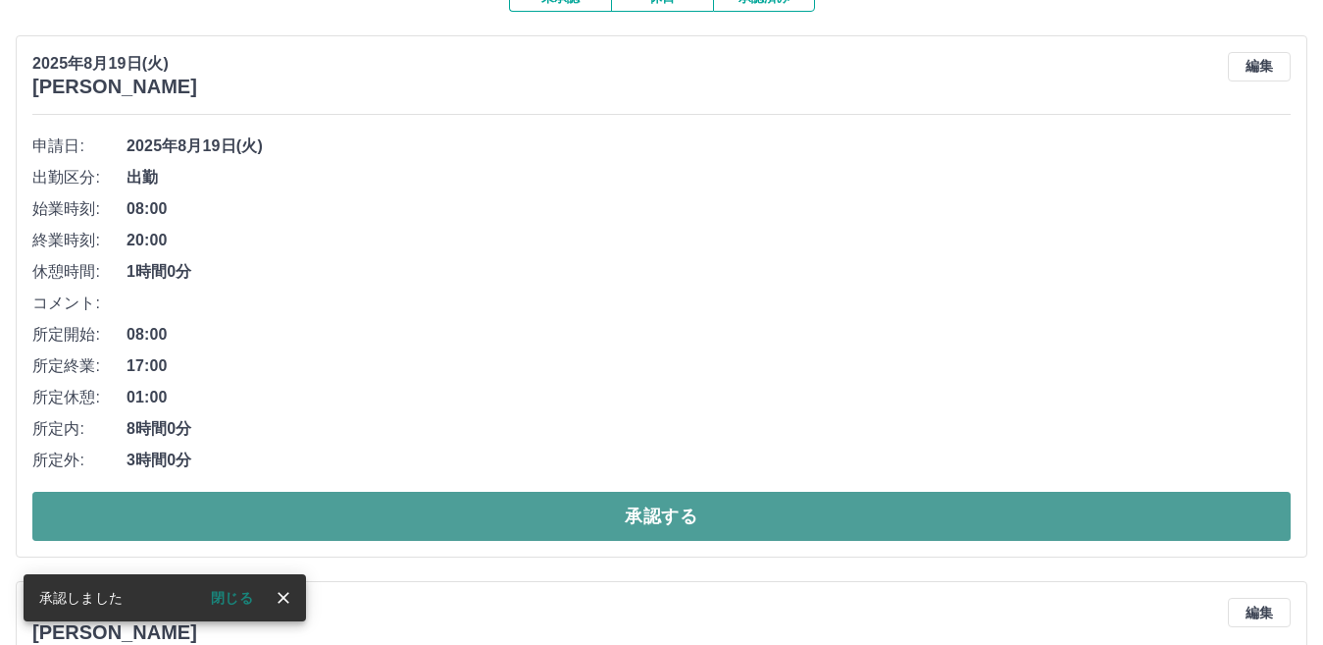
click at [530, 517] on button "承認する" at bounding box center [661, 515] width 1259 height 49
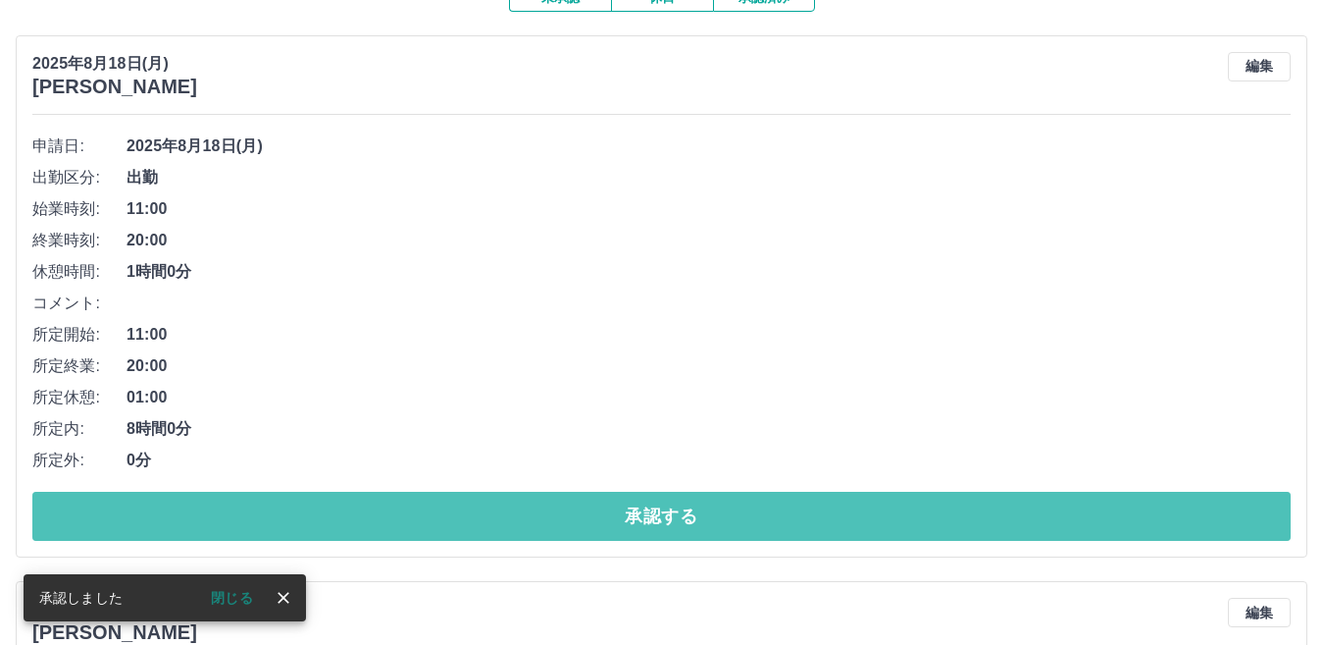
click at [568, 514] on button "承認する" at bounding box center [661, 515] width 1259 height 49
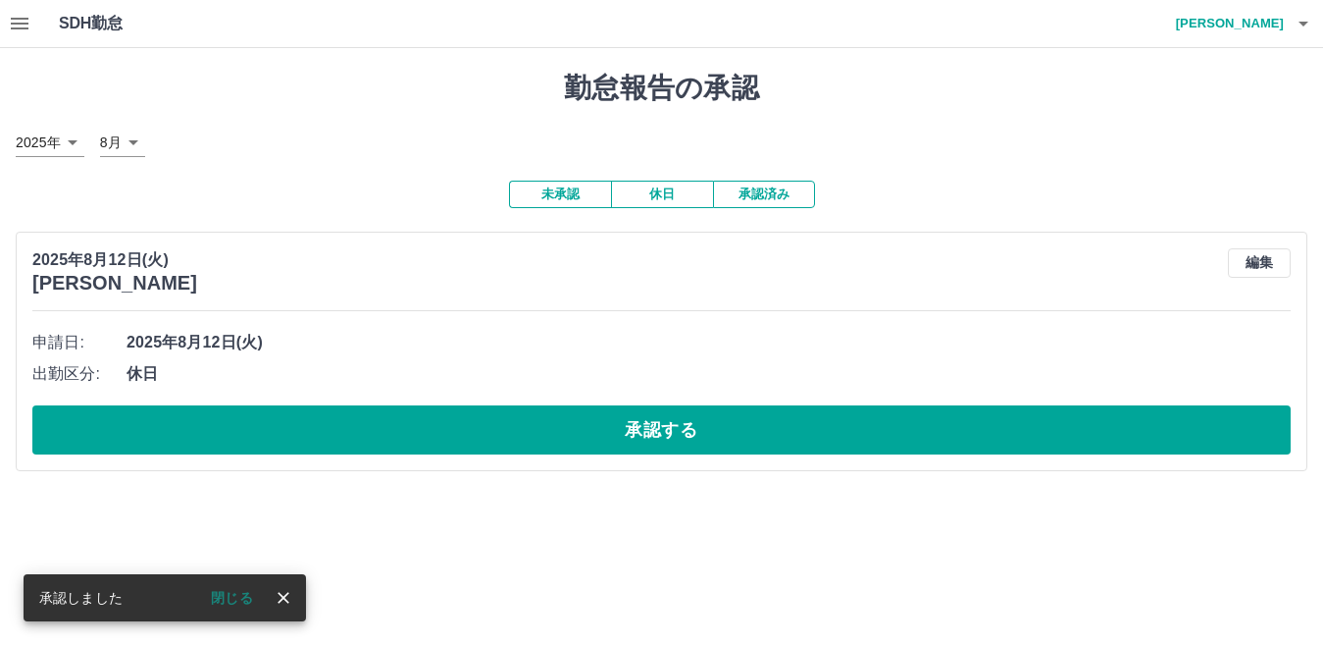
scroll to position [0, 0]
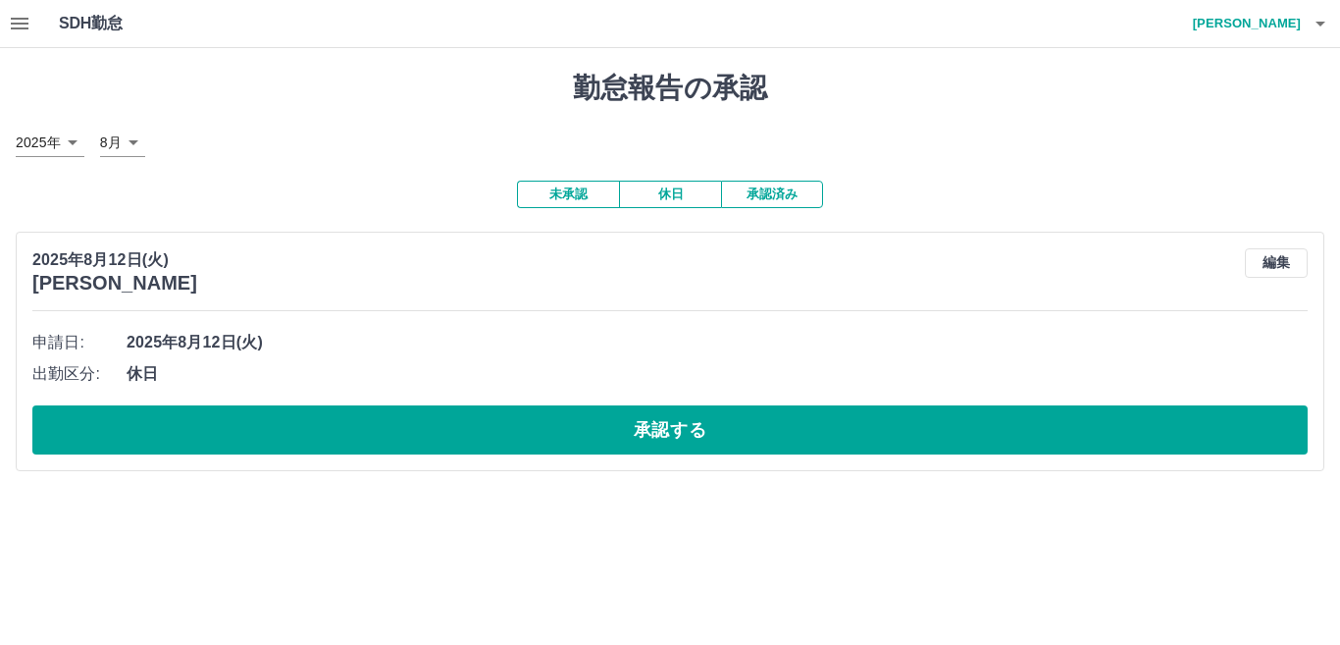
click at [776, 199] on button "承認済み" at bounding box center [772, 194] width 102 height 27
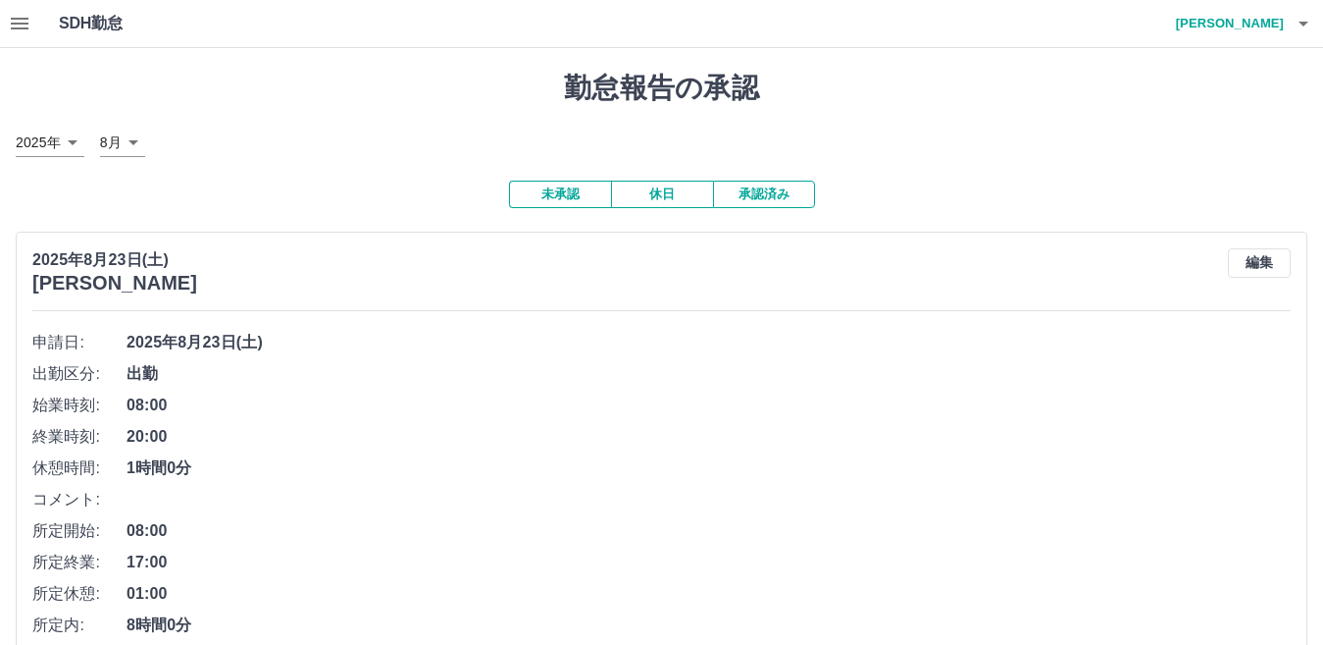
click at [573, 199] on button "未承認" at bounding box center [560, 194] width 102 height 27
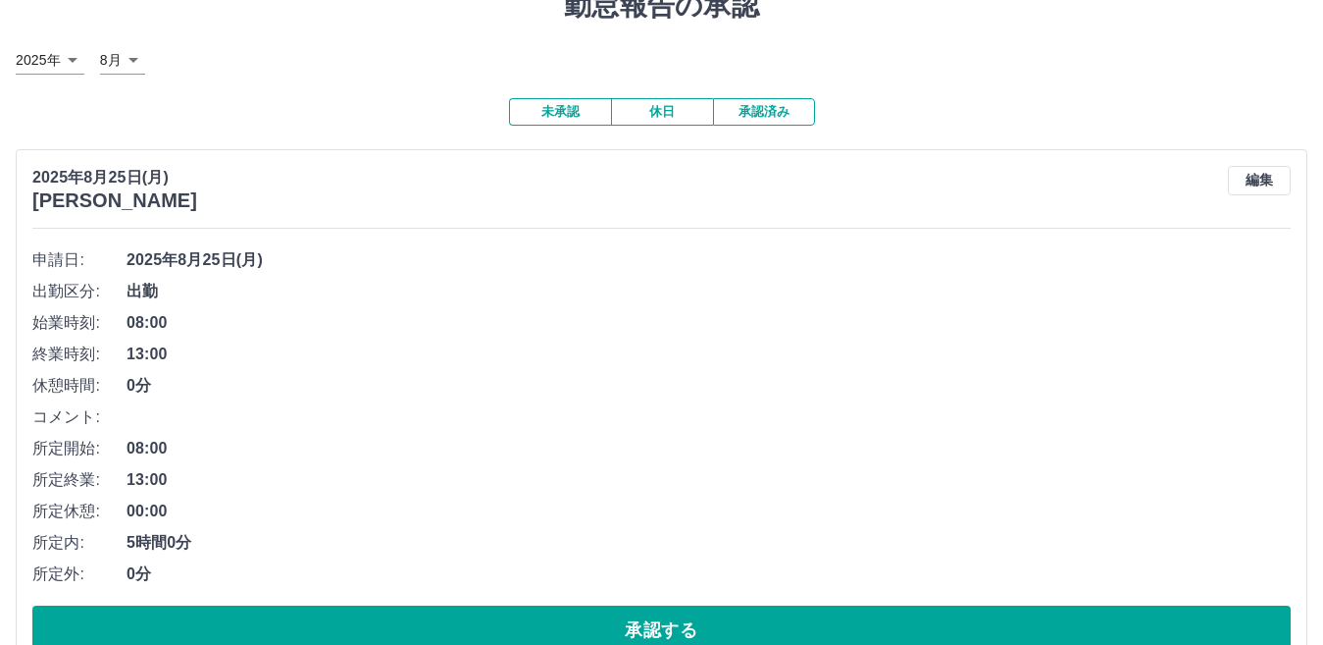
scroll to position [196, 0]
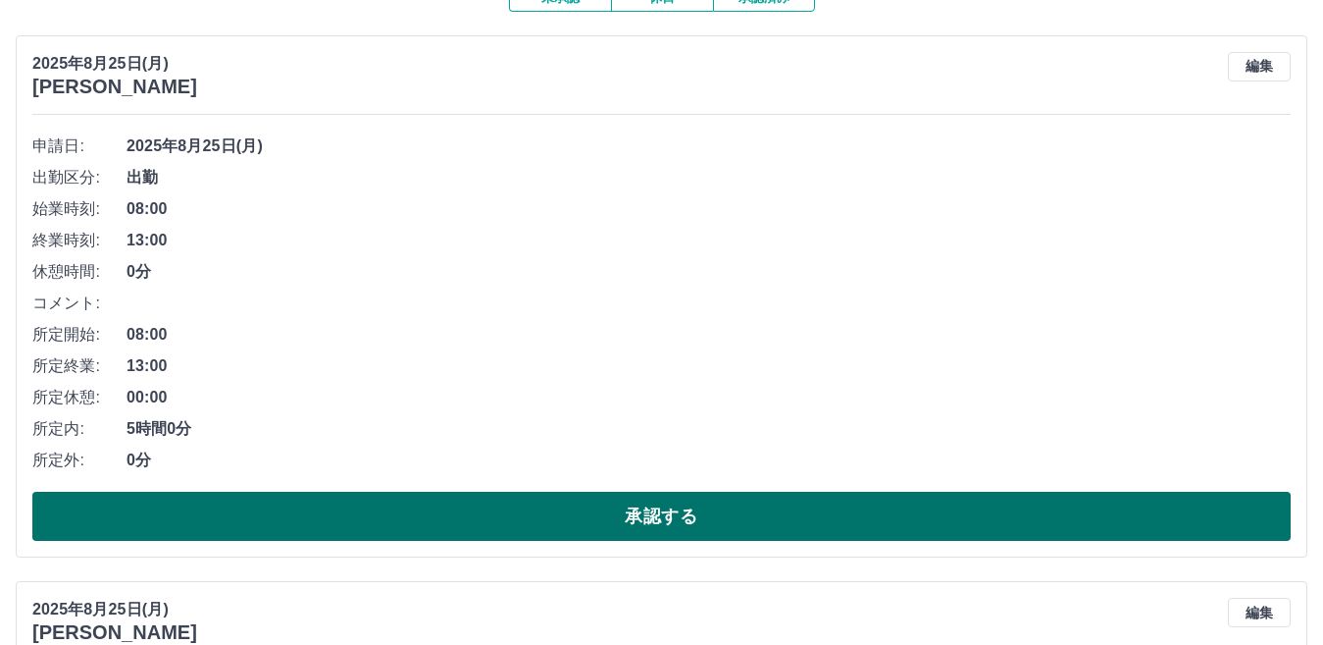
click at [672, 506] on button "承認する" at bounding box center [661, 515] width 1259 height 49
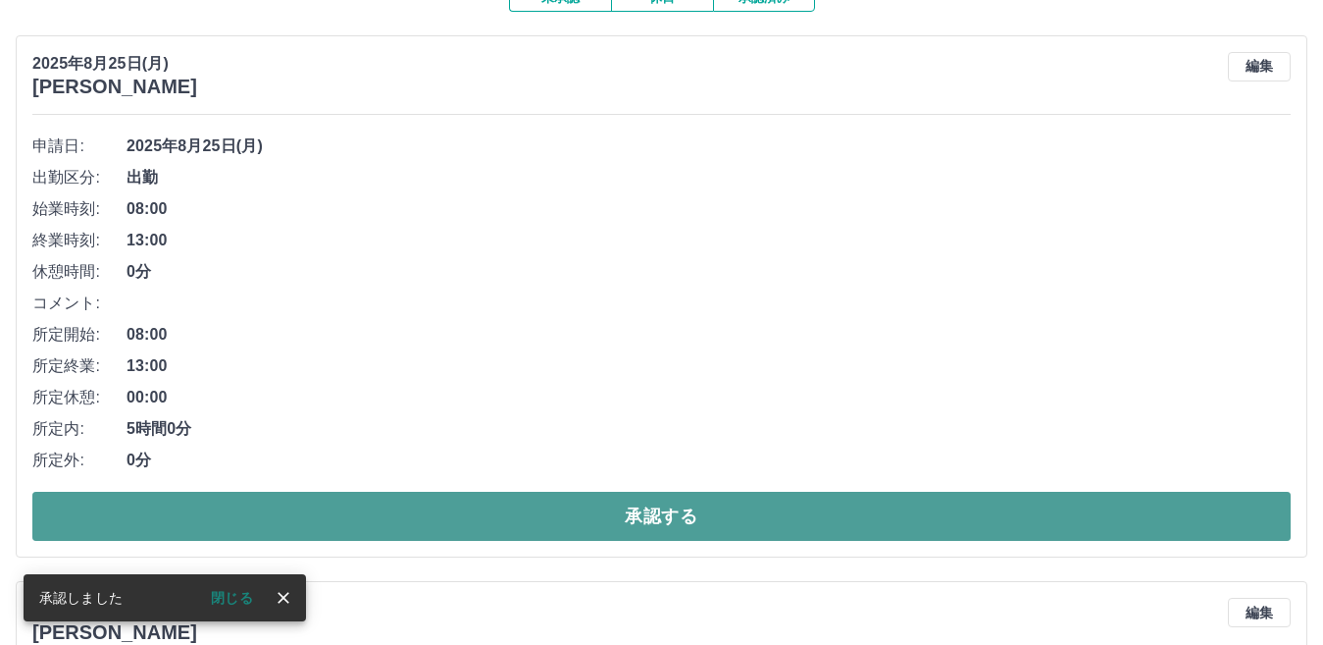
click at [707, 518] on button "承認する" at bounding box center [661, 515] width 1259 height 49
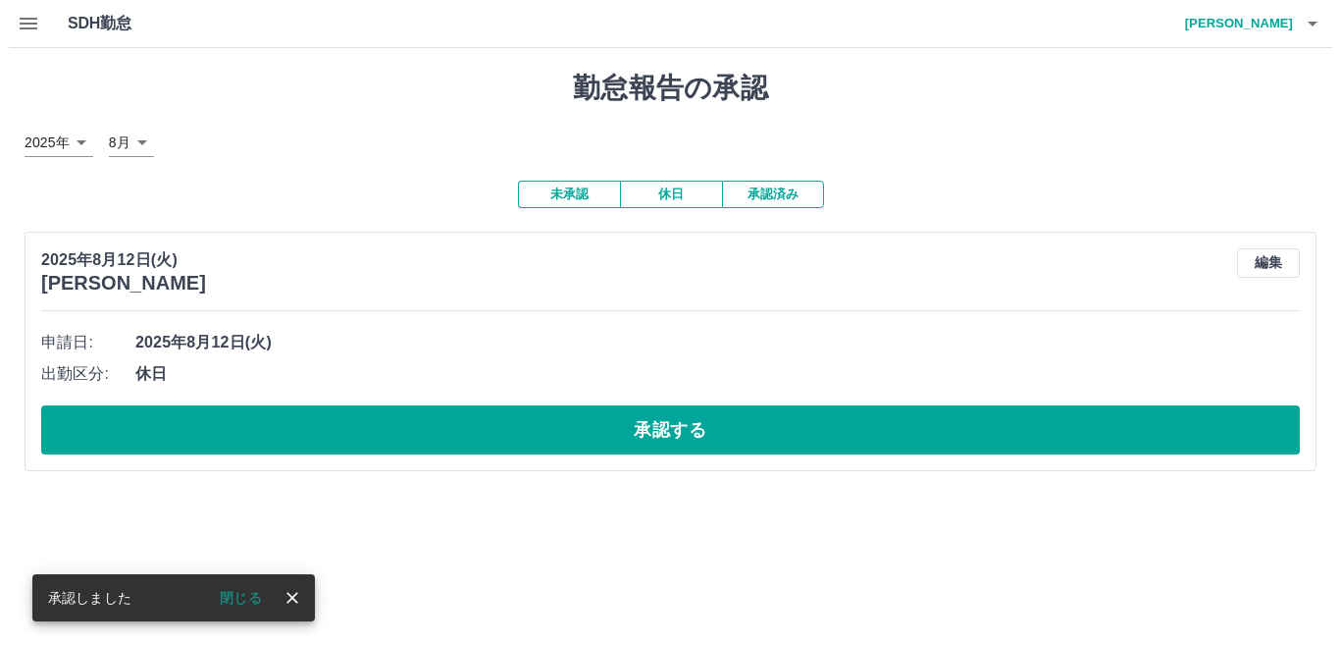
scroll to position [0, 0]
